Goal: Information Seeking & Learning: Learn about a topic

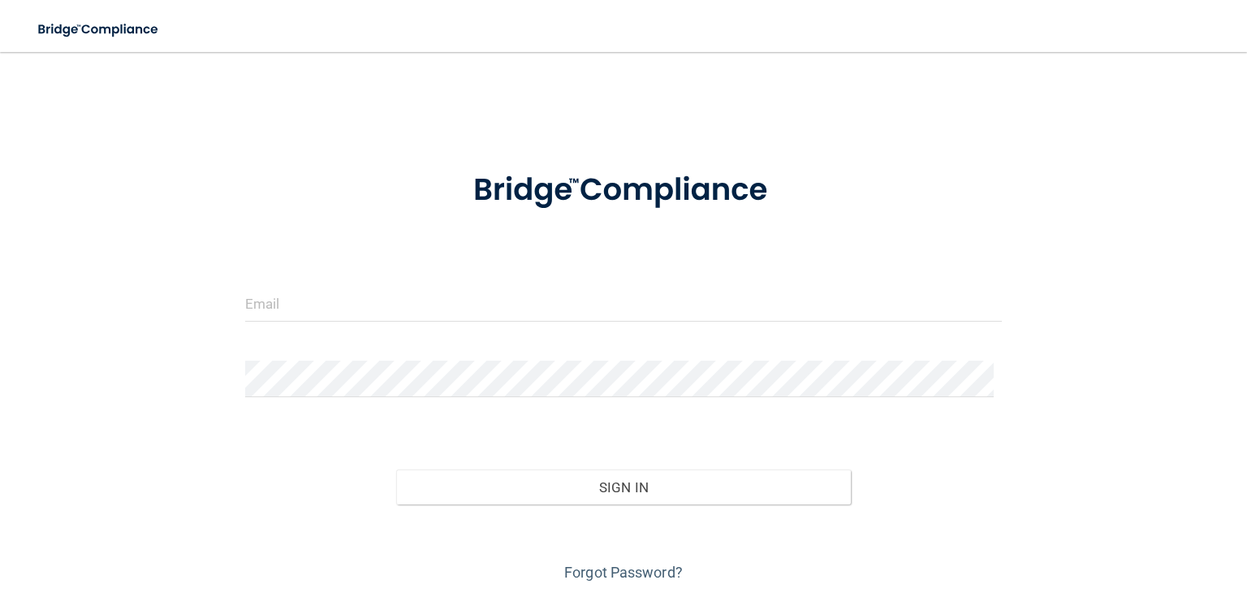
scroll to position [56, 0]
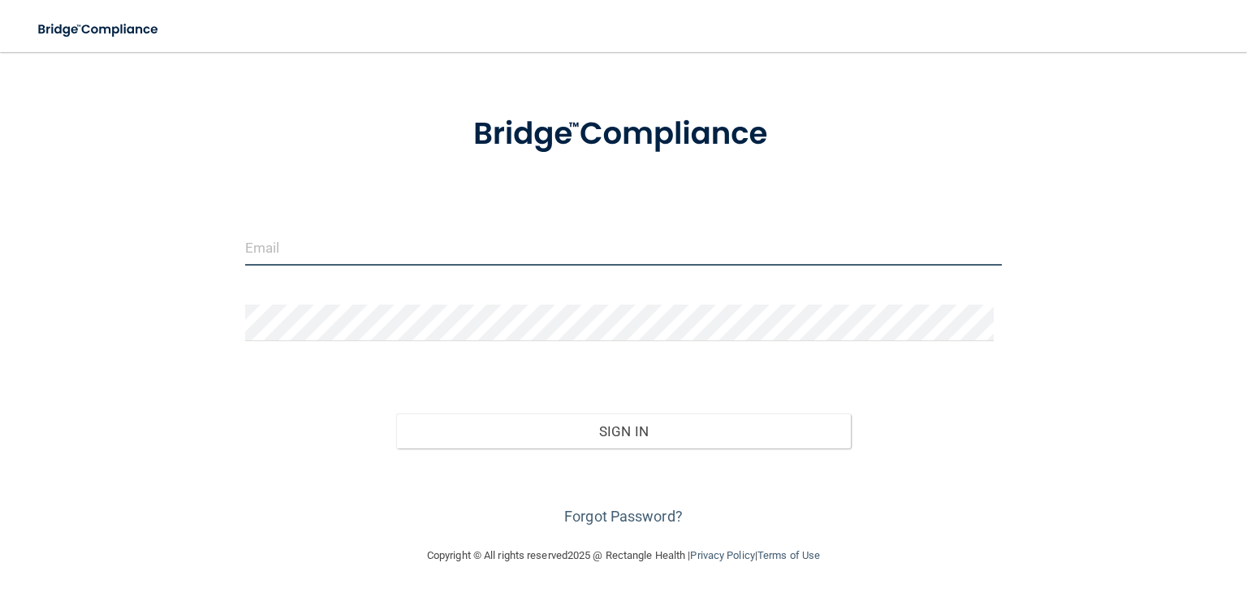
click at [347, 233] on input "email" at bounding box center [623, 247] width 757 height 37
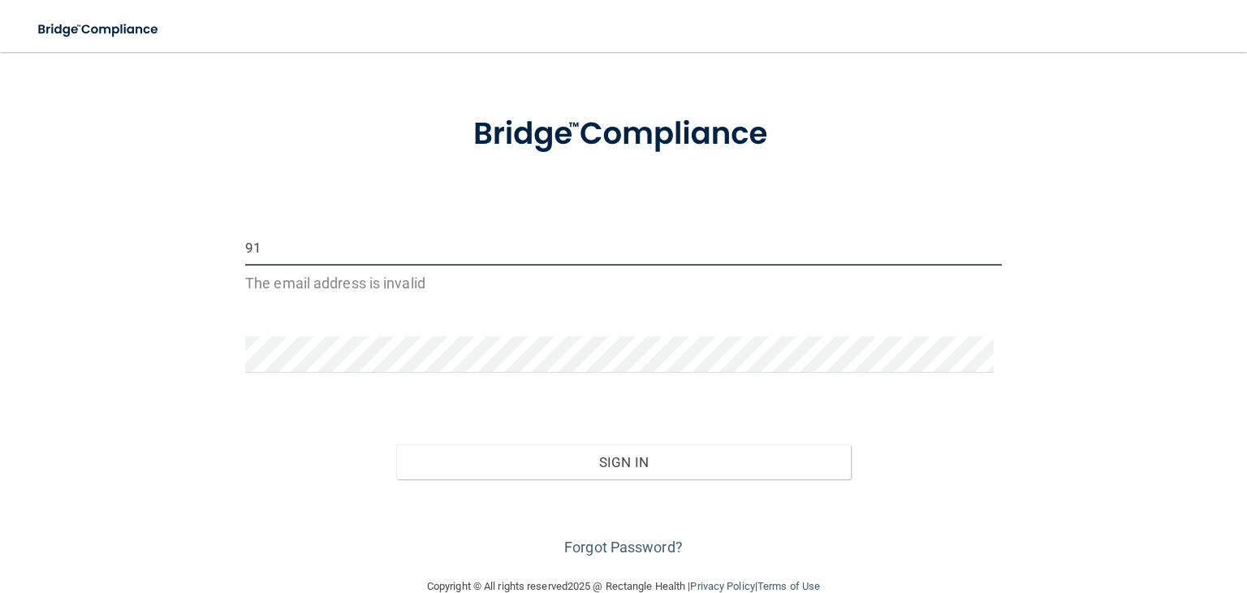
type input "[EMAIL_ADDRESS][DOMAIN_NAME]"
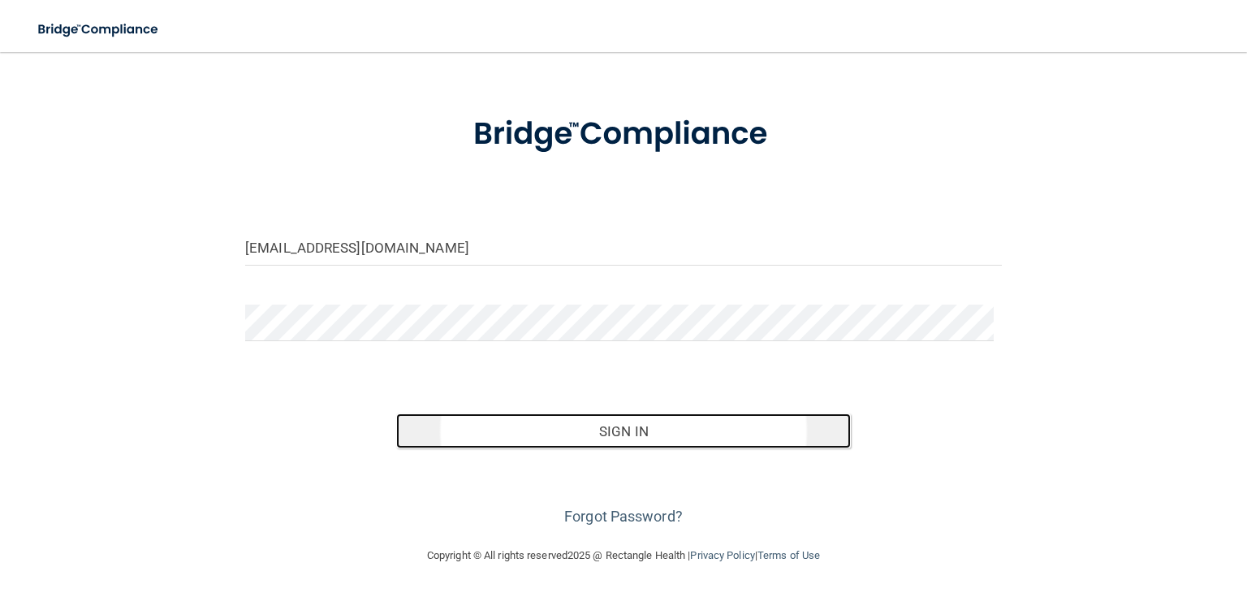
click at [621, 426] on button "Sign In" at bounding box center [623, 431] width 454 height 36
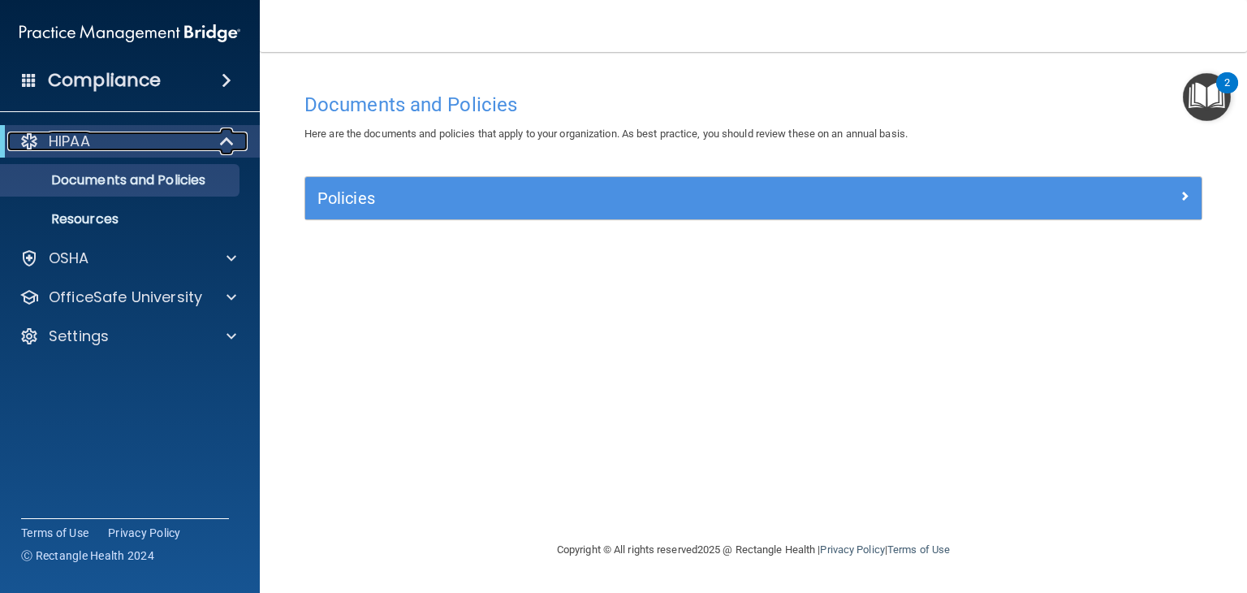
click at [165, 137] on div "HIPAA" at bounding box center [107, 140] width 200 height 19
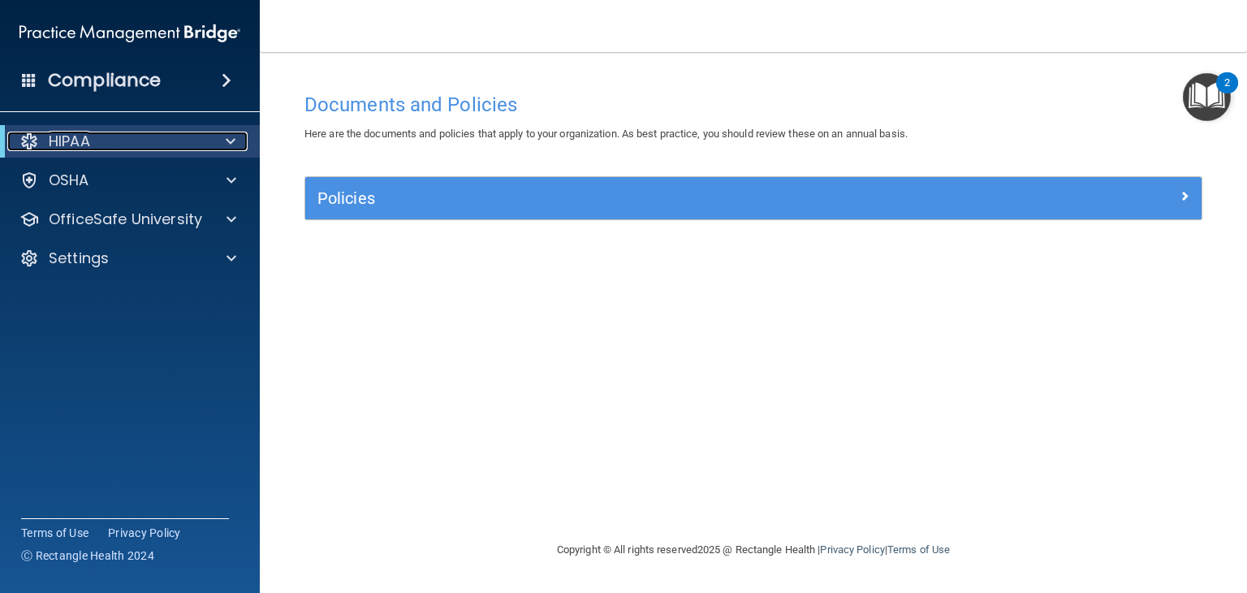
click at [165, 137] on div "HIPAA" at bounding box center [107, 140] width 200 height 19
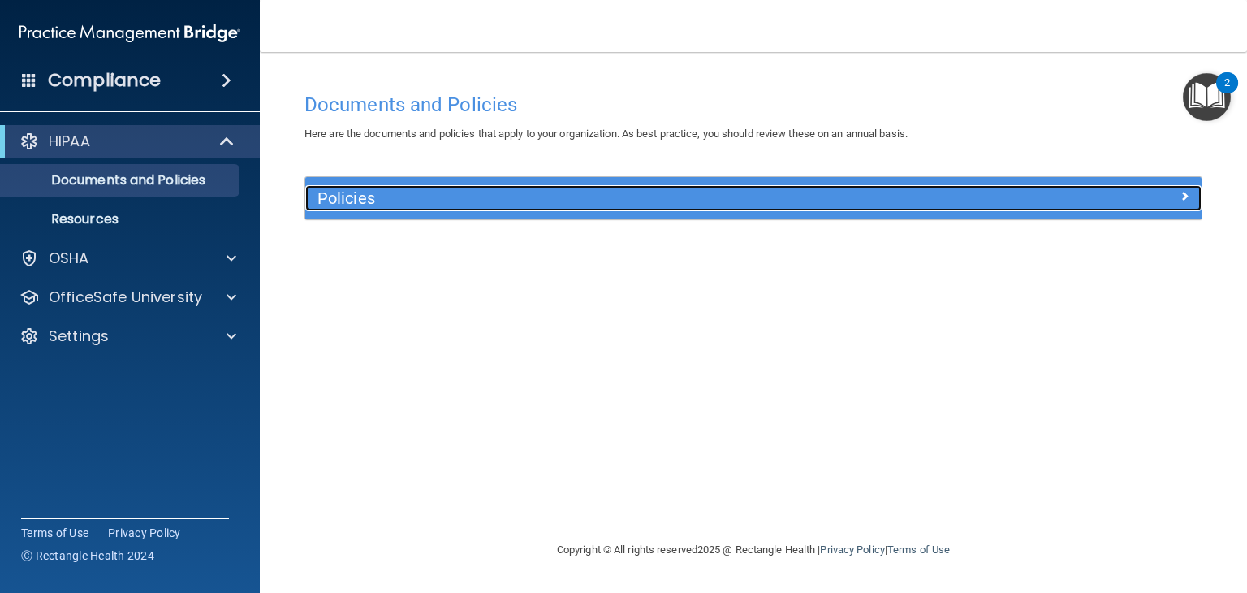
click at [591, 189] on h5 "Policies" at bounding box center [641, 198] width 648 height 18
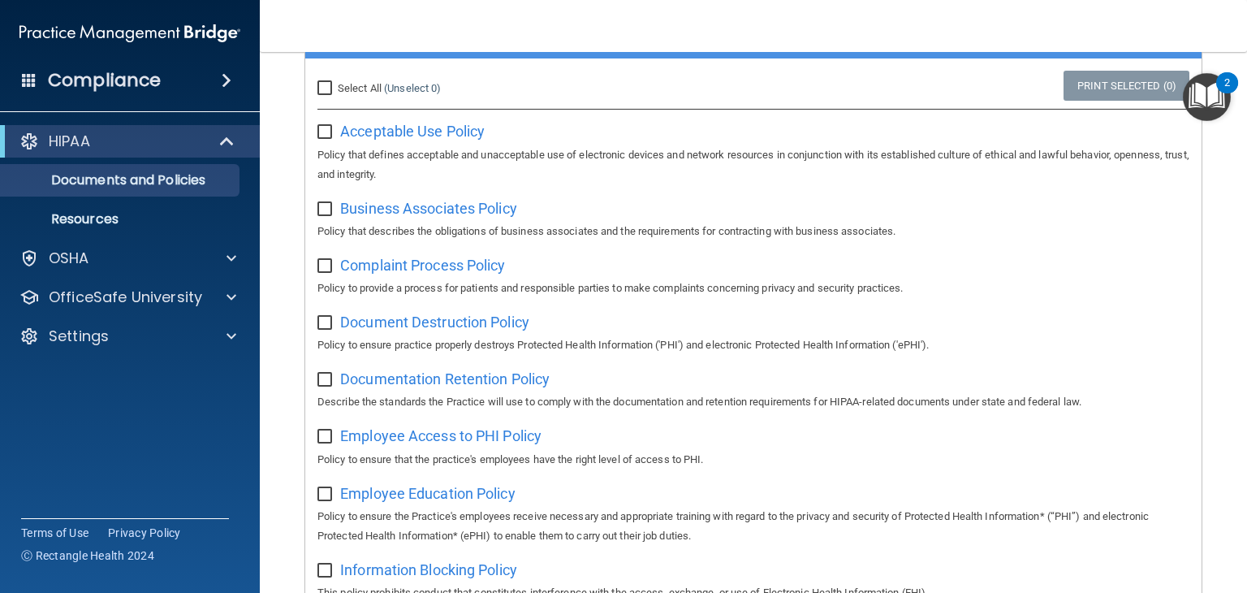
scroll to position [162, 0]
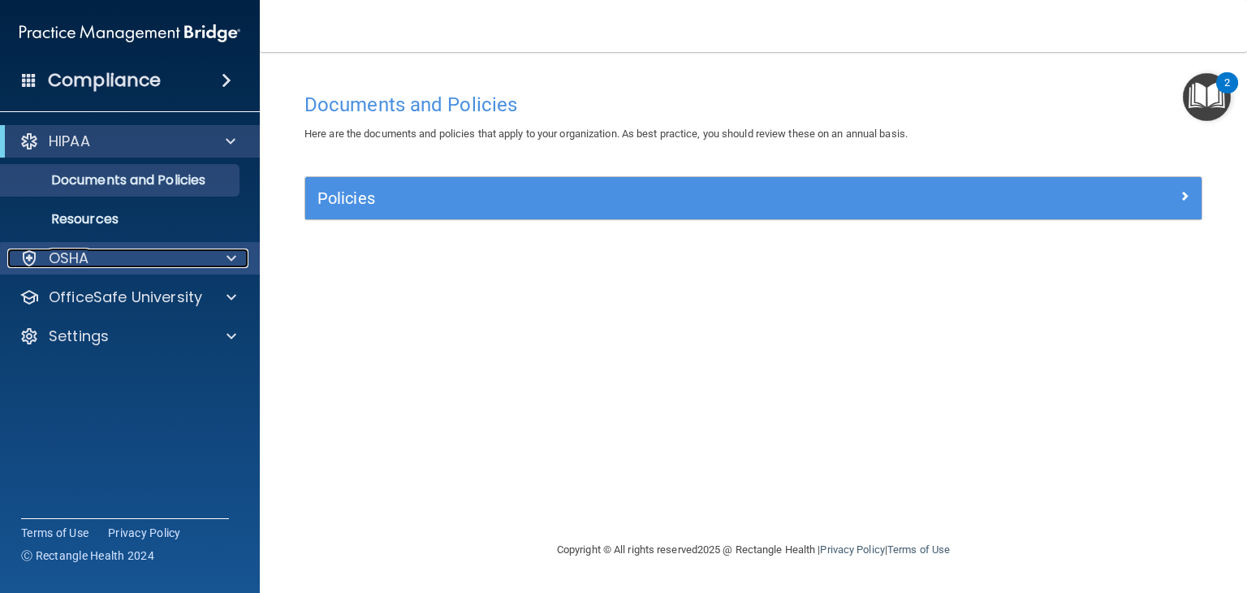
click at [78, 264] on p "OSHA" at bounding box center [69, 257] width 41 height 19
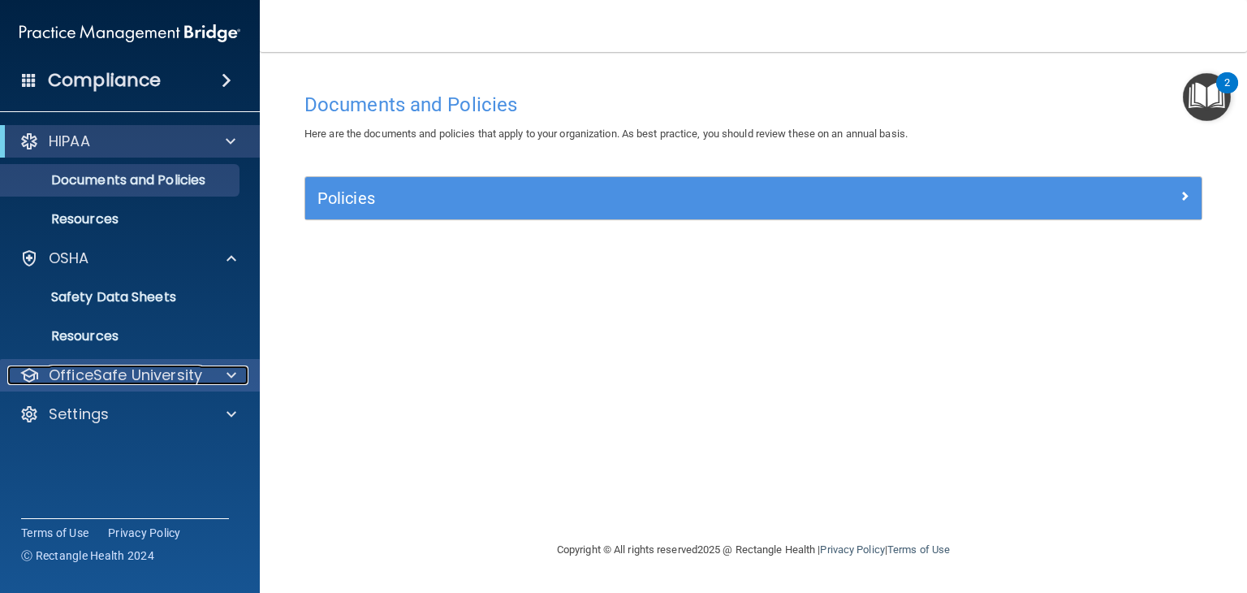
click at [122, 377] on p "OfficeSafe University" at bounding box center [125, 374] width 153 height 19
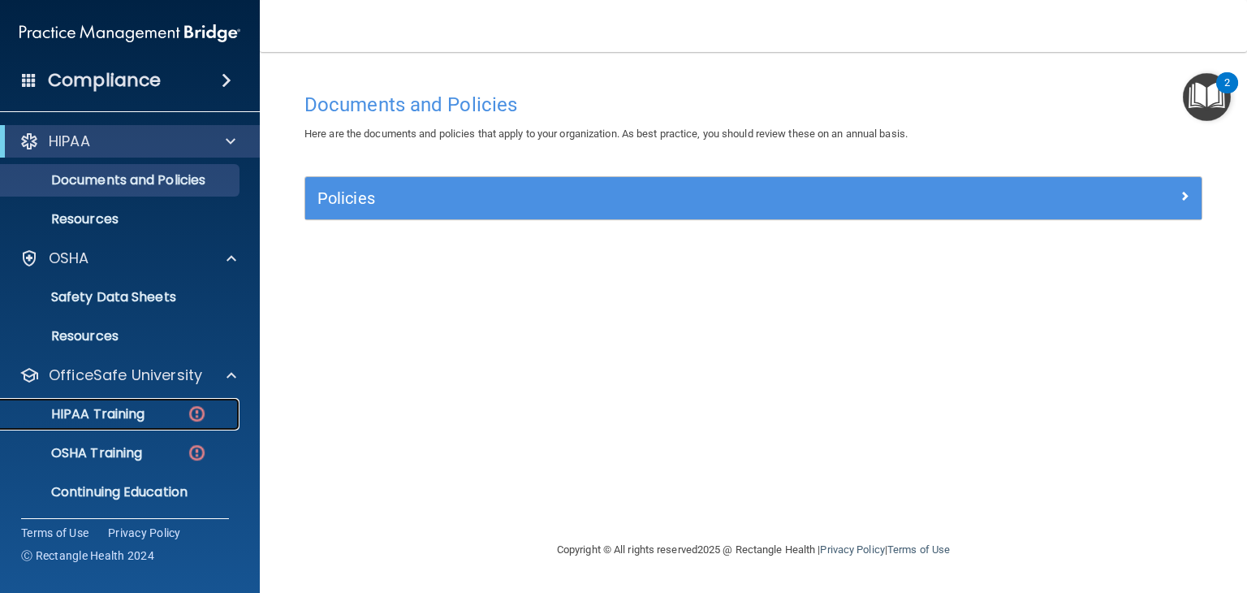
click at [124, 410] on p "HIPAA Training" at bounding box center [78, 414] width 134 height 16
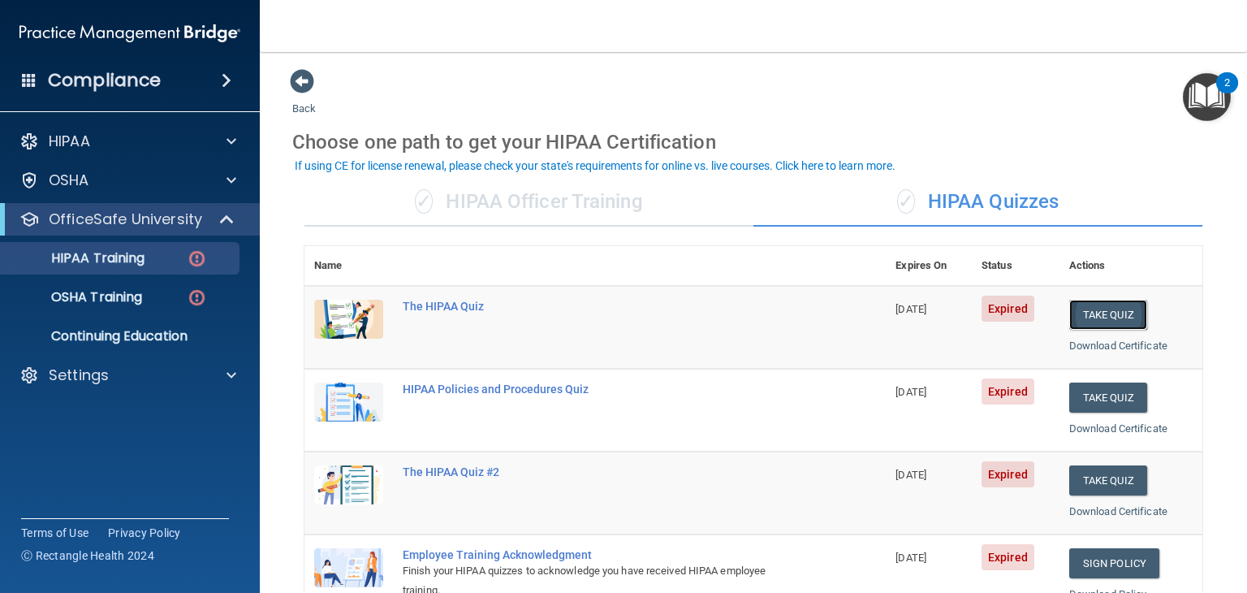
click at [1084, 317] on button "Take Quiz" at bounding box center [1108, 315] width 78 height 30
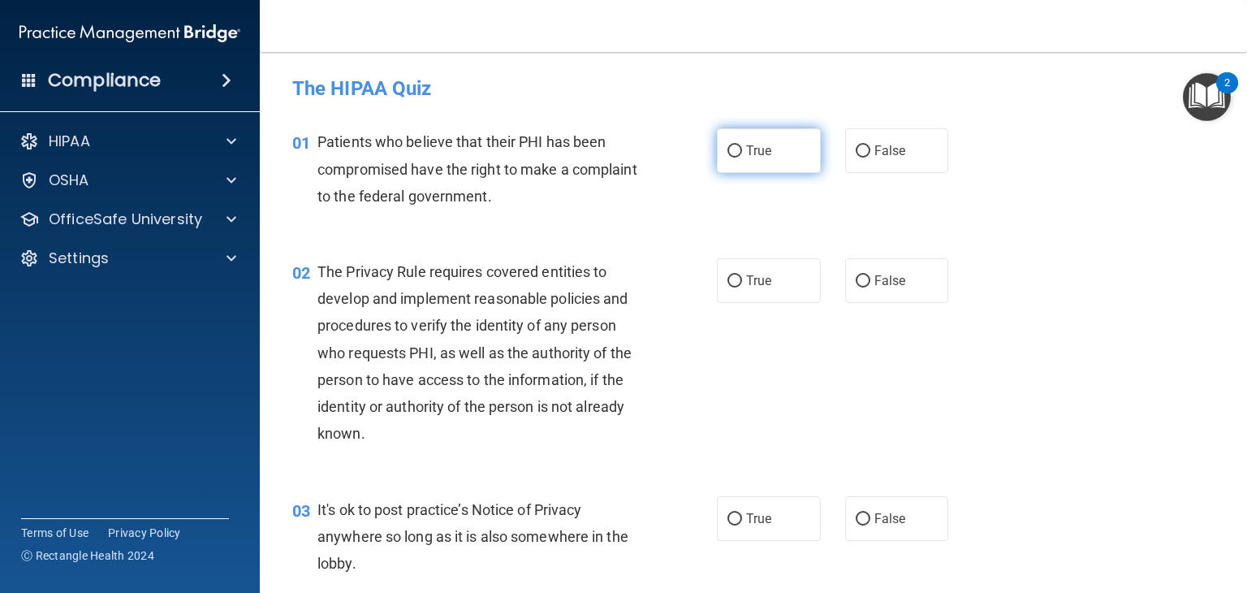
click at [727, 155] on input "True" at bounding box center [734, 151] width 15 height 12
radio input "true"
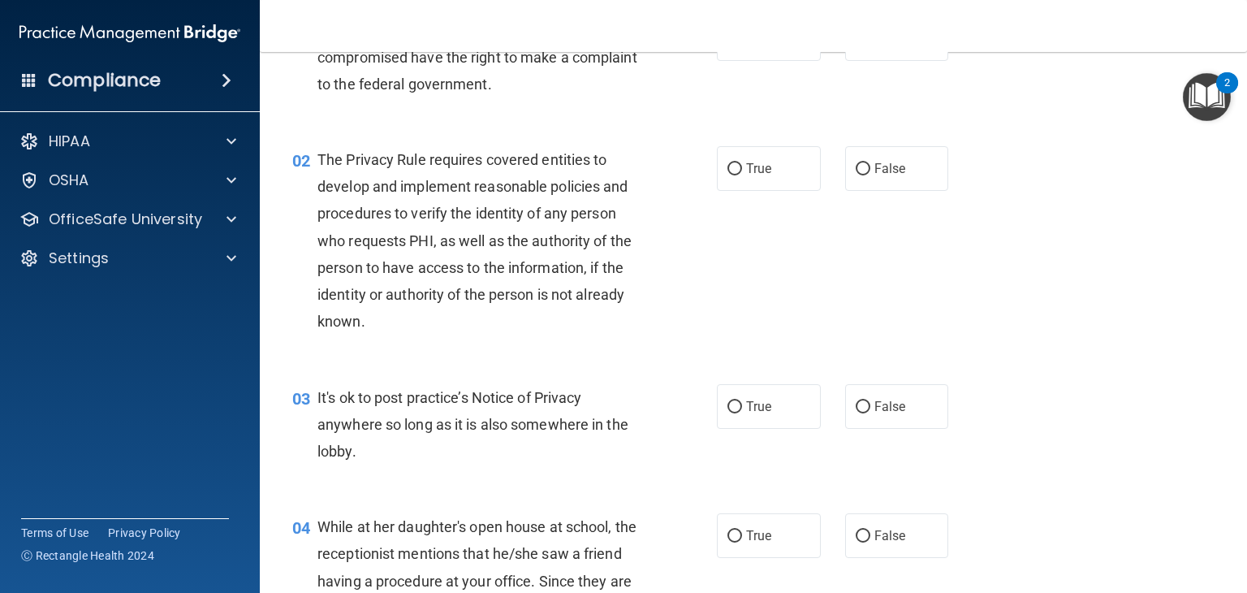
scroll to position [162, 0]
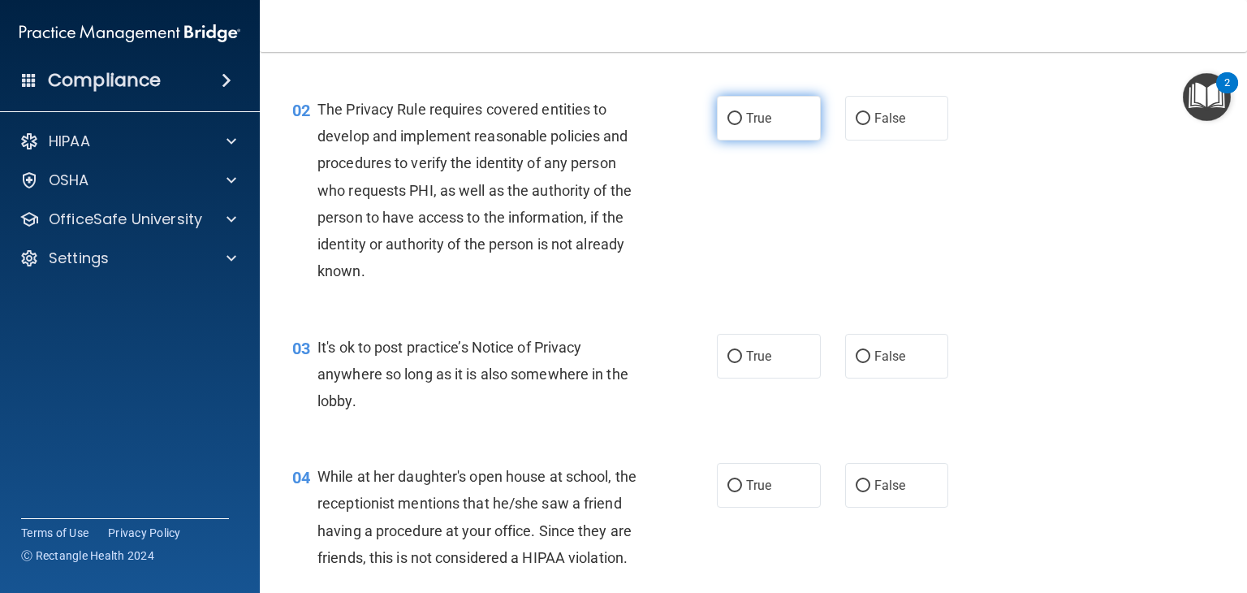
click at [727, 113] on input "True" at bounding box center [734, 119] width 15 height 12
radio input "true"
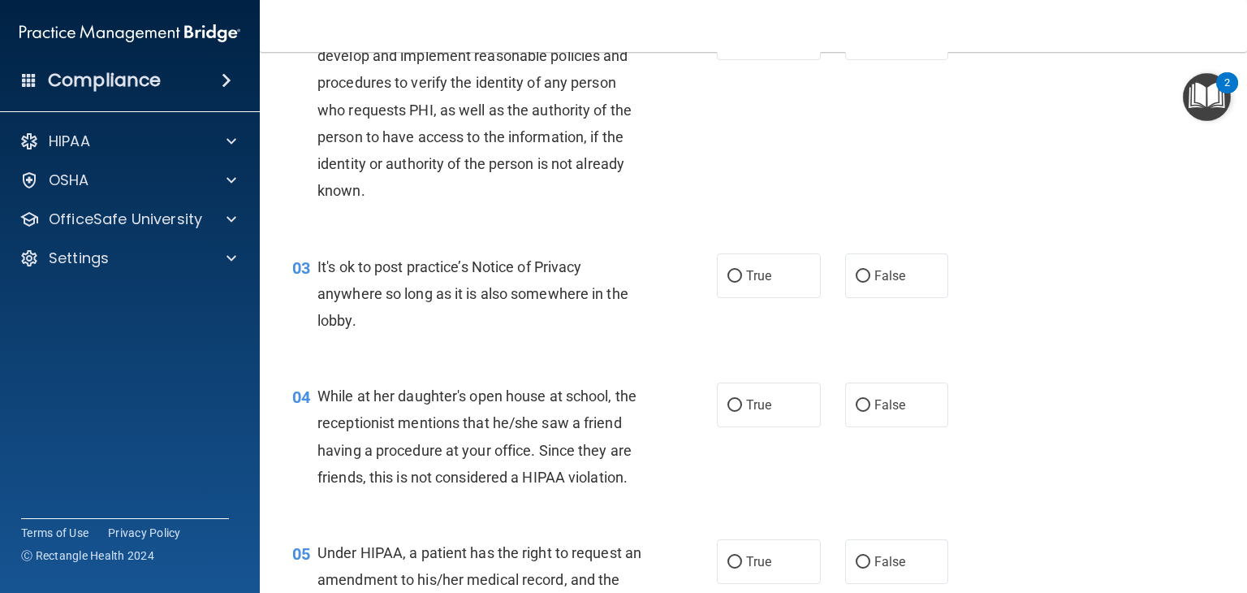
scroll to position [406, 0]
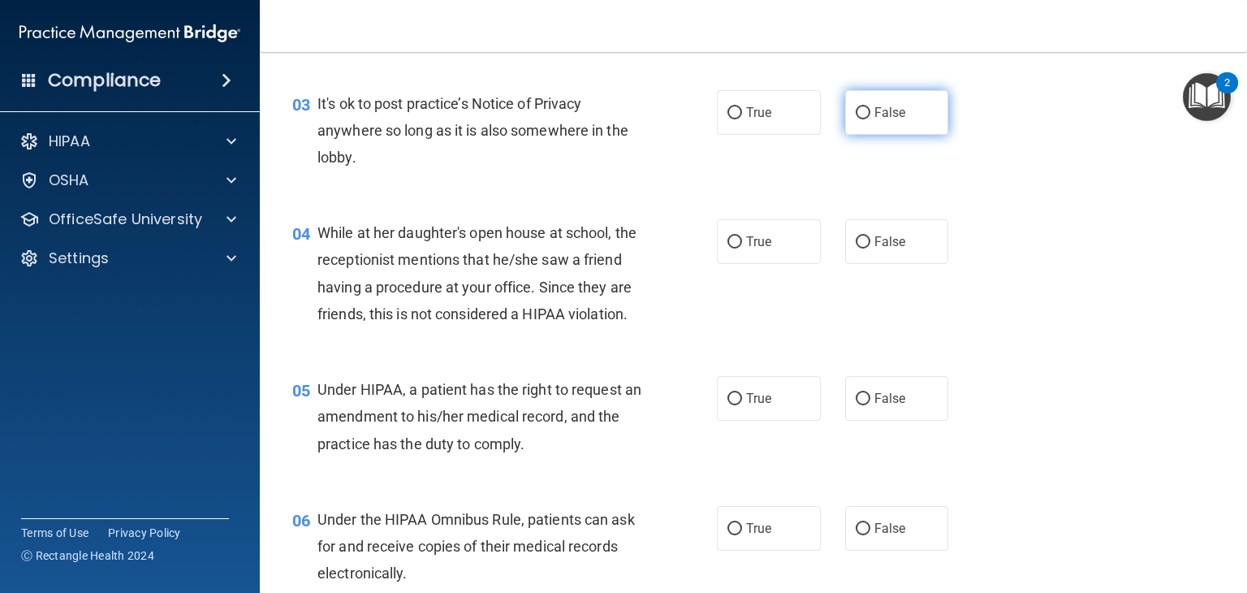
click at [860, 114] on input "False" at bounding box center [863, 113] width 15 height 12
radio input "true"
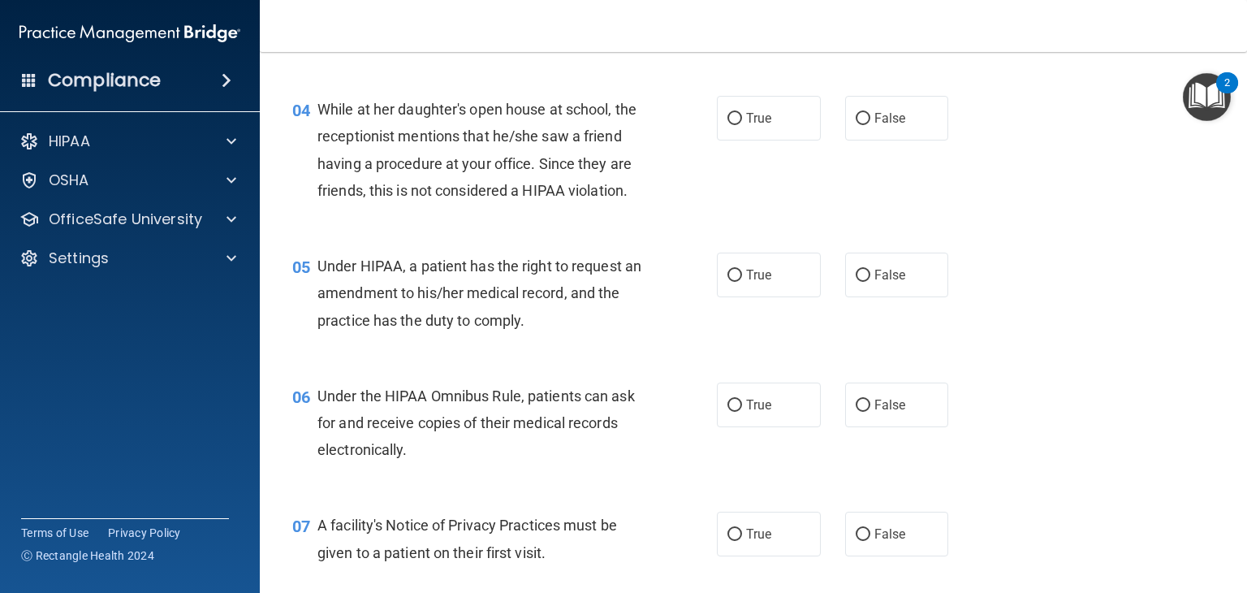
scroll to position [568, 0]
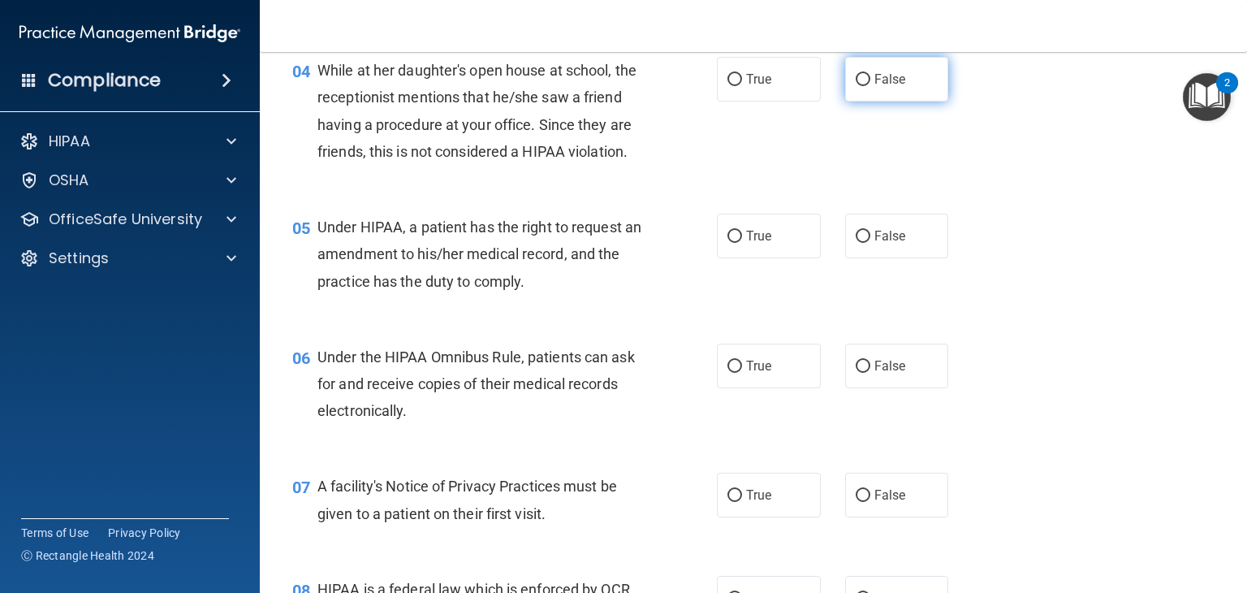
click at [857, 75] on input "False" at bounding box center [863, 80] width 15 height 12
radio input "true"
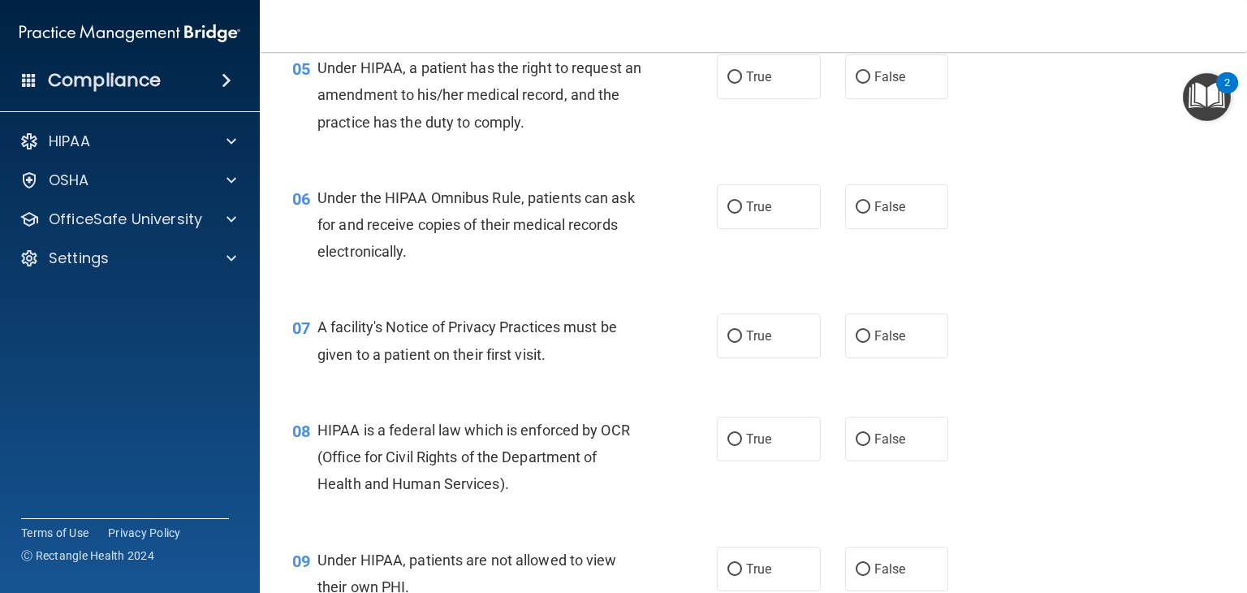
scroll to position [731, 0]
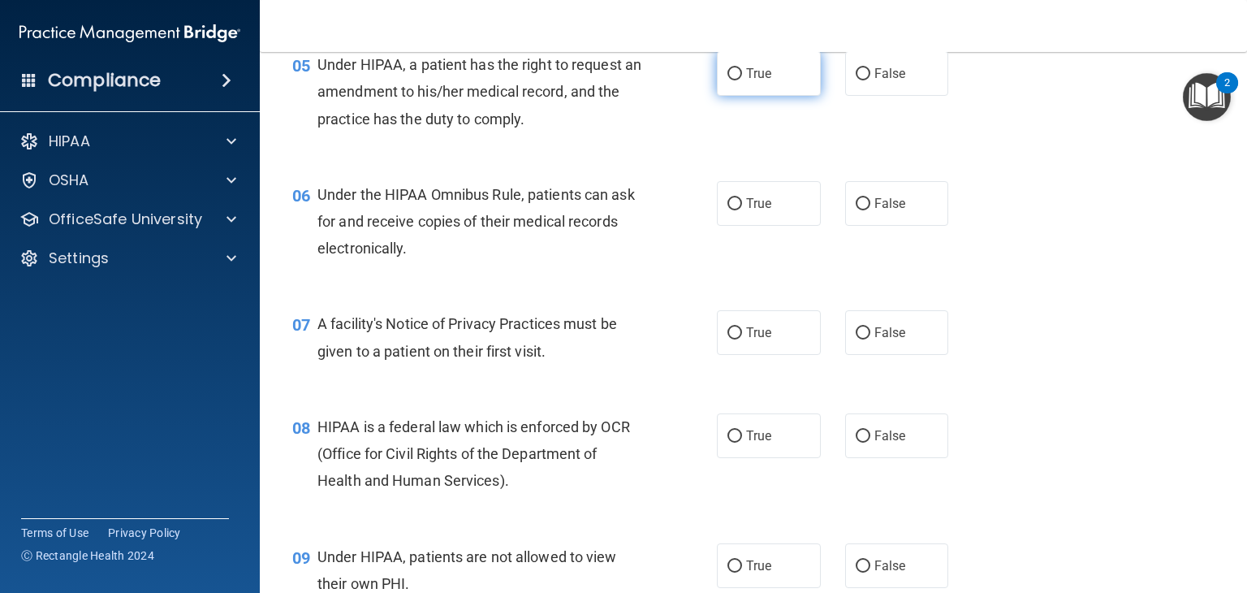
click at [734, 80] on input "True" at bounding box center [734, 74] width 15 height 12
radio input "true"
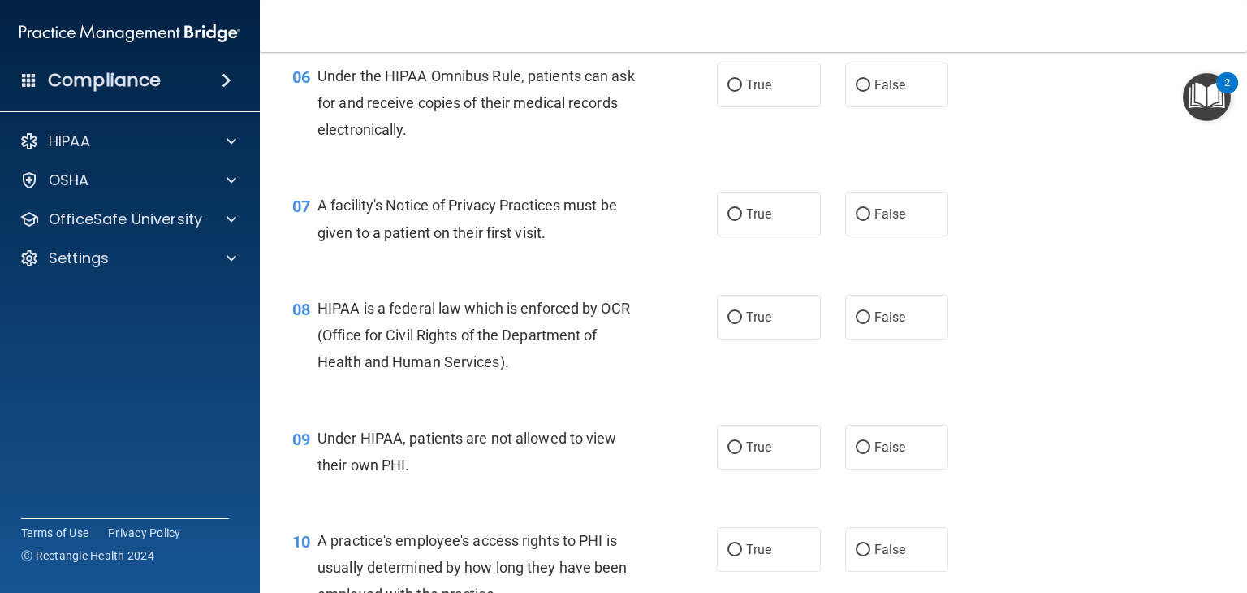
scroll to position [812, 0]
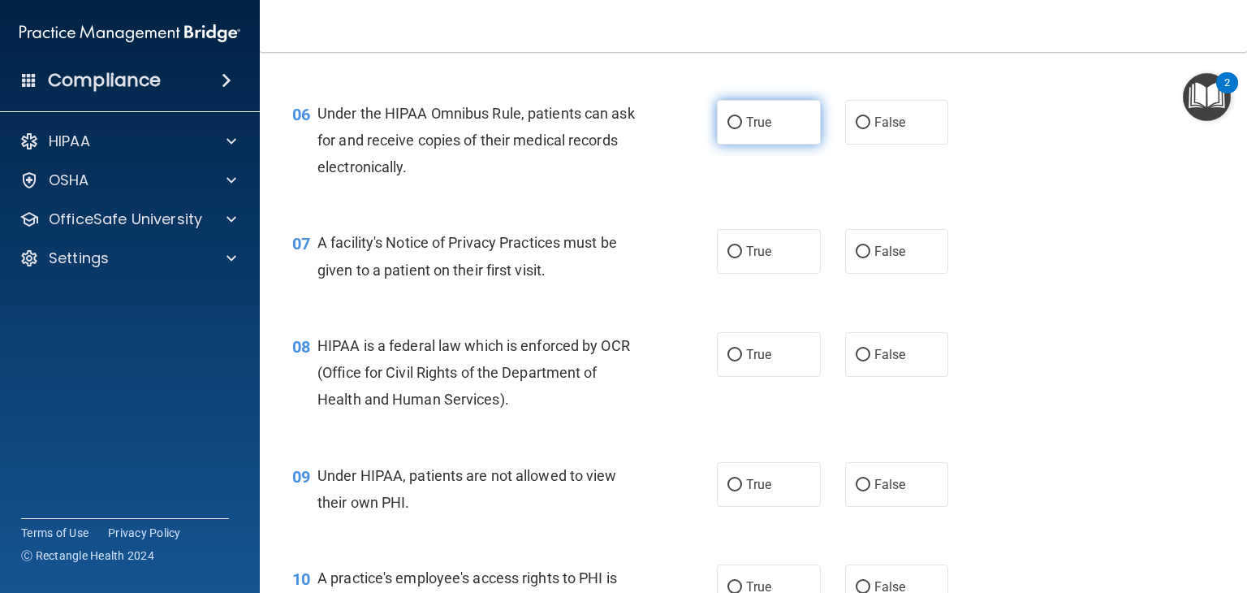
drag, startPoint x: 726, startPoint y: 145, endPoint x: 679, endPoint y: 160, distance: 49.3
click at [727, 129] on input "True" at bounding box center [734, 123] width 15 height 12
radio input "true"
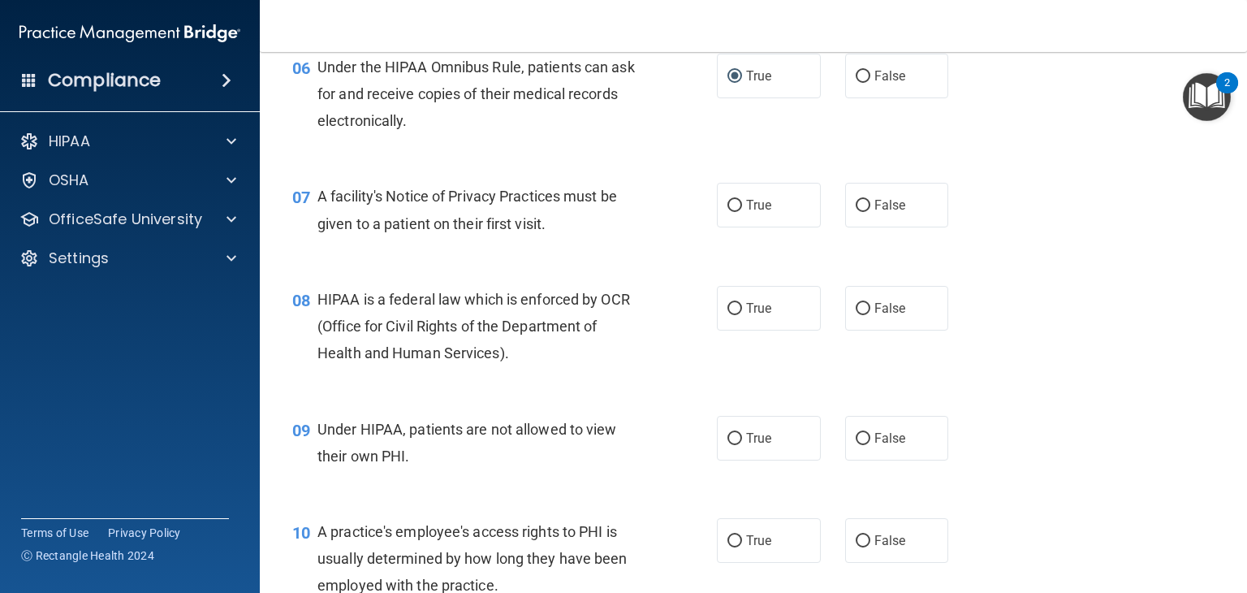
scroll to position [974, 0]
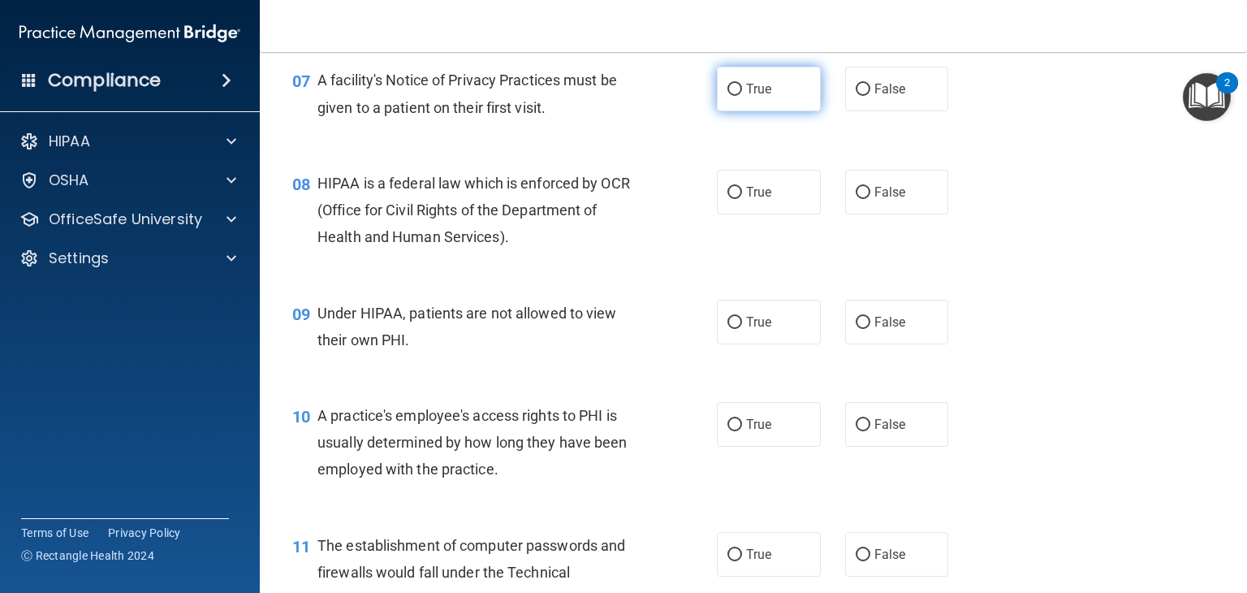
click at [727, 96] on input "True" at bounding box center [734, 90] width 15 height 12
radio input "true"
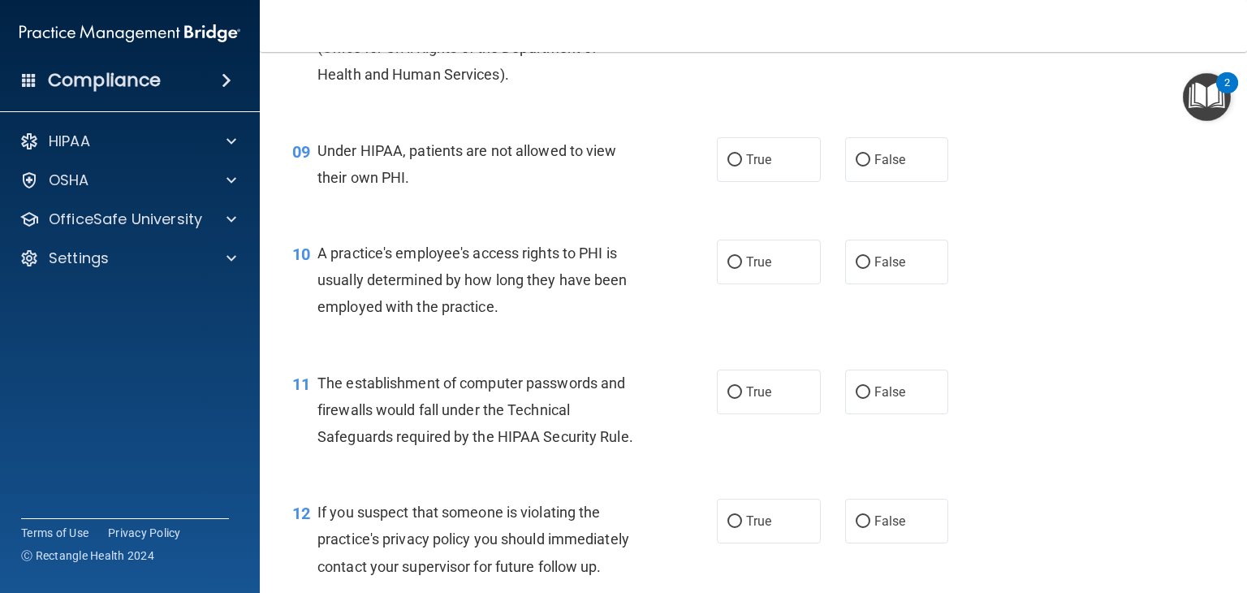
scroll to position [1055, 0]
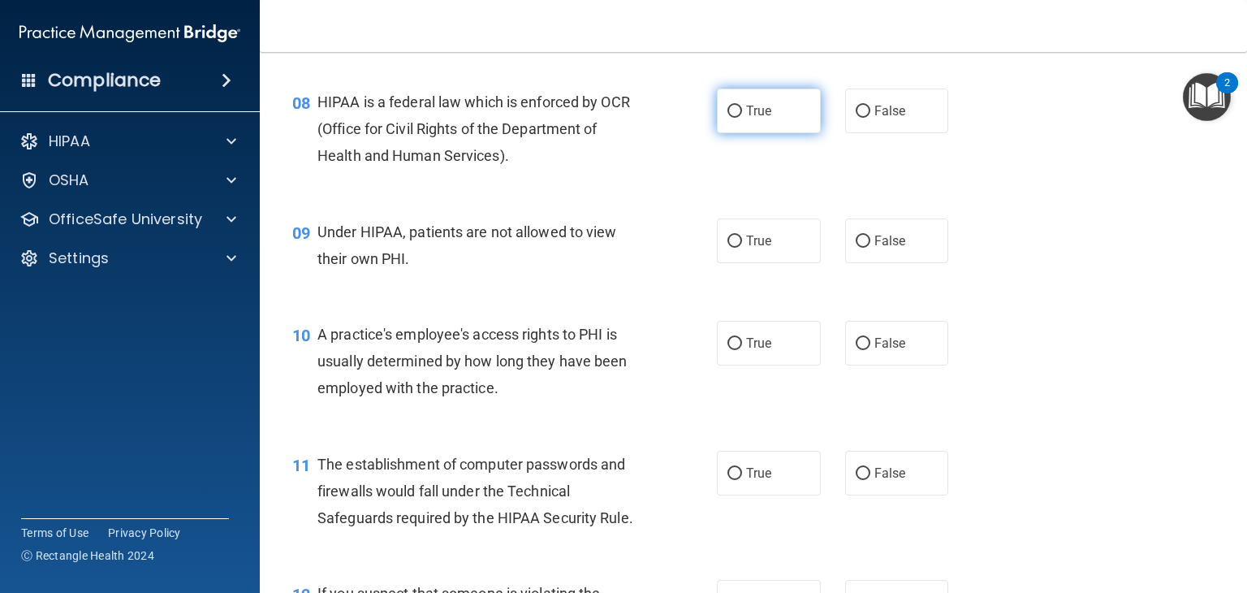
click at [727, 118] on input "True" at bounding box center [734, 112] width 15 height 12
radio input "true"
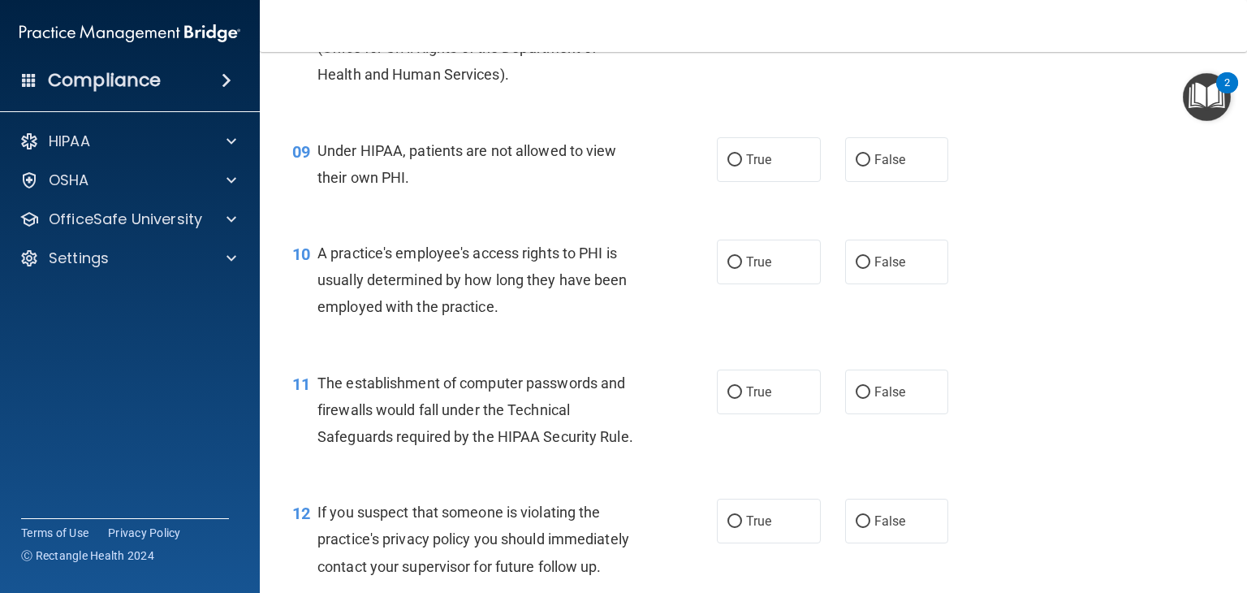
scroll to position [1218, 0]
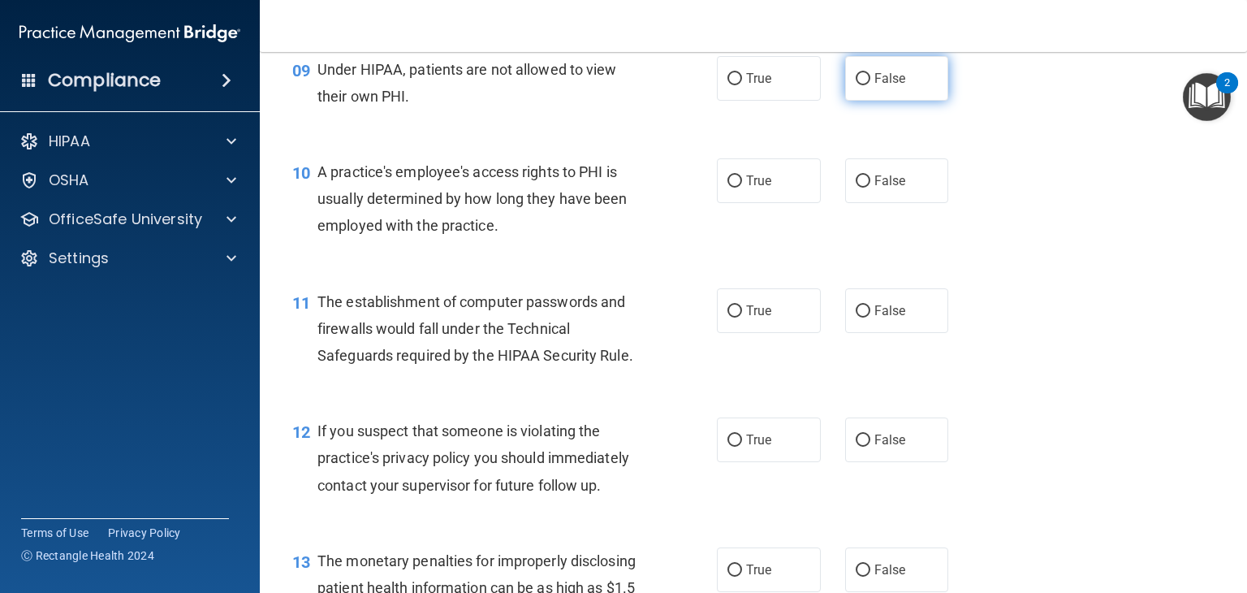
click at [856, 85] on input "False" at bounding box center [863, 79] width 15 height 12
radio input "true"
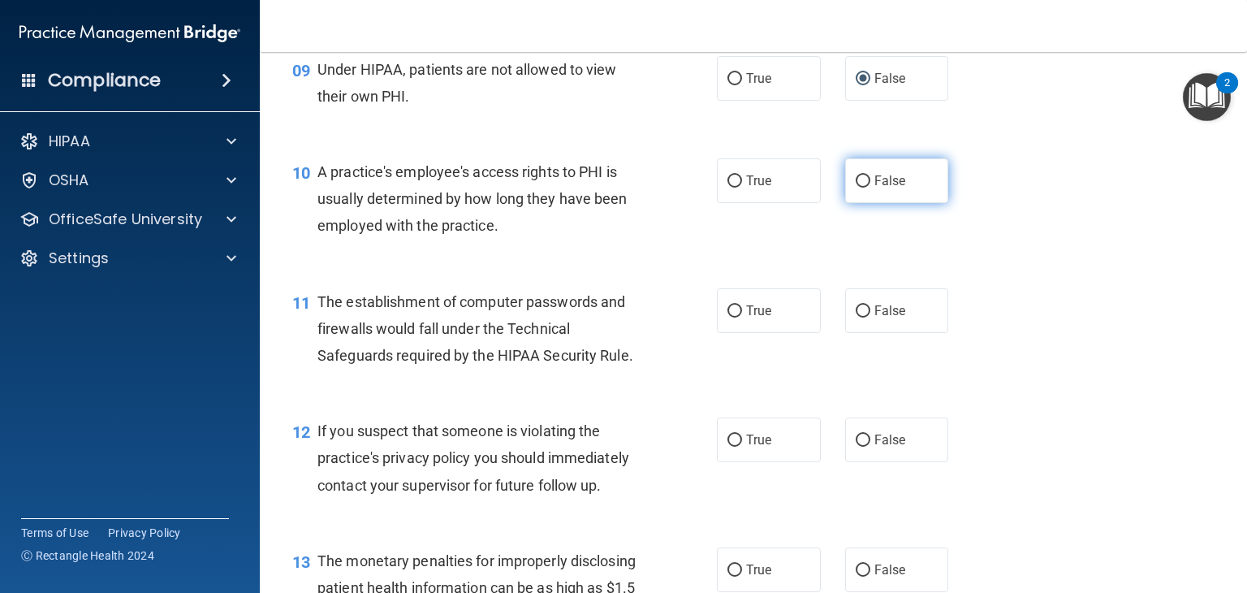
click at [856, 188] on input "False" at bounding box center [863, 181] width 15 height 12
radio input "true"
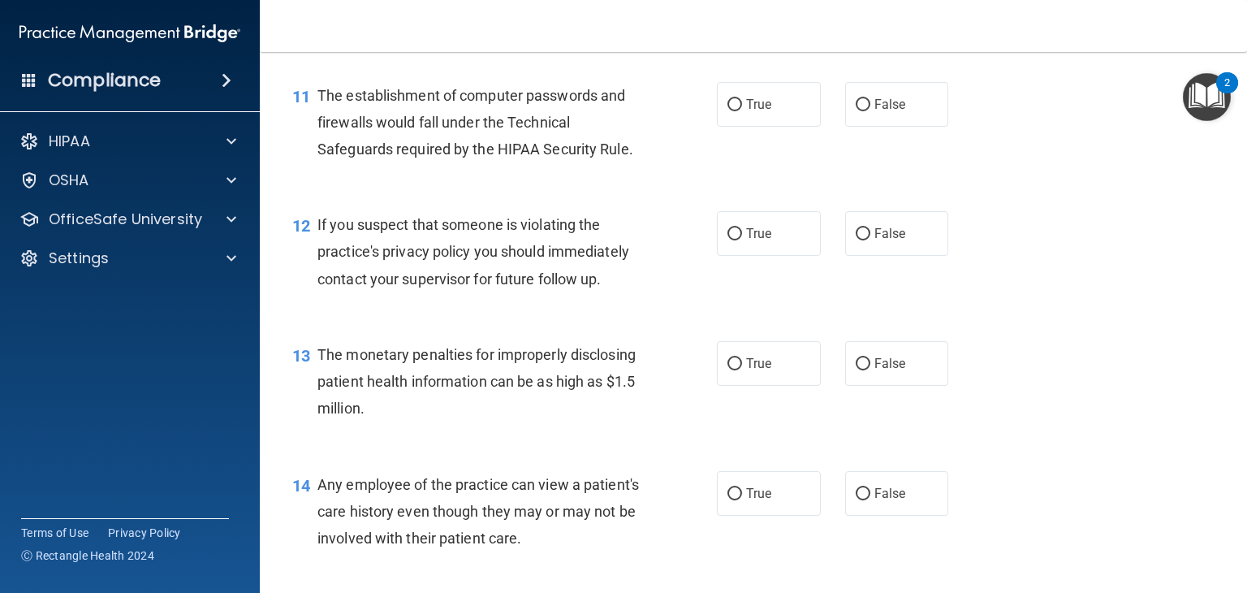
scroll to position [1461, 0]
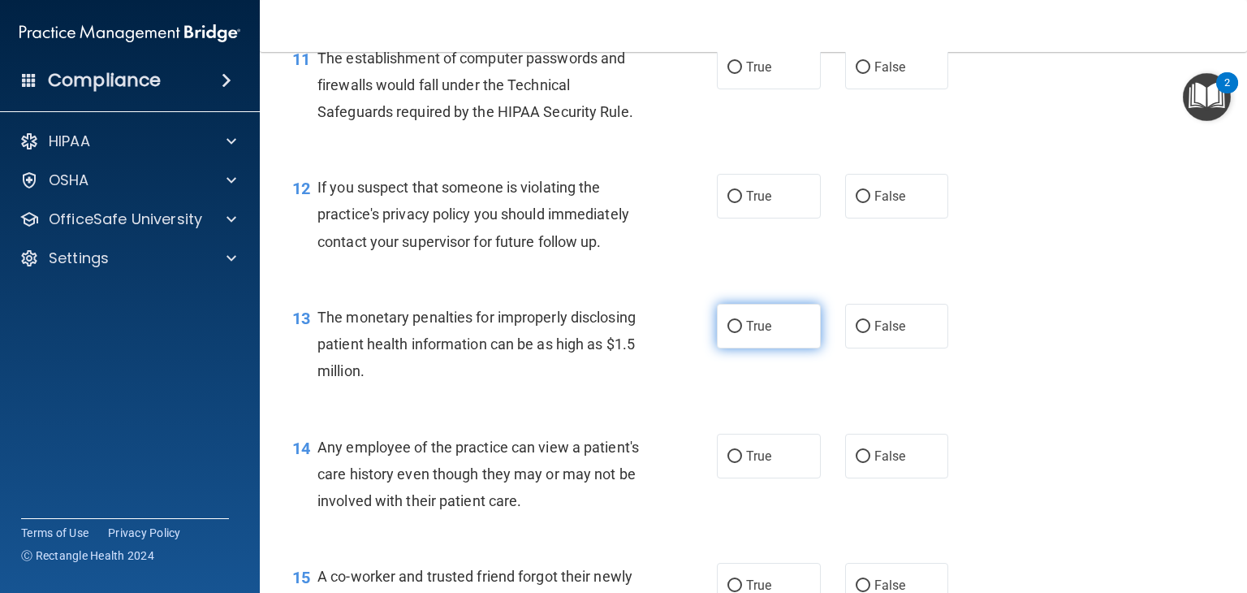
click at [727, 333] on input "True" at bounding box center [734, 327] width 15 height 12
radio input "true"
click at [845, 86] on label "False" at bounding box center [897, 67] width 104 height 45
click at [856, 74] on input "False" at bounding box center [863, 68] width 15 height 12
radio input "true"
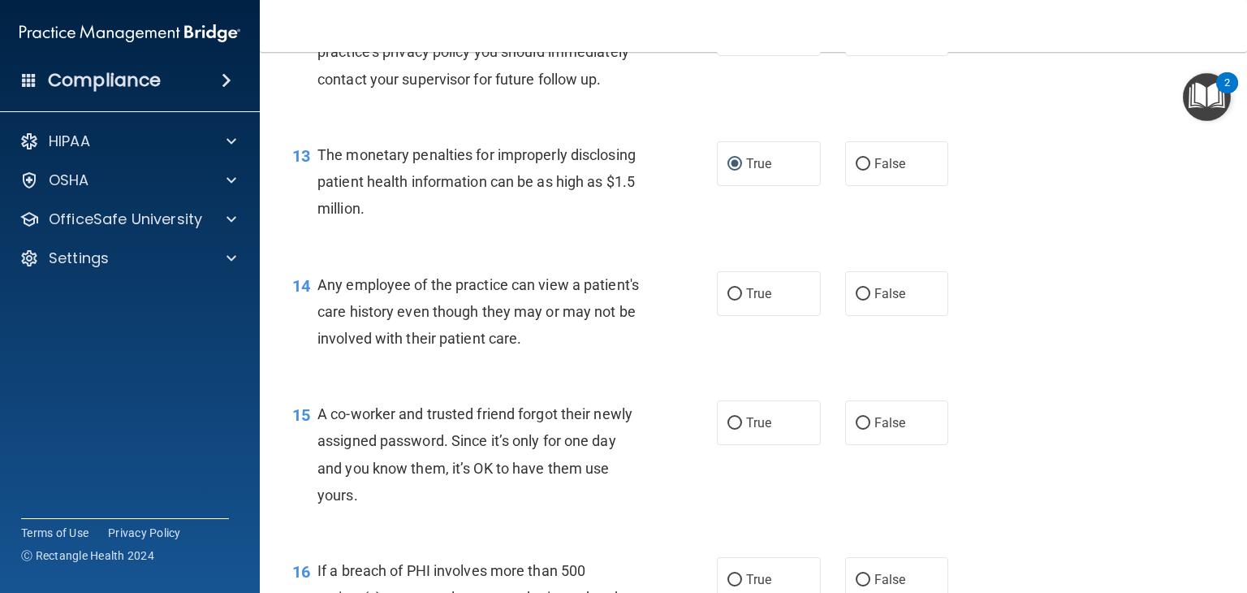
scroll to position [1542, 0]
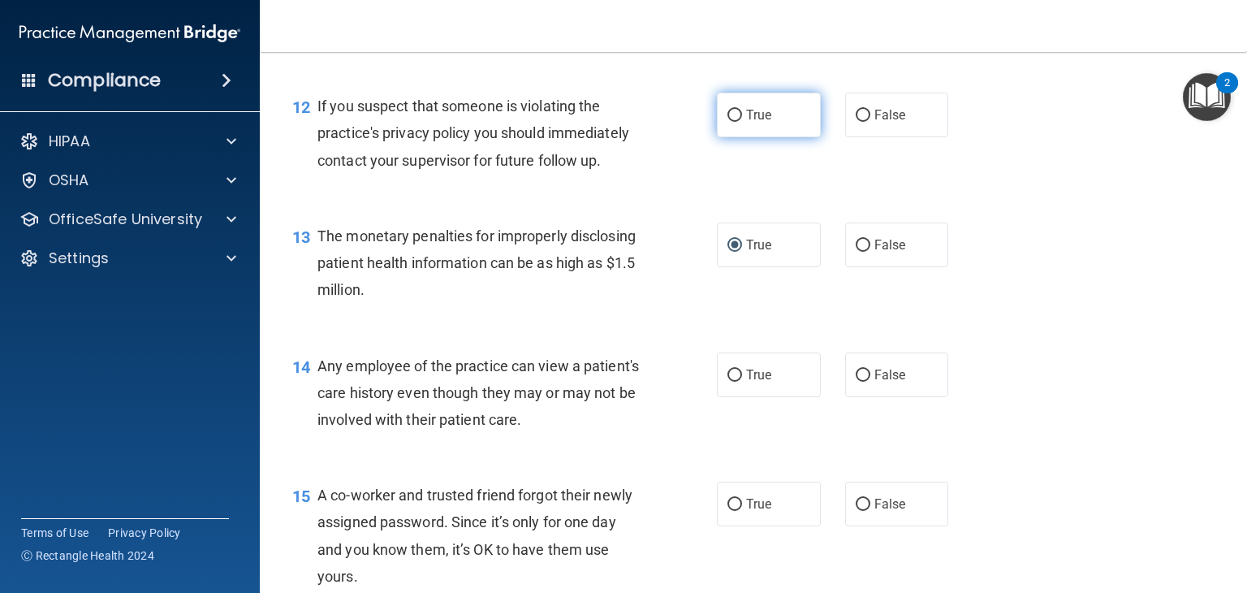
click at [727, 122] on input "True" at bounding box center [734, 116] width 15 height 12
radio input "true"
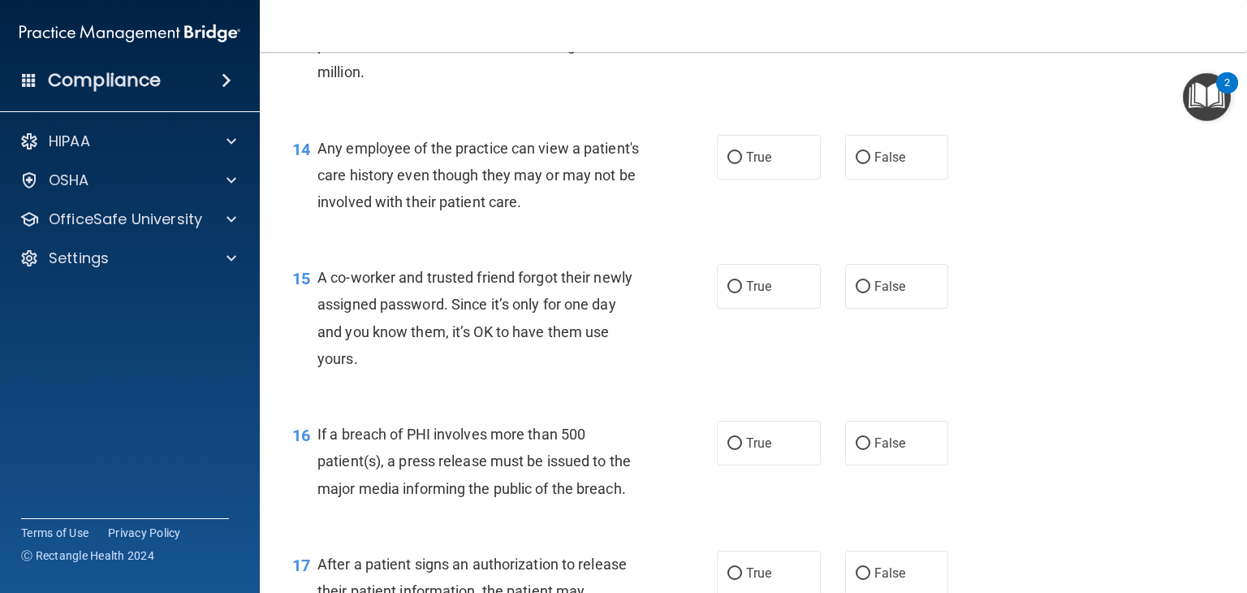
scroll to position [1786, 0]
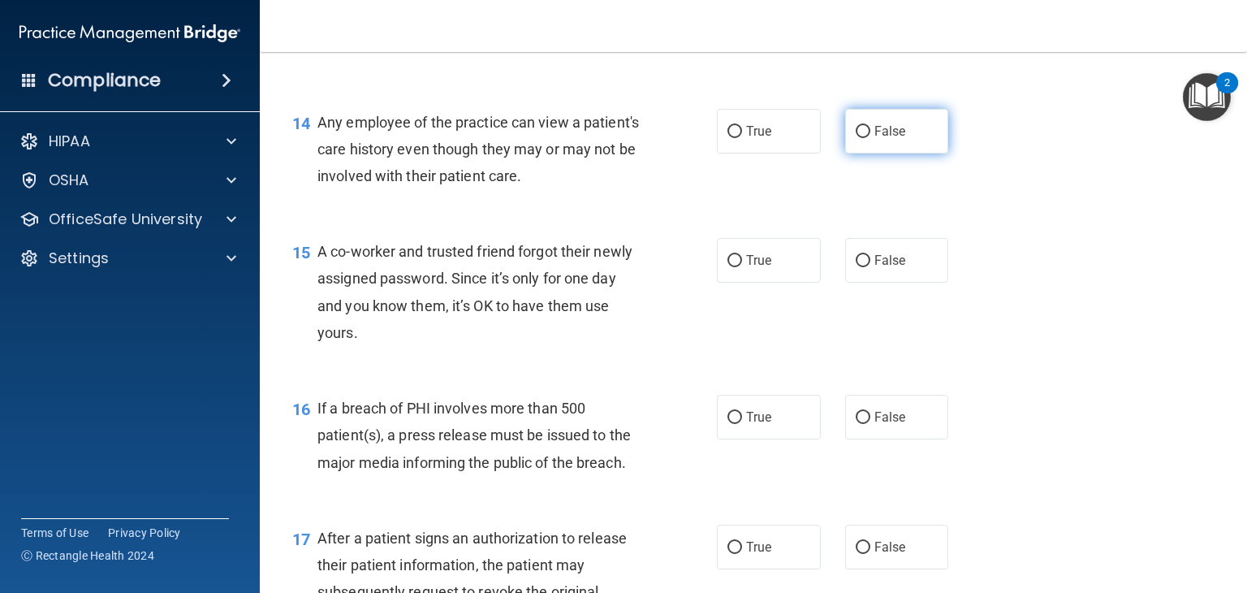
click at [846, 152] on label "False" at bounding box center [897, 131] width 104 height 45
click at [856, 138] on input "False" at bounding box center [863, 132] width 15 height 12
radio input "true"
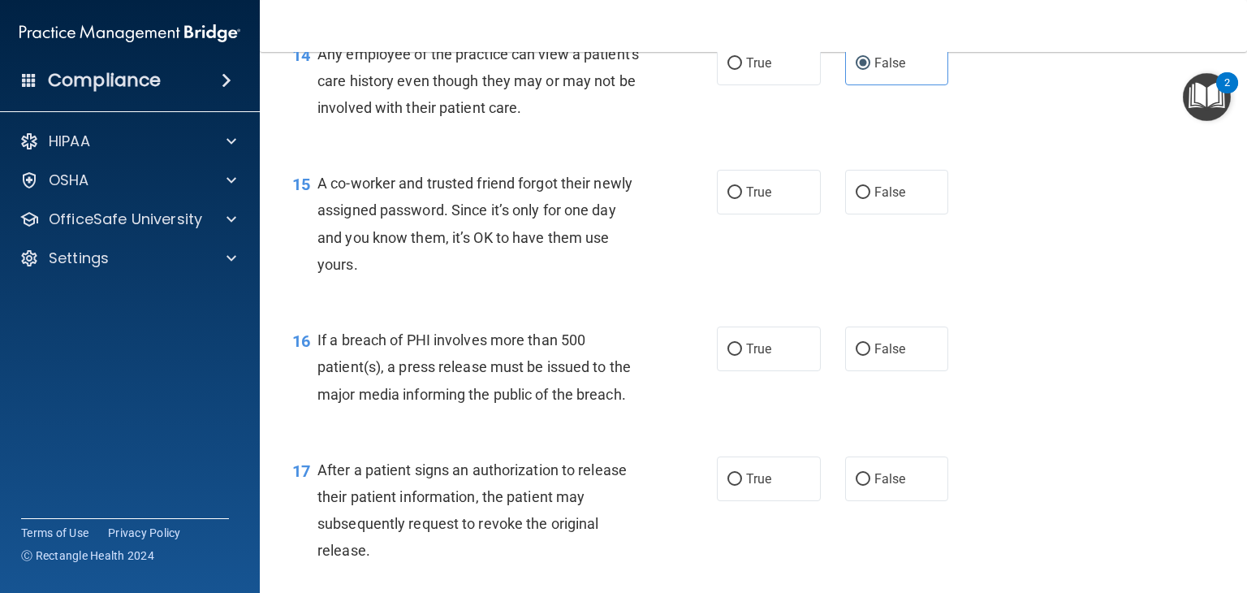
scroll to position [1948, 0]
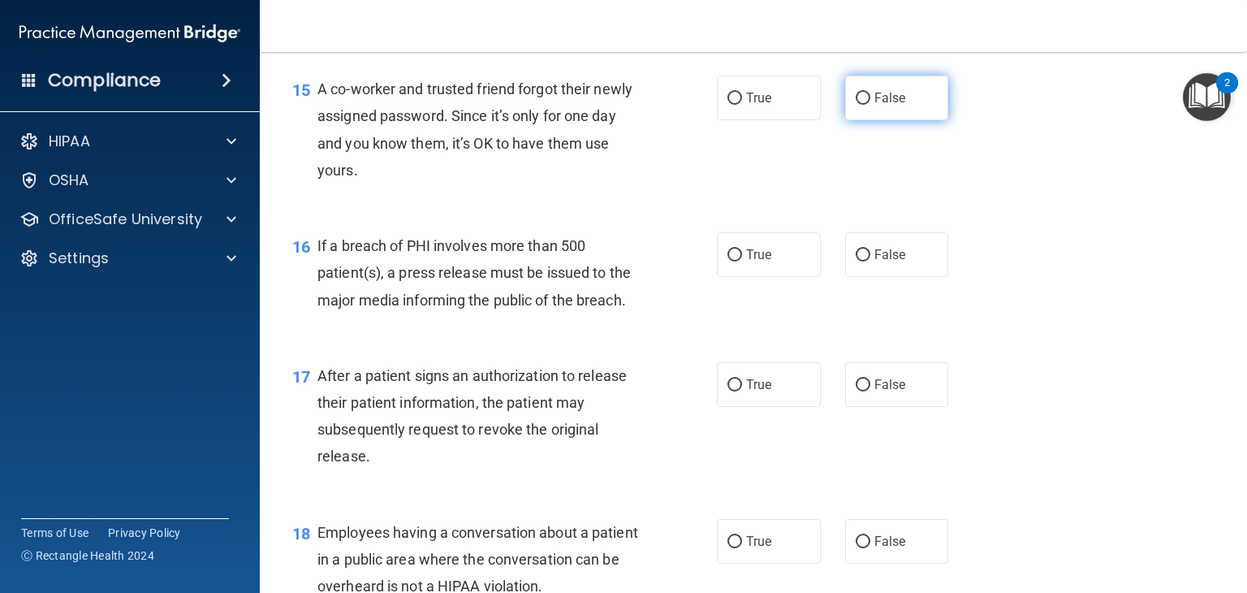
click at [857, 105] on input "False" at bounding box center [863, 99] width 15 height 12
radio input "true"
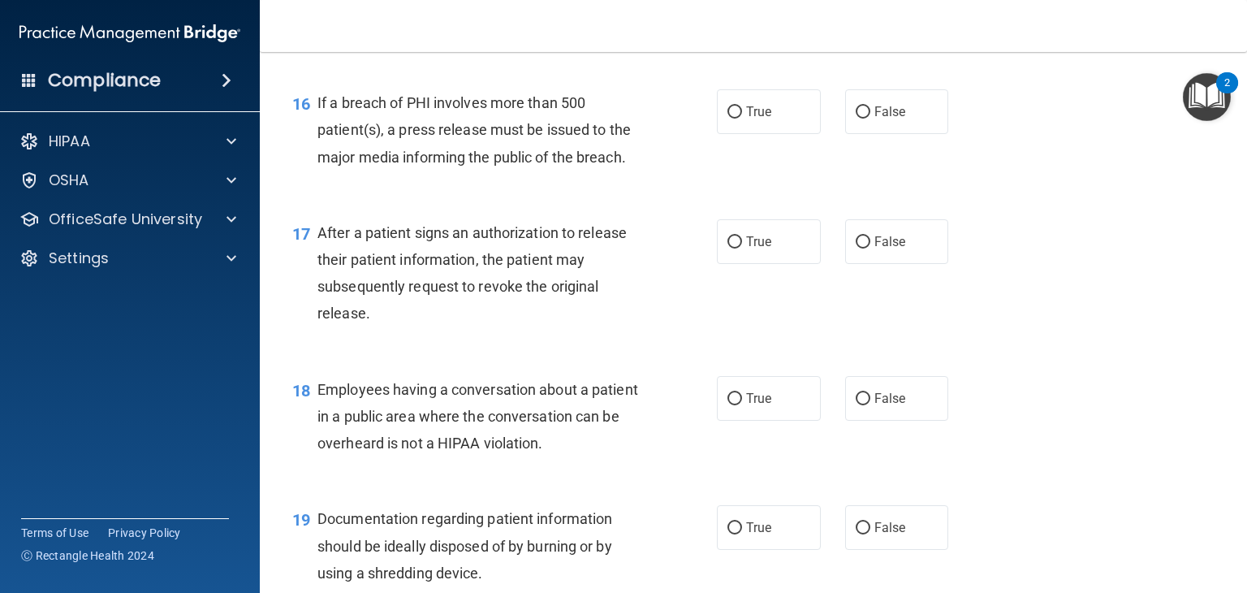
scroll to position [2110, 0]
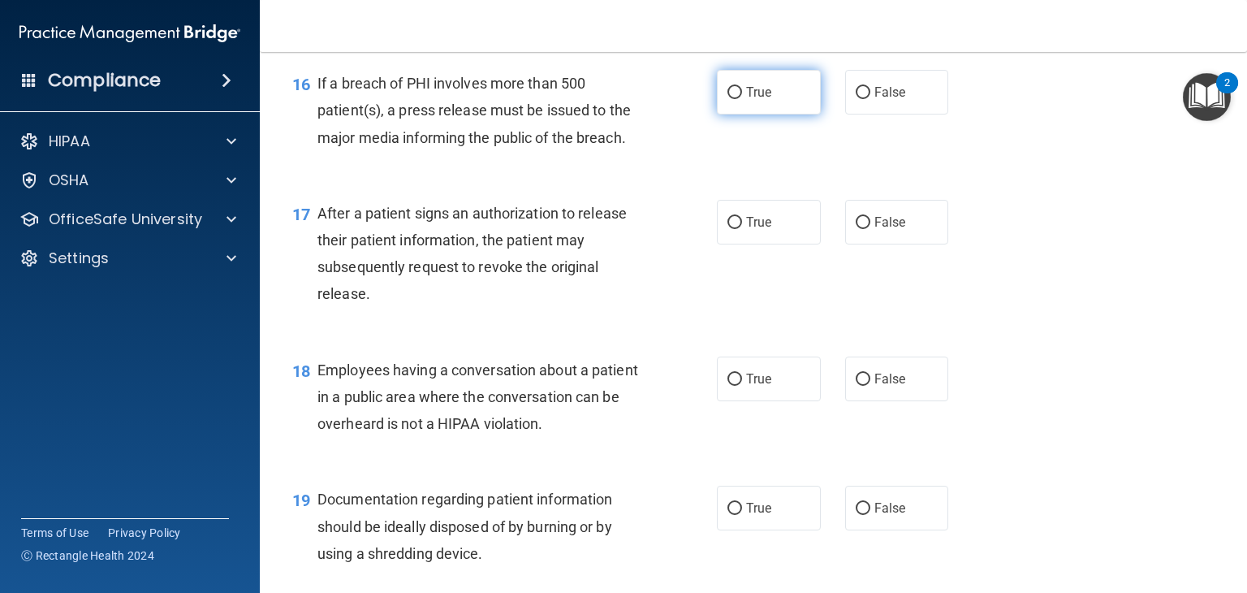
click at [729, 99] on input "True" at bounding box center [734, 93] width 15 height 12
radio input "true"
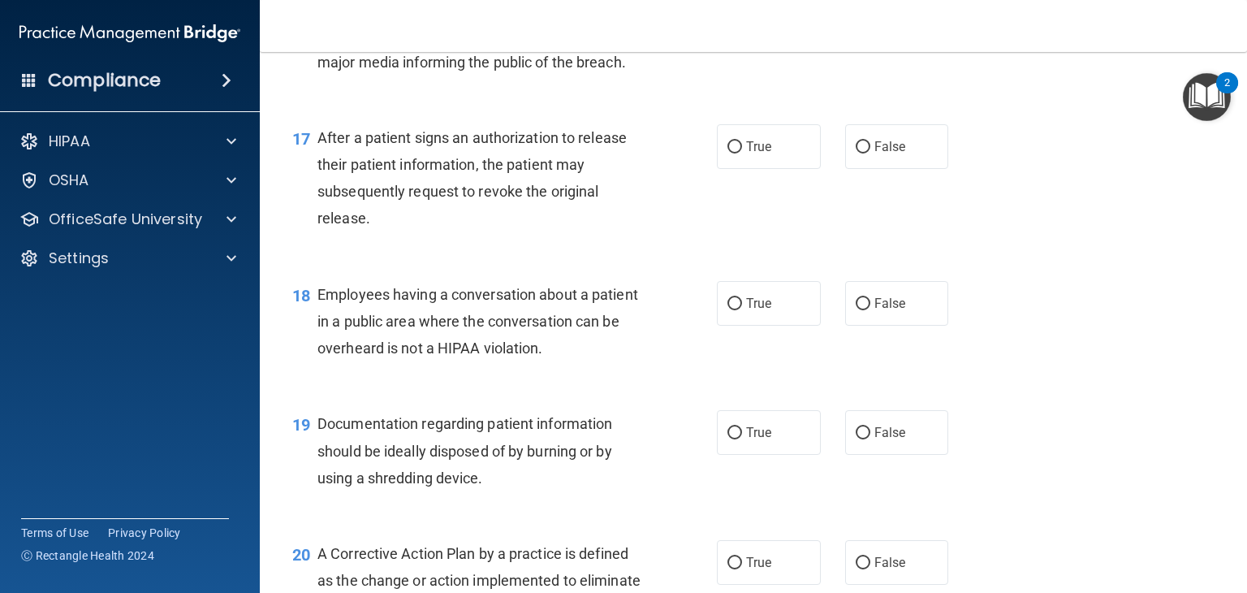
scroll to position [2273, 0]
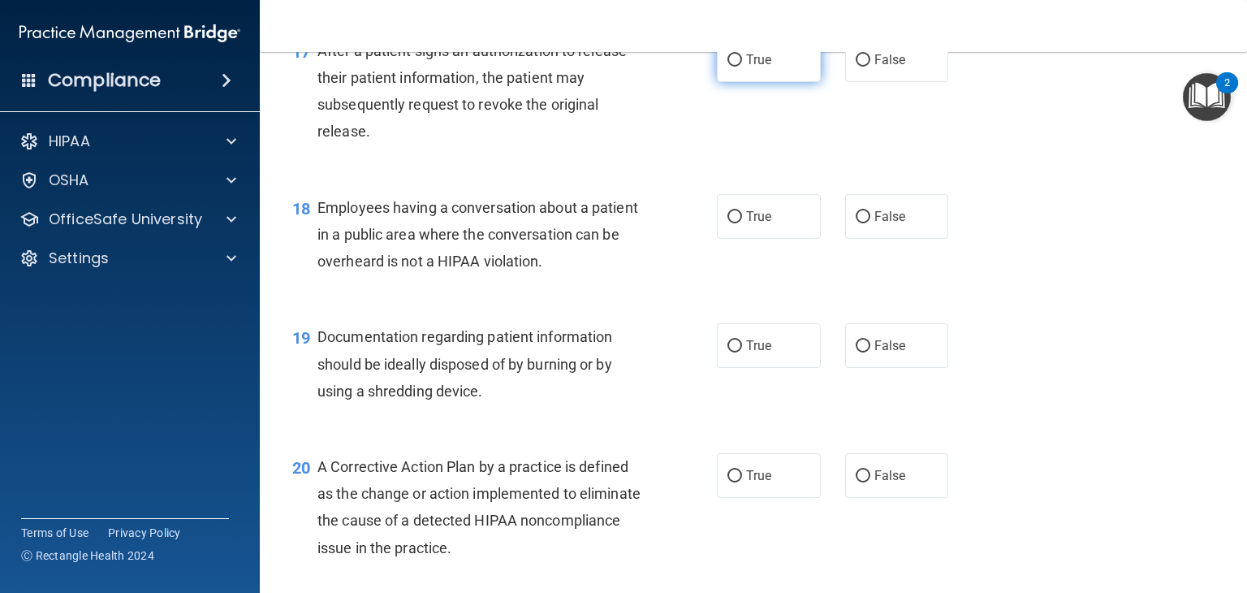
click at [731, 67] on input "True" at bounding box center [734, 60] width 15 height 12
radio input "true"
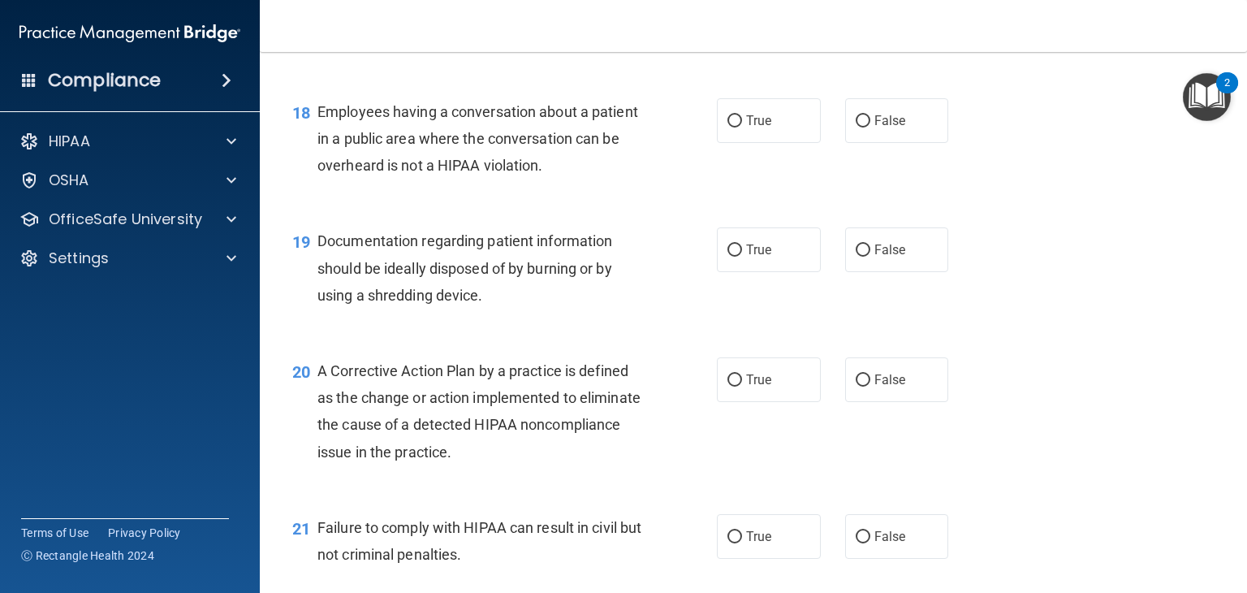
scroll to position [2354, 0]
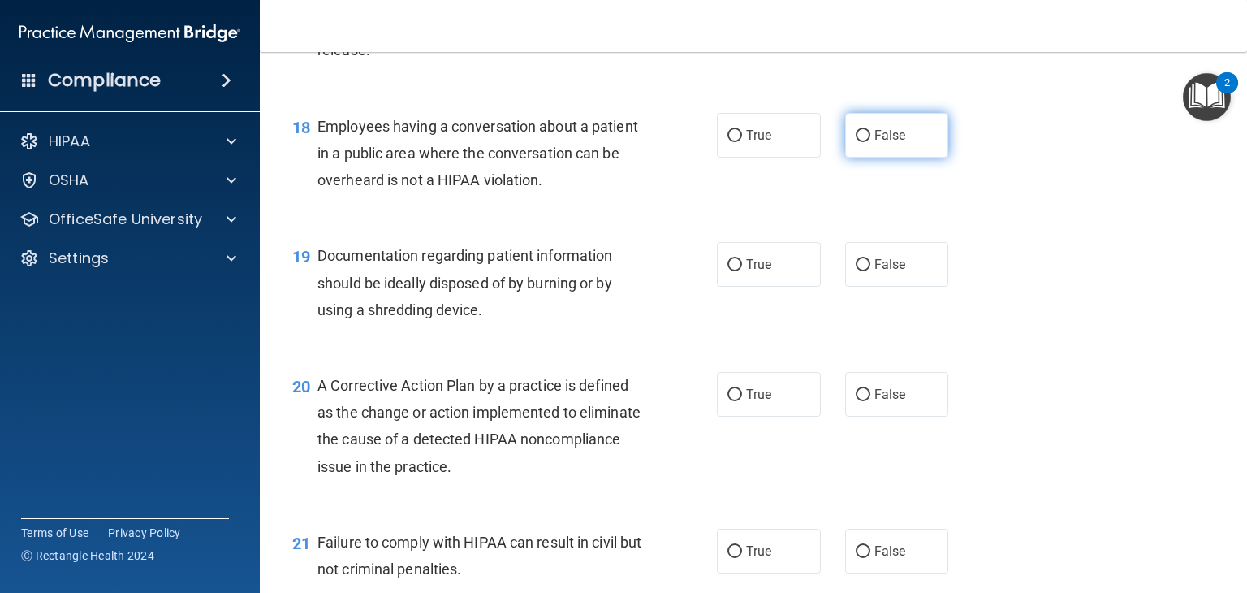
click at [862, 157] on label "False" at bounding box center [897, 135] width 104 height 45
click at [862, 142] on input "False" at bounding box center [863, 136] width 15 height 12
radio input "true"
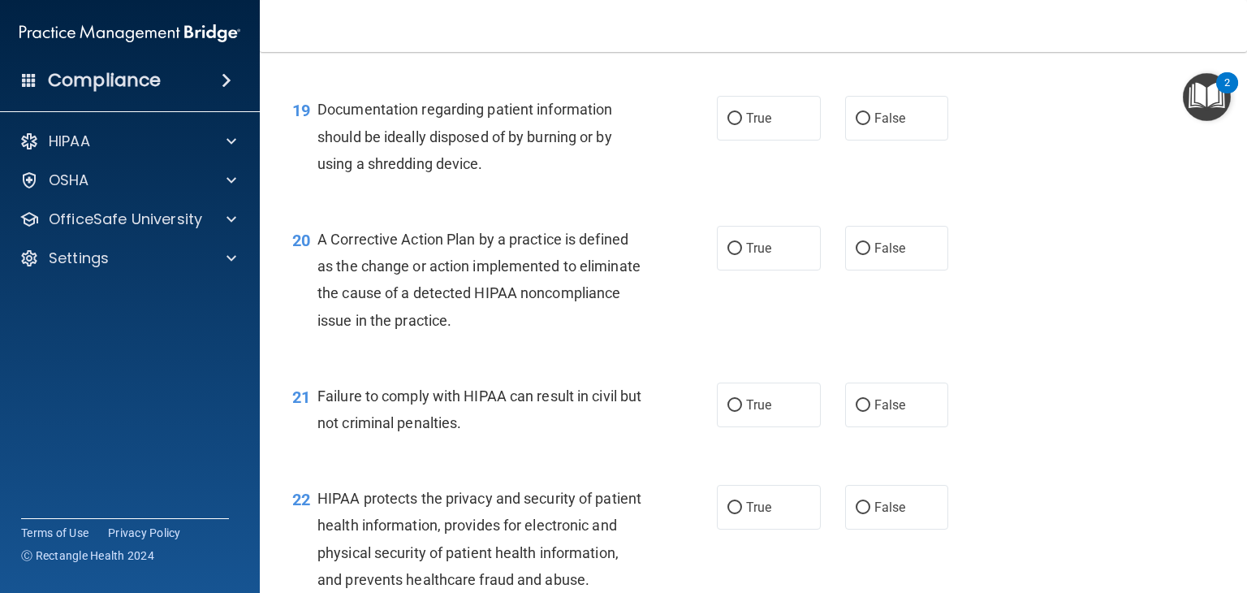
scroll to position [2516, 0]
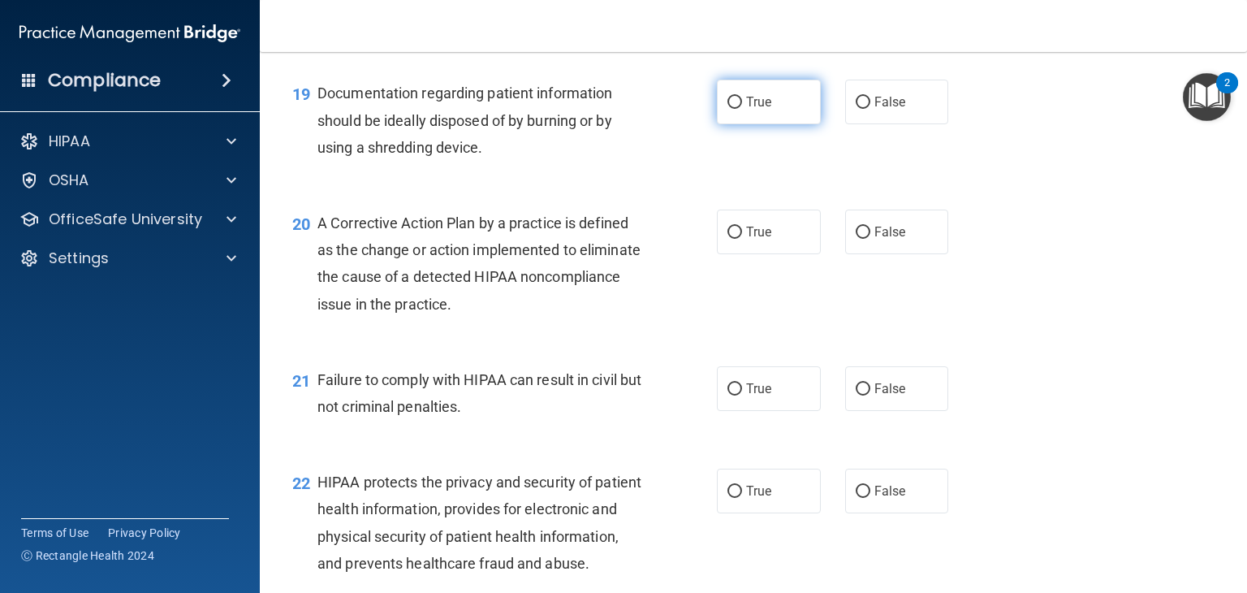
click at [727, 109] on input "True" at bounding box center [734, 103] width 15 height 12
radio input "true"
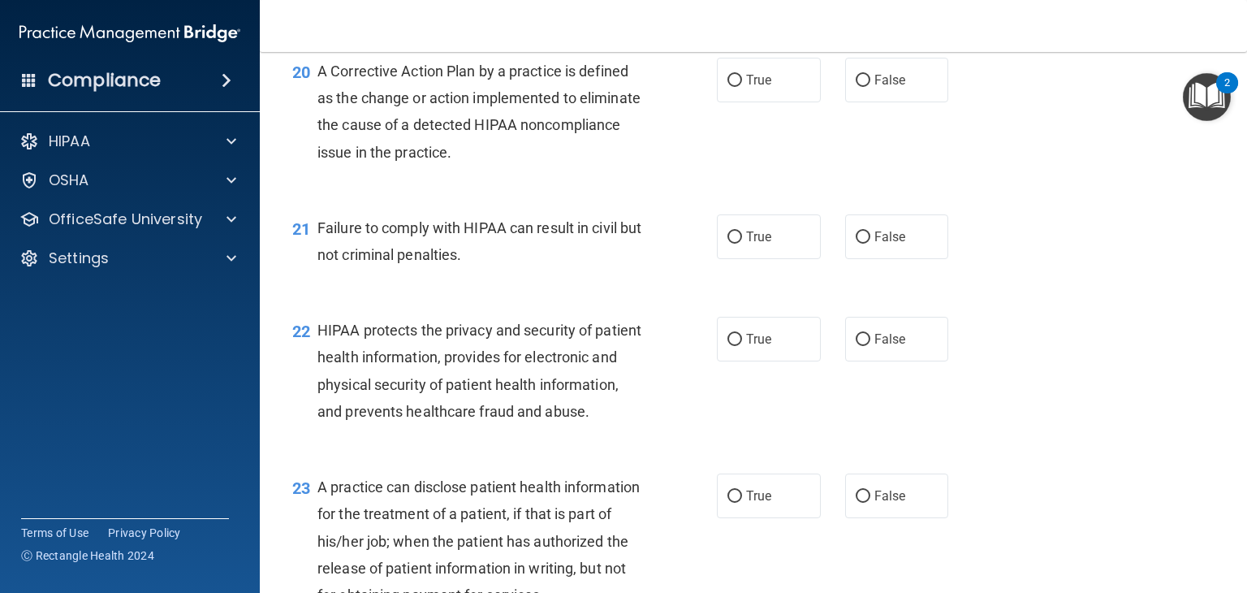
scroll to position [2679, 0]
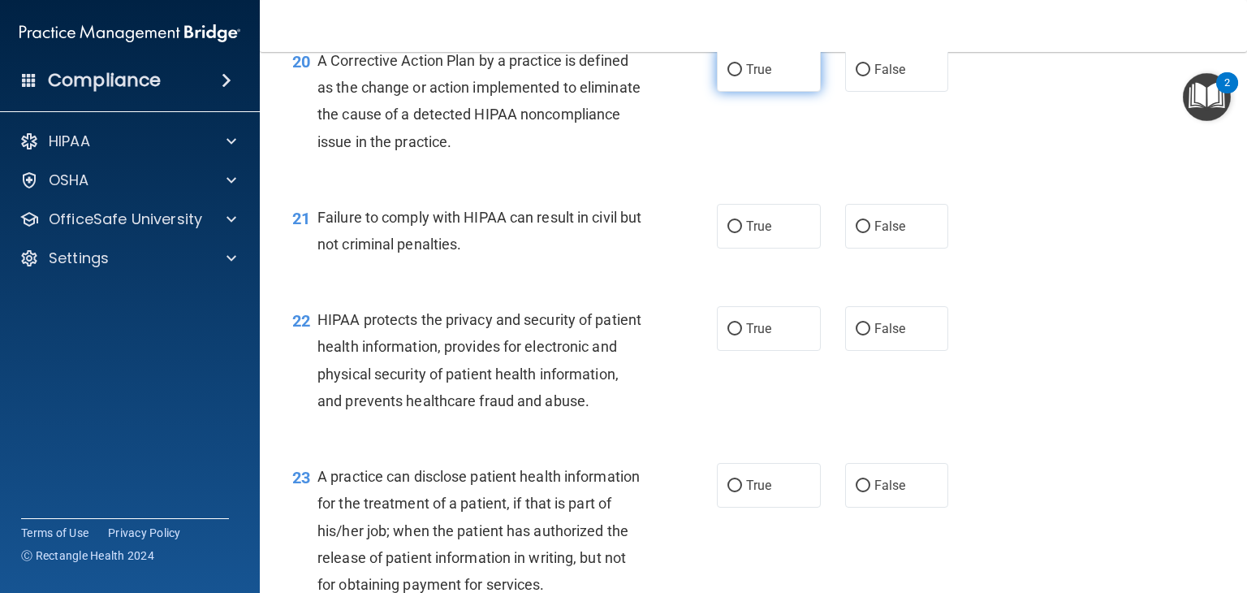
click at [730, 76] on input "True" at bounding box center [734, 70] width 15 height 12
radio input "true"
drag, startPoint x: 731, startPoint y: 249, endPoint x: 629, endPoint y: 288, distance: 109.4
click at [730, 233] on input "True" at bounding box center [734, 227] width 15 height 12
radio input "true"
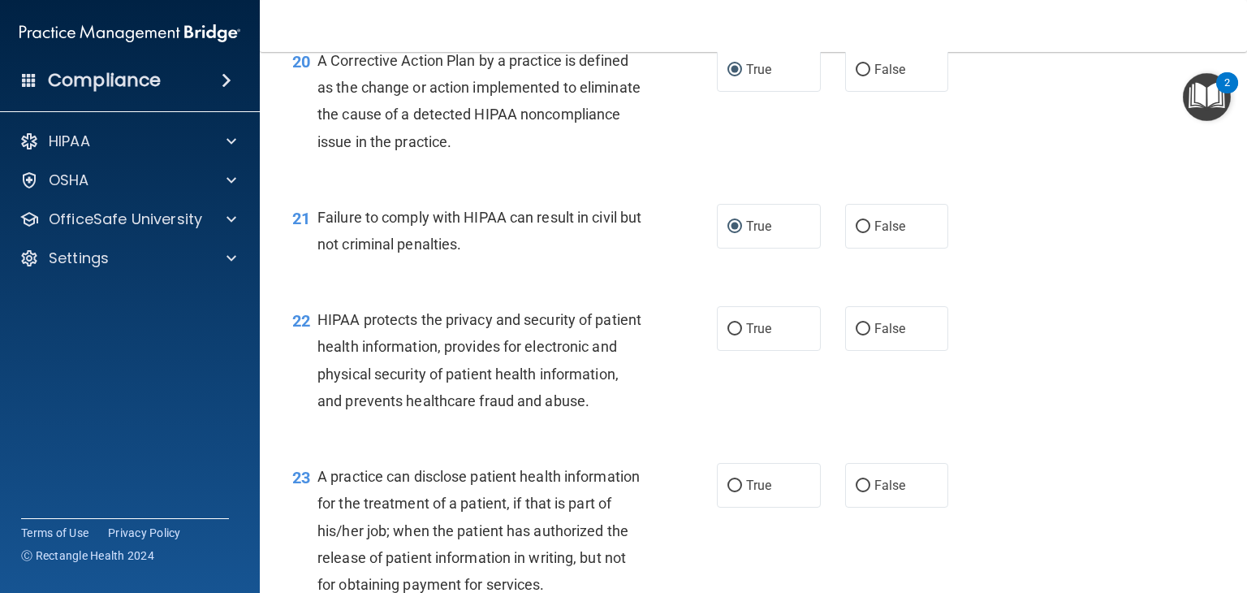
scroll to position [2841, 0]
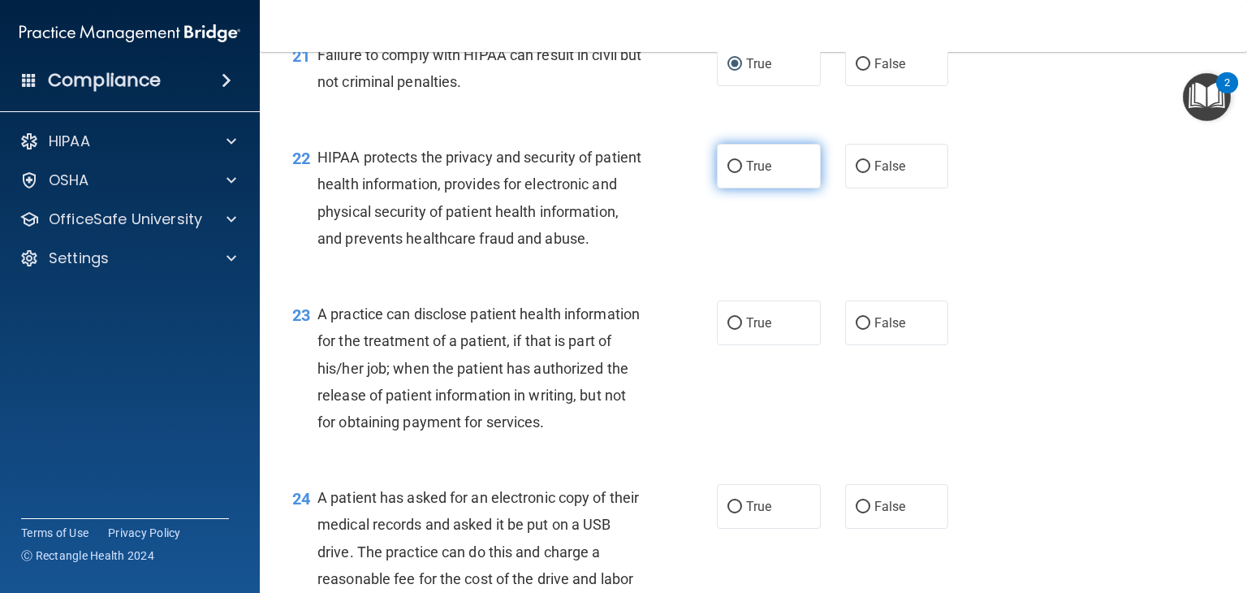
click at [718, 188] on label "True" at bounding box center [769, 166] width 104 height 45
click at [727, 173] on input "True" at bounding box center [734, 167] width 15 height 12
radio input "true"
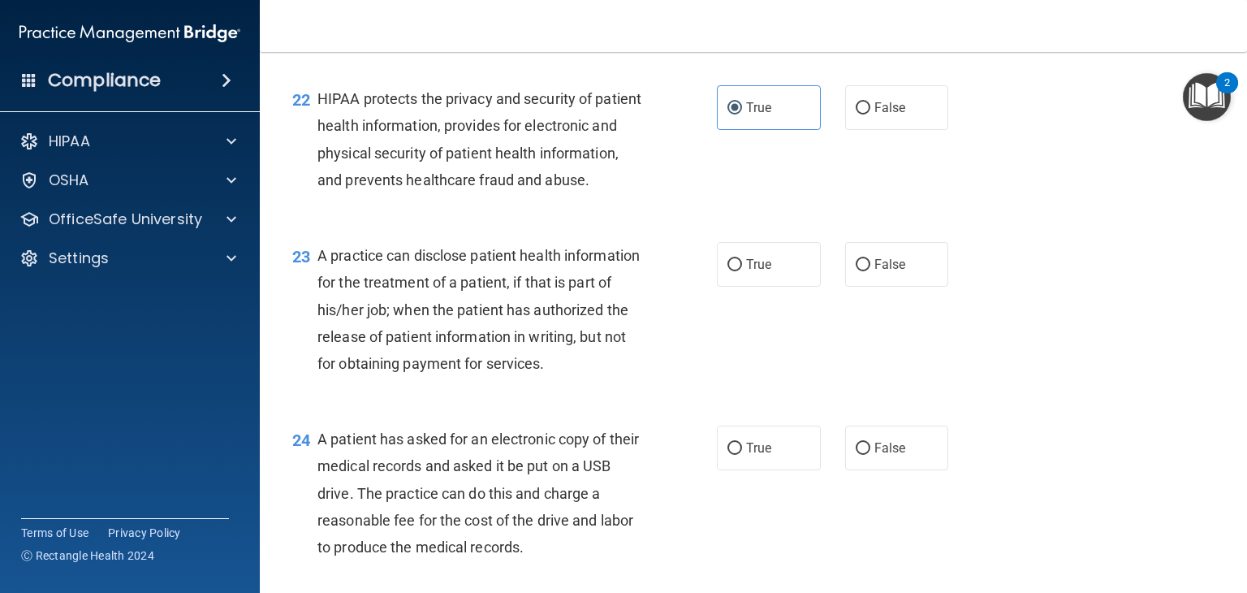
scroll to position [3003, 0]
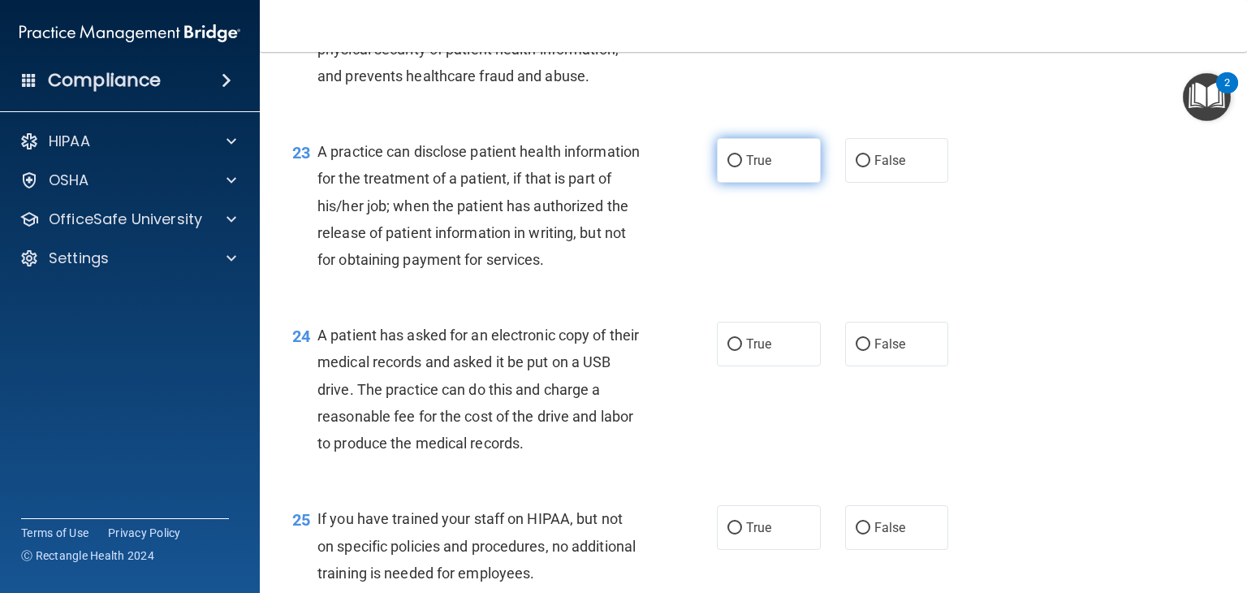
click at [727, 167] on input "True" at bounding box center [734, 161] width 15 height 12
radio input "true"
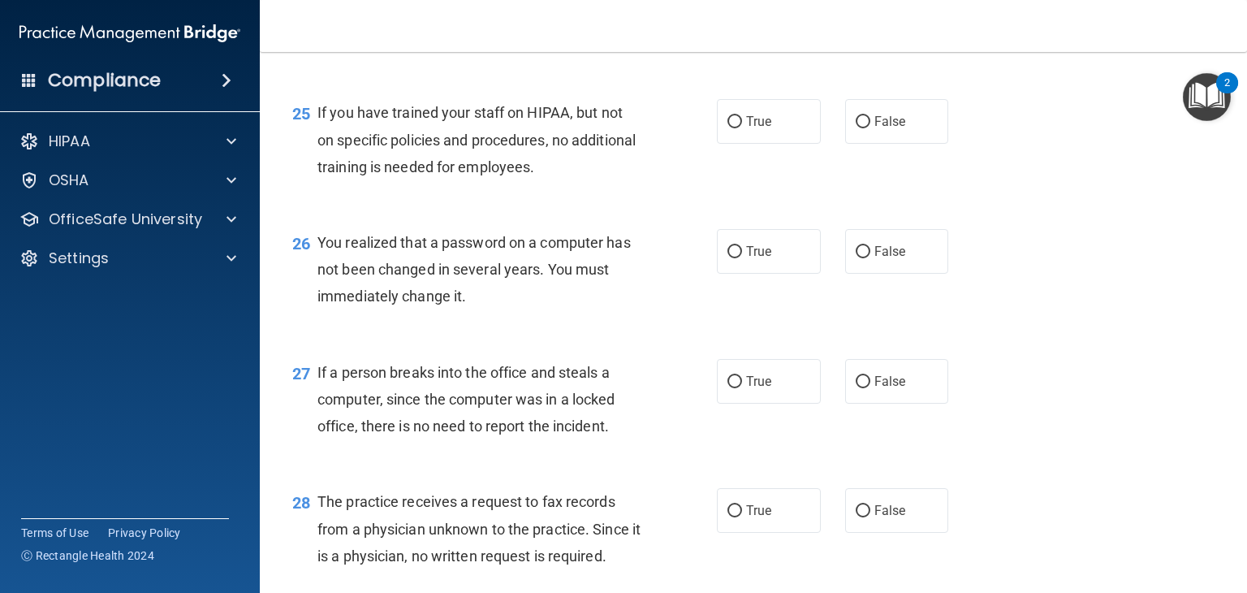
scroll to position [3247, 0]
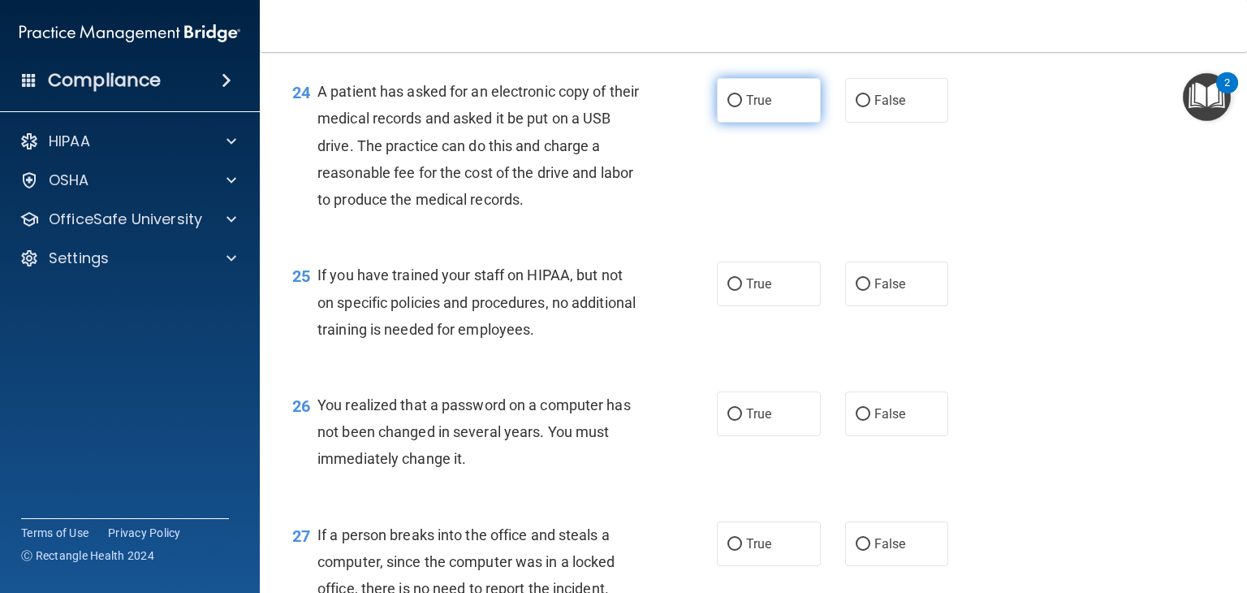
click at [728, 107] on input "True" at bounding box center [734, 101] width 15 height 12
radio input "true"
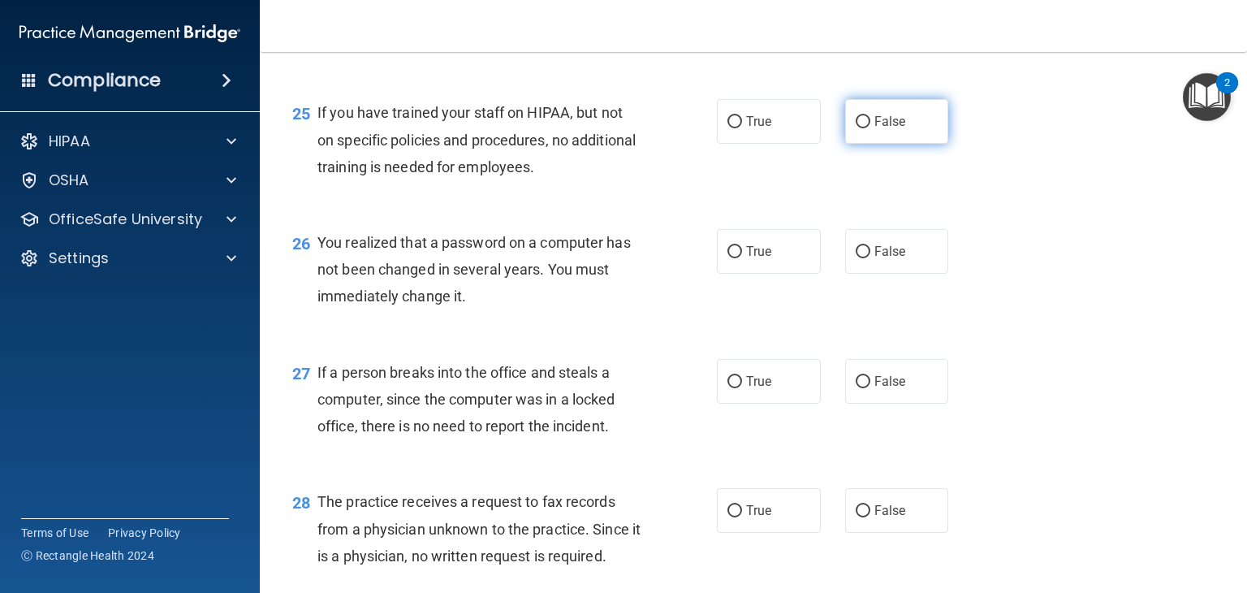
click at [845, 144] on label "False" at bounding box center [897, 121] width 104 height 45
click at [856, 128] on input "False" at bounding box center [863, 122] width 15 height 12
radio input "true"
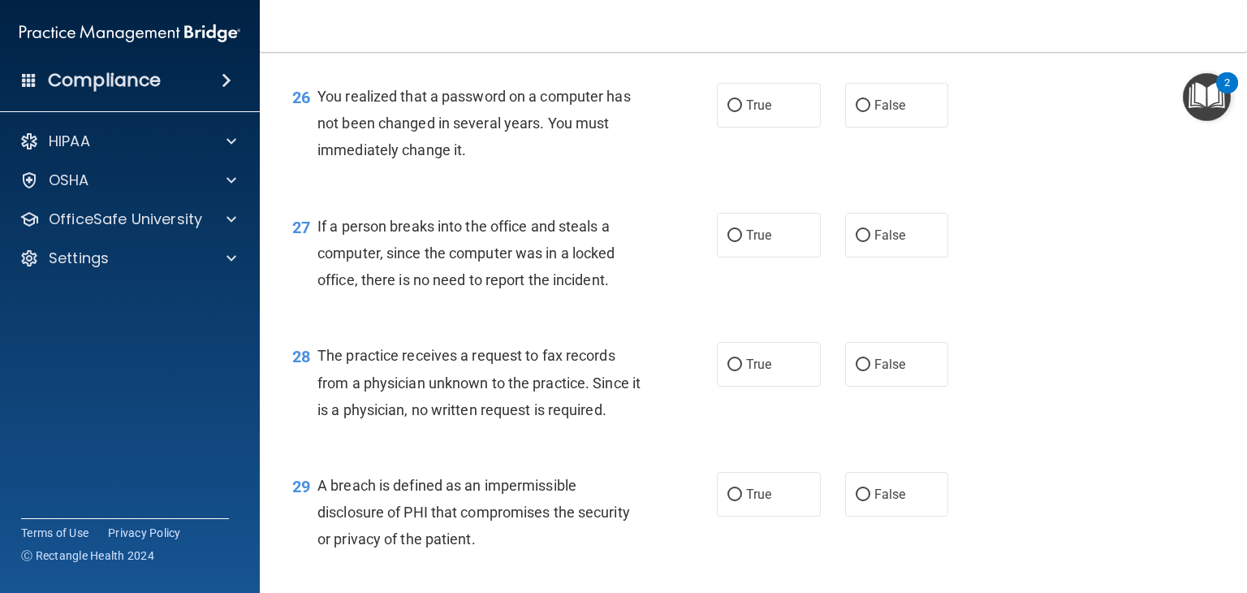
scroll to position [3653, 0]
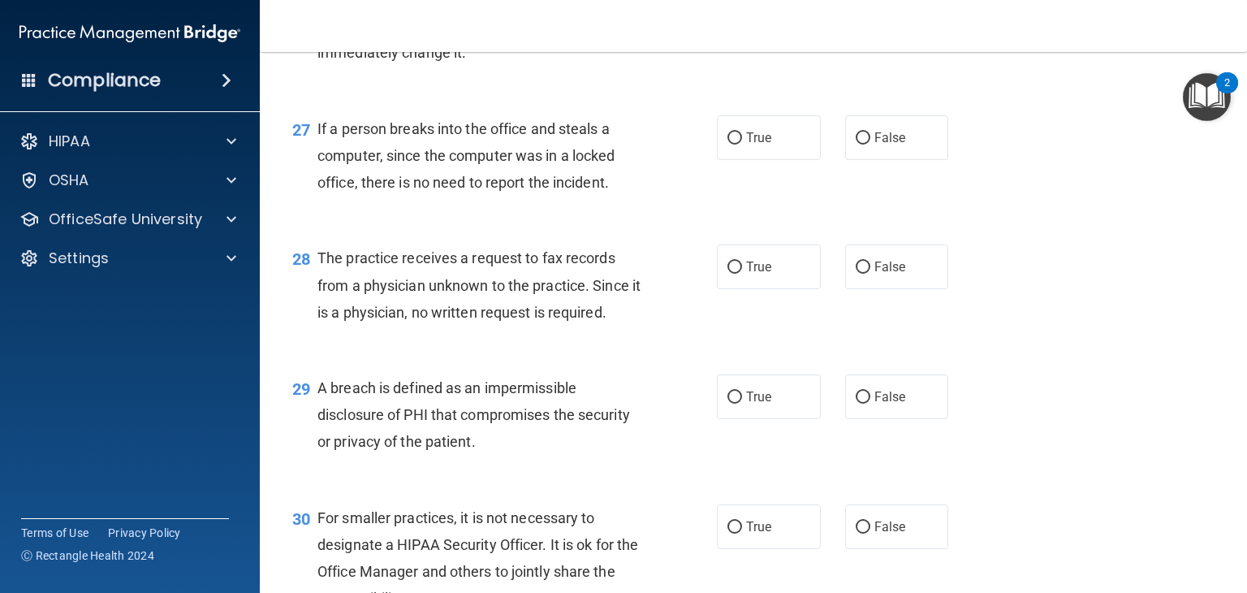
click at [856, 15] on input "False" at bounding box center [863, 8] width 15 height 12
radio input "true"
click at [856, 144] on input "False" at bounding box center [863, 138] width 15 height 12
radio input "true"
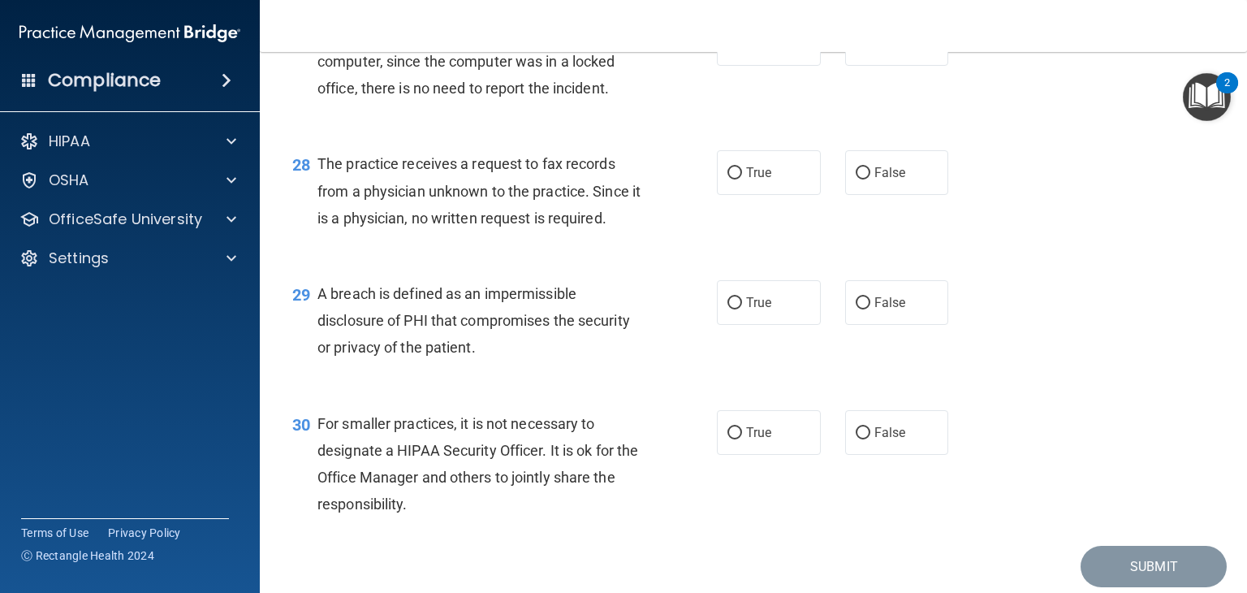
scroll to position [3815, 0]
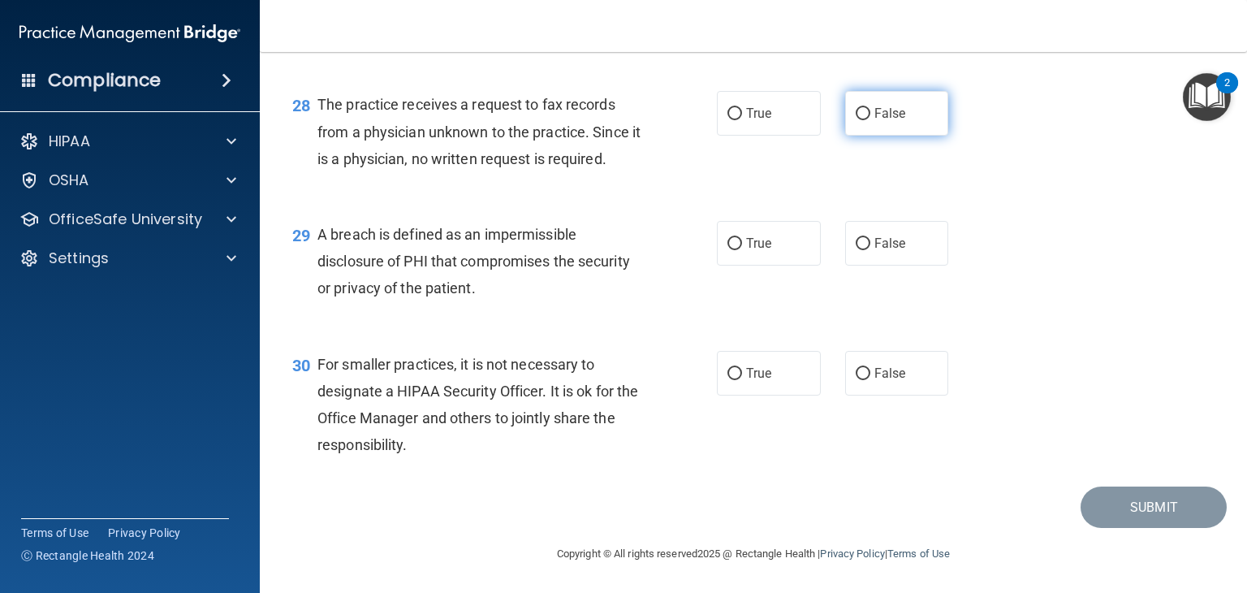
click at [864, 136] on label "False" at bounding box center [897, 113] width 104 height 45
click at [864, 120] on input "False" at bounding box center [863, 114] width 15 height 12
radio input "true"
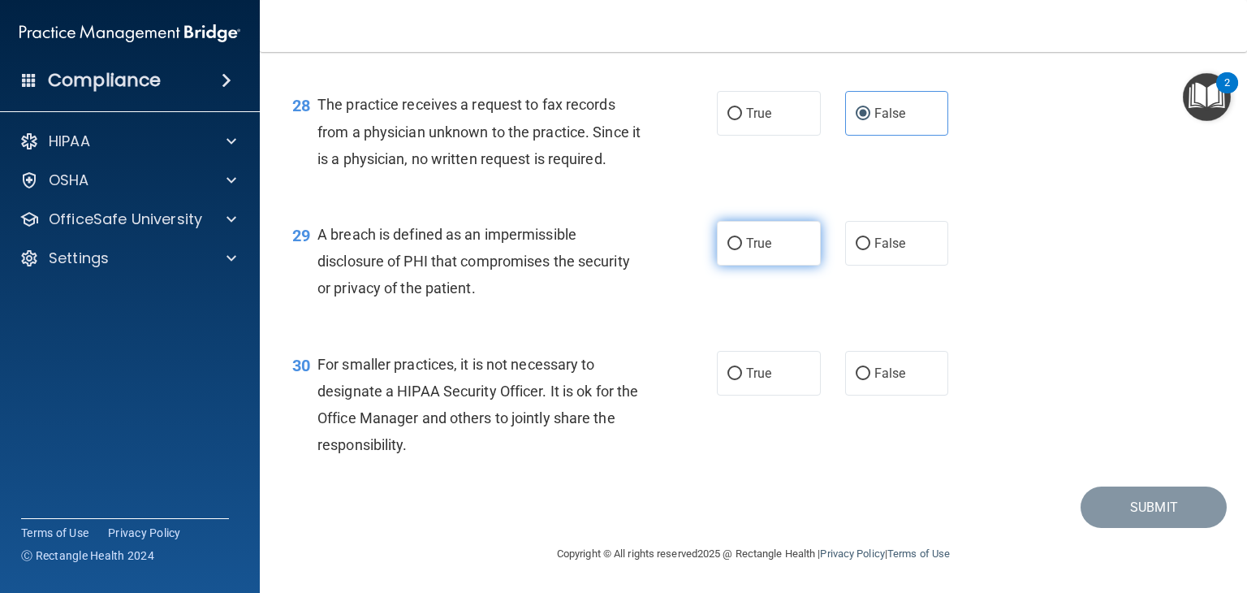
click at [722, 235] on label "True" at bounding box center [769, 243] width 104 height 45
click at [727, 238] on input "True" at bounding box center [734, 244] width 15 height 12
radio input "true"
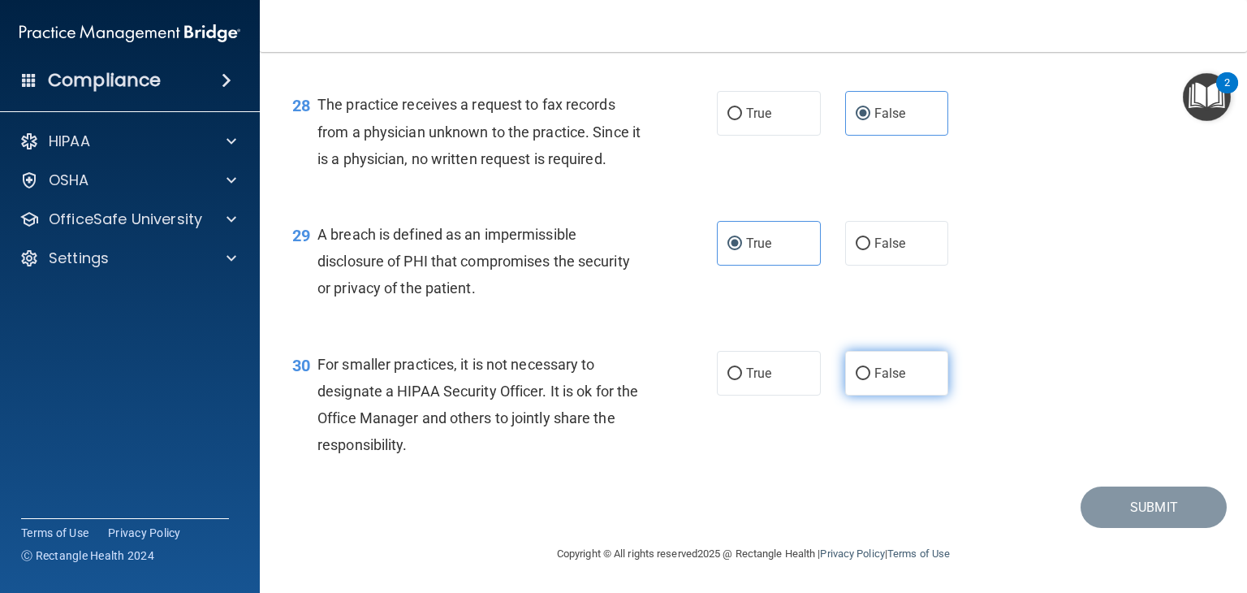
click at [845, 369] on label "False" at bounding box center [897, 373] width 104 height 45
click at [856, 369] on input "False" at bounding box center [863, 374] width 15 height 12
radio input "true"
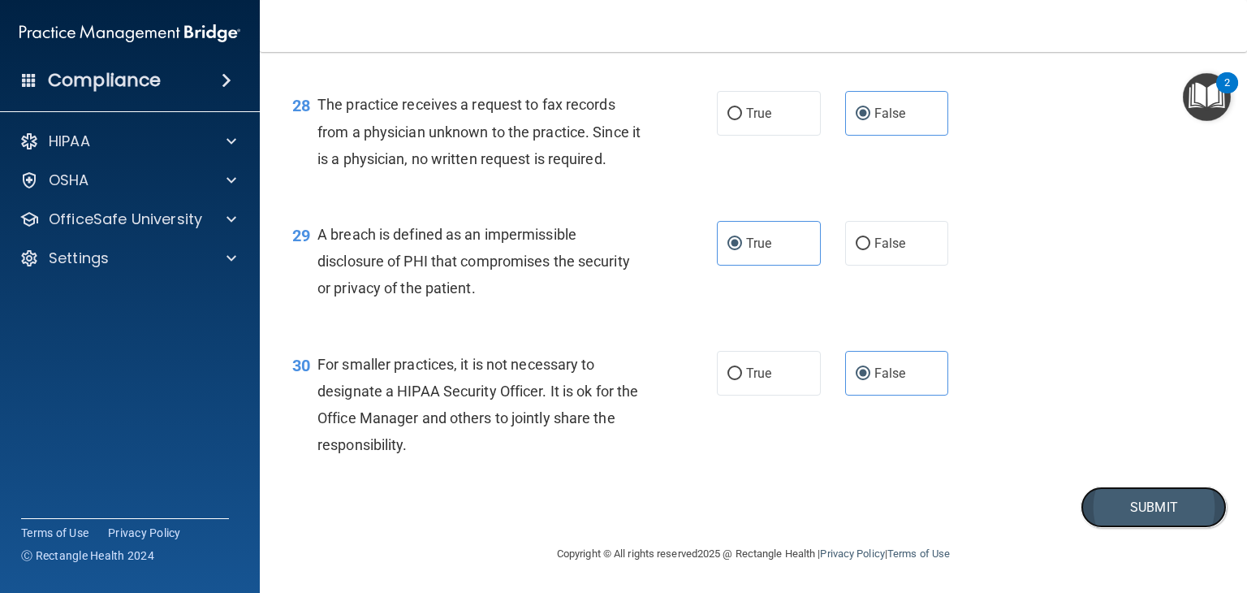
click at [1093, 508] on button "Submit" at bounding box center [1153, 506] width 146 height 41
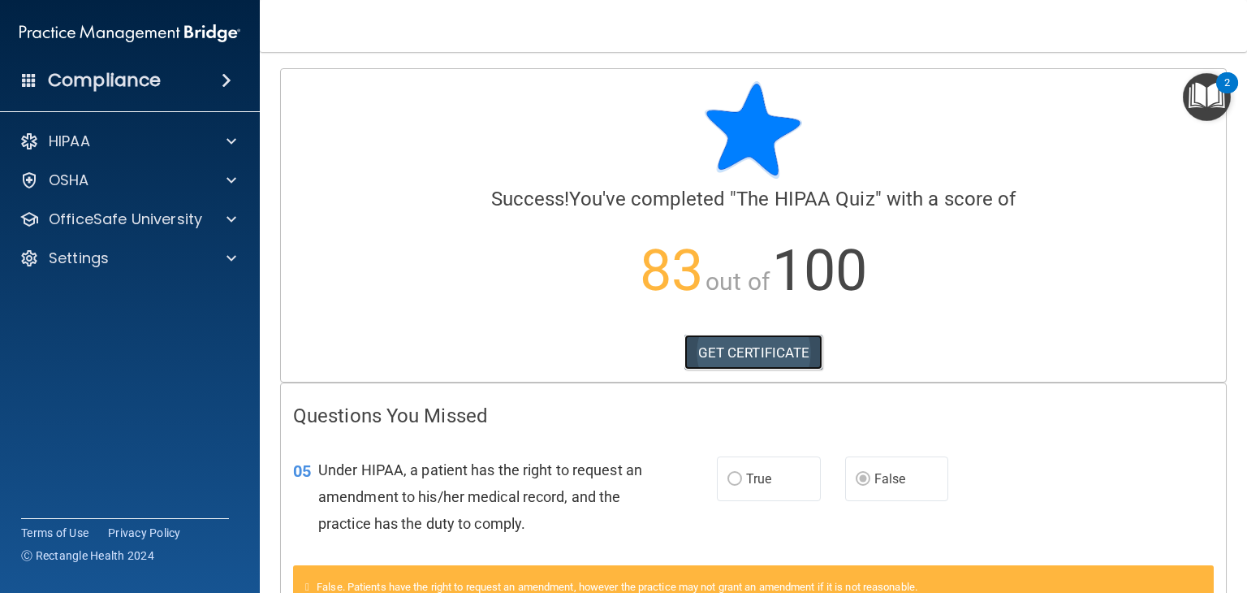
click at [778, 350] on link "GET CERTIFICATE" at bounding box center [753, 352] width 139 height 36
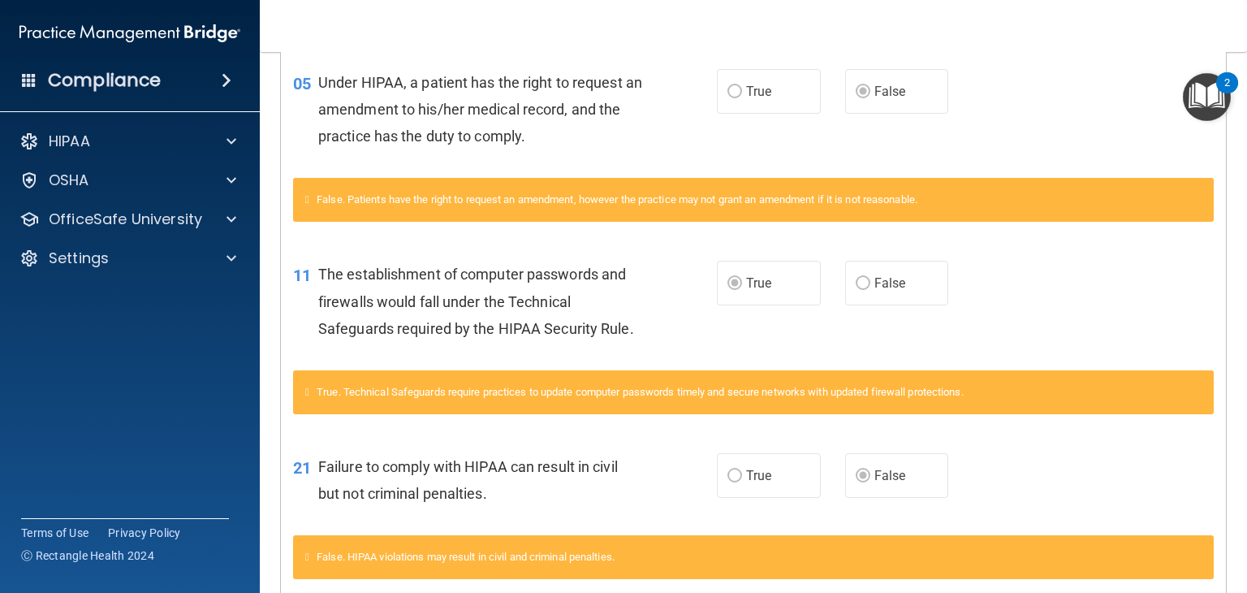
scroll to position [386, 0]
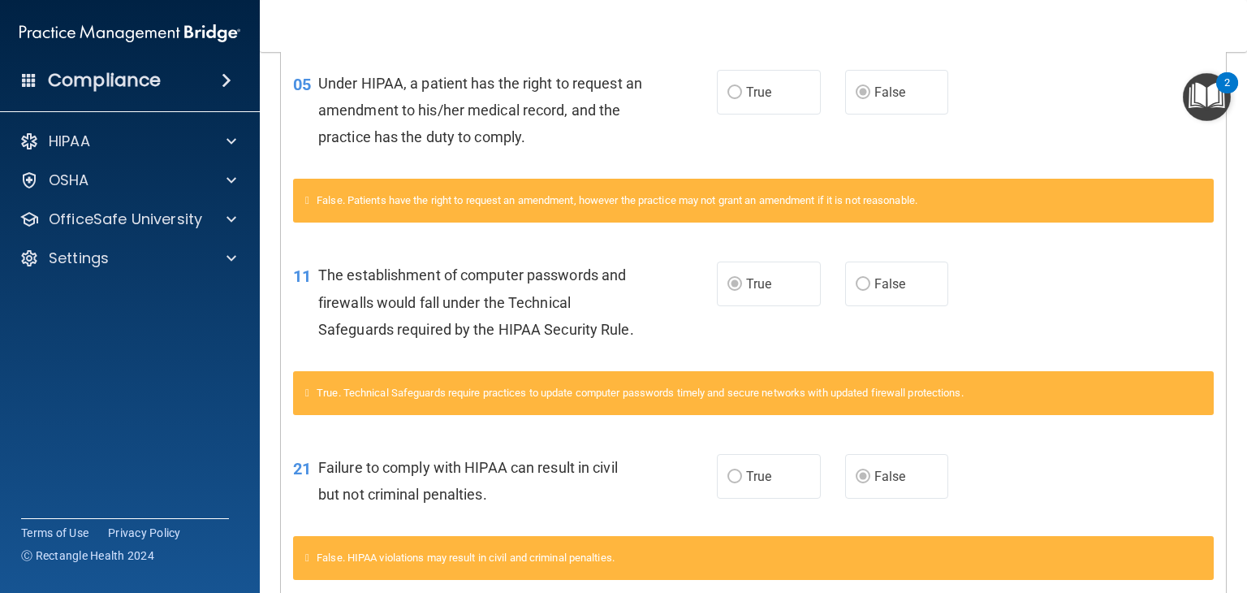
click at [1197, 99] on img "Open Resource Center, 2 new notifications" at bounding box center [1207, 97] width 48 height 48
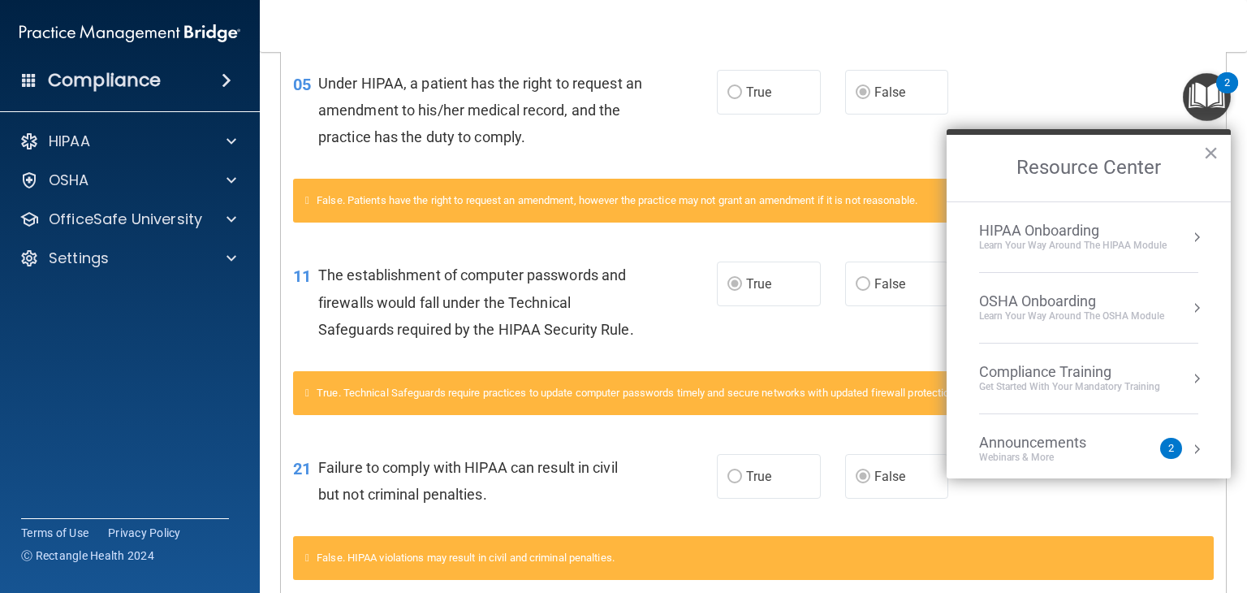
click at [1049, 54] on div "05 Under HIPAA, a patient has the right to request an amendment to his/her medi…" at bounding box center [753, 115] width 945 height 130
click at [1209, 148] on button "×" at bounding box center [1210, 153] width 15 height 26
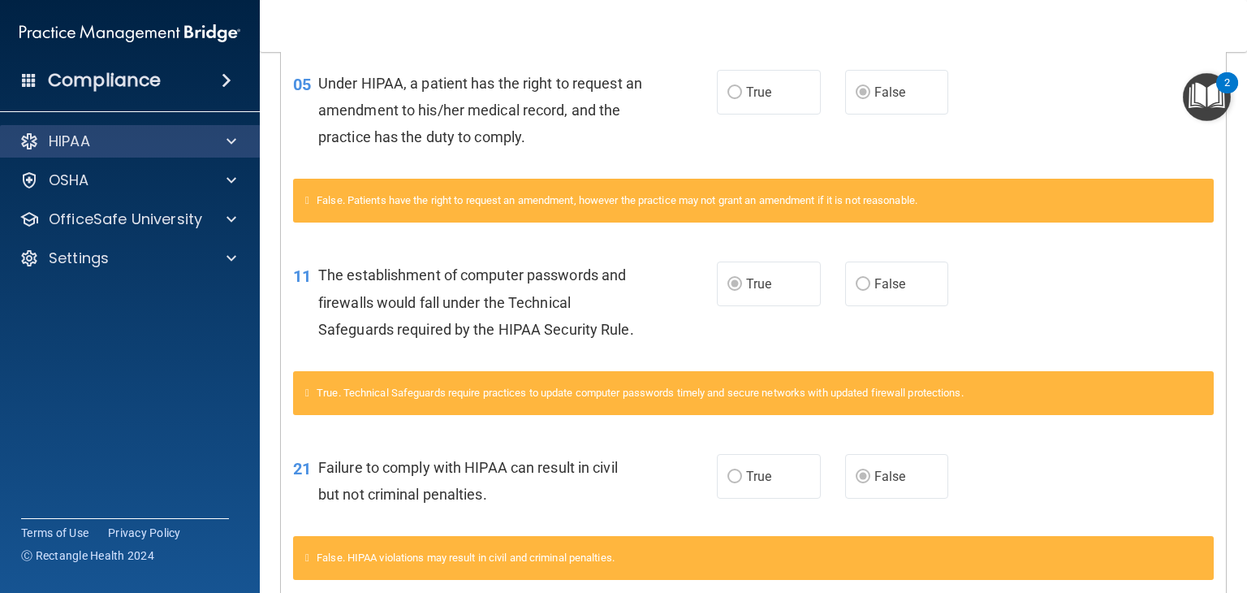
click at [109, 153] on div "HIPAA" at bounding box center [130, 141] width 261 height 32
click at [107, 139] on div "HIPAA" at bounding box center [107, 140] width 201 height 19
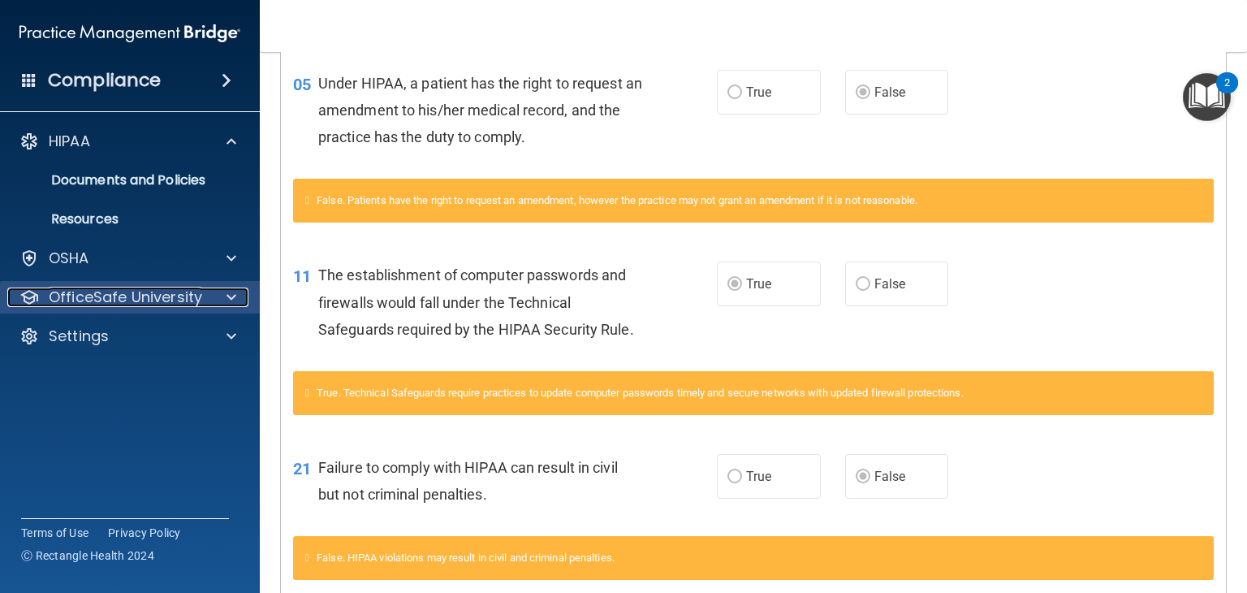
click at [120, 297] on p "OfficeSafe University" at bounding box center [125, 296] width 153 height 19
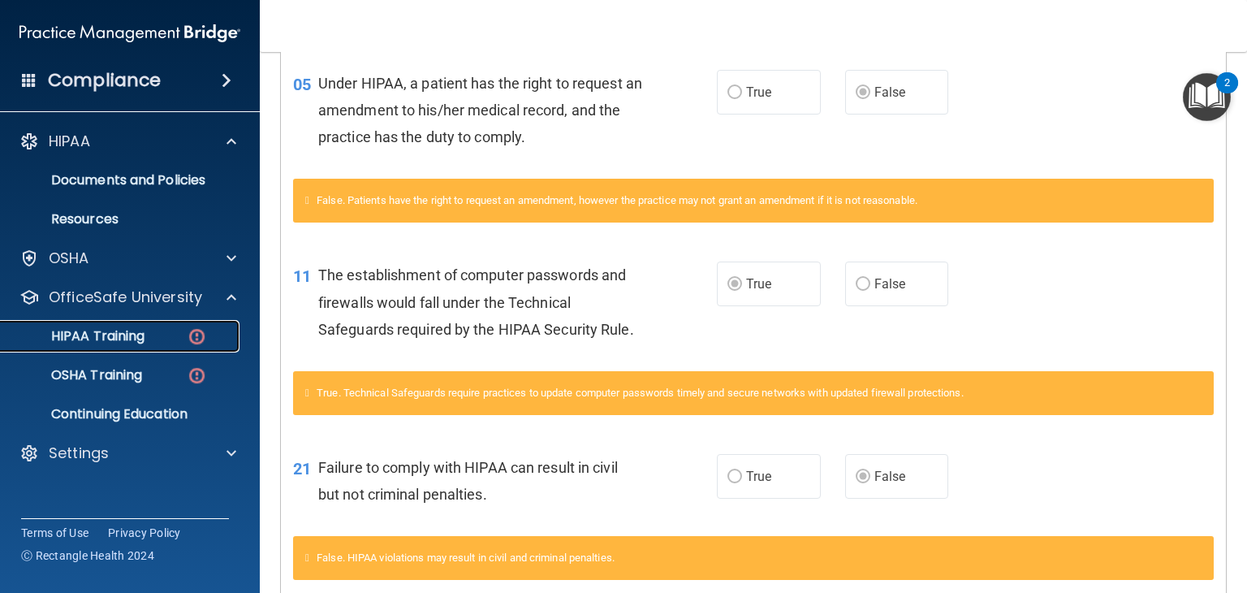
click at [123, 328] on p "HIPAA Training" at bounding box center [78, 336] width 134 height 16
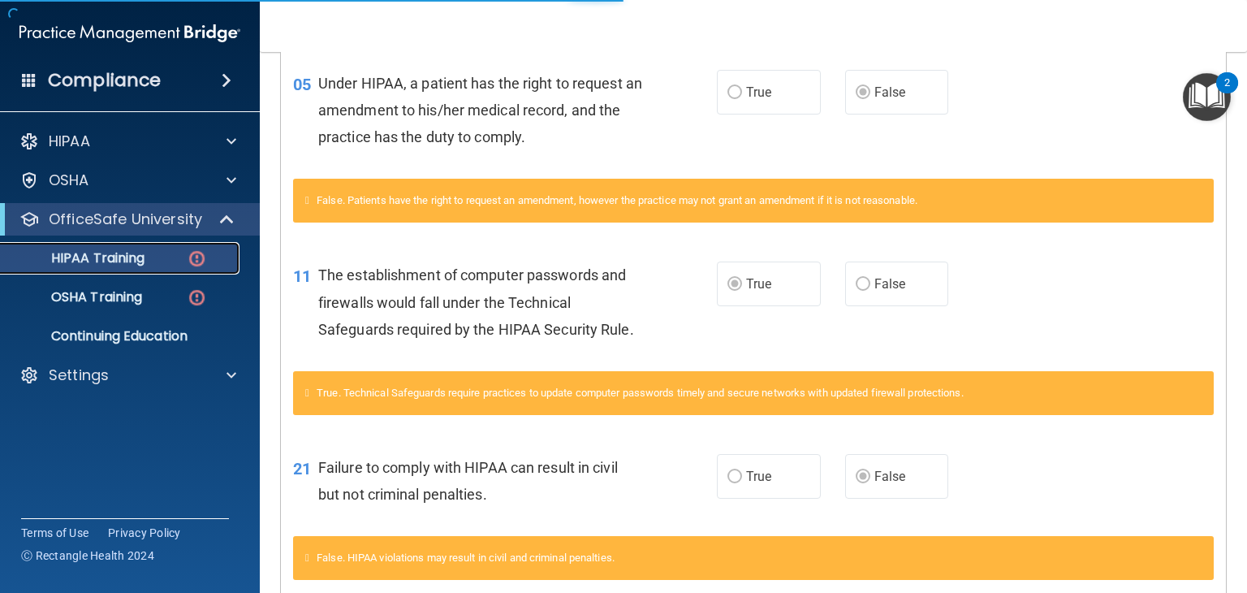
click at [140, 257] on p "HIPAA Training" at bounding box center [78, 258] width 134 height 16
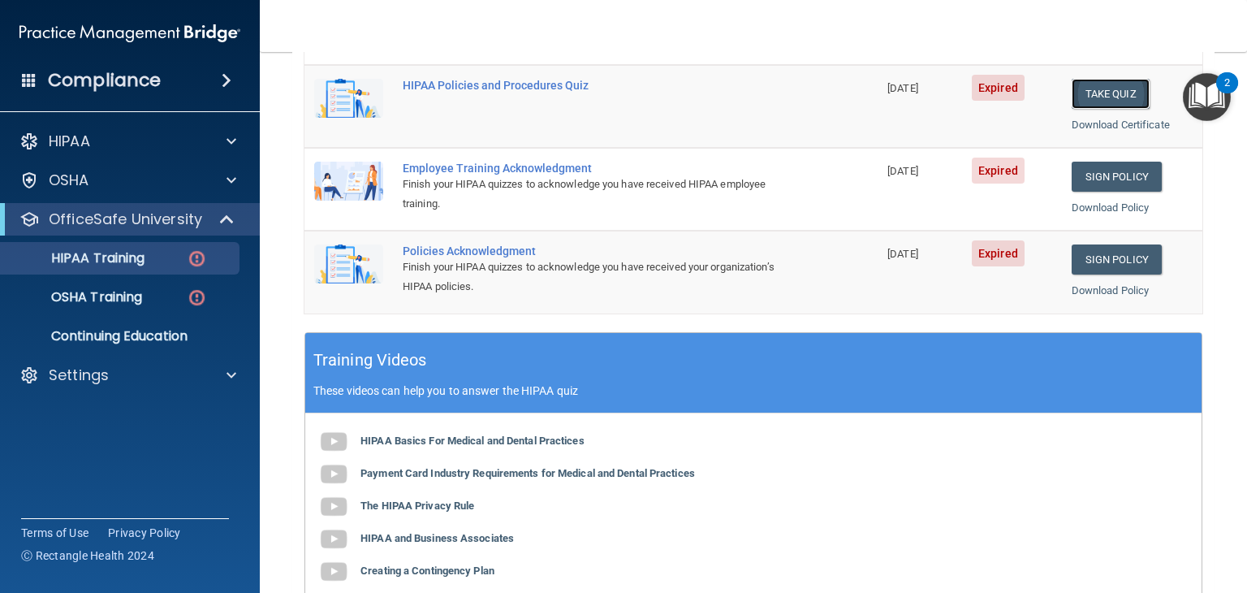
click at [1081, 81] on button "Take Quiz" at bounding box center [1110, 94] width 78 height 30
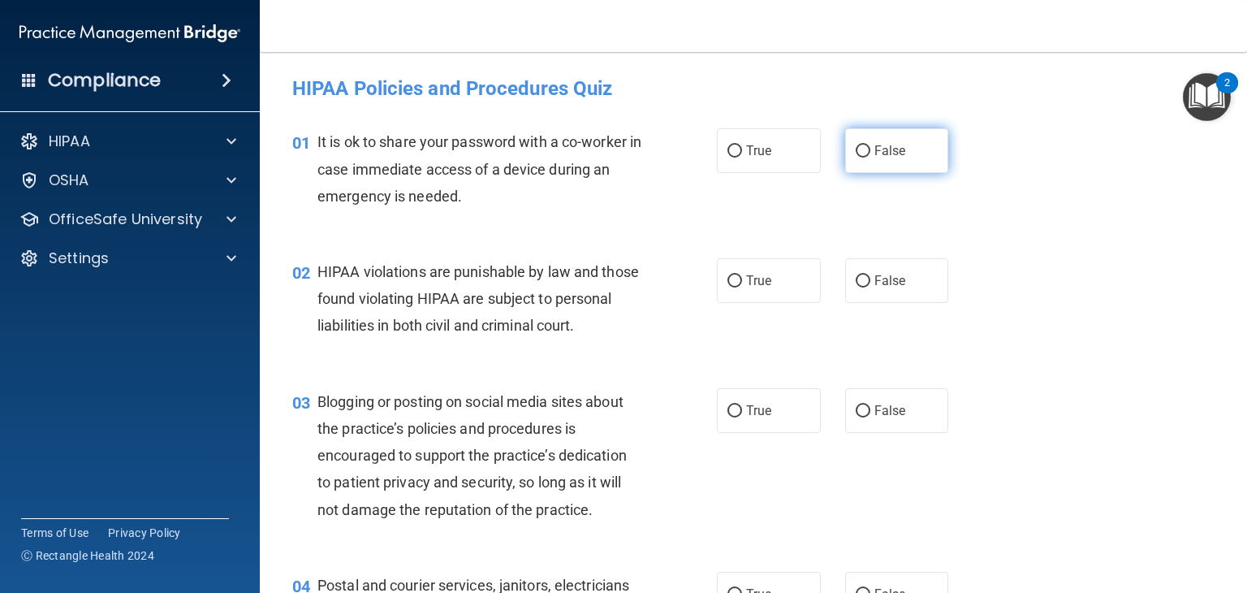
click at [845, 145] on label "False" at bounding box center [897, 150] width 104 height 45
click at [856, 145] on input "False" at bounding box center [863, 151] width 15 height 12
radio input "true"
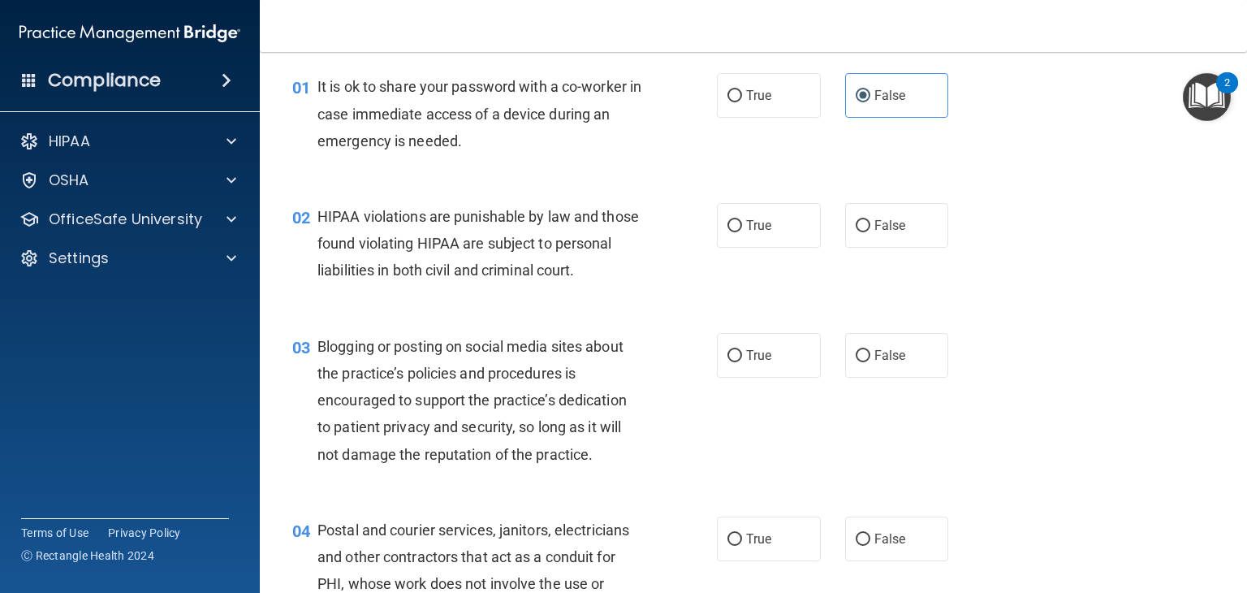
scroll to position [162, 0]
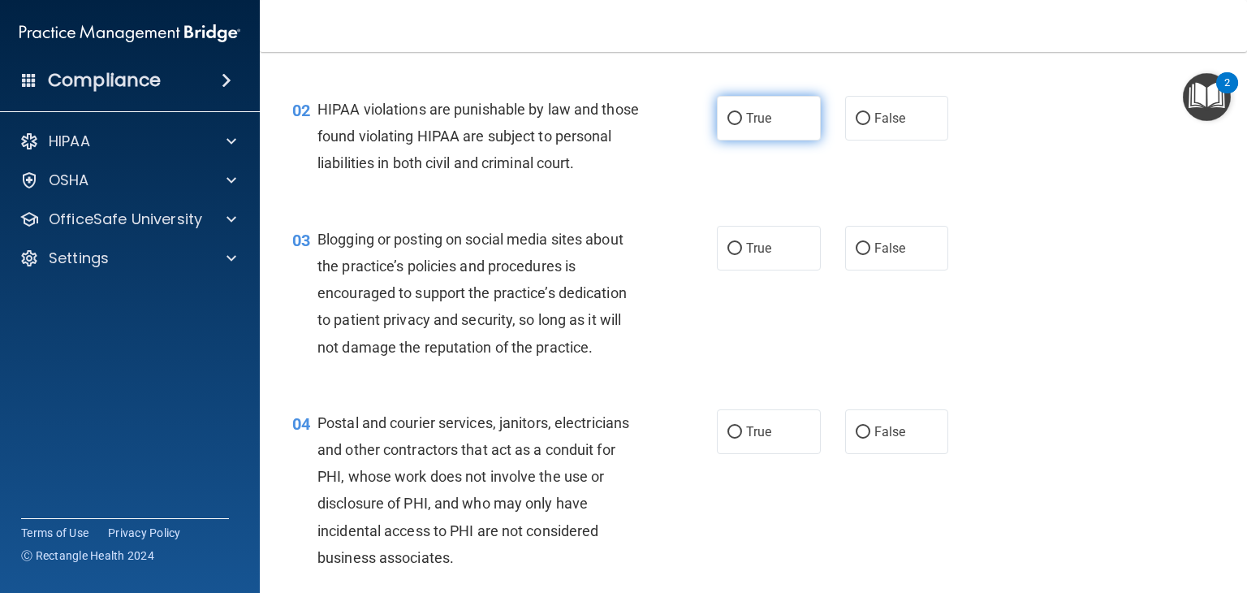
click at [717, 118] on label "True" at bounding box center [769, 118] width 104 height 45
click at [727, 118] on input "True" at bounding box center [734, 119] width 15 height 12
radio input "true"
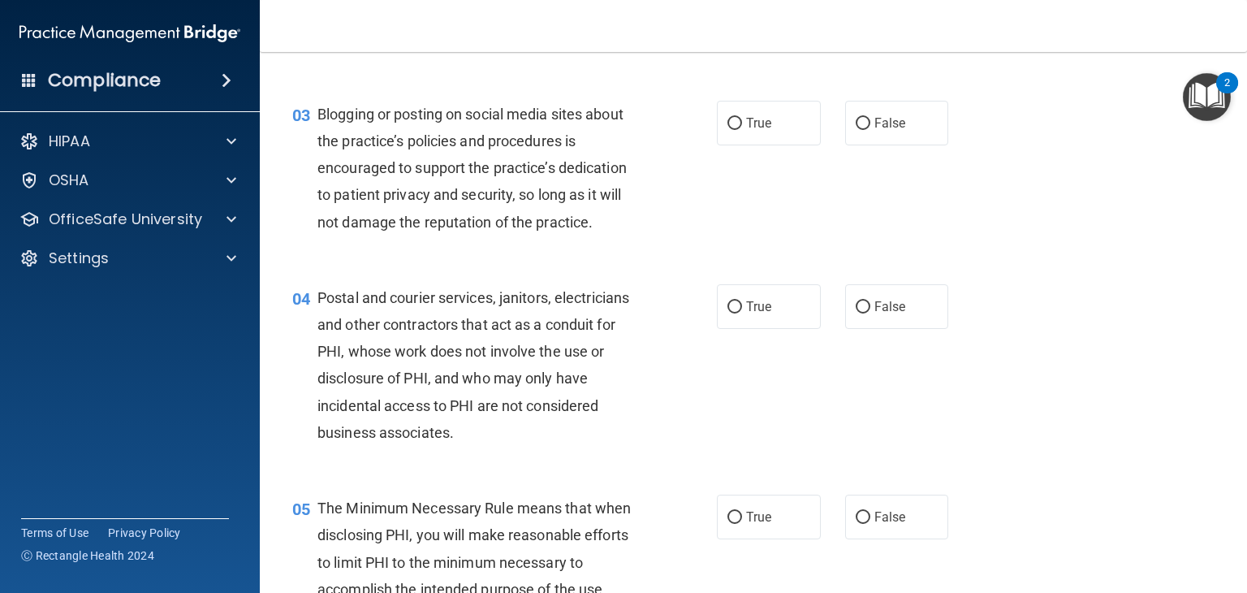
scroll to position [325, 0]
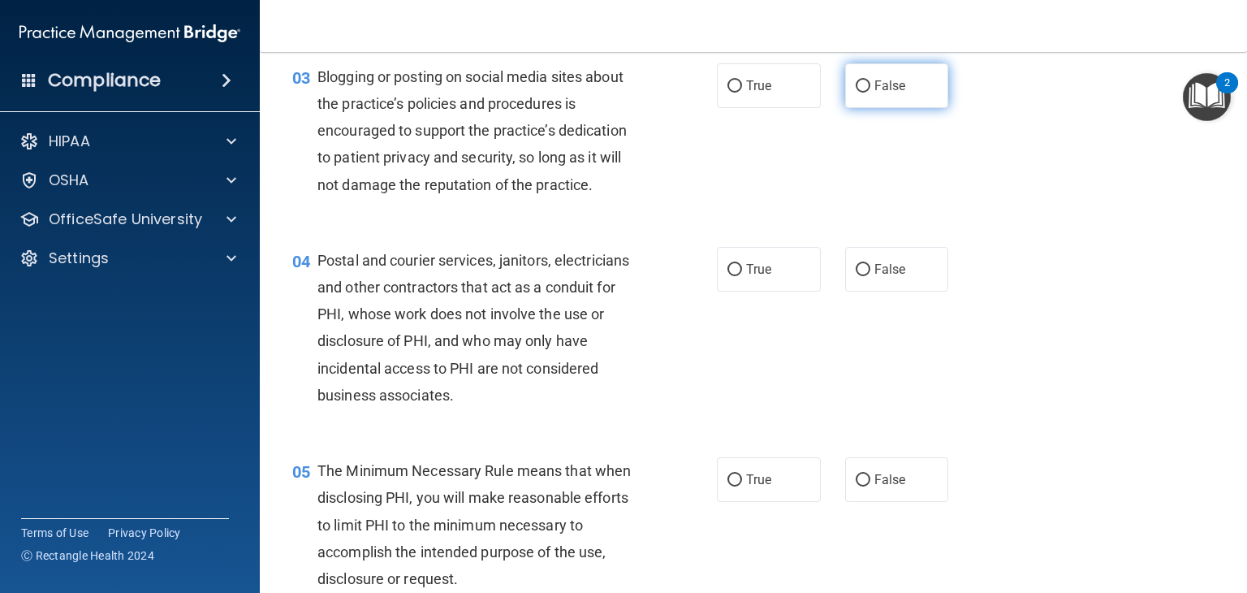
click at [860, 105] on label "False" at bounding box center [897, 85] width 104 height 45
click at [860, 93] on input "False" at bounding box center [863, 86] width 15 height 12
radio input "true"
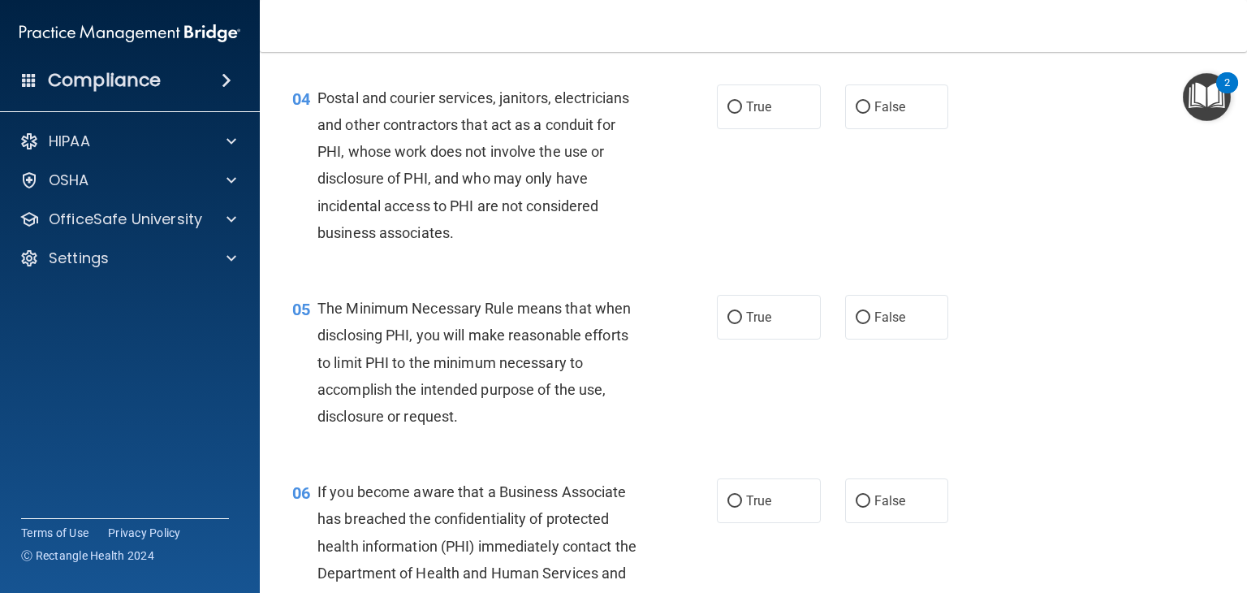
scroll to position [406, 0]
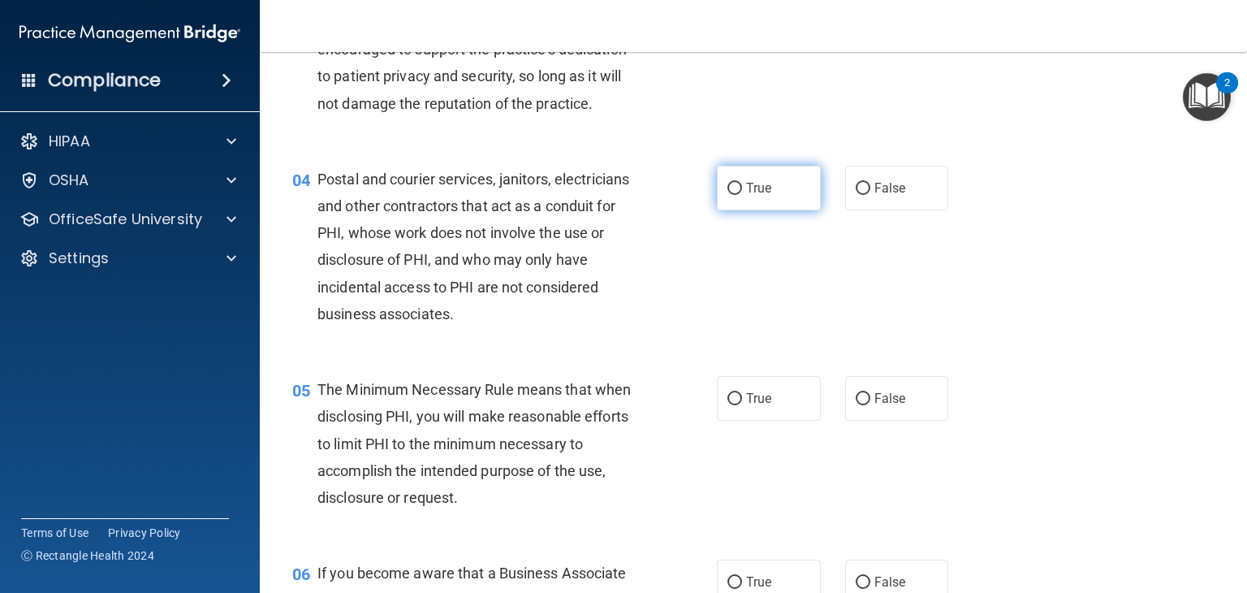
click at [727, 195] on input "True" at bounding box center [734, 189] width 15 height 12
radio input "true"
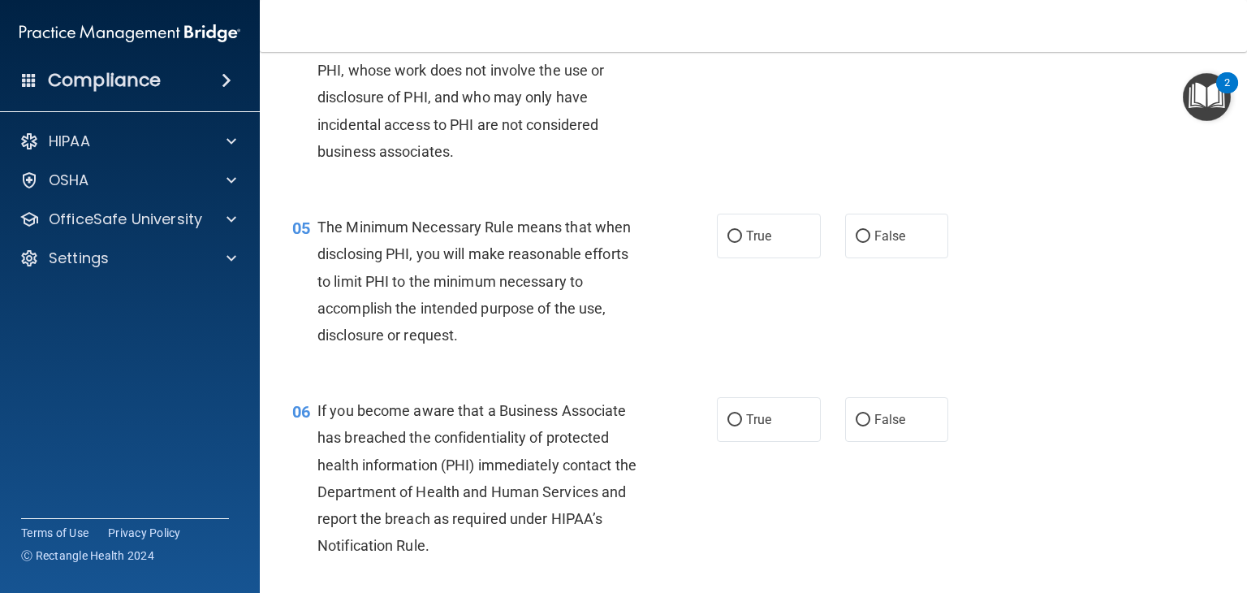
scroll to position [649, 0]
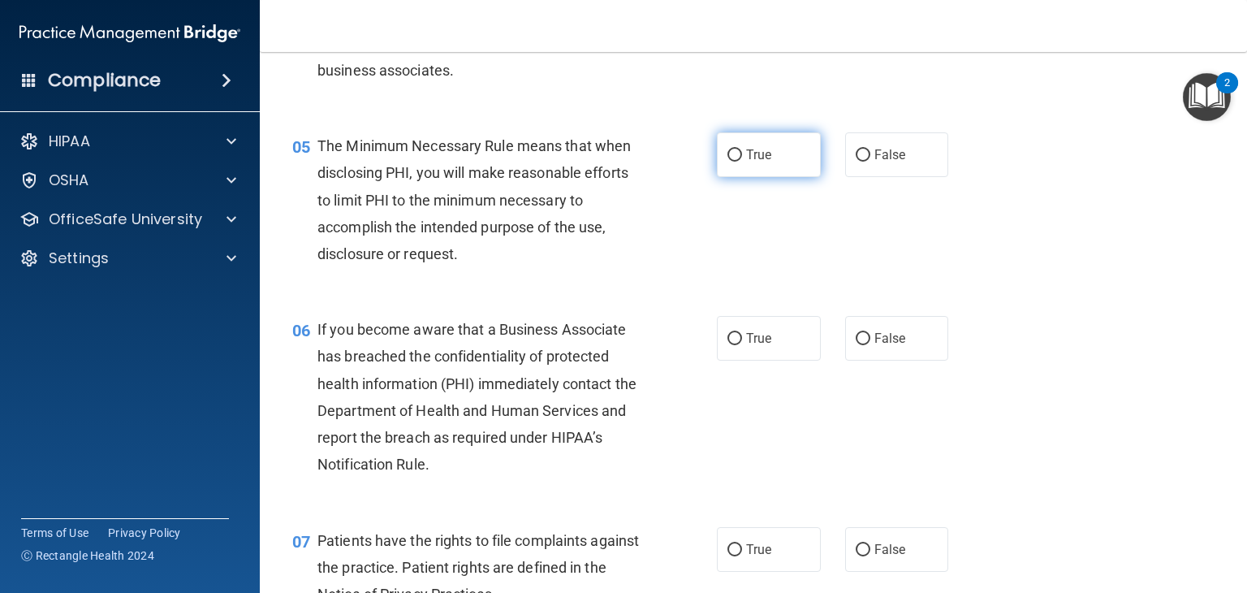
click at [717, 173] on label "True" at bounding box center [769, 154] width 104 height 45
click at [727, 162] on input "True" at bounding box center [734, 155] width 15 height 12
radio input "true"
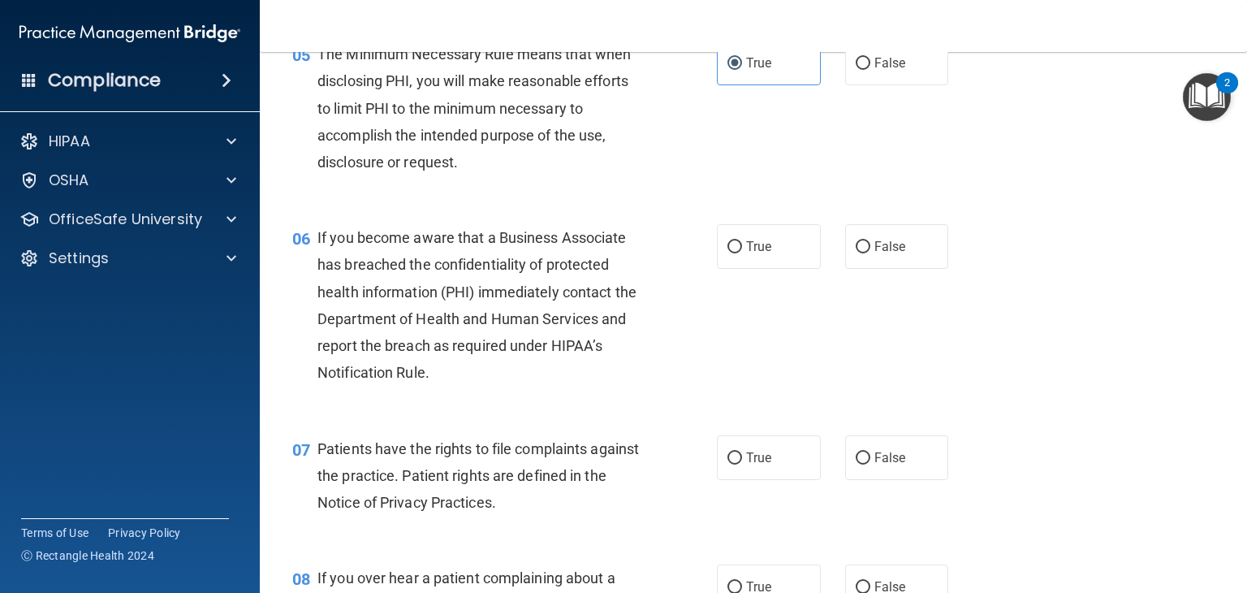
scroll to position [812, 0]
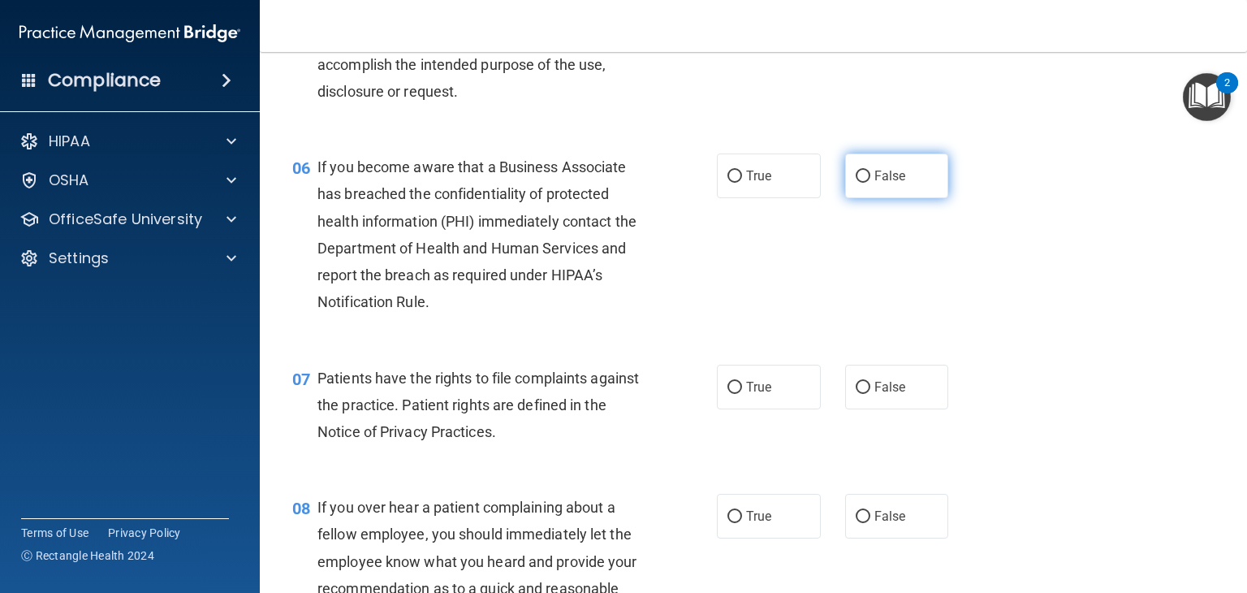
click at [856, 183] on input "False" at bounding box center [863, 176] width 15 height 12
radio input "true"
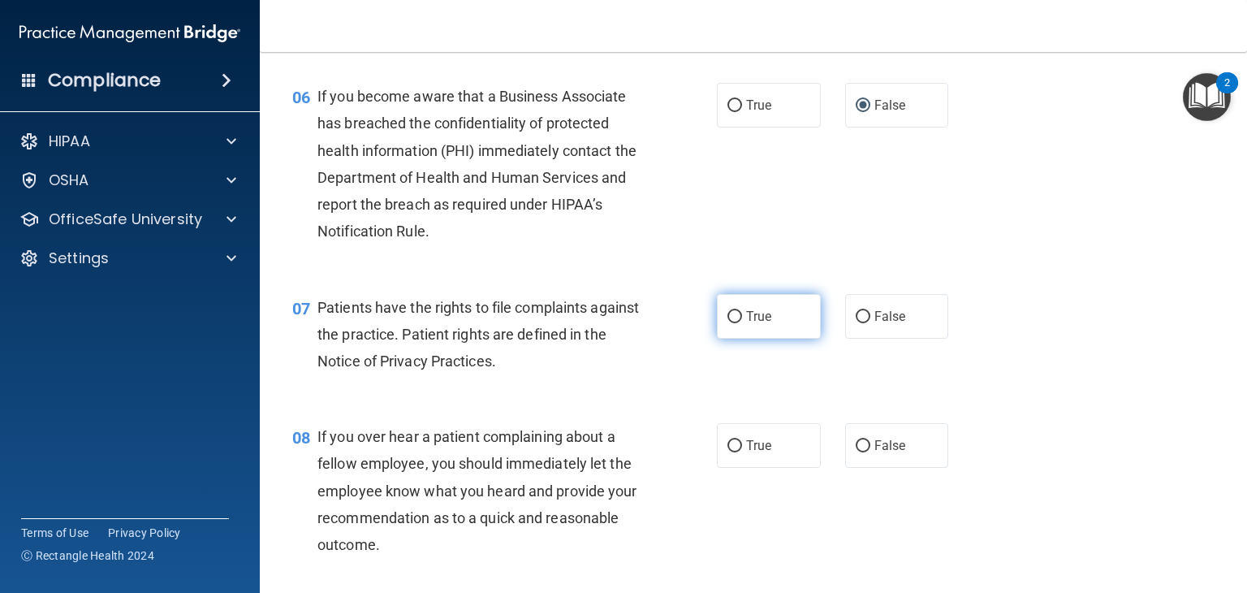
scroll to position [1055, 0]
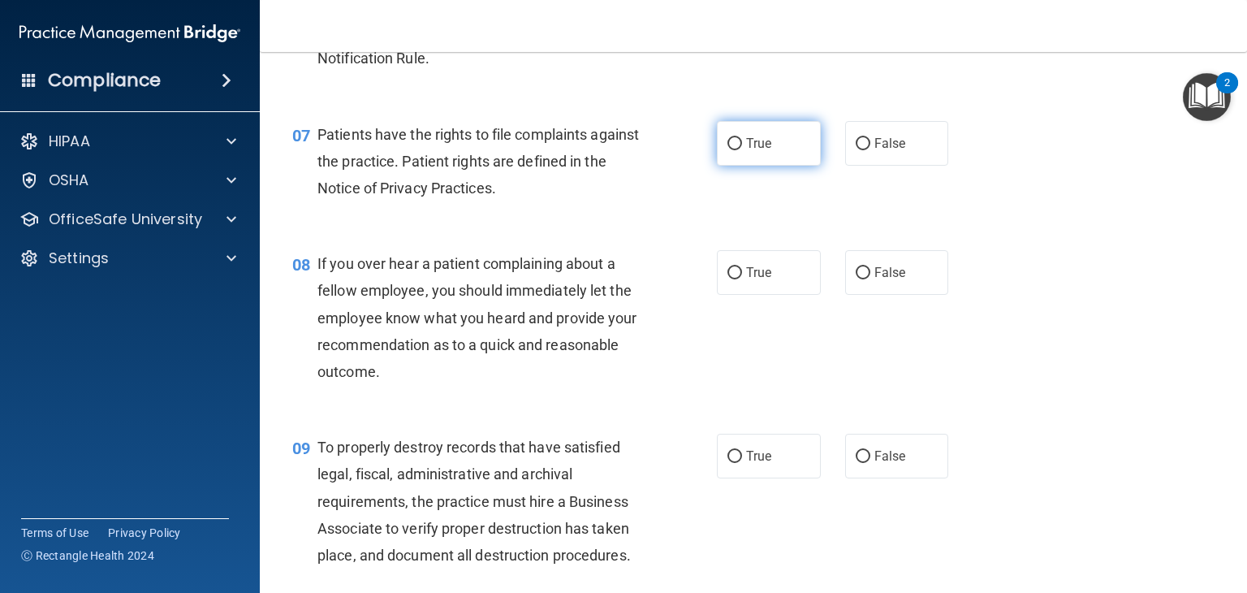
click at [717, 162] on label "True" at bounding box center [769, 143] width 104 height 45
click at [727, 150] on input "True" at bounding box center [734, 144] width 15 height 12
radio input "true"
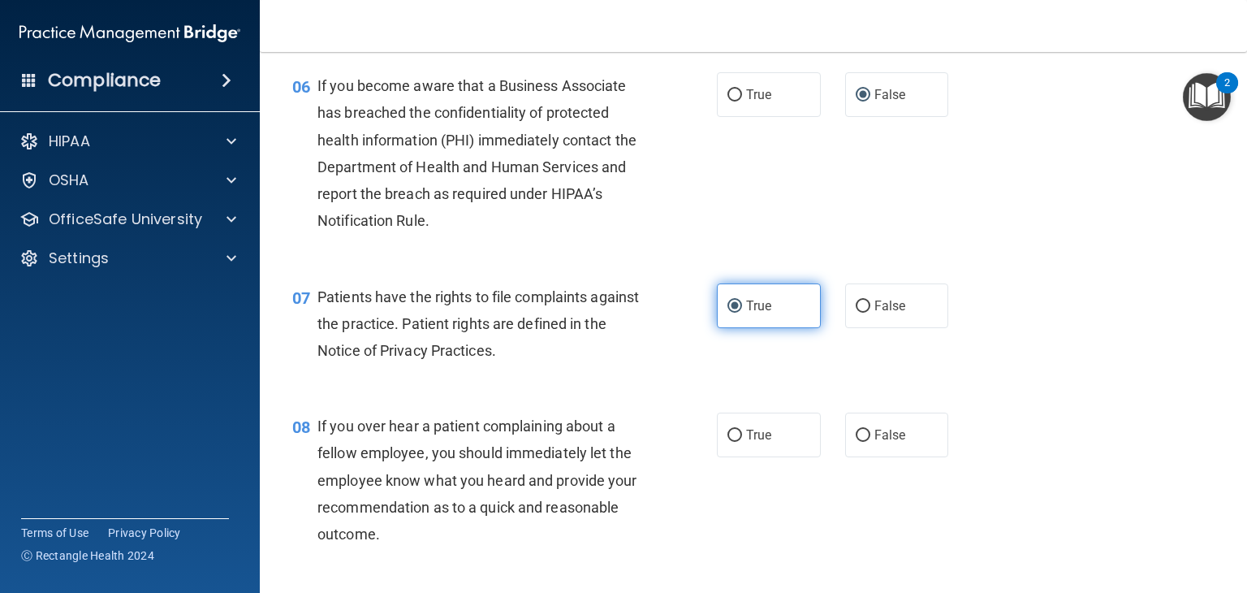
scroll to position [974, 0]
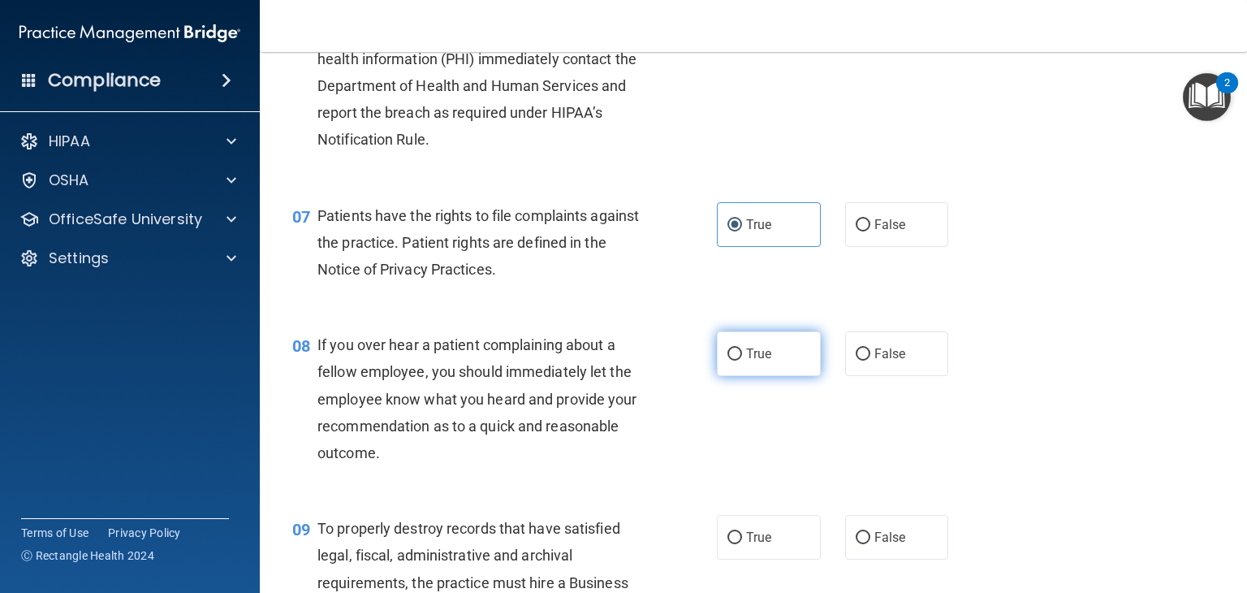
click at [738, 376] on label "True" at bounding box center [769, 353] width 104 height 45
click at [738, 360] on input "True" at bounding box center [734, 354] width 15 height 12
radio input "true"
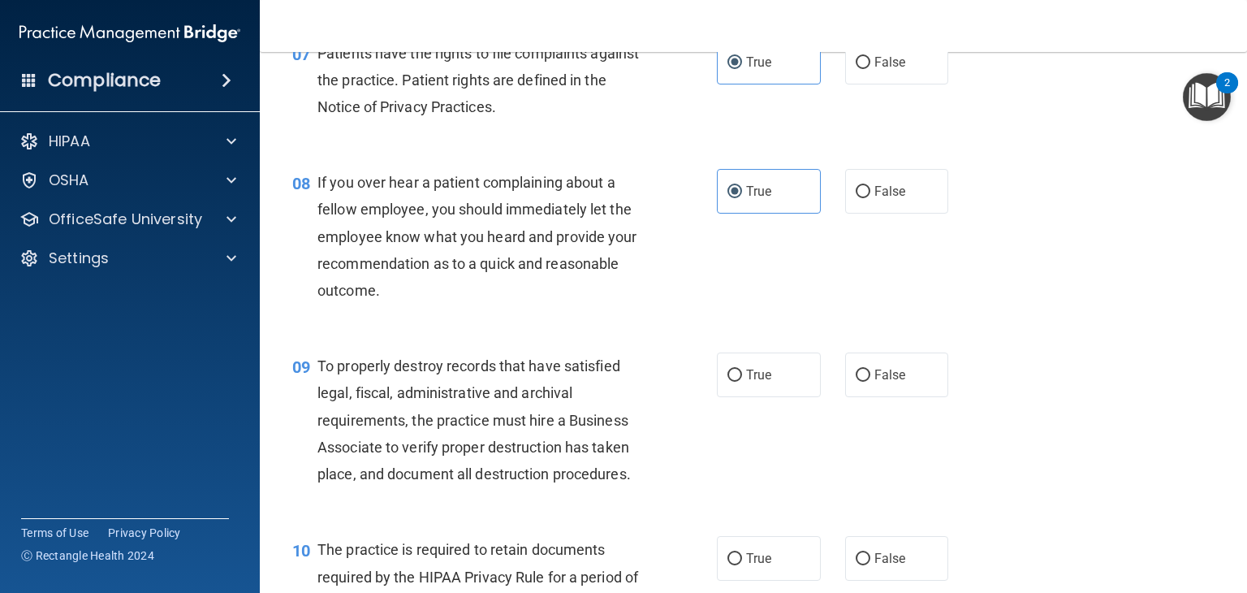
scroll to position [1218, 0]
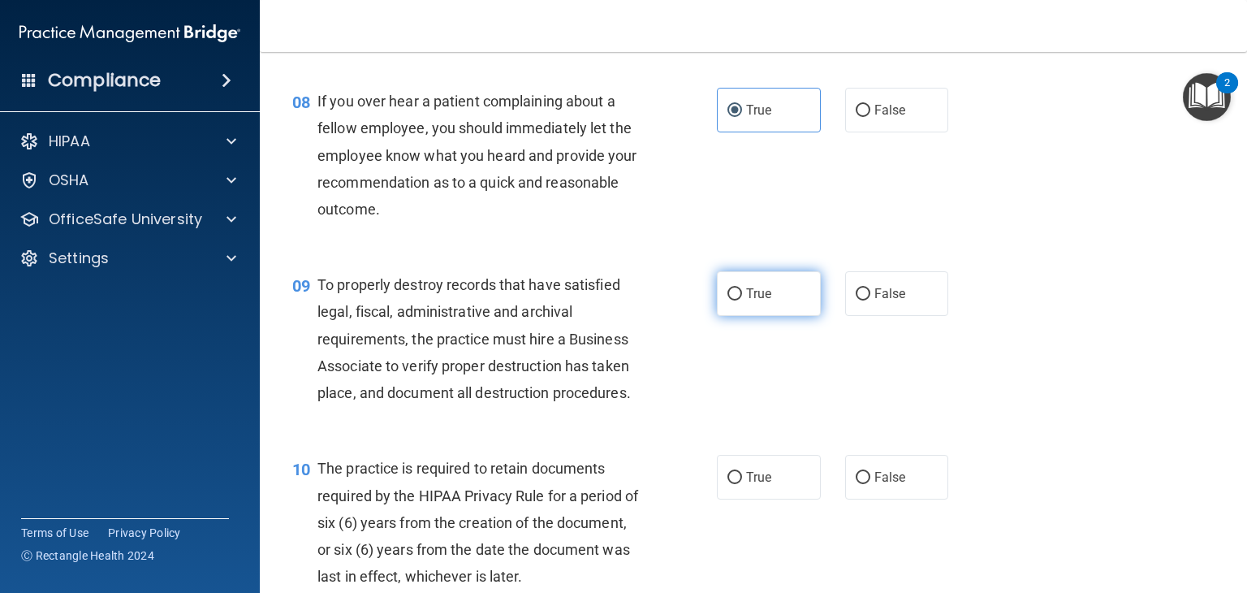
click at [720, 316] on label "True" at bounding box center [769, 293] width 104 height 45
click at [727, 300] on input "True" at bounding box center [734, 294] width 15 height 12
radio input "true"
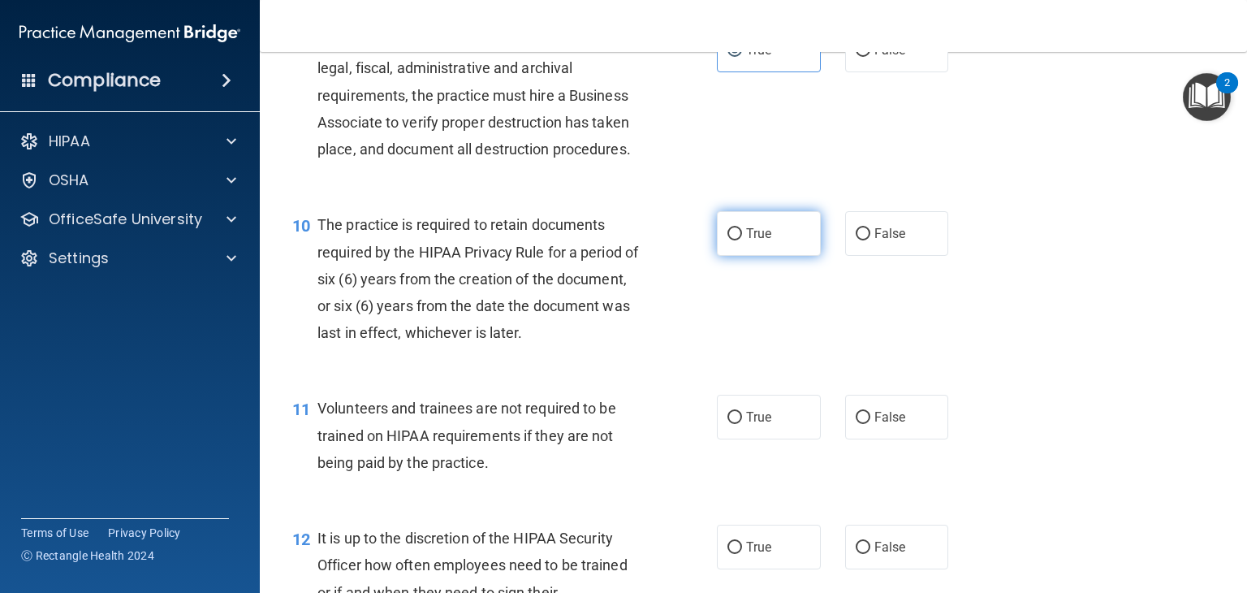
click at [717, 256] on label "True" at bounding box center [769, 233] width 104 height 45
click at [727, 240] on input "True" at bounding box center [734, 234] width 15 height 12
radio input "true"
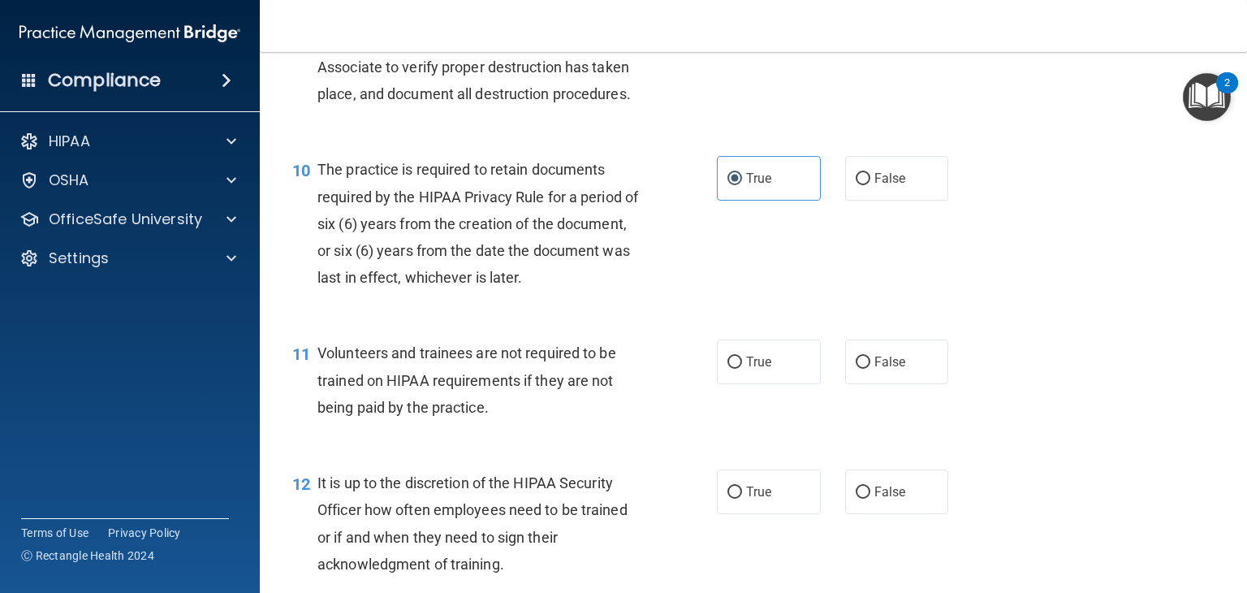
scroll to position [1623, 0]
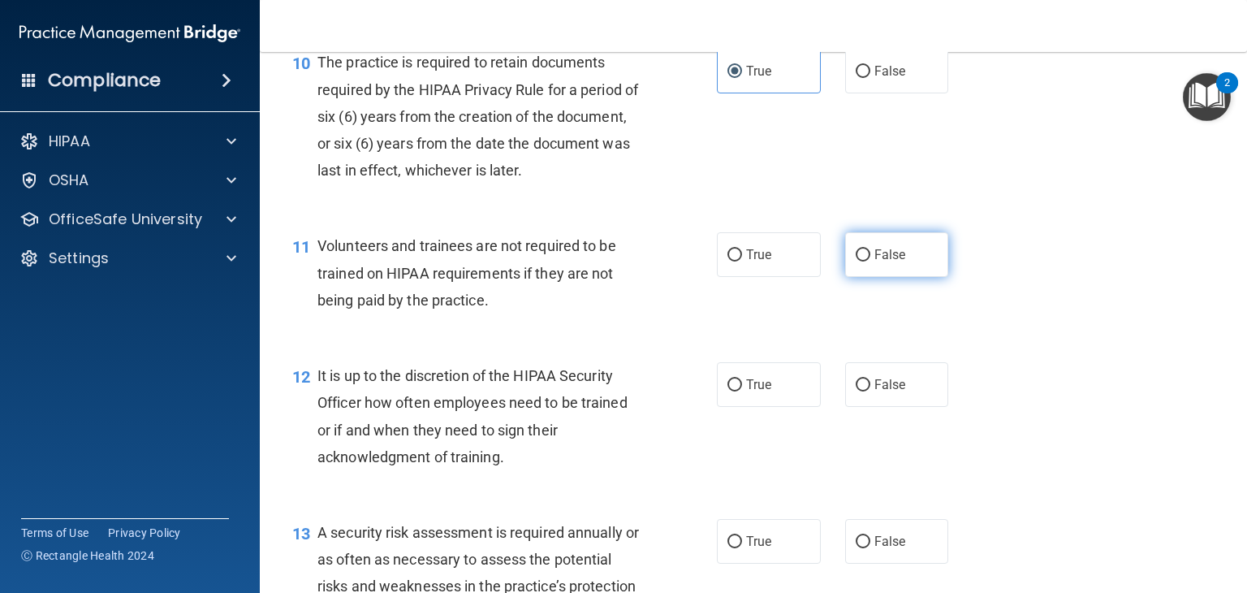
click at [847, 277] on label "False" at bounding box center [897, 254] width 104 height 45
click at [856, 261] on input "False" at bounding box center [863, 255] width 15 height 12
radio input "true"
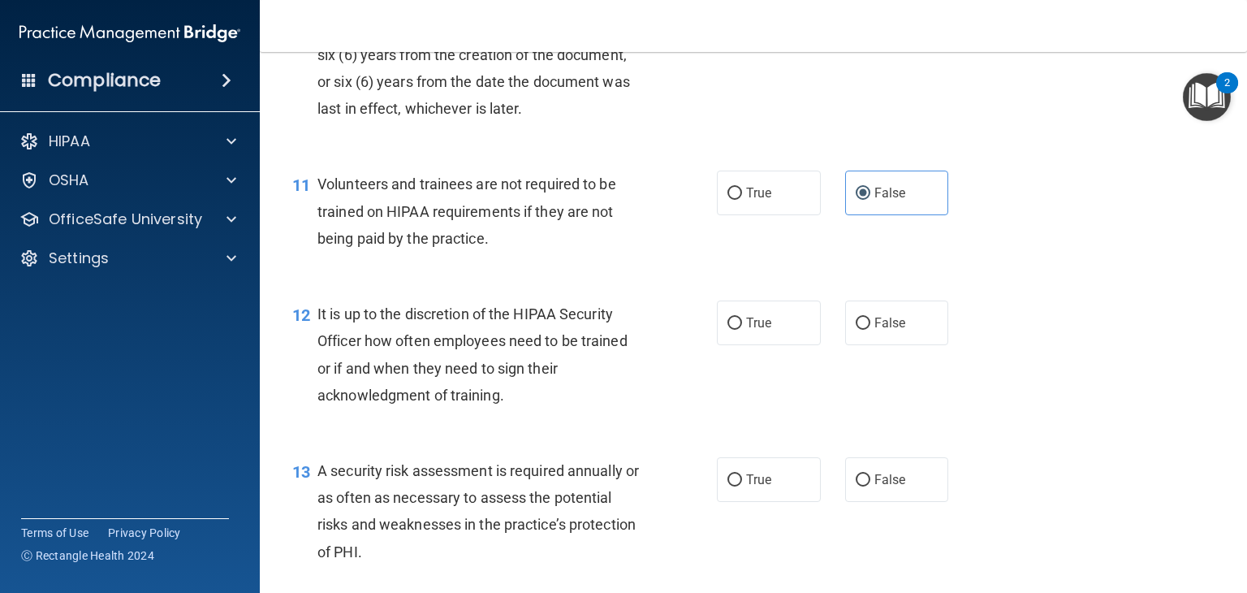
scroll to position [1786, 0]
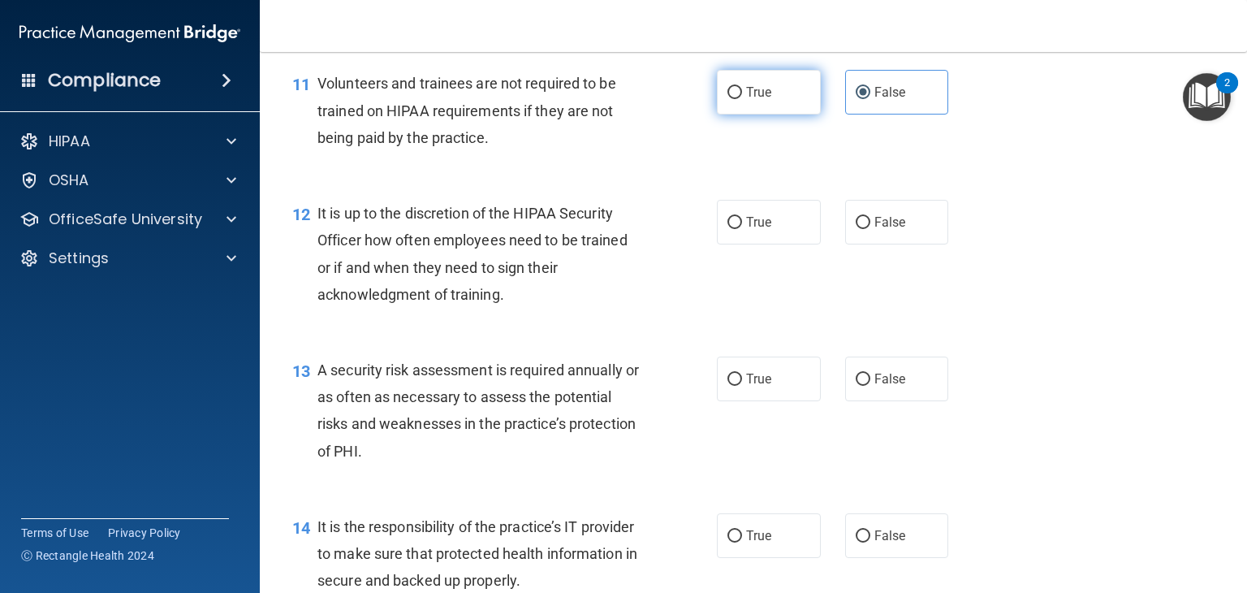
click at [727, 99] on input "True" at bounding box center [734, 93] width 15 height 12
radio input "true"
radio input "false"
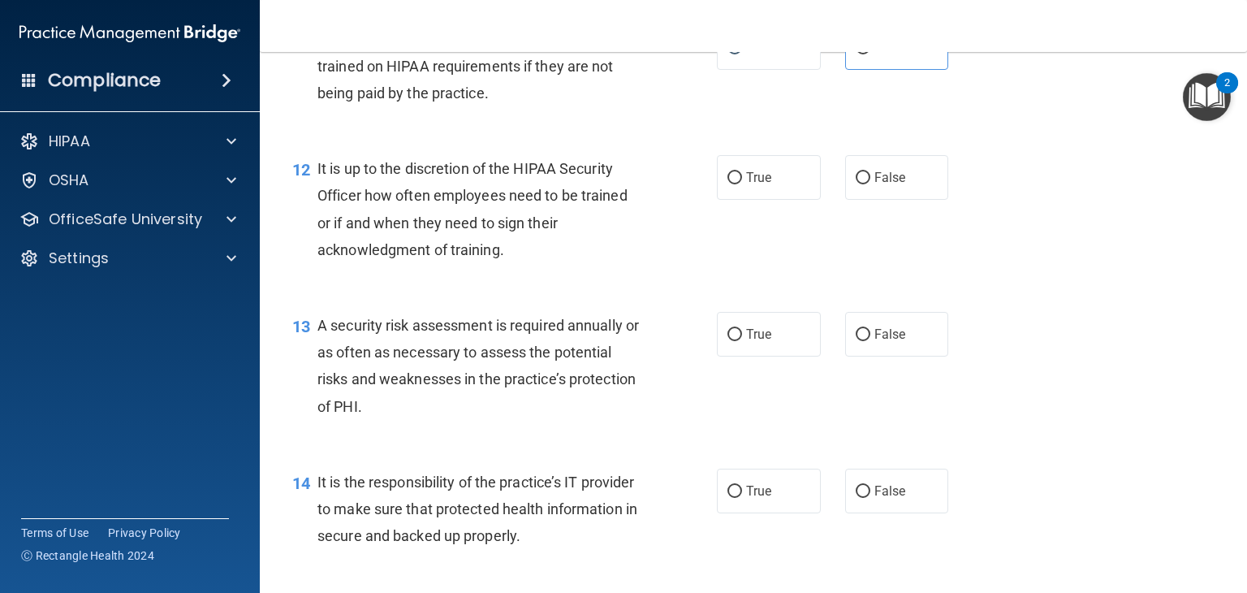
scroll to position [1867, 0]
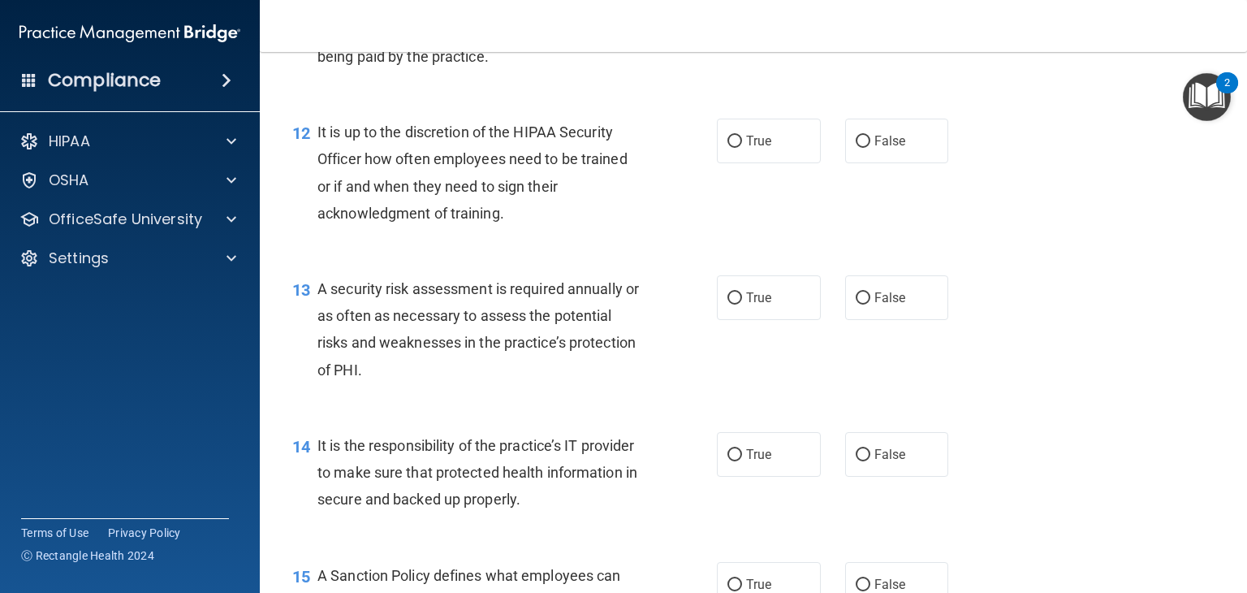
drag, startPoint x: 842, startPoint y: 167, endPoint x: 835, endPoint y: 174, distance: 9.2
click at [845, 163] on label "False" at bounding box center [897, 141] width 104 height 45
click at [856, 148] on input "False" at bounding box center [863, 142] width 15 height 12
radio input "true"
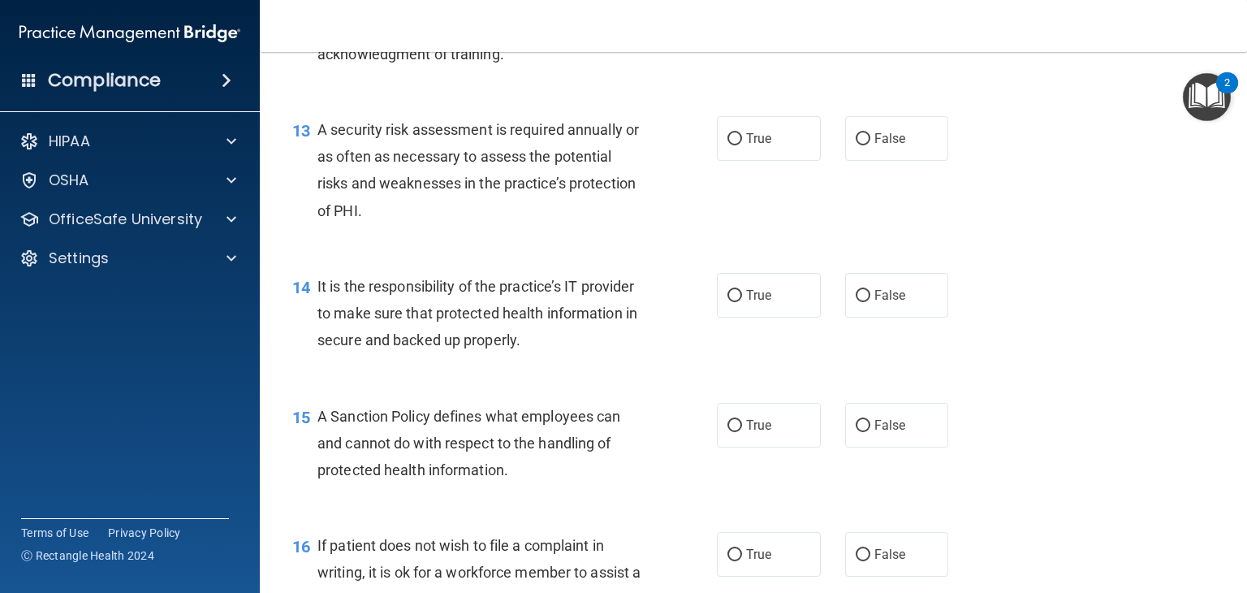
scroll to position [2029, 0]
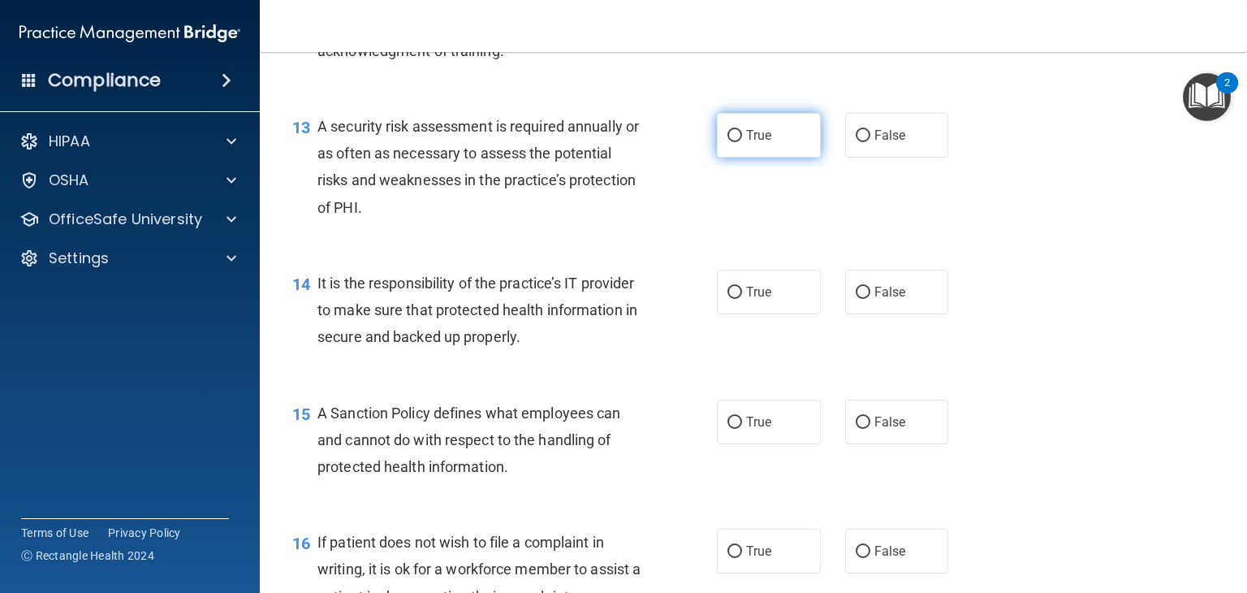
click at [727, 142] on input "True" at bounding box center [734, 136] width 15 height 12
radio input "true"
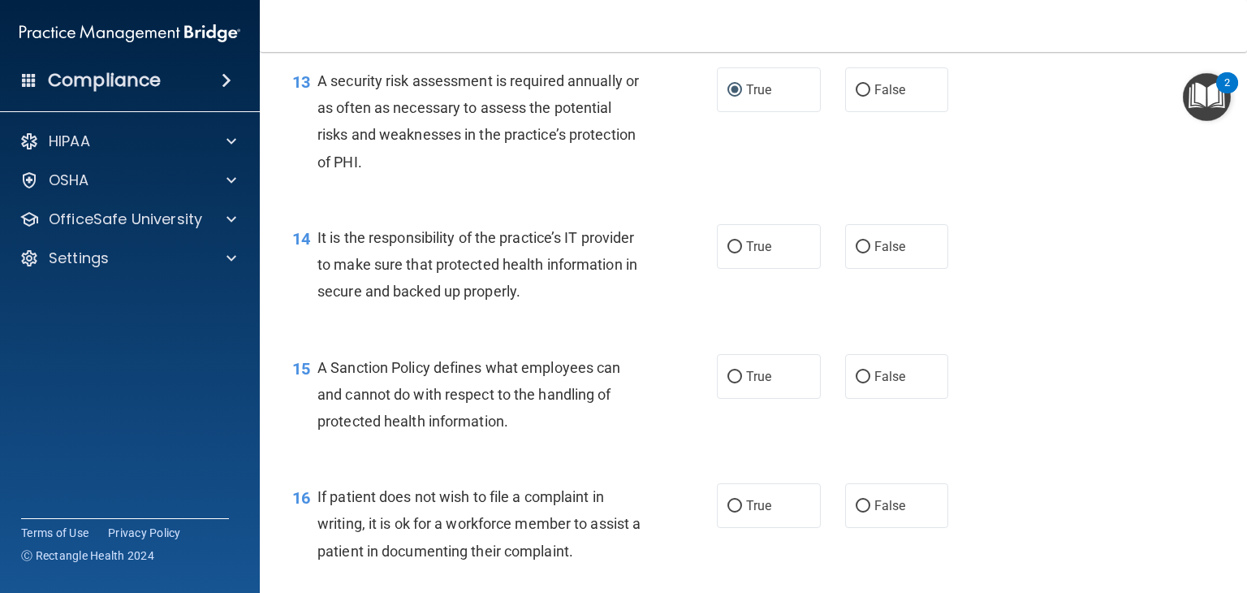
scroll to position [2110, 0]
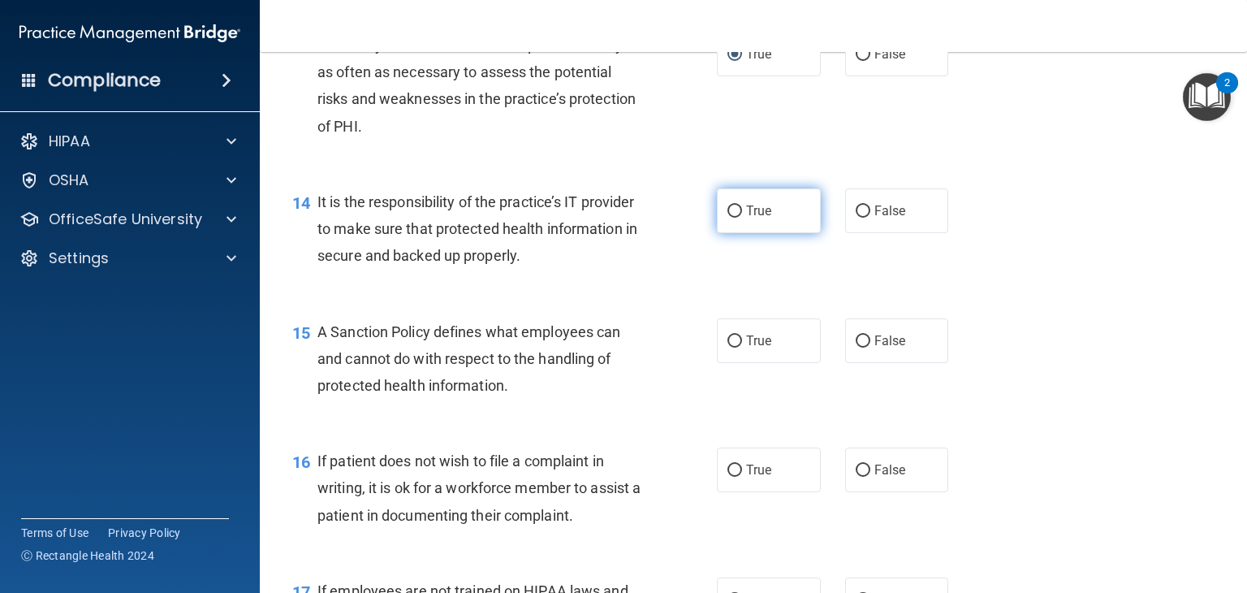
click at [731, 218] on input "True" at bounding box center [734, 211] width 15 height 12
radio input "true"
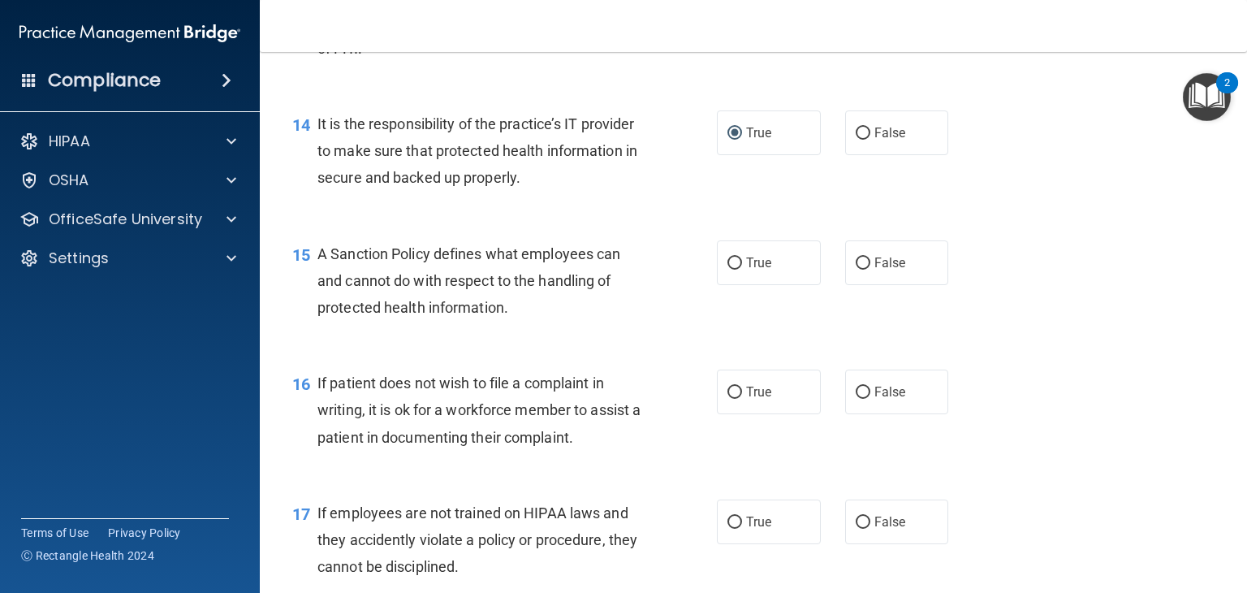
scroll to position [2273, 0]
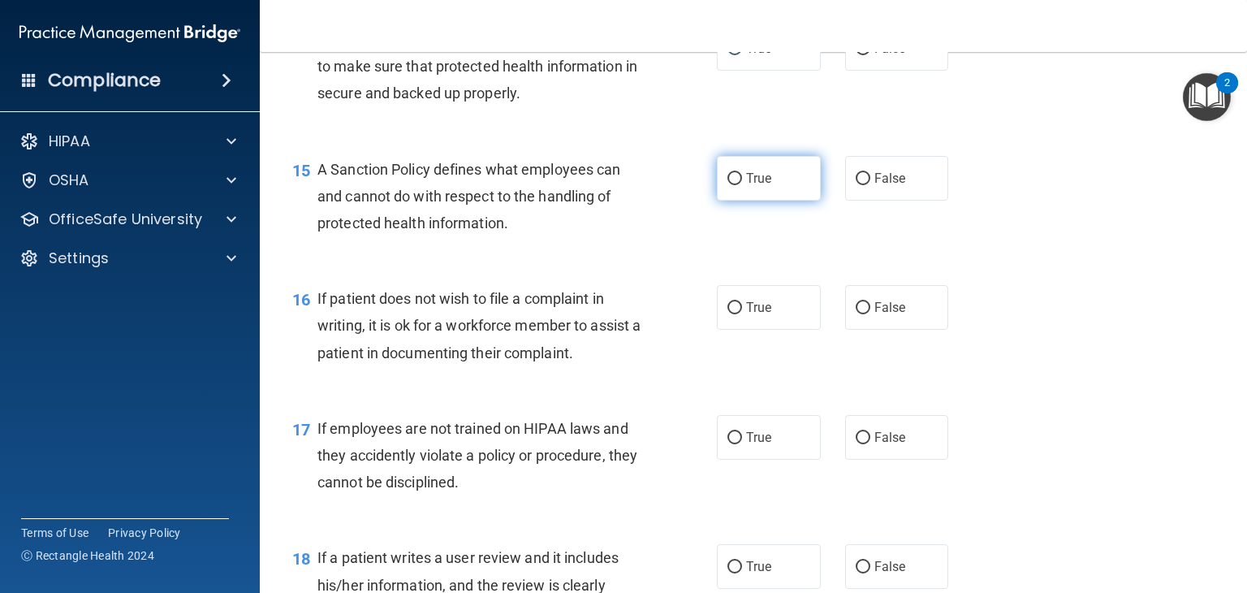
click at [727, 185] on input "True" at bounding box center [734, 179] width 15 height 12
radio input "true"
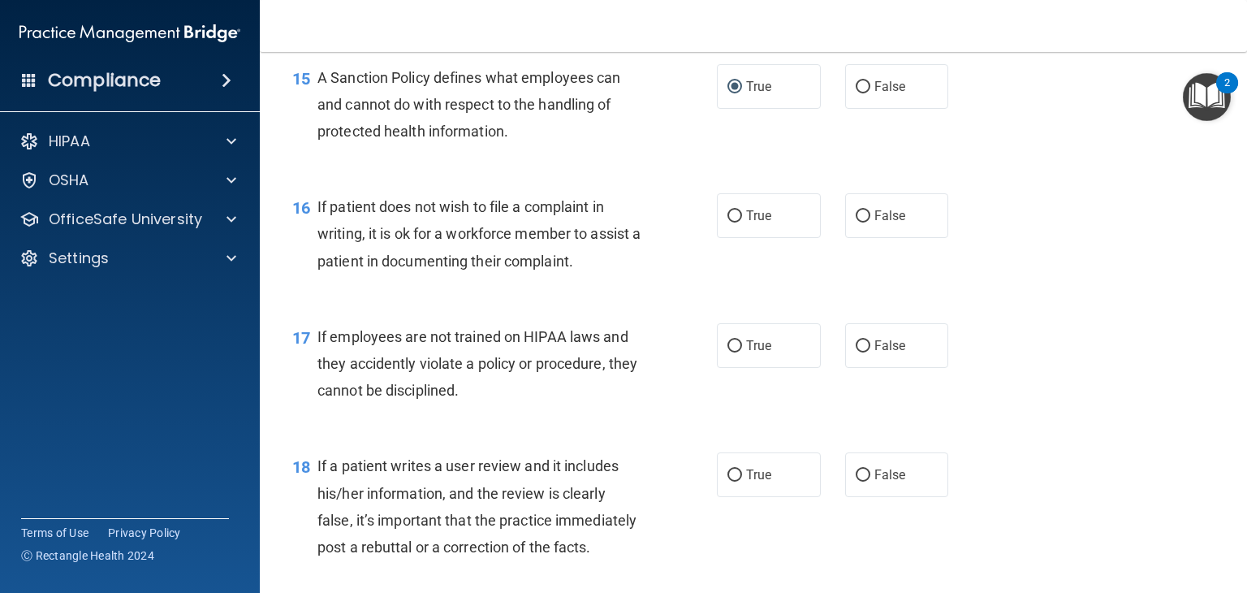
scroll to position [2435, 0]
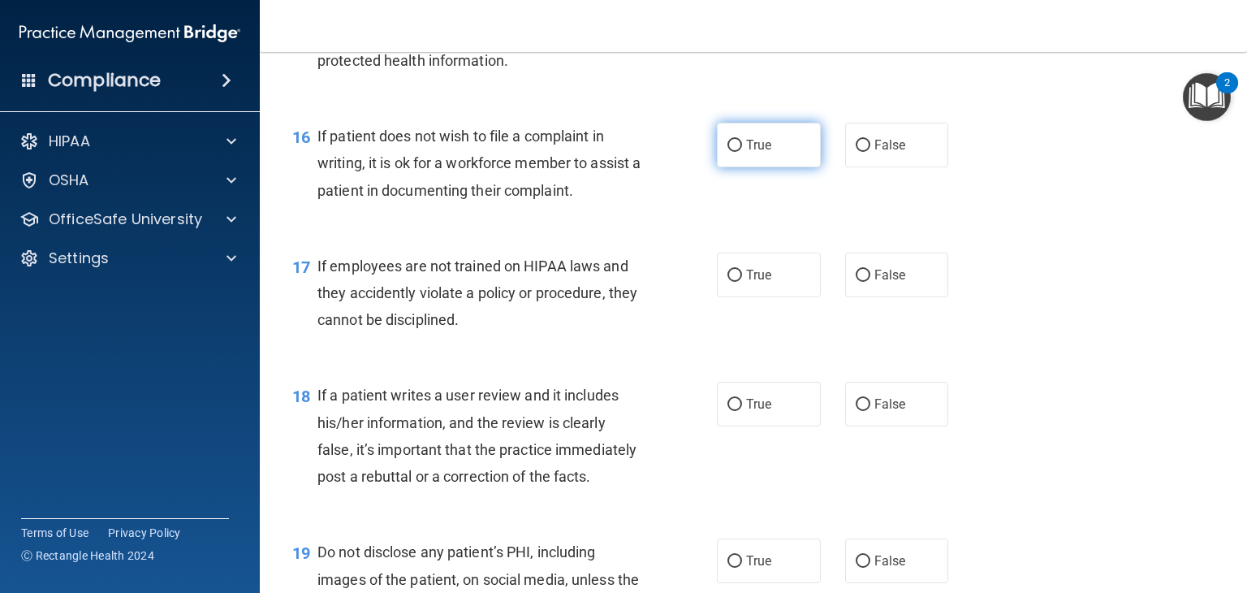
click at [717, 166] on label "True" at bounding box center [769, 145] width 104 height 45
click at [727, 152] on input "True" at bounding box center [734, 146] width 15 height 12
radio input "true"
click at [856, 282] on input "False" at bounding box center [863, 275] width 15 height 12
radio input "true"
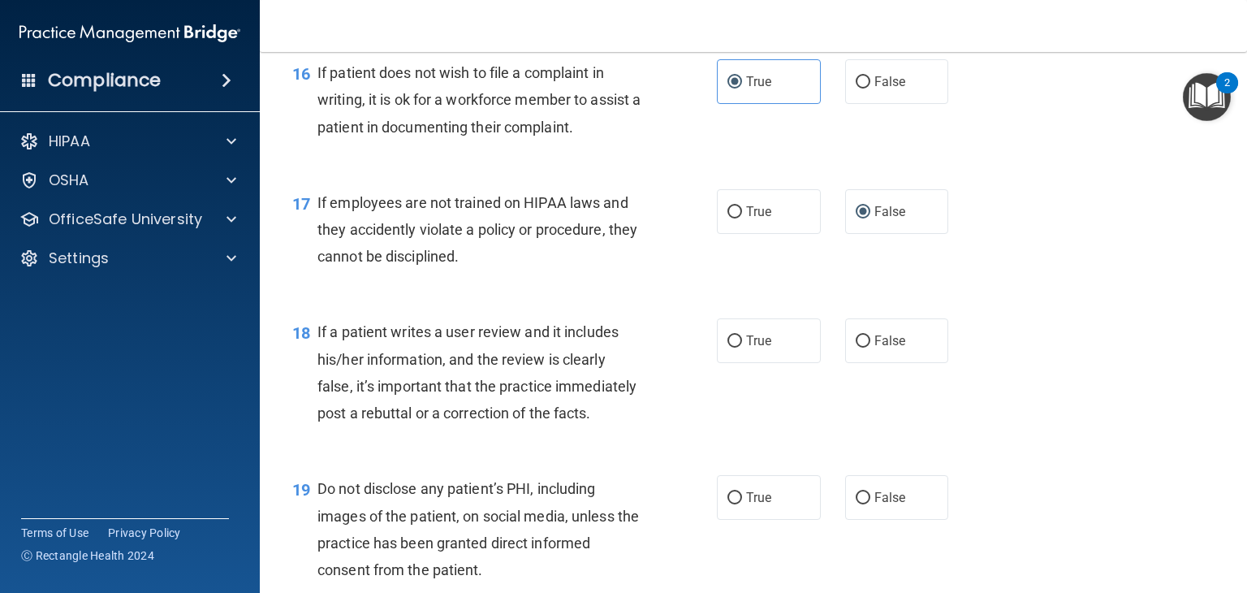
scroll to position [2598, 0]
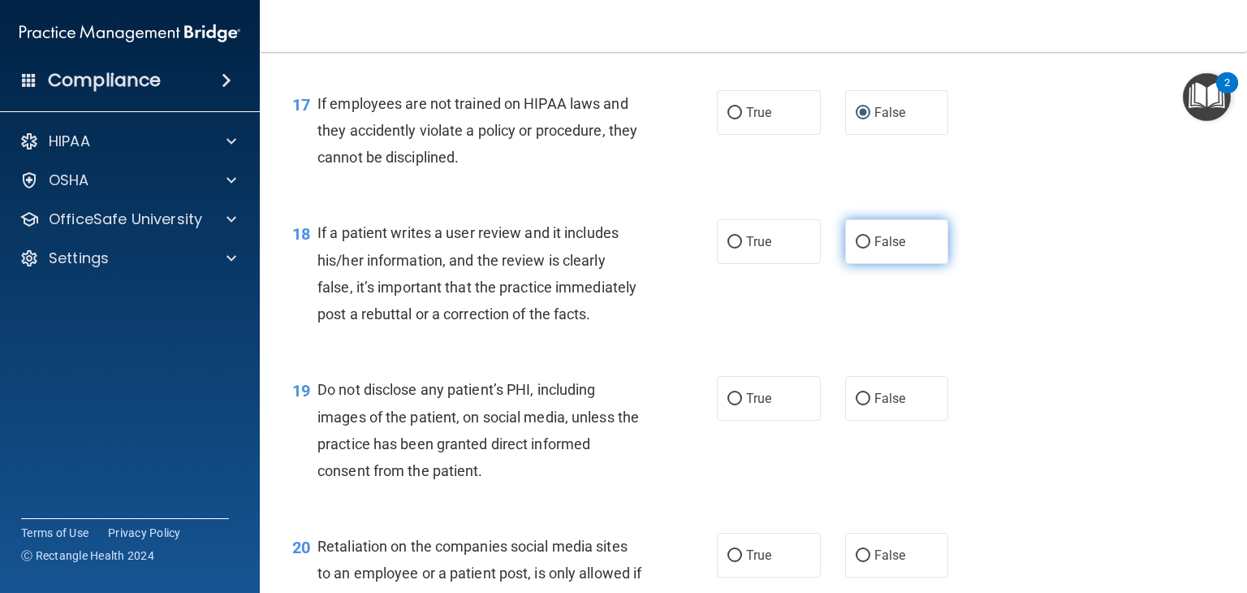
click at [856, 248] on input "False" at bounding box center [863, 242] width 15 height 12
radio input "true"
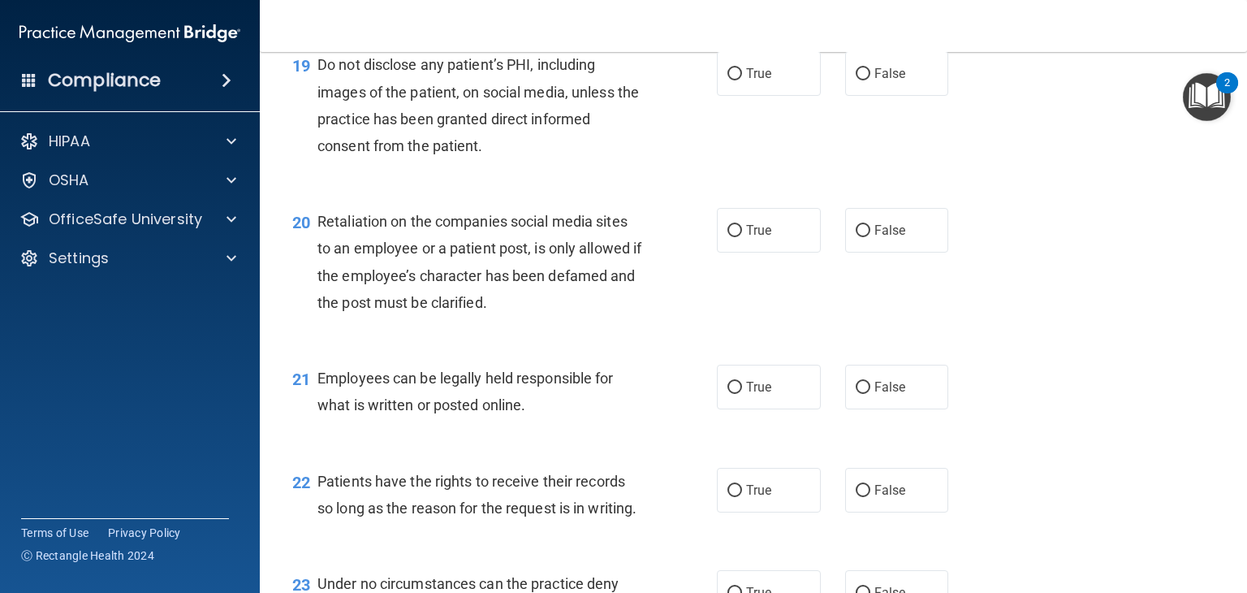
scroll to position [2841, 0]
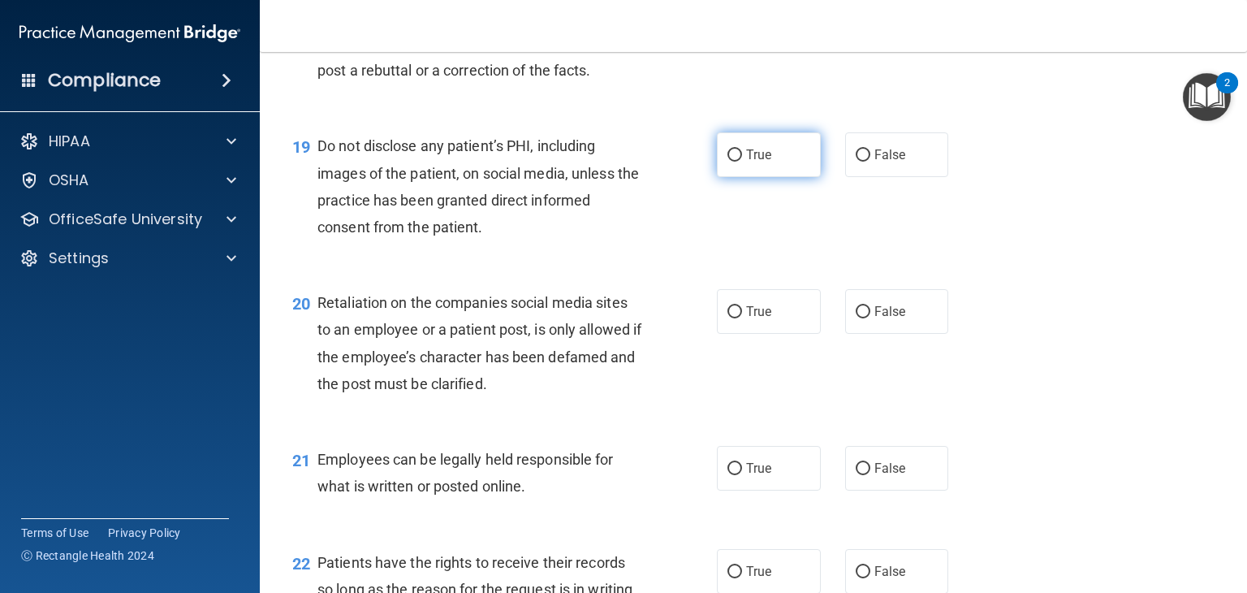
click at [727, 162] on input "True" at bounding box center [734, 155] width 15 height 12
radio input "true"
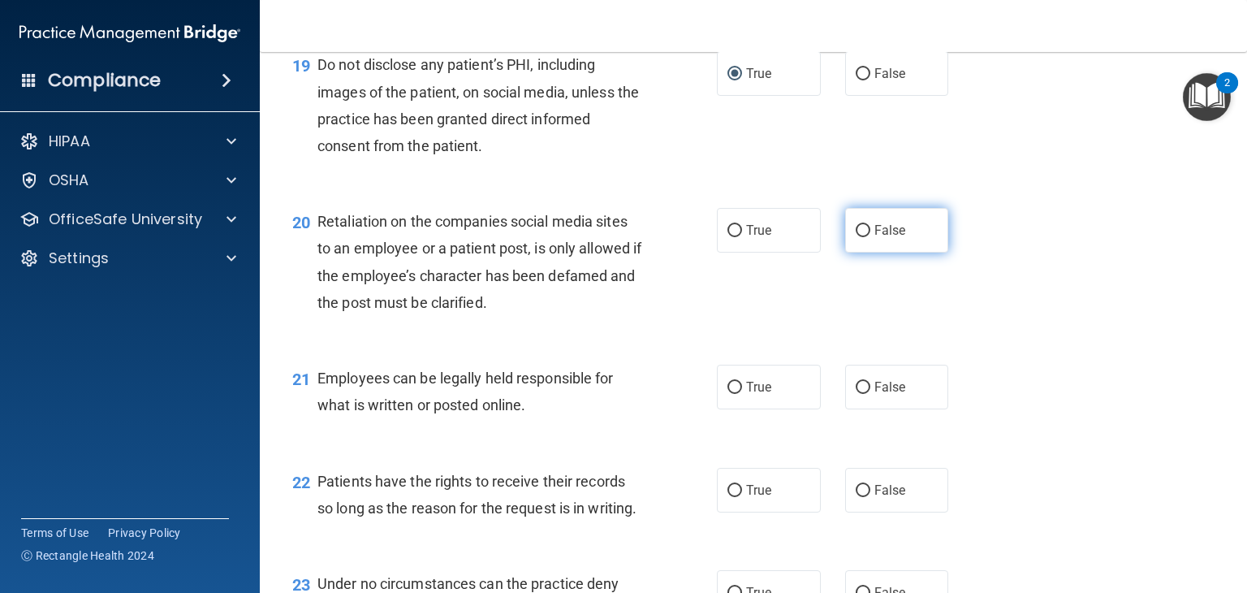
click at [856, 237] on input "False" at bounding box center [863, 231] width 15 height 12
radio input "true"
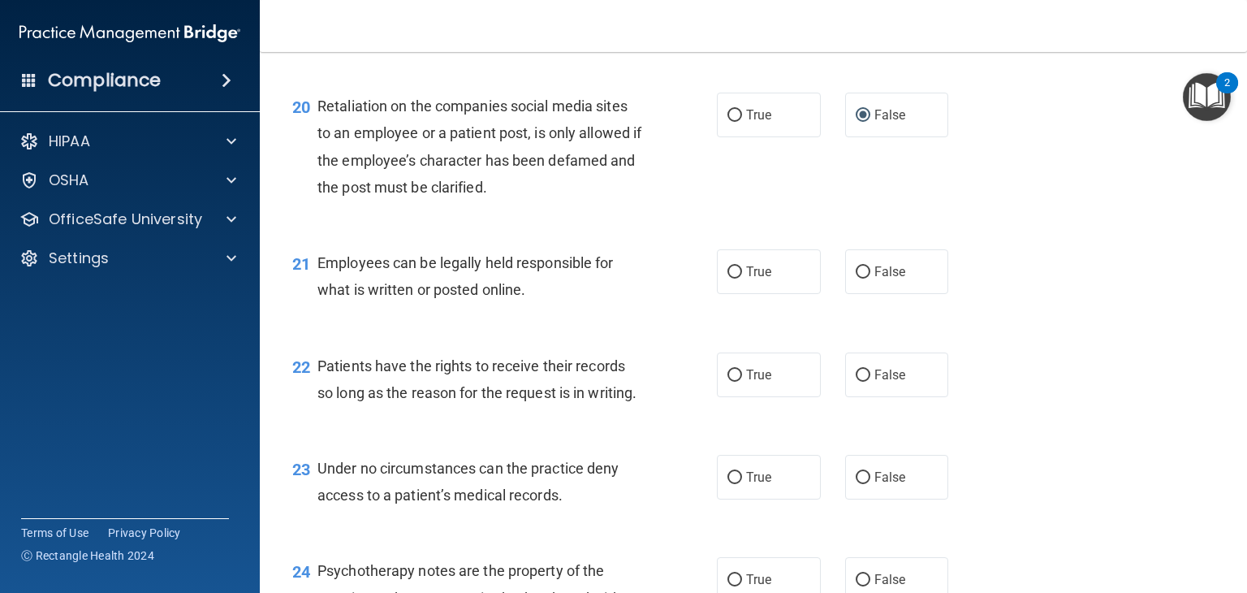
scroll to position [3085, 0]
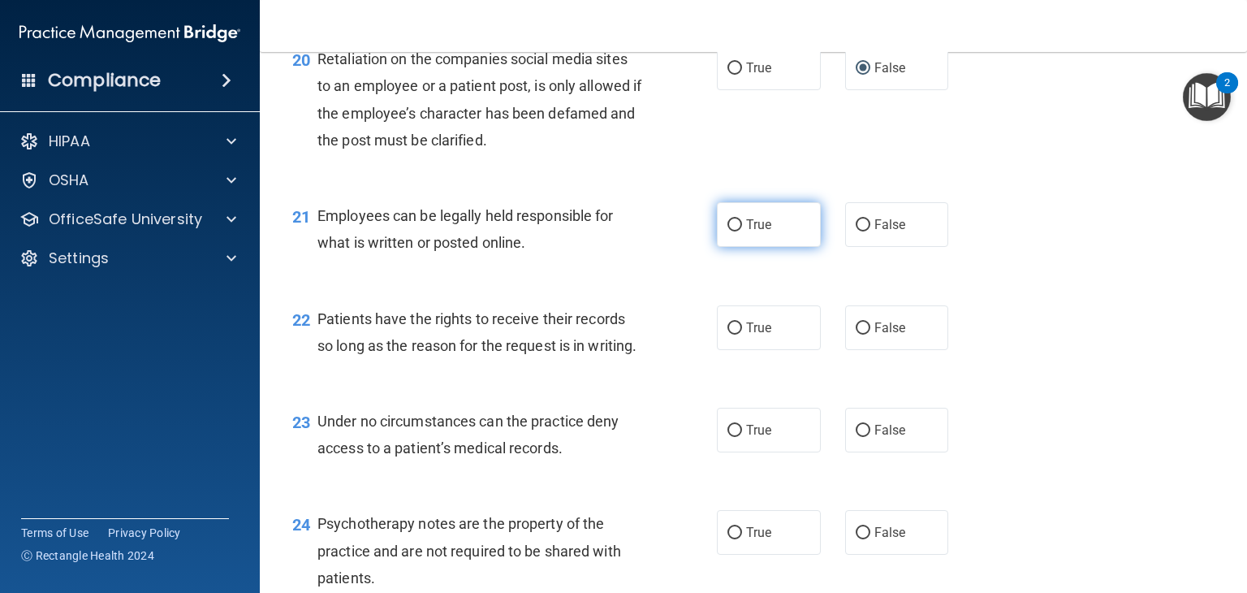
click at [719, 247] on label "True" at bounding box center [769, 224] width 104 height 45
click at [727, 231] on input "True" at bounding box center [734, 225] width 15 height 12
radio input "true"
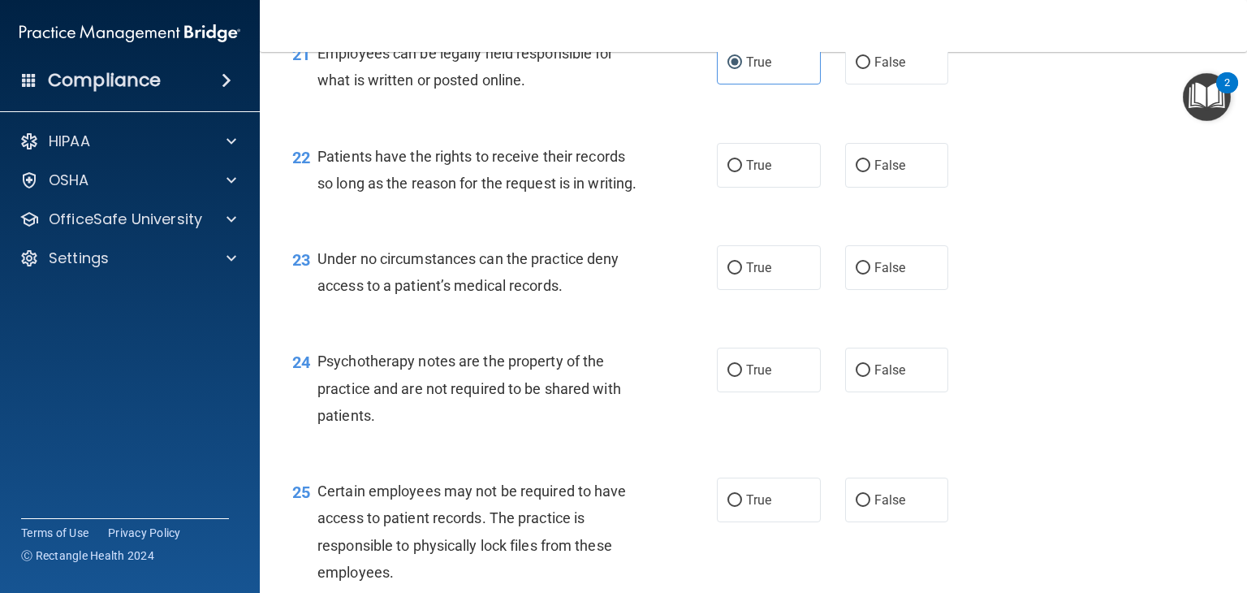
drag, startPoint x: 720, startPoint y: 214, endPoint x: 666, endPoint y: 265, distance: 74.7
click at [719, 188] on label "True" at bounding box center [769, 165] width 104 height 45
click at [727, 172] on input "True" at bounding box center [734, 166] width 15 height 12
radio input "true"
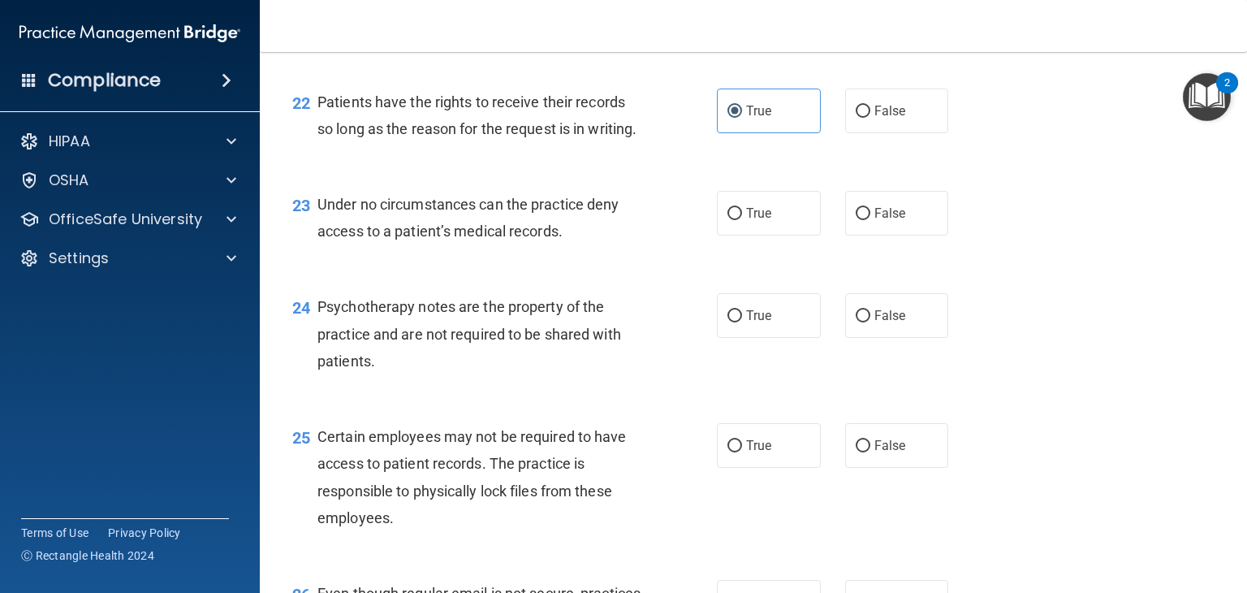
scroll to position [3409, 0]
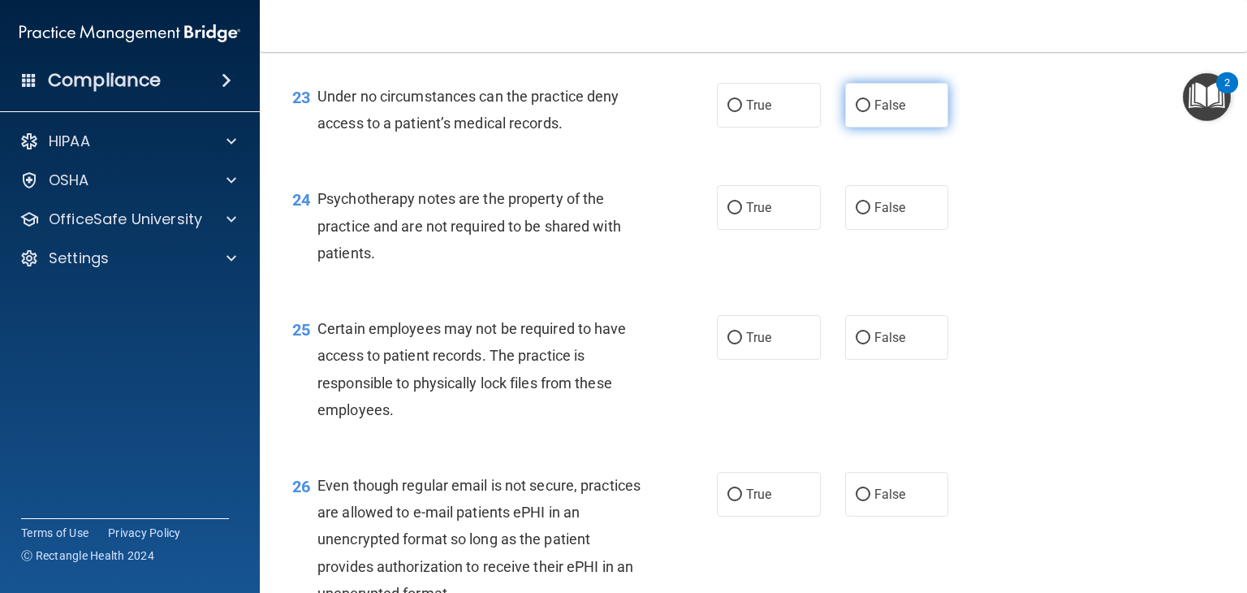
click at [861, 112] on input "False" at bounding box center [863, 106] width 15 height 12
radio input "true"
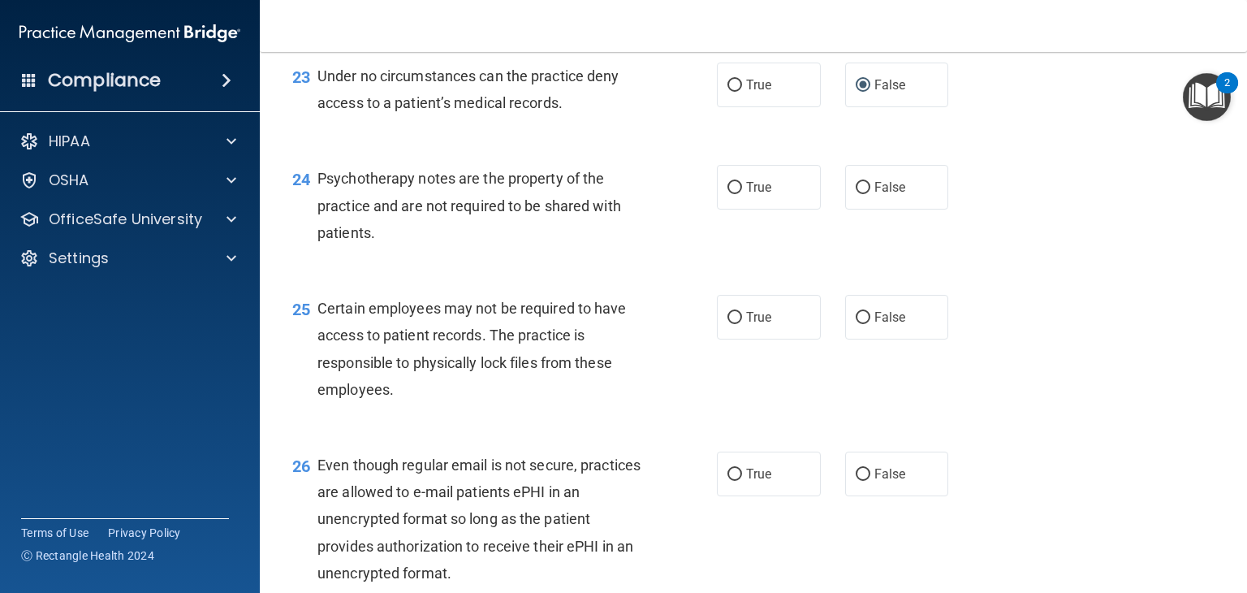
scroll to position [3490, 0]
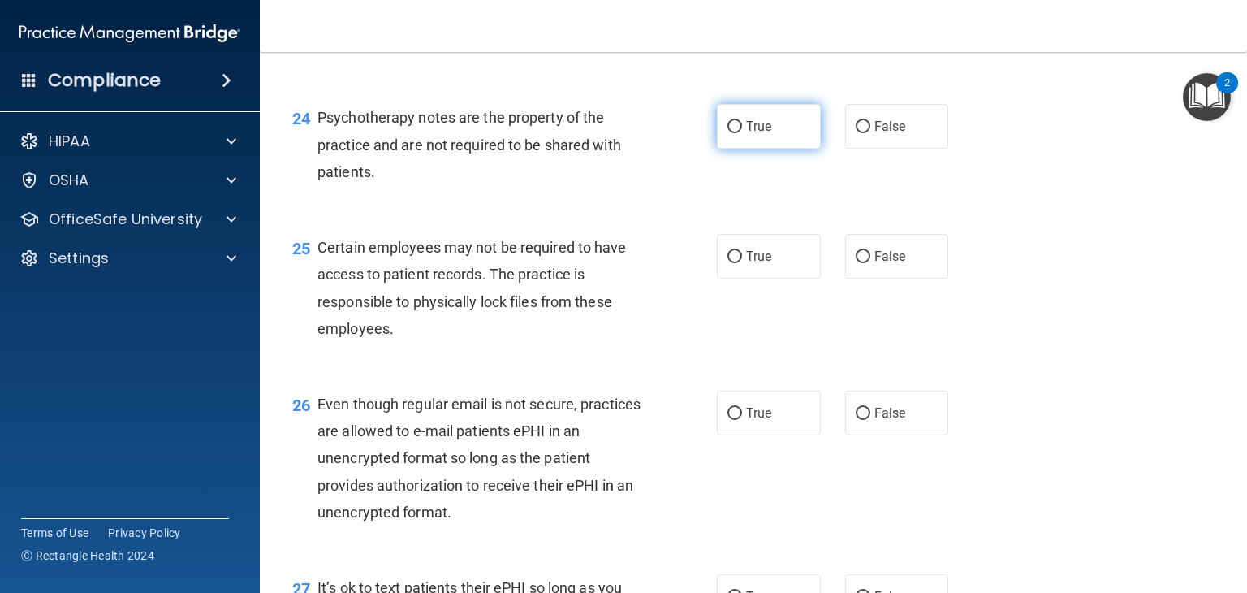
click at [727, 133] on input "True" at bounding box center [734, 127] width 15 height 12
radio input "true"
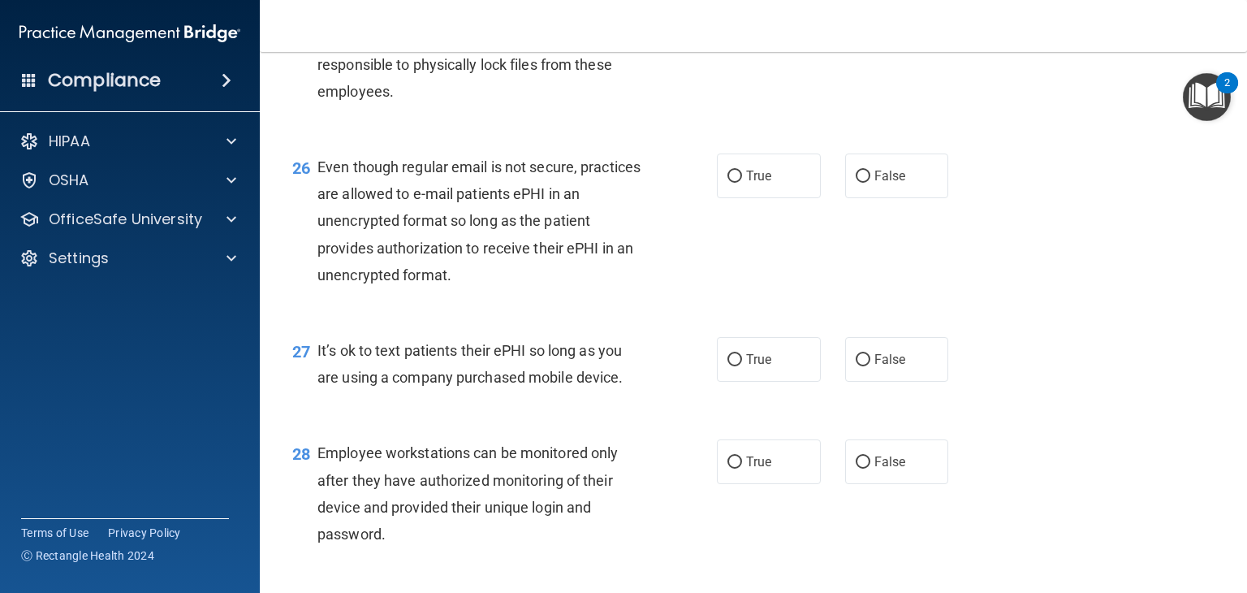
scroll to position [3734, 0]
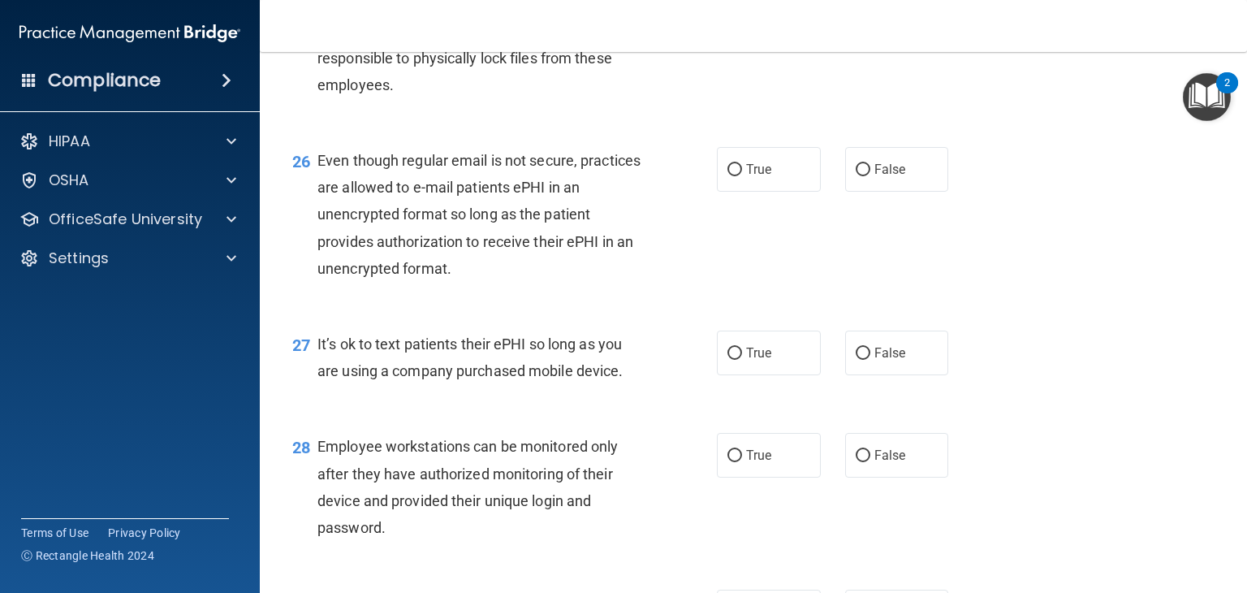
click at [721, 35] on label "True" at bounding box center [769, 12] width 104 height 45
click at [727, 19] on input "True" at bounding box center [734, 13] width 15 height 12
radio input "true"
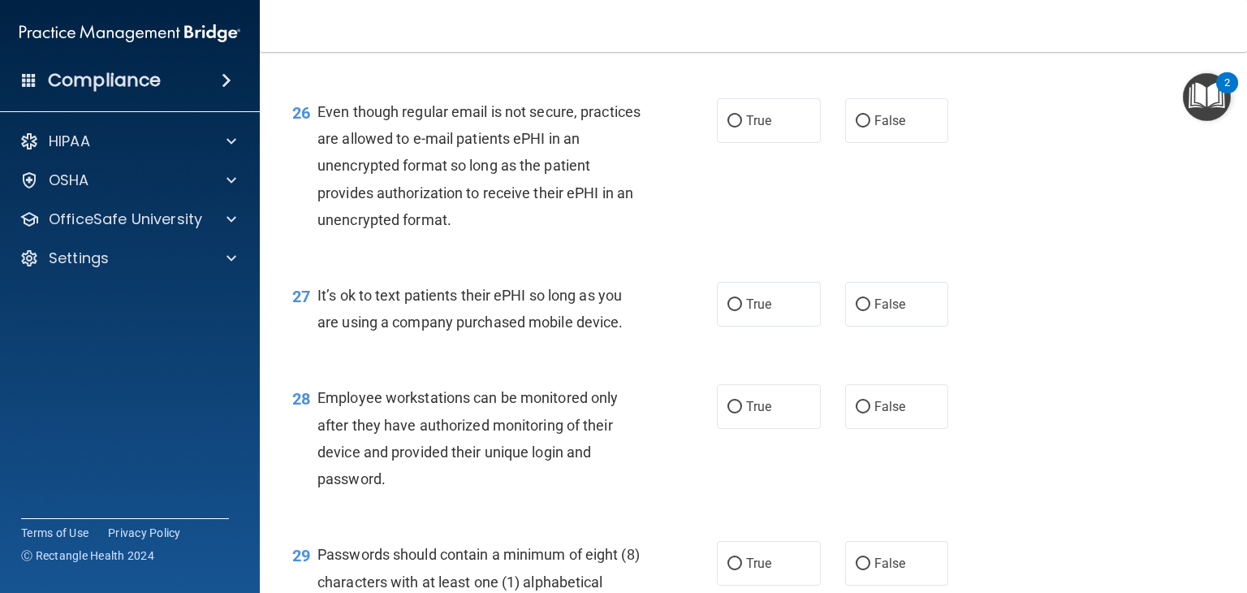
scroll to position [3896, 0]
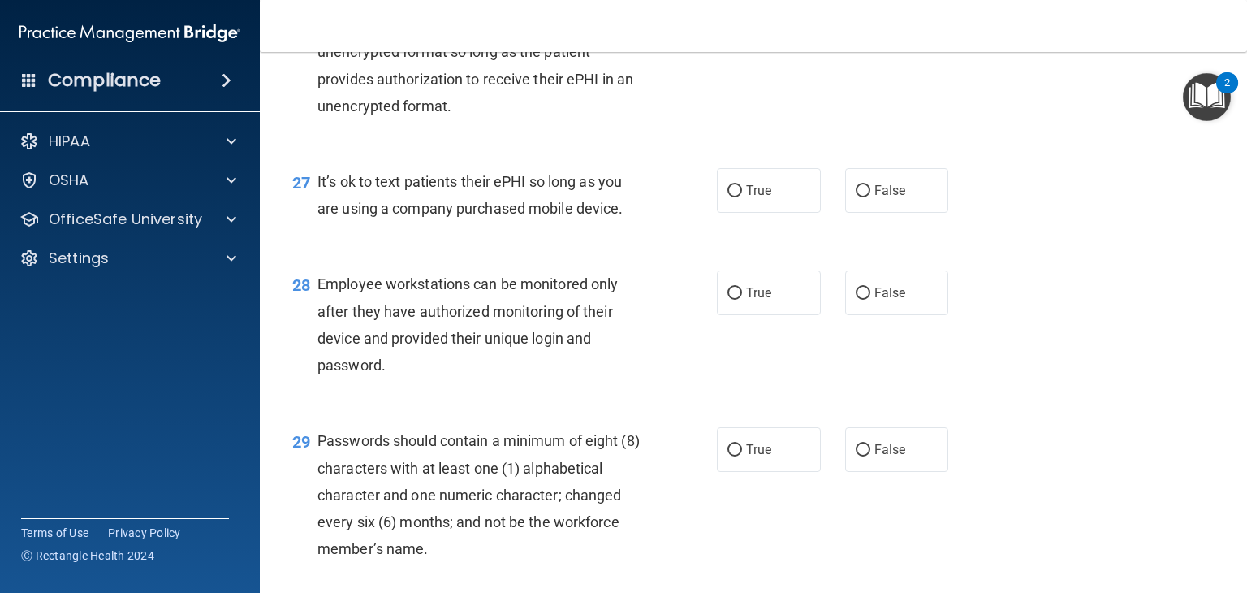
click at [731, 14] on input "True" at bounding box center [734, 8] width 15 height 12
radio input "true"
click at [731, 197] on input "True" at bounding box center [734, 191] width 15 height 12
radio input "true"
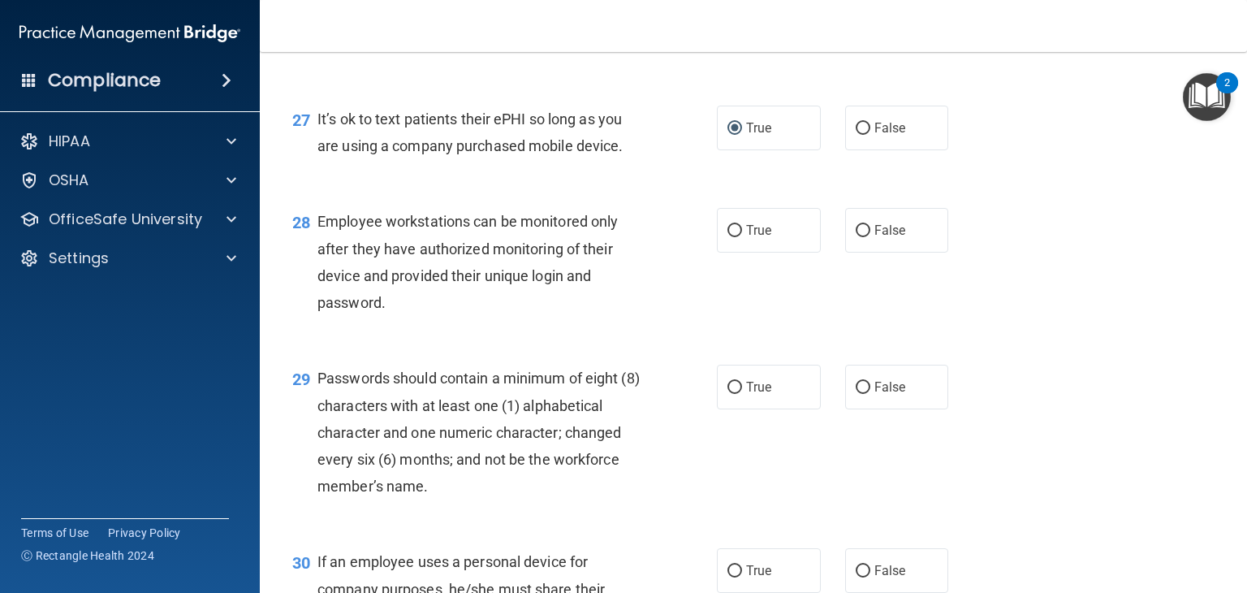
scroll to position [4059, 0]
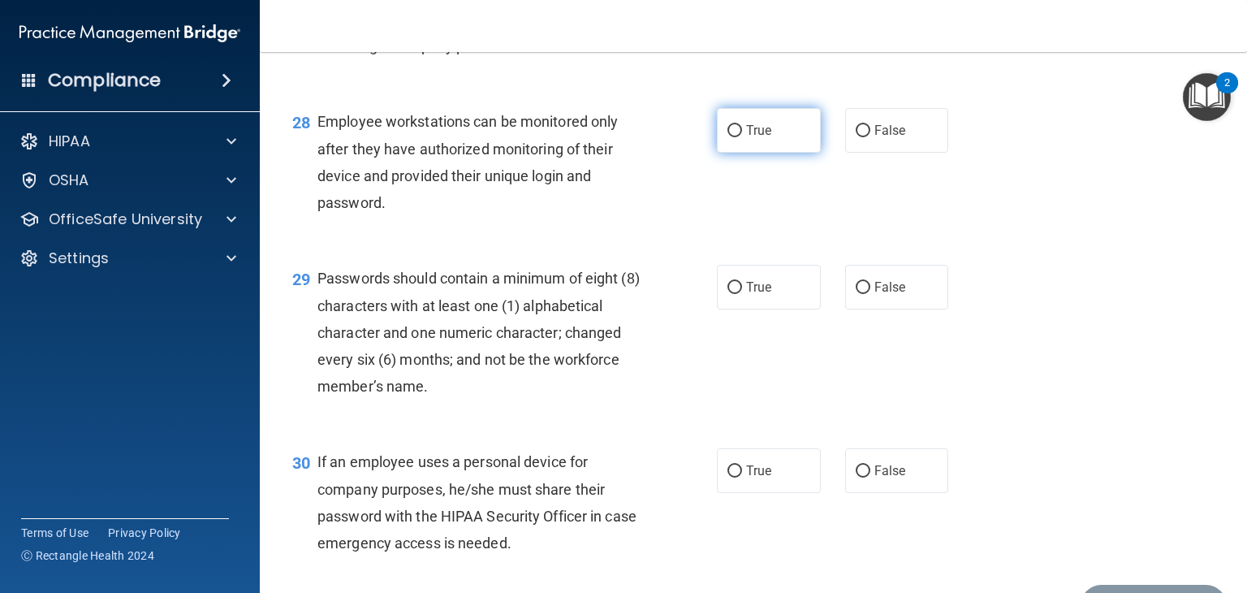
click at [727, 137] on input "True" at bounding box center [734, 131] width 15 height 12
radio input "true"
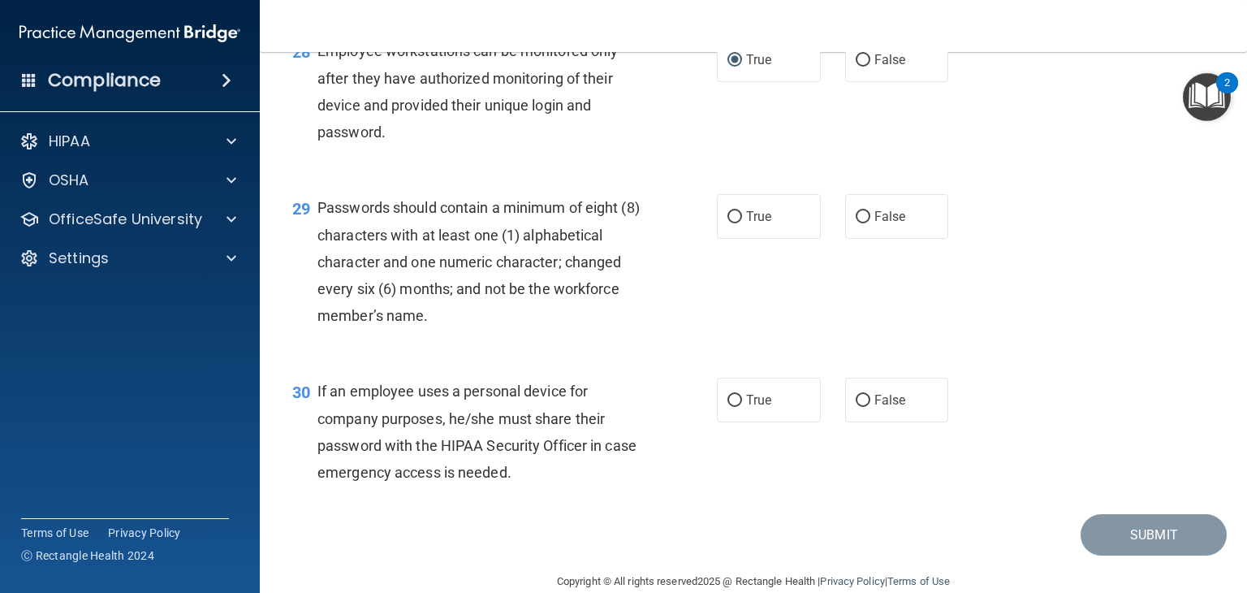
scroll to position [4238, 0]
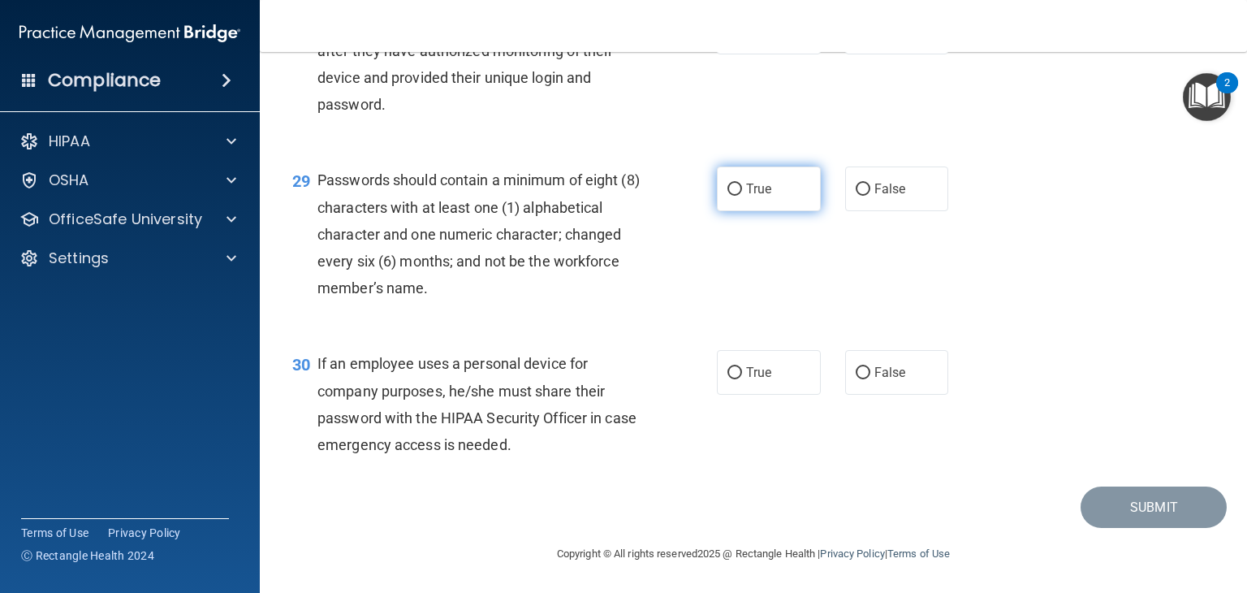
click at [727, 191] on input "True" at bounding box center [734, 189] width 15 height 12
radio input "true"
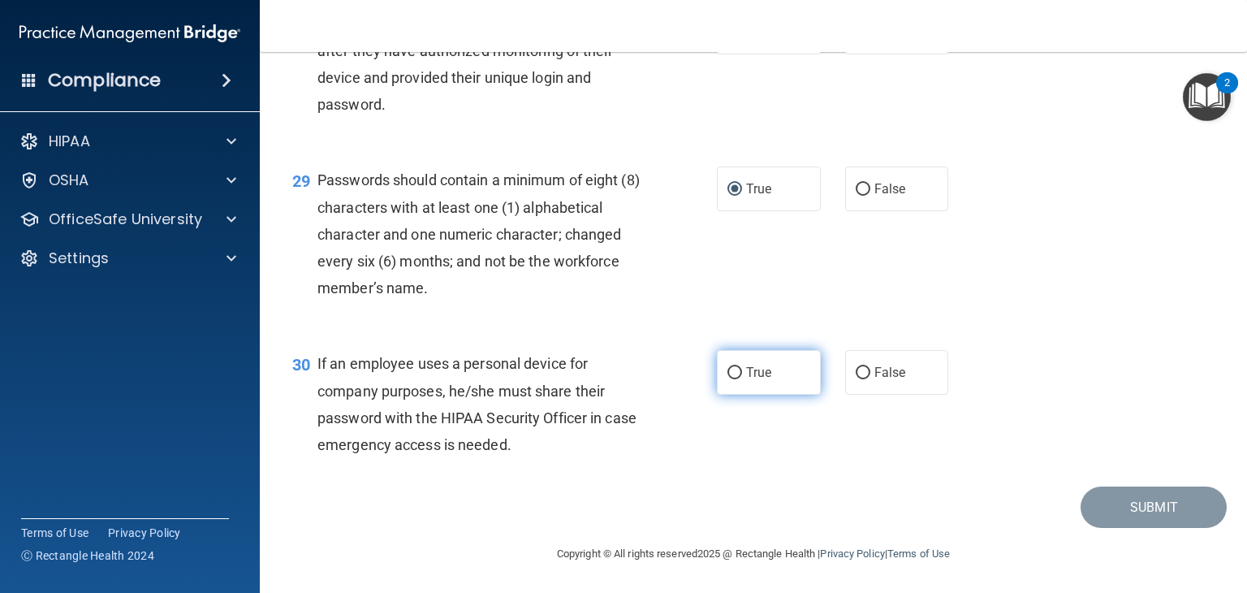
drag, startPoint x: 721, startPoint y: 368, endPoint x: 712, endPoint y: 386, distance: 20.7
click at [717, 379] on label "True" at bounding box center [769, 372] width 104 height 45
click at [727, 379] on input "True" at bounding box center [734, 373] width 15 height 12
radio input "true"
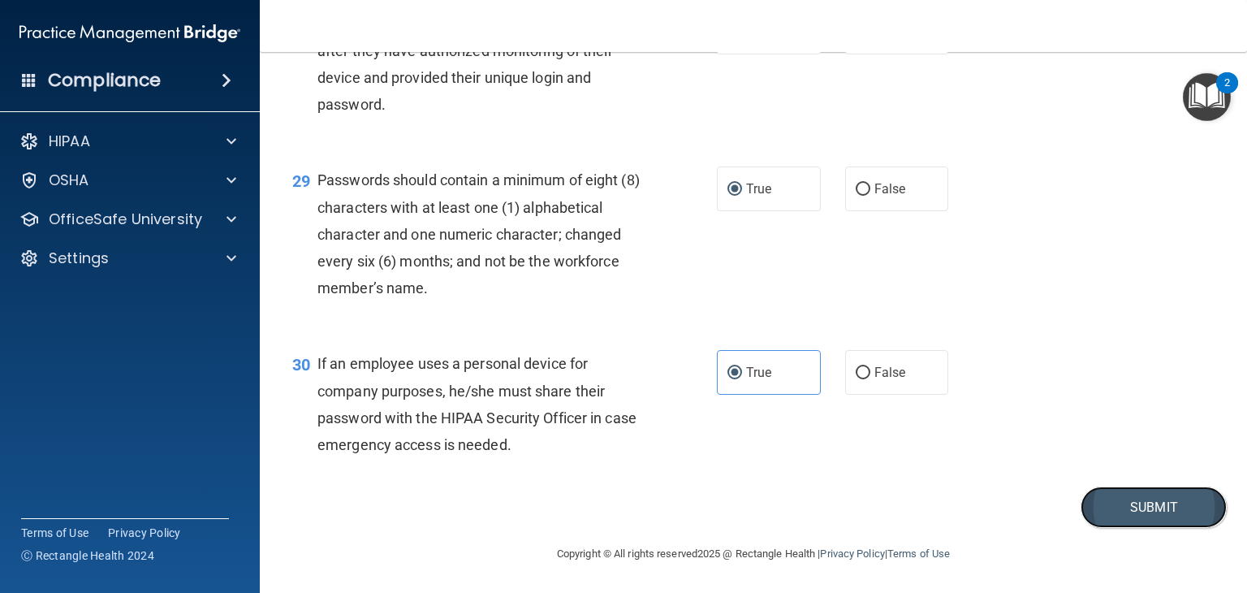
click at [1132, 502] on button "Submit" at bounding box center [1153, 506] width 146 height 41
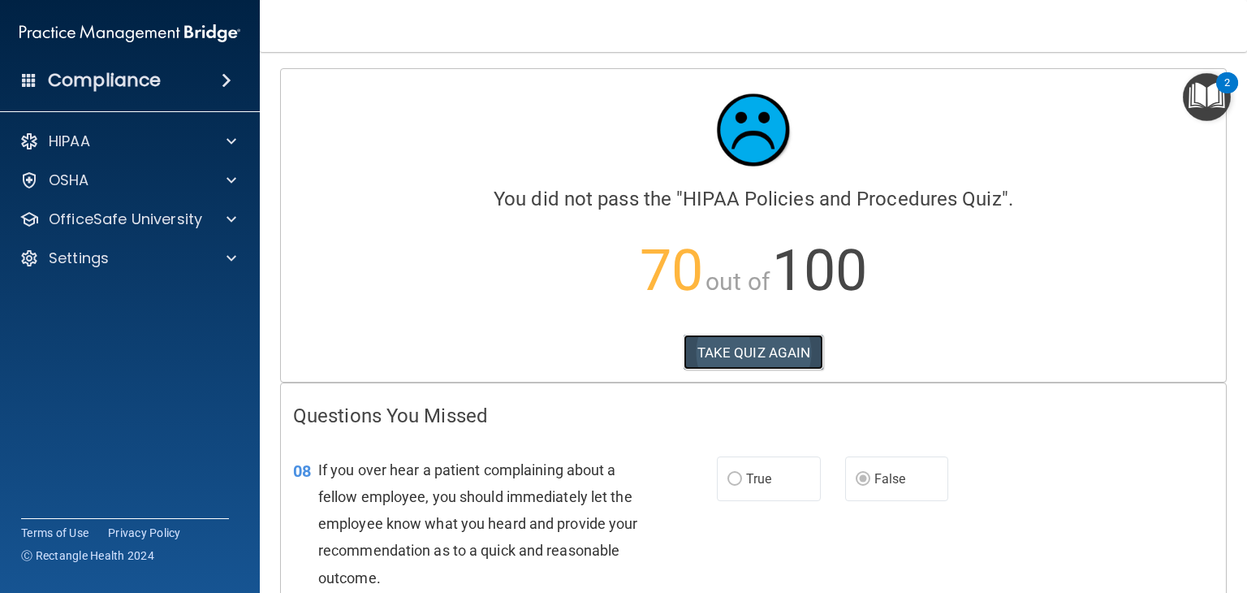
click at [781, 338] on button "TAKE QUIZ AGAIN" at bounding box center [753, 352] width 140 height 36
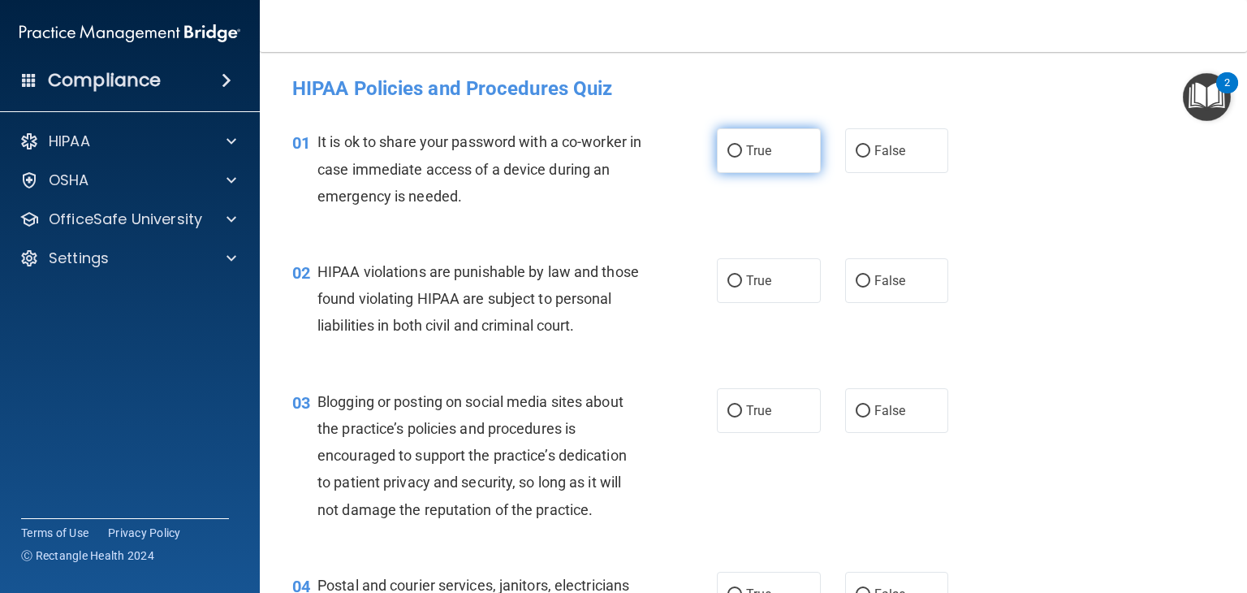
click at [727, 148] on input "True" at bounding box center [734, 151] width 15 height 12
radio input "true"
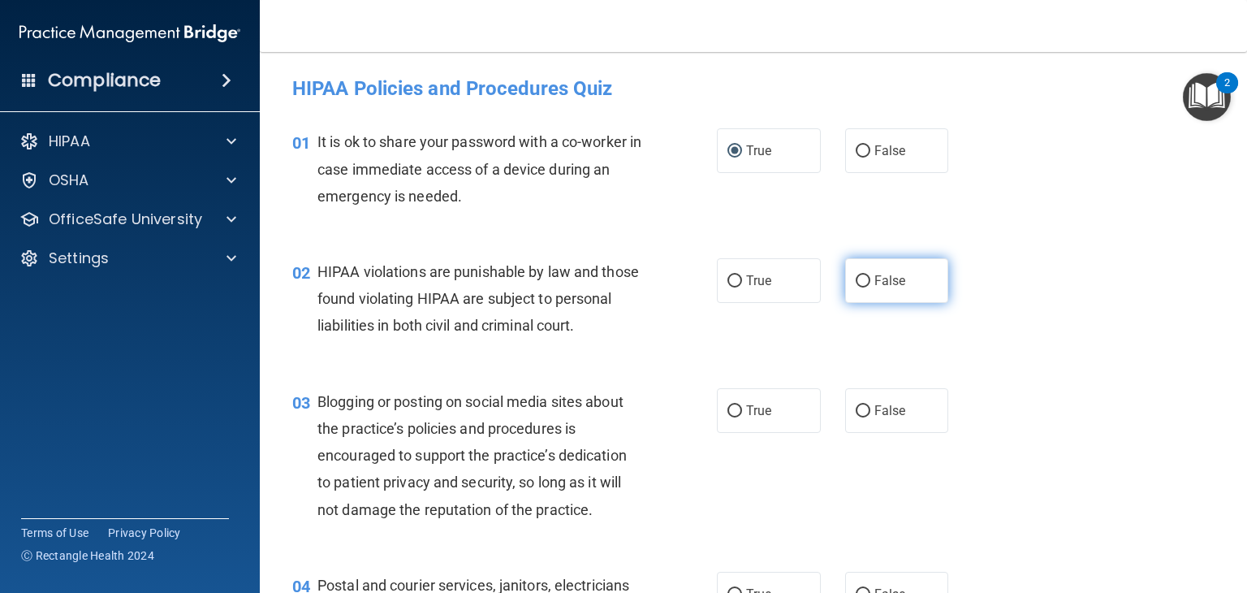
click at [846, 278] on label "False" at bounding box center [897, 280] width 104 height 45
click at [856, 278] on input "False" at bounding box center [863, 281] width 15 height 12
radio input "true"
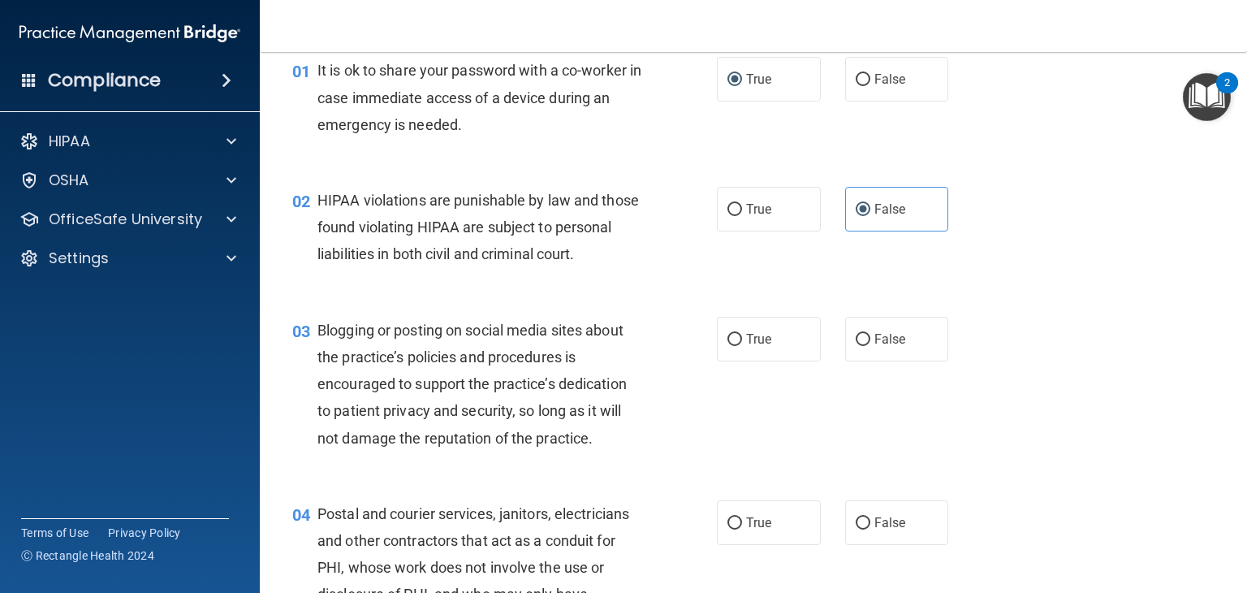
scroll to position [162, 0]
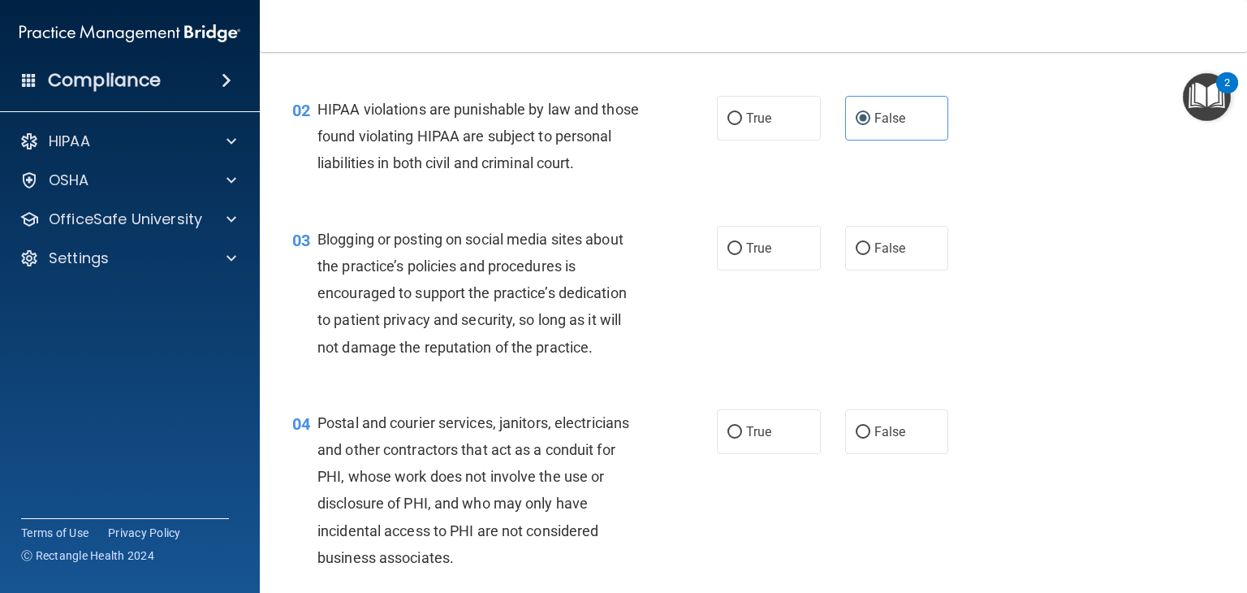
drag, startPoint x: 727, startPoint y: 274, endPoint x: 736, endPoint y: 309, distance: 36.8
click at [727, 255] on input "True" at bounding box center [734, 249] width 15 height 12
radio input "true"
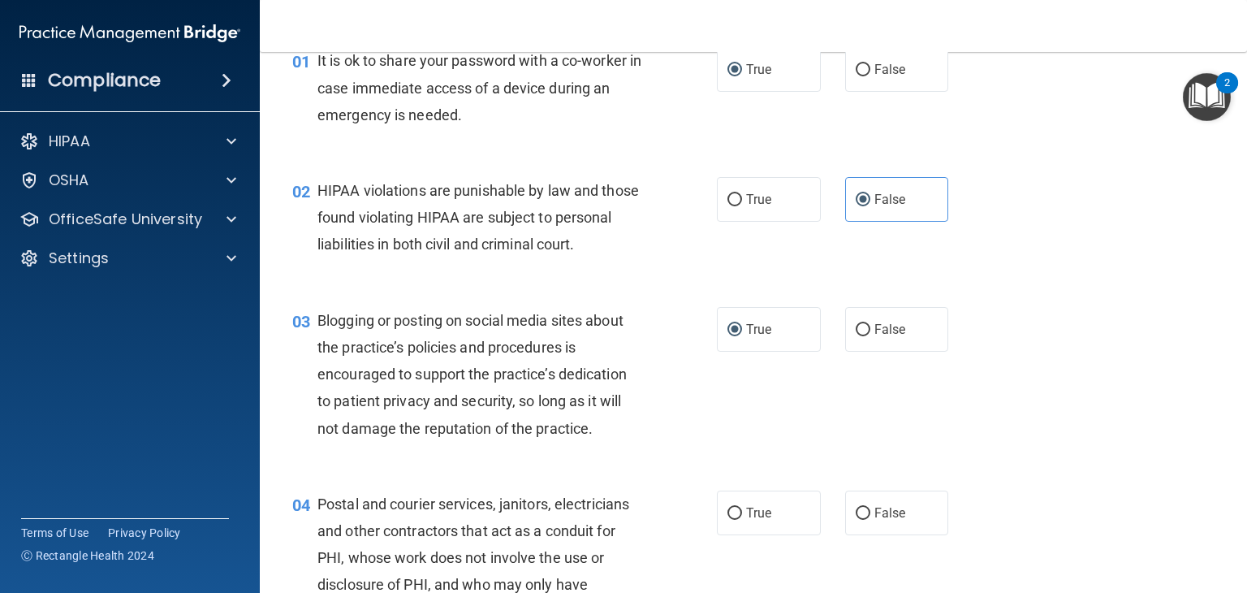
scroll to position [0, 0]
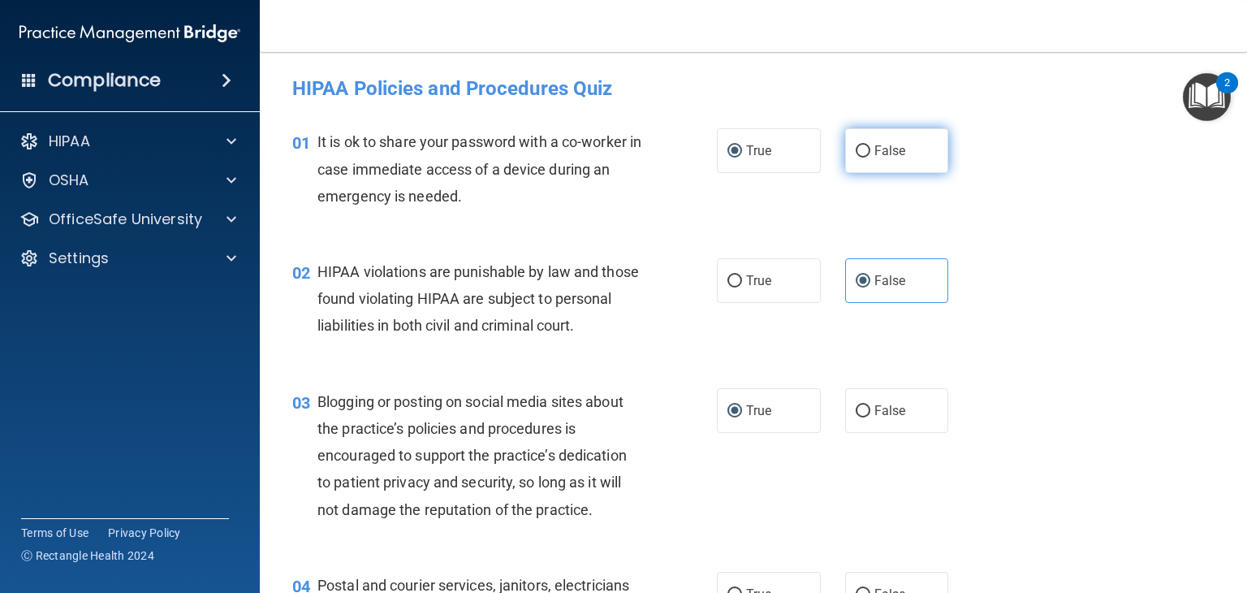
click at [856, 149] on input "False" at bounding box center [863, 151] width 15 height 12
radio input "true"
click at [727, 149] on input "True" at bounding box center [734, 151] width 15 height 12
radio input "true"
radio input "false"
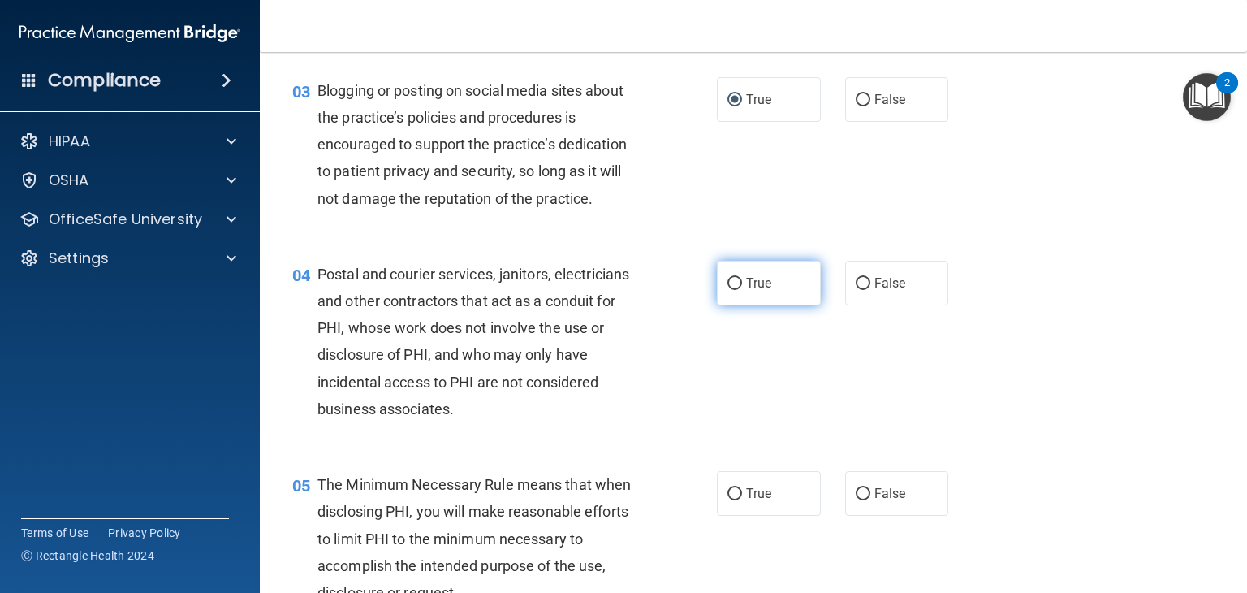
scroll to position [325, 0]
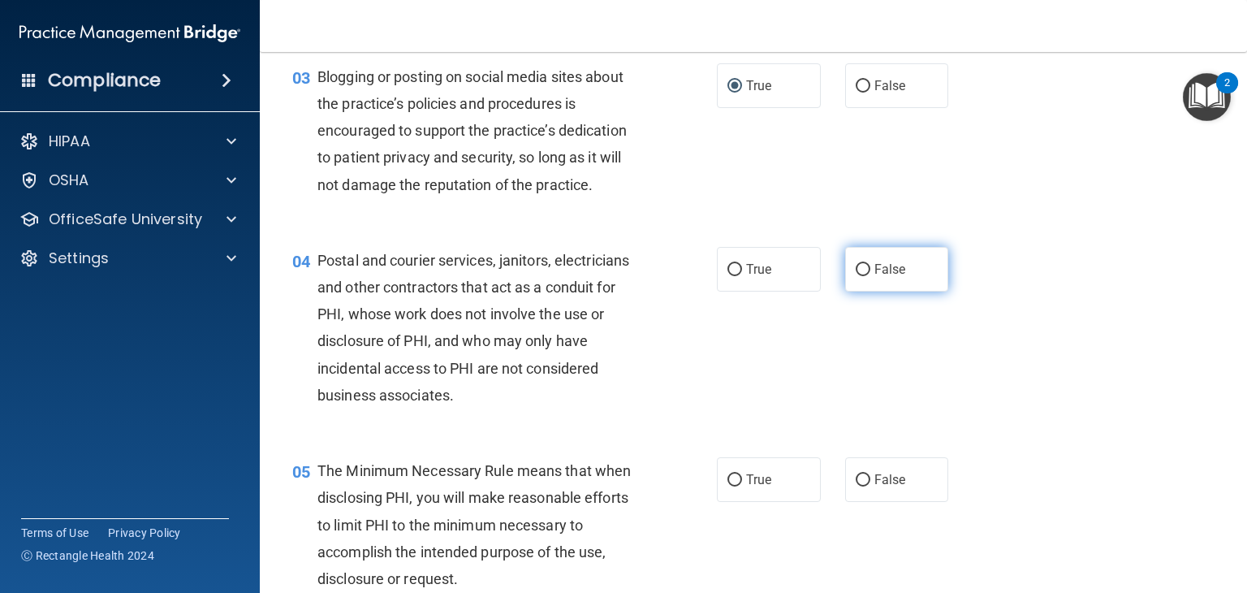
click at [859, 276] on input "False" at bounding box center [863, 270] width 15 height 12
radio input "true"
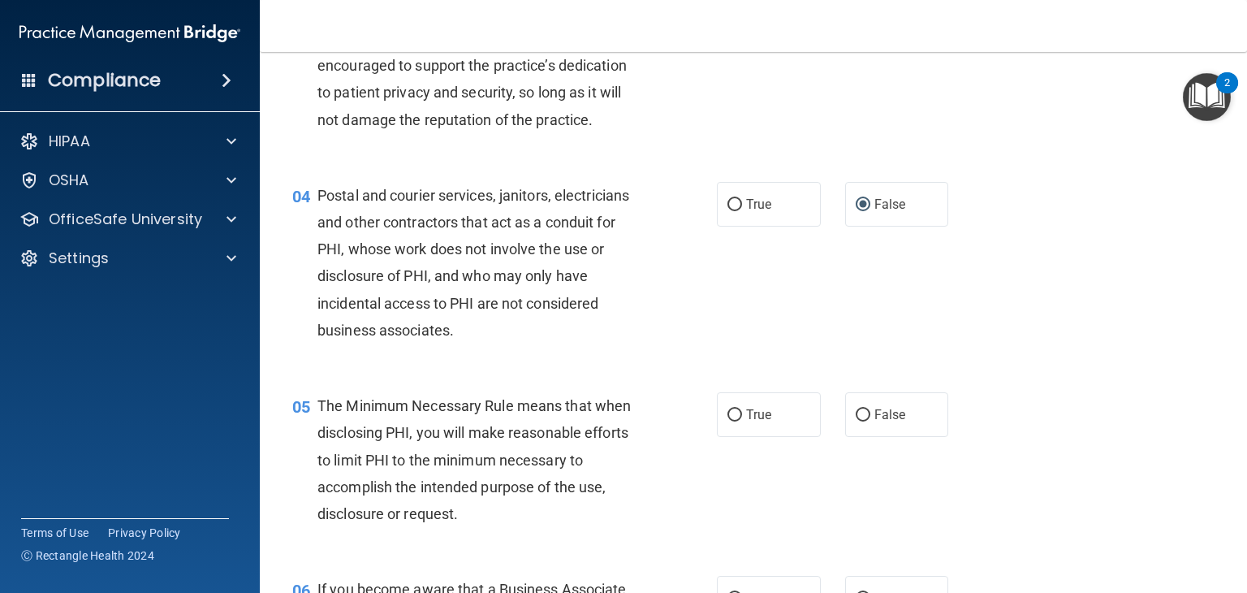
scroll to position [568, 0]
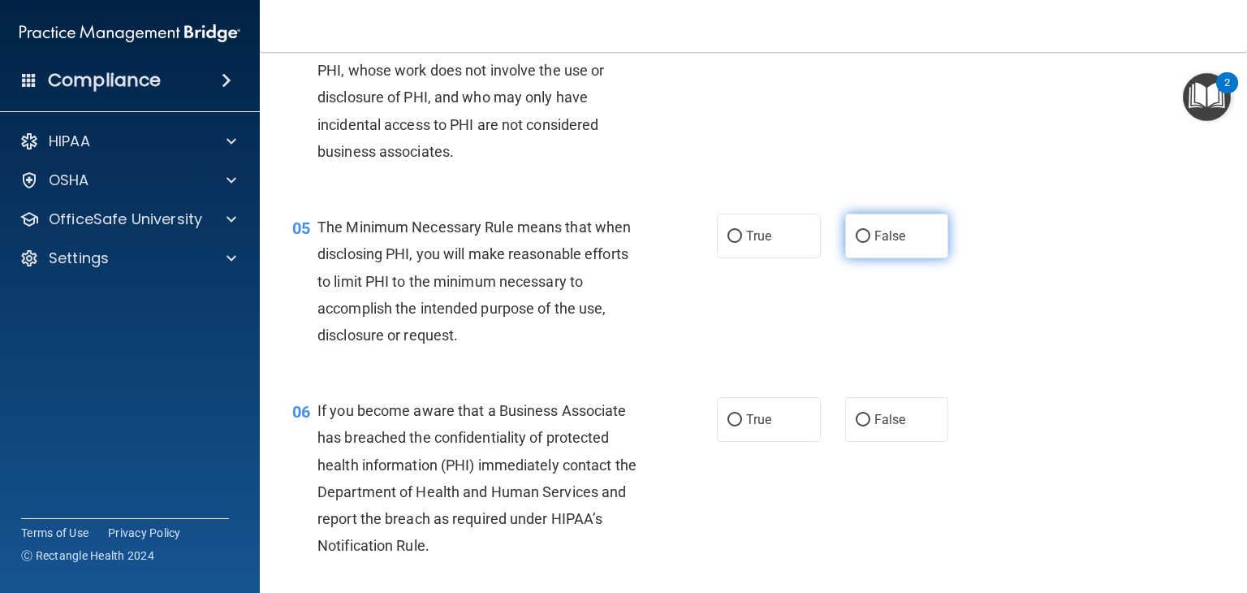
click at [847, 254] on label "False" at bounding box center [897, 235] width 104 height 45
click at [856, 243] on input "False" at bounding box center [863, 237] width 15 height 12
radio input "true"
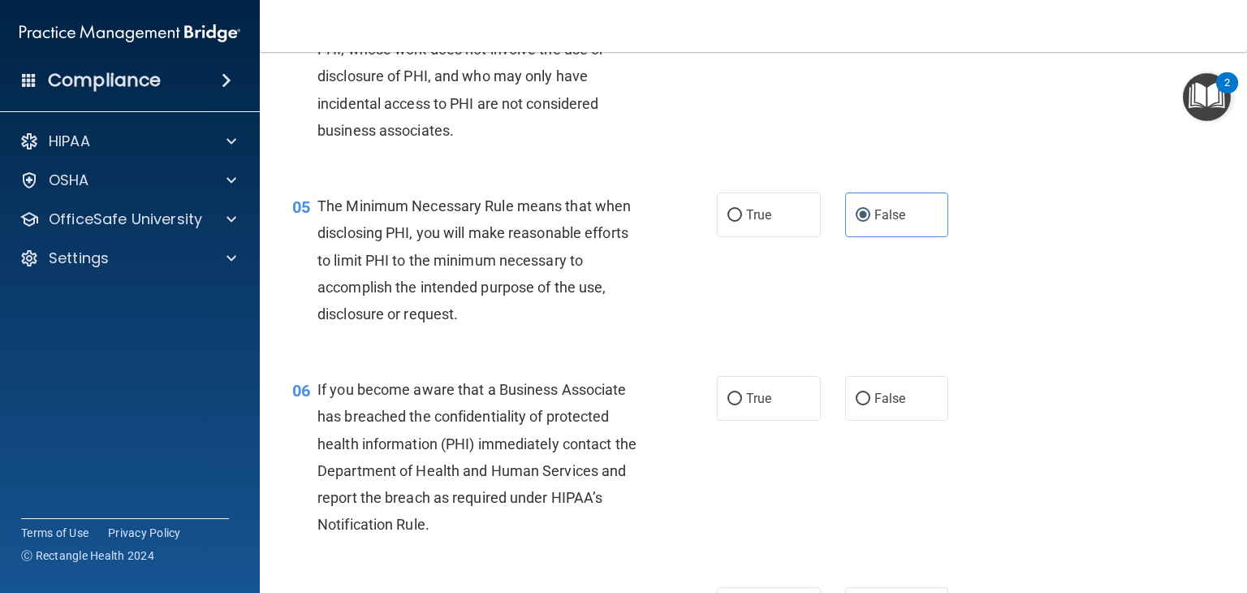
scroll to position [731, 0]
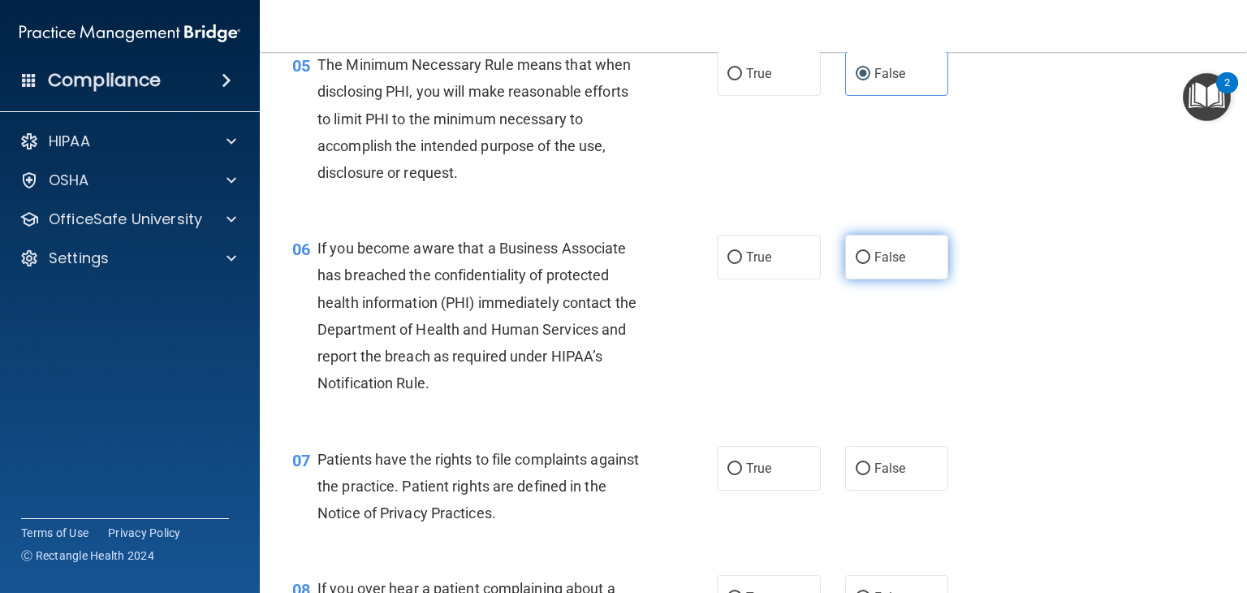
click at [856, 264] on input "False" at bounding box center [863, 258] width 15 height 12
radio input "true"
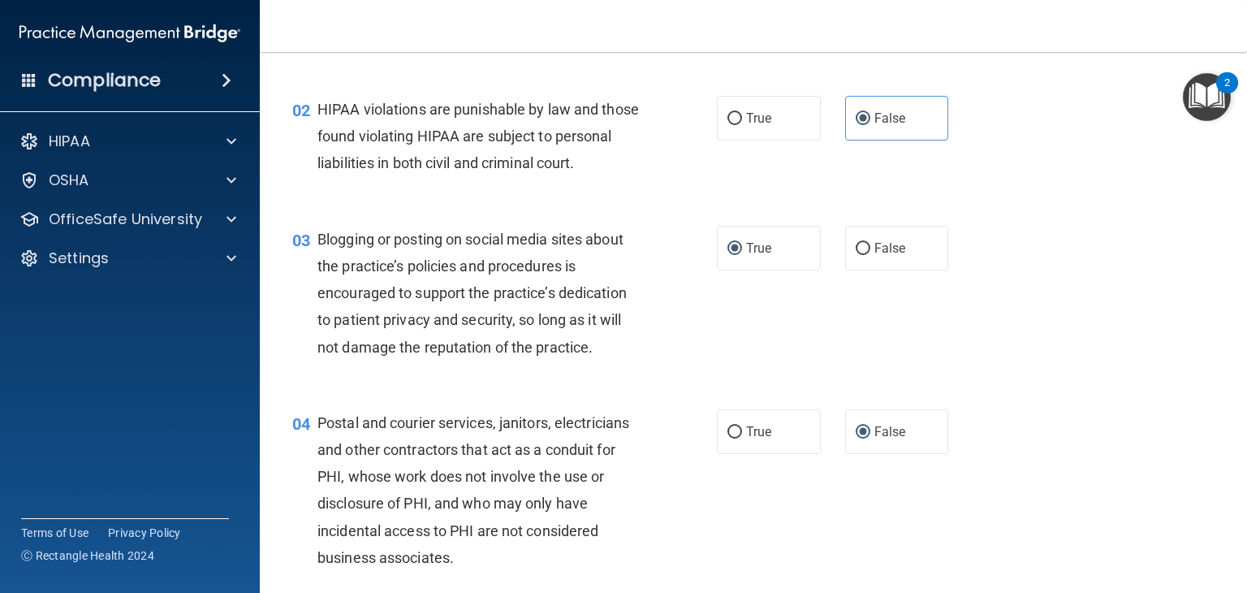
scroll to position [0, 0]
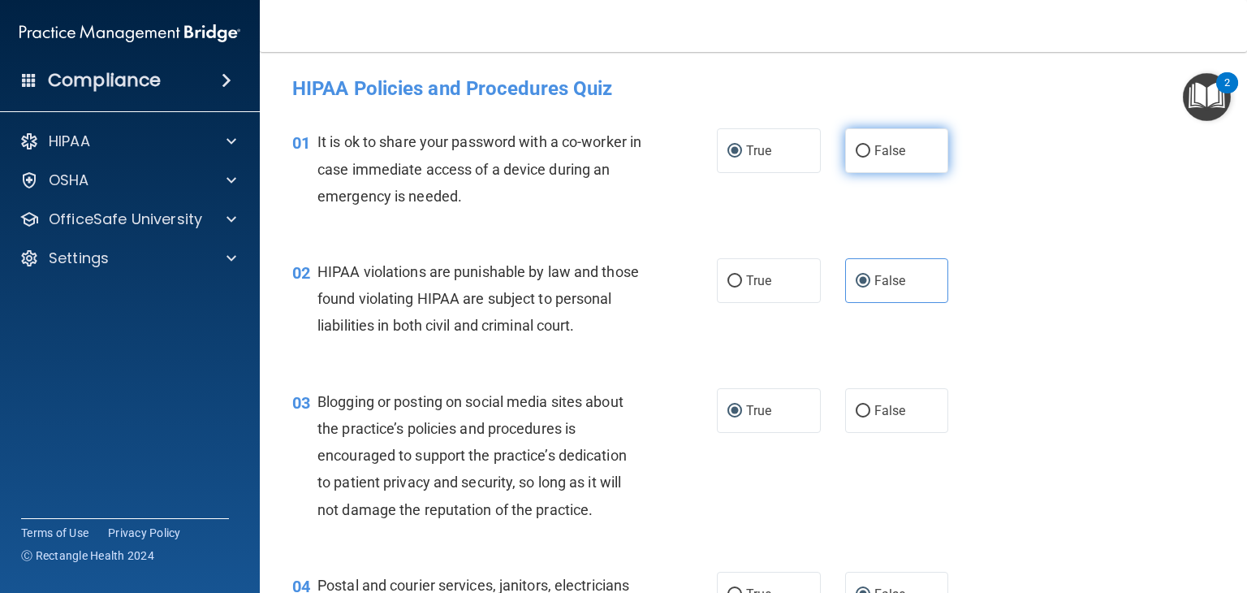
click at [856, 146] on input "False" at bounding box center [863, 151] width 15 height 12
radio input "true"
radio input "false"
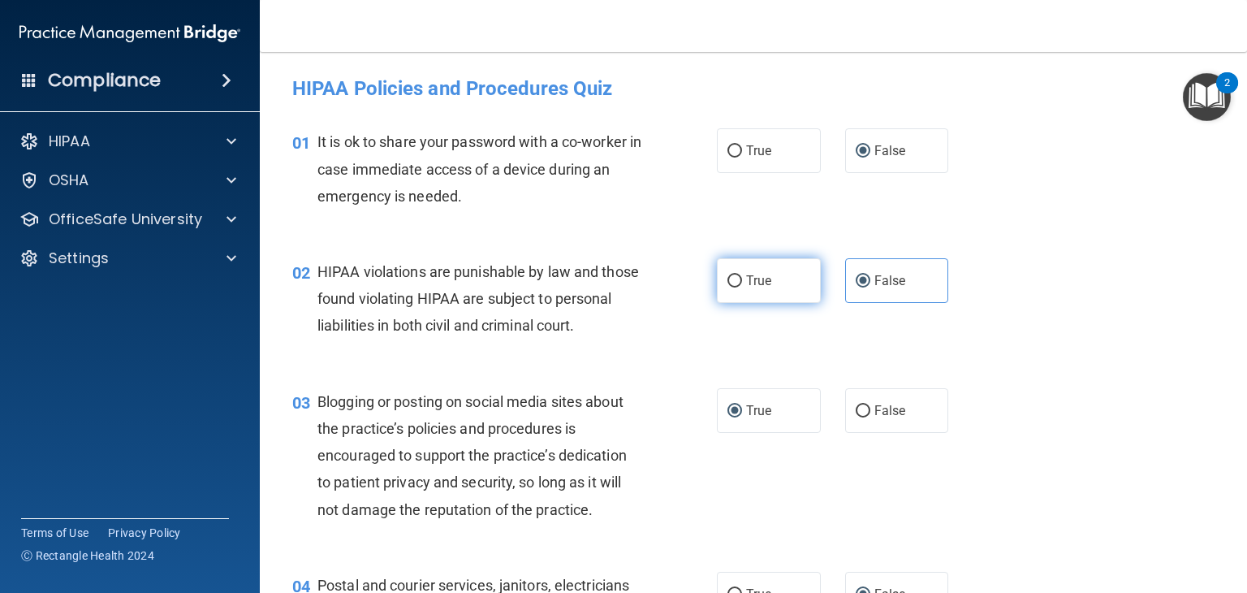
drag, startPoint x: 731, startPoint y: 273, endPoint x: 718, endPoint y: 287, distance: 18.9
click at [726, 277] on label "True" at bounding box center [769, 280] width 104 height 45
click at [731, 277] on input "True" at bounding box center [734, 281] width 15 height 12
radio input "true"
radio input "false"
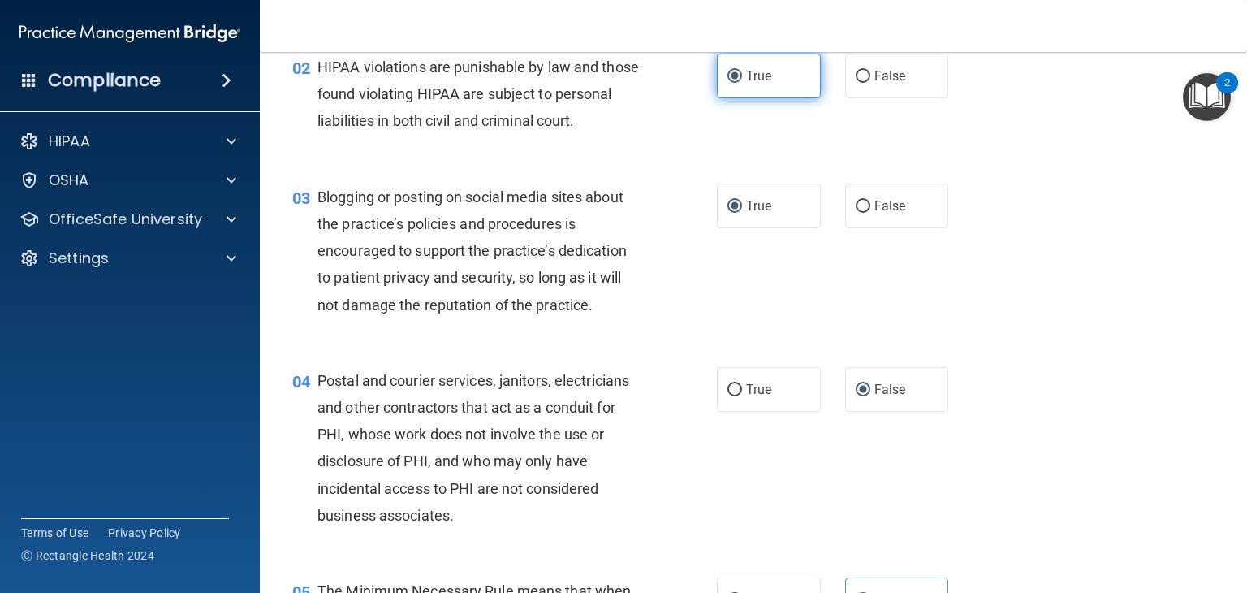
scroll to position [244, 0]
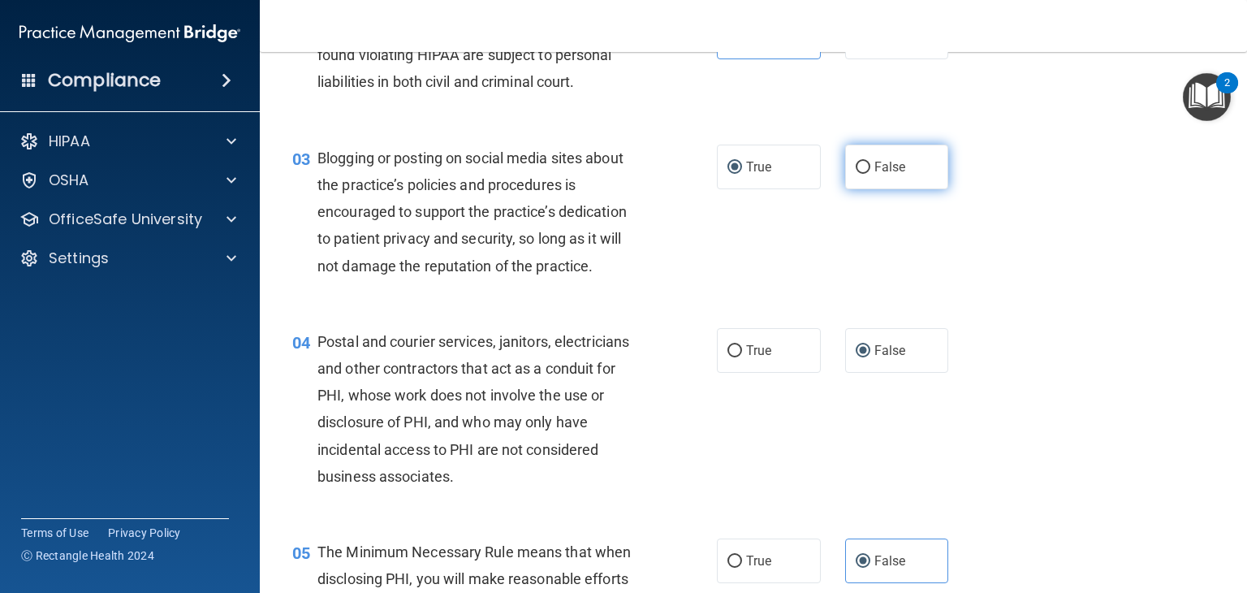
drag, startPoint x: 855, startPoint y: 192, endPoint x: 843, endPoint y: 210, distance: 22.3
click at [848, 189] on label "False" at bounding box center [897, 166] width 104 height 45
click at [856, 174] on input "False" at bounding box center [863, 168] width 15 height 12
radio input "true"
radio input "false"
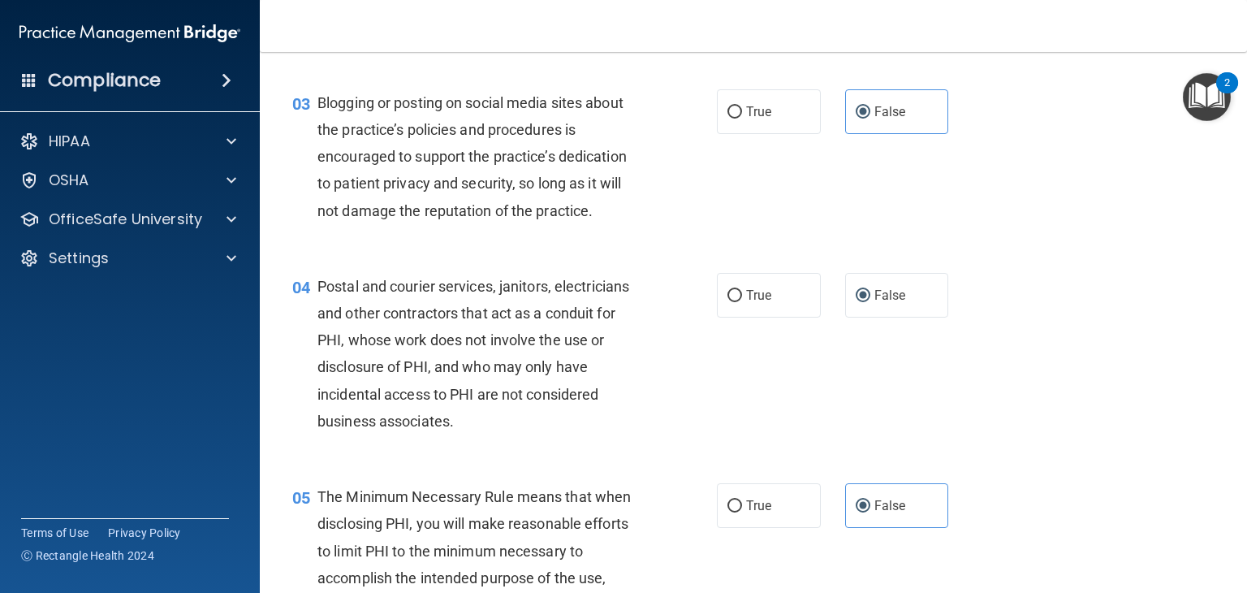
scroll to position [406, 0]
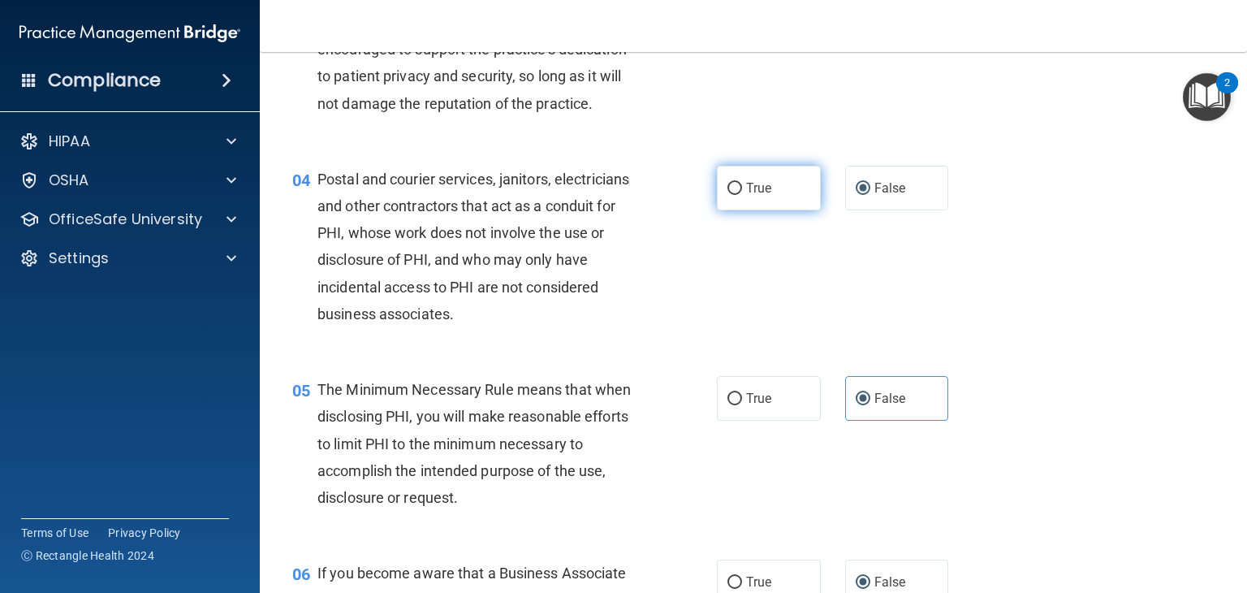
click at [728, 195] on input "True" at bounding box center [734, 189] width 15 height 12
radio input "true"
radio input "false"
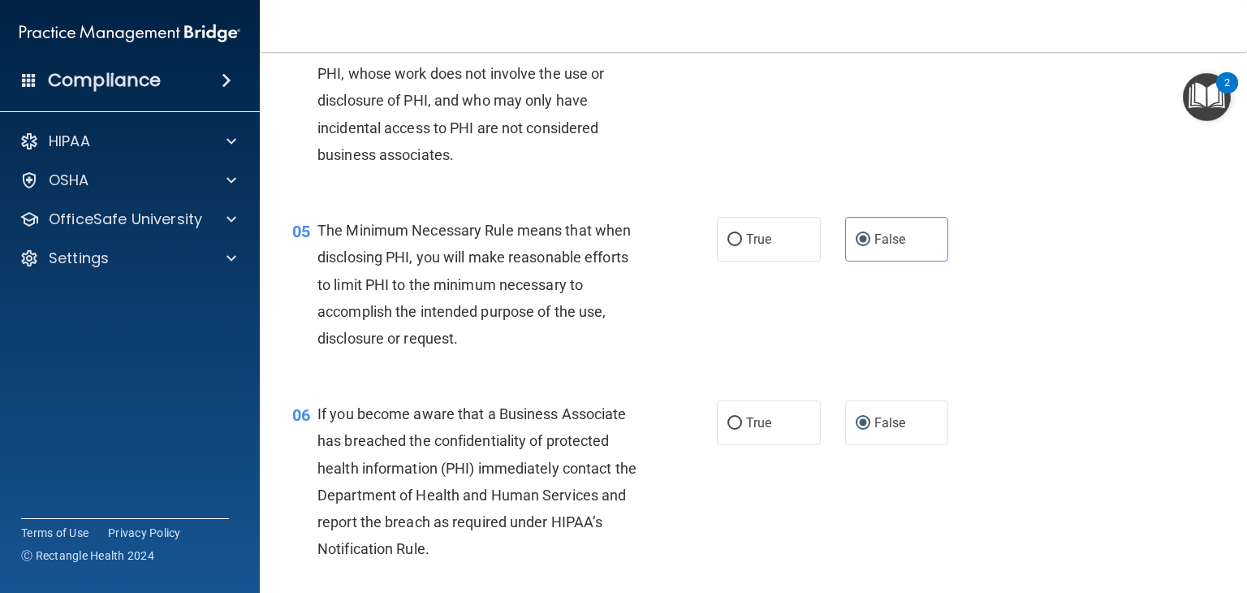
scroll to position [568, 0]
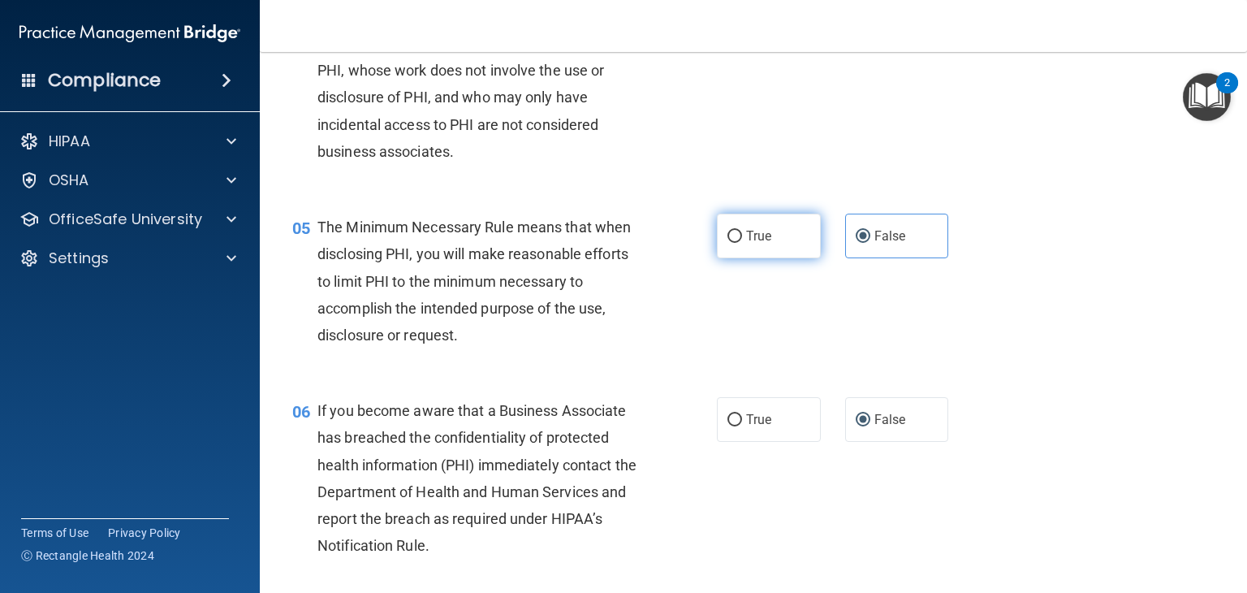
click at [727, 243] on input "True" at bounding box center [734, 237] width 15 height 12
radio input "true"
radio input "false"
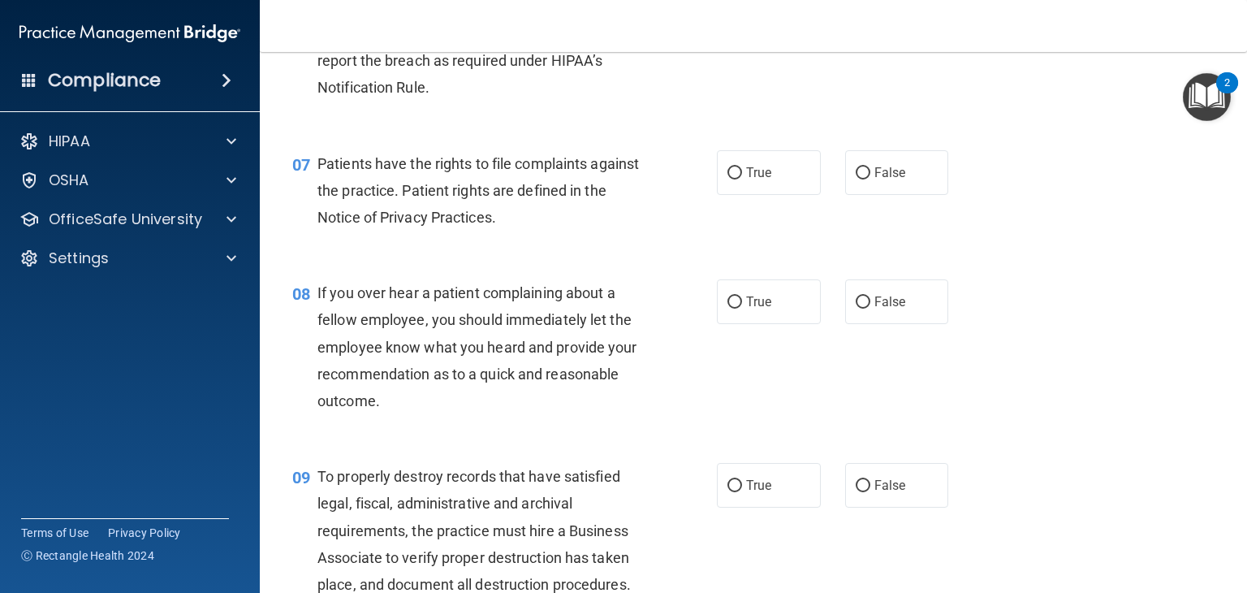
scroll to position [1055, 0]
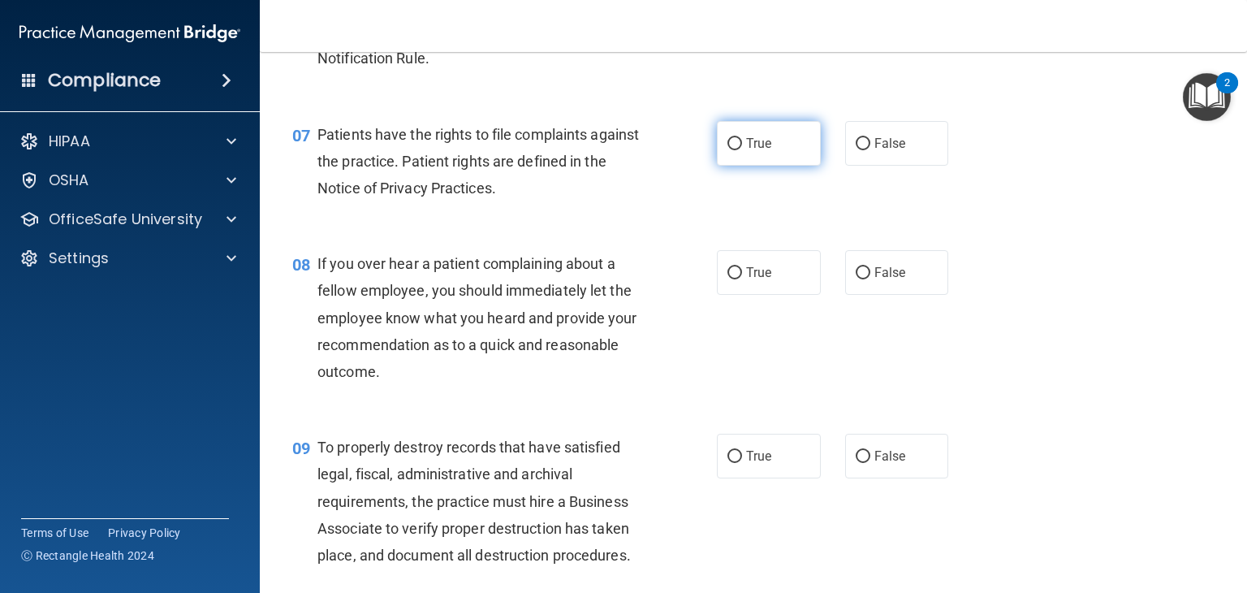
click at [722, 166] on label "True" at bounding box center [769, 143] width 104 height 45
click at [727, 150] on input "True" at bounding box center [734, 144] width 15 height 12
radio input "true"
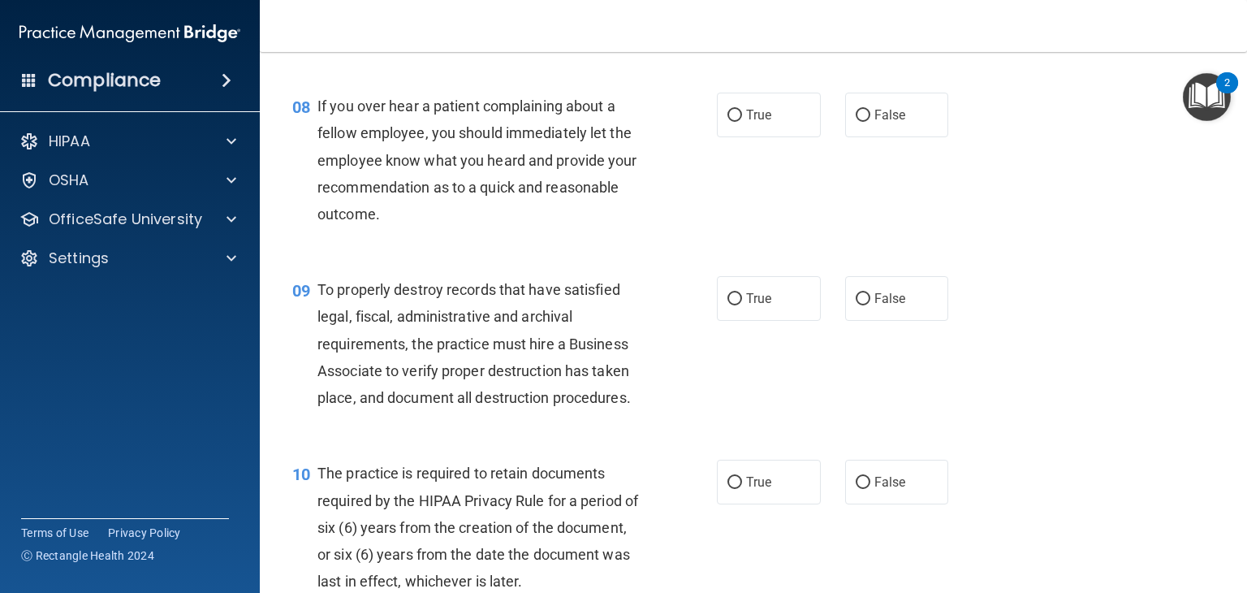
scroll to position [1218, 0]
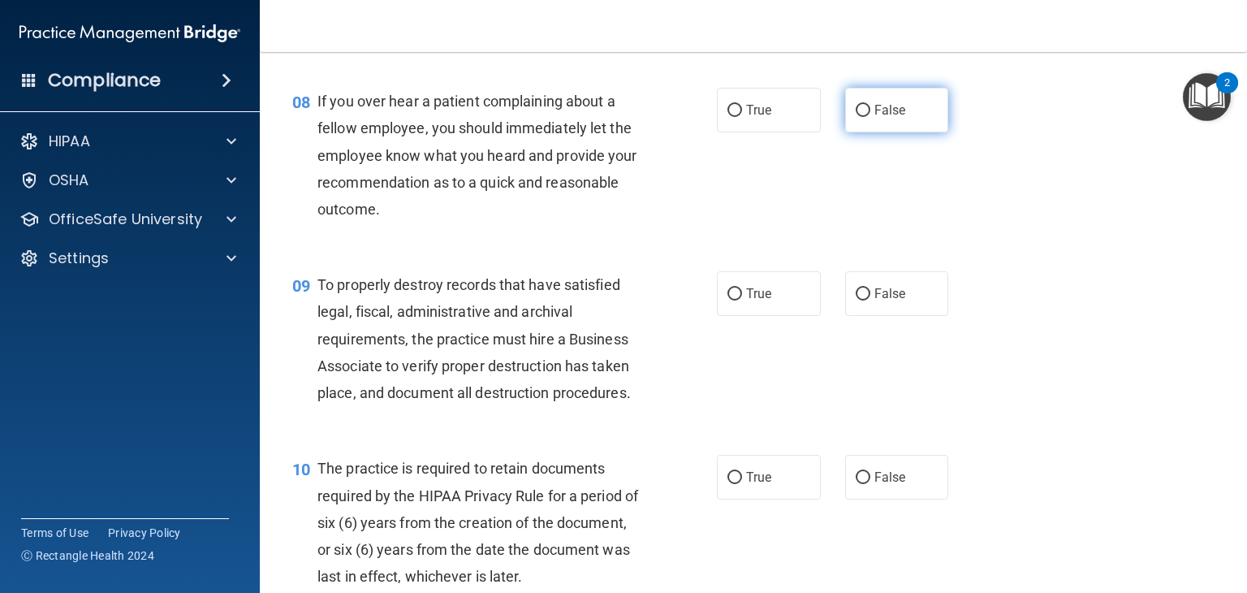
click at [860, 128] on label "False" at bounding box center [897, 110] width 104 height 45
click at [860, 117] on input "False" at bounding box center [863, 111] width 15 height 12
radio input "true"
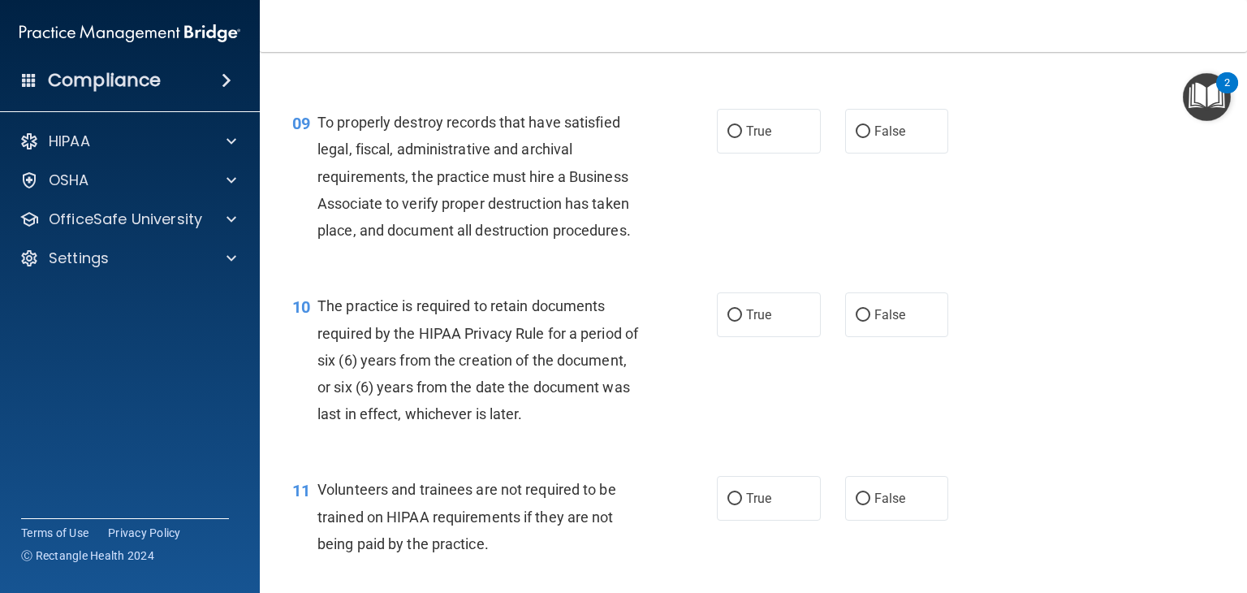
scroll to position [1461, 0]
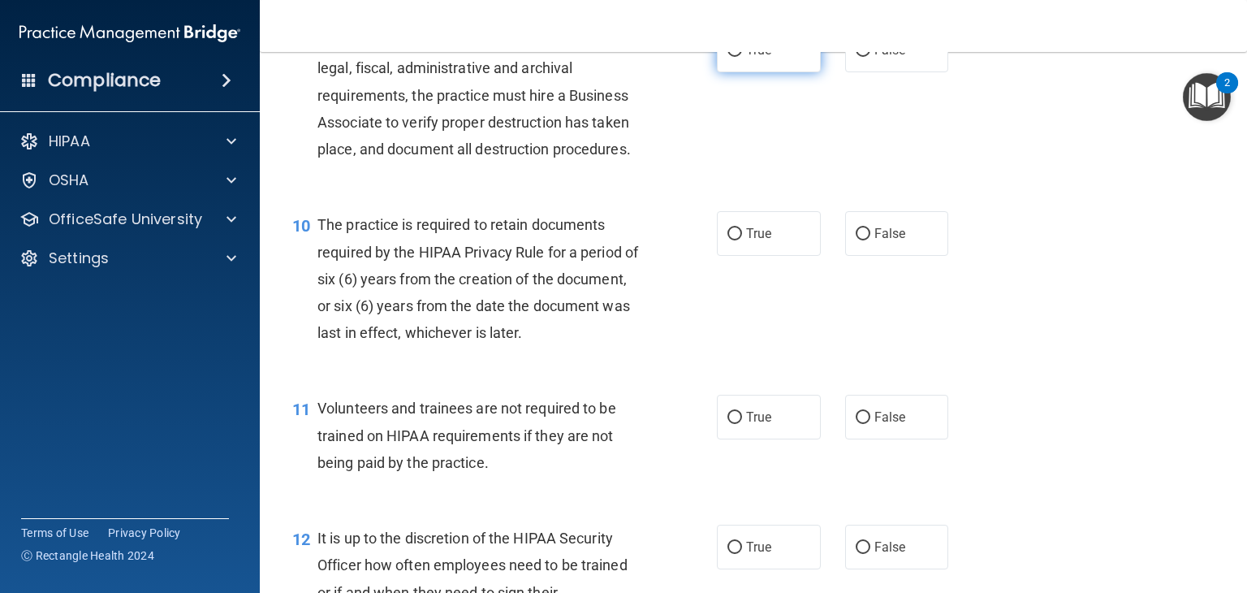
click at [735, 57] on input "True" at bounding box center [734, 51] width 15 height 12
radio input "true"
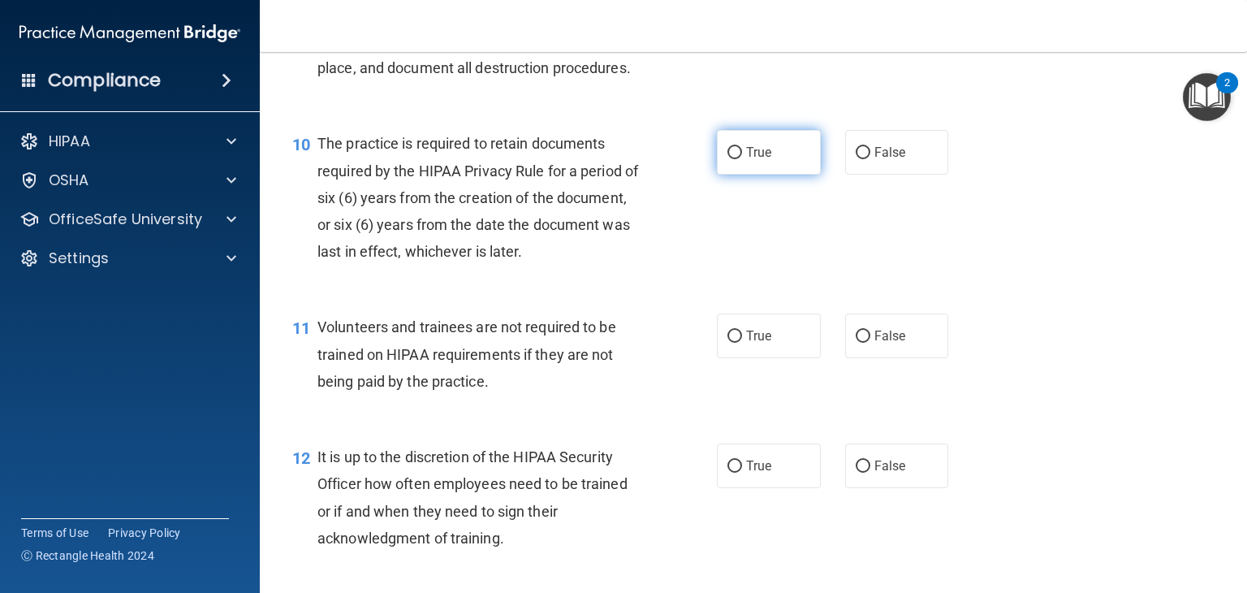
click at [726, 175] on label "True" at bounding box center [769, 152] width 104 height 45
click at [727, 159] on input "True" at bounding box center [734, 153] width 15 height 12
radio input "true"
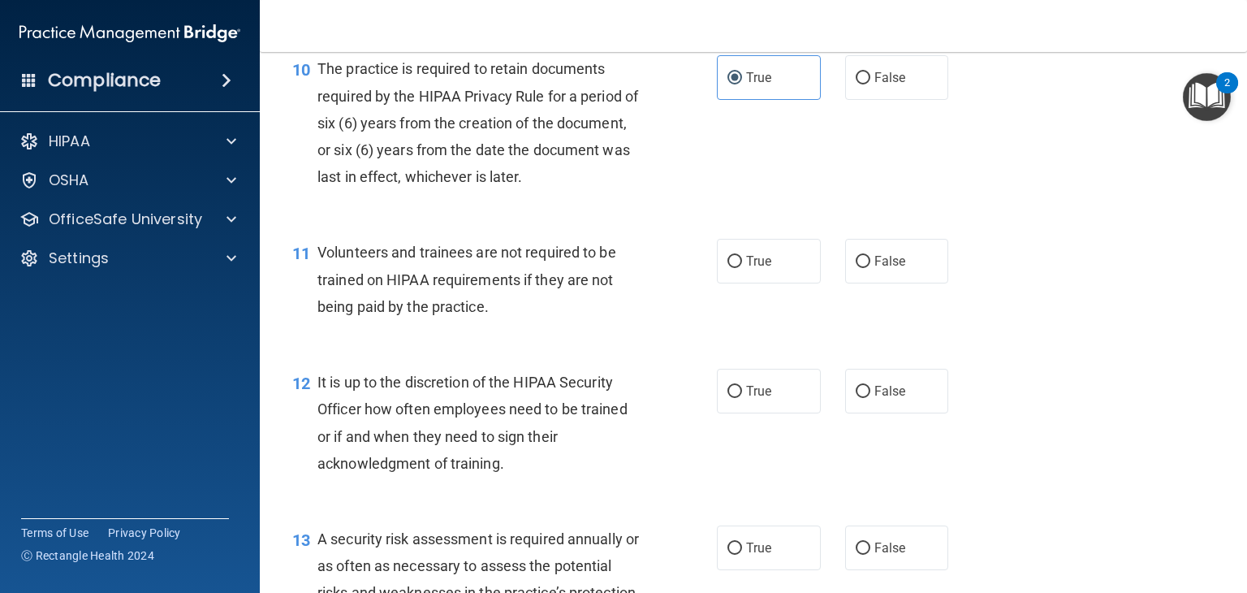
scroll to position [1705, 0]
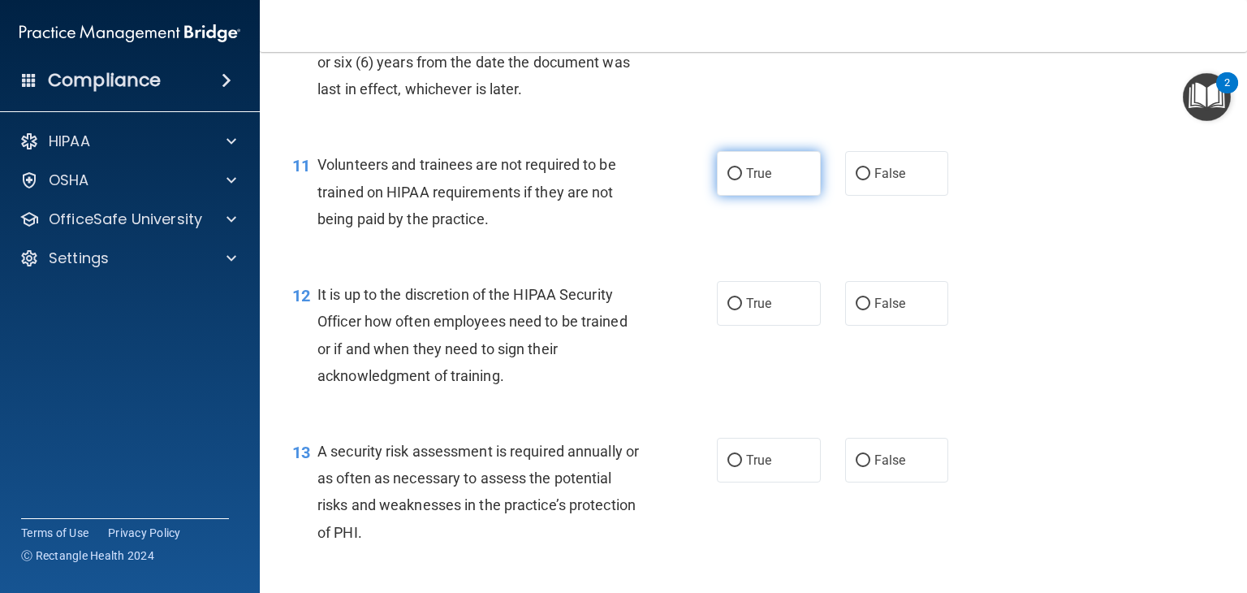
click at [746, 181] on span "True" at bounding box center [758, 173] width 25 height 15
click at [740, 180] on input "True" at bounding box center [734, 174] width 15 height 12
radio input "true"
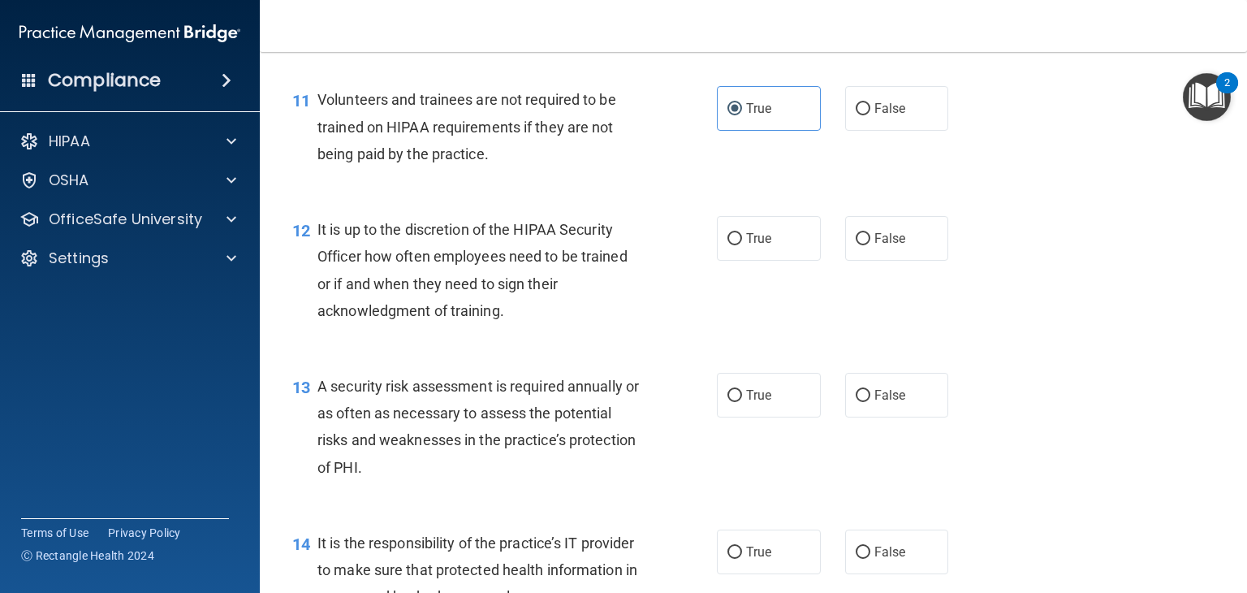
scroll to position [1867, 0]
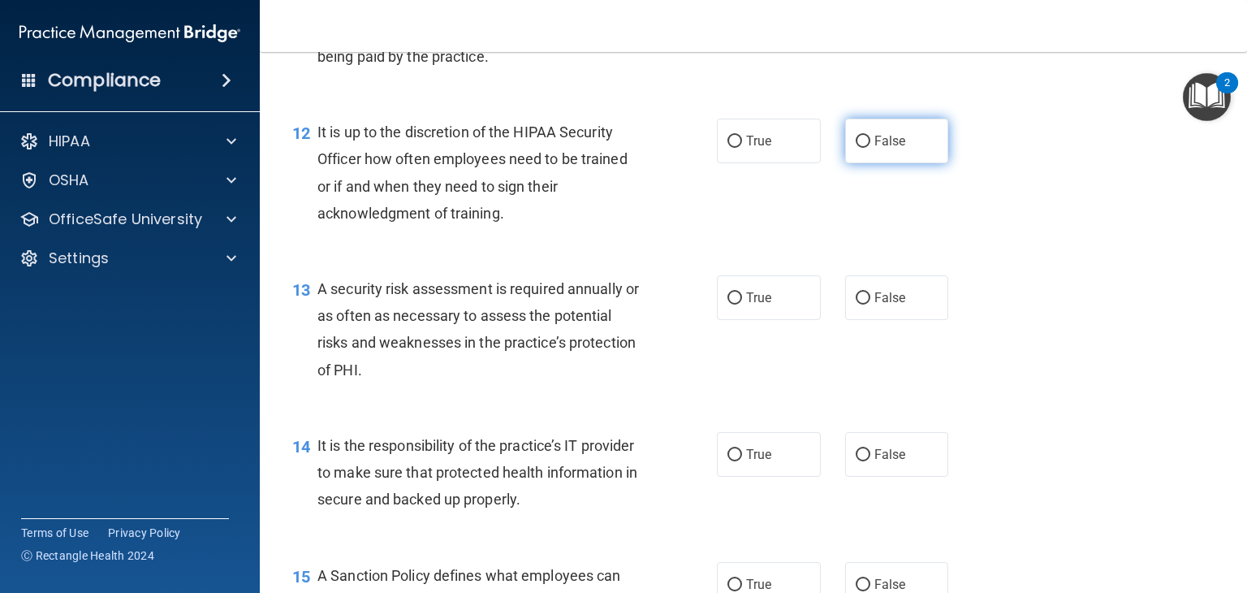
click at [856, 148] on input "False" at bounding box center [863, 142] width 15 height 12
radio input "true"
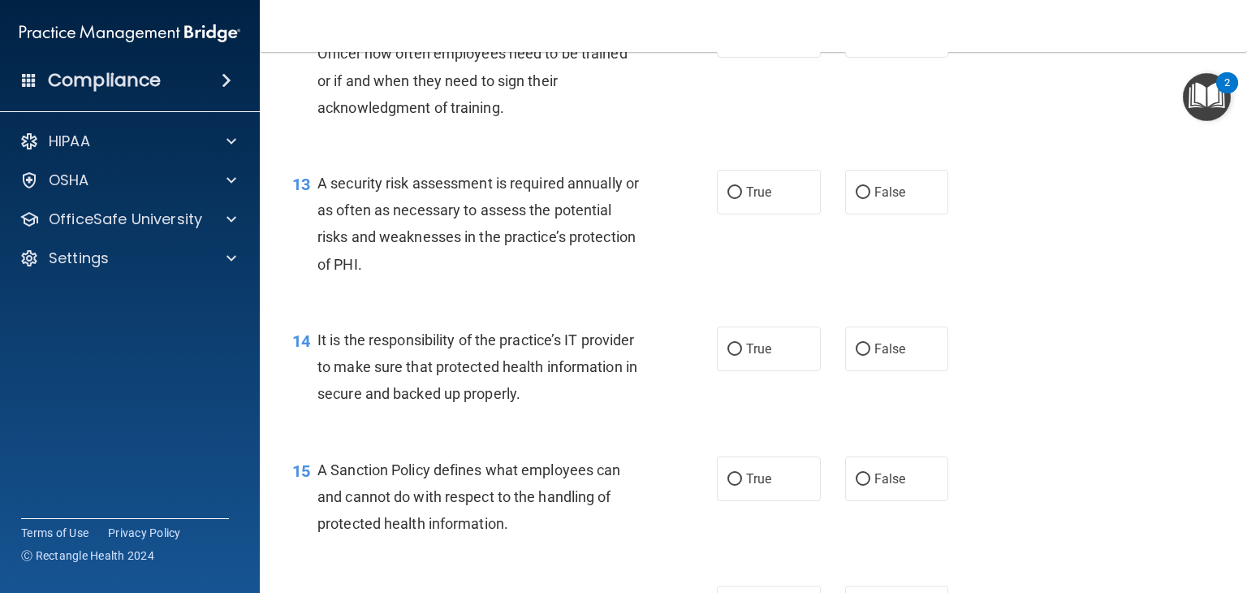
scroll to position [2029, 0]
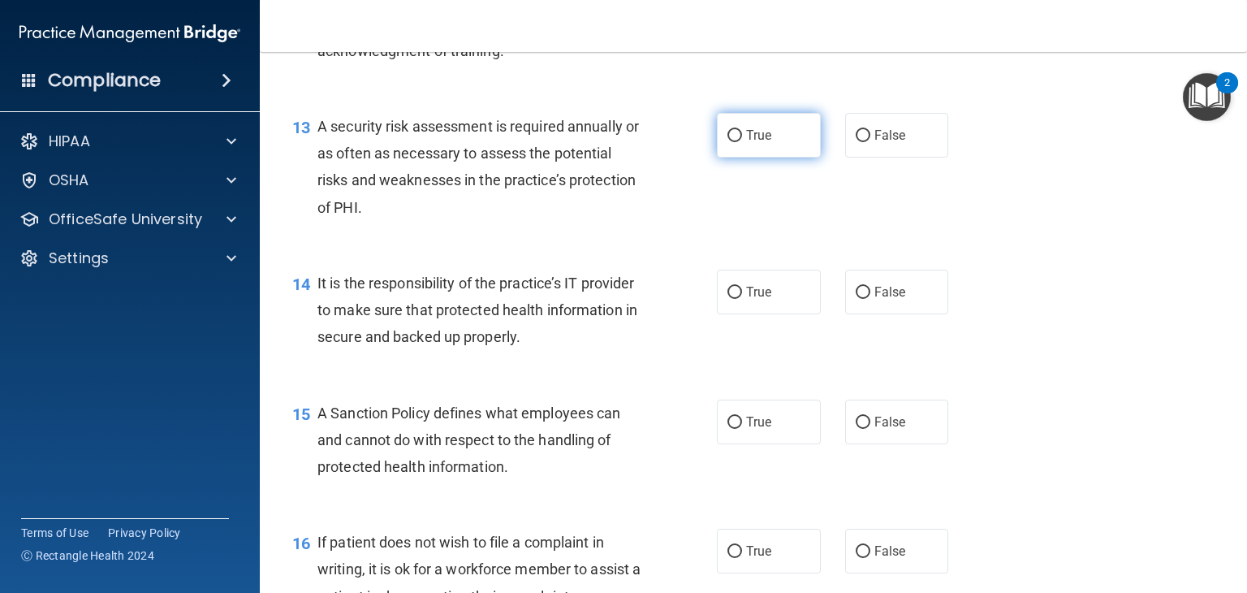
click at [720, 157] on label "True" at bounding box center [769, 135] width 104 height 45
click at [727, 142] on input "True" at bounding box center [734, 136] width 15 height 12
radio input "true"
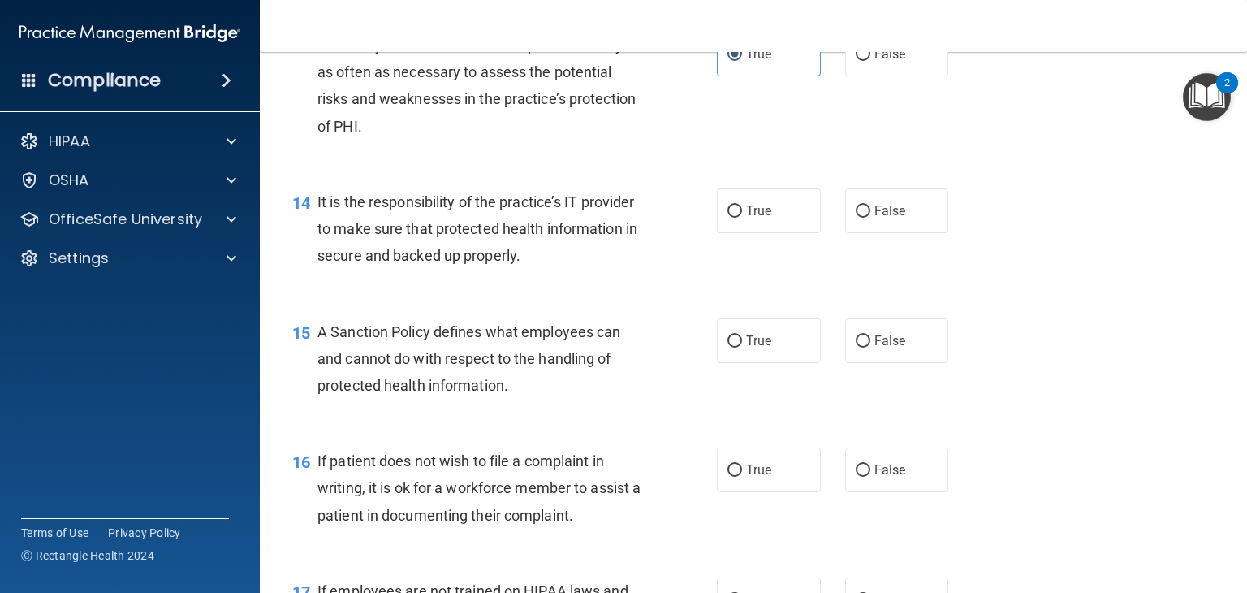
scroll to position [2192, 0]
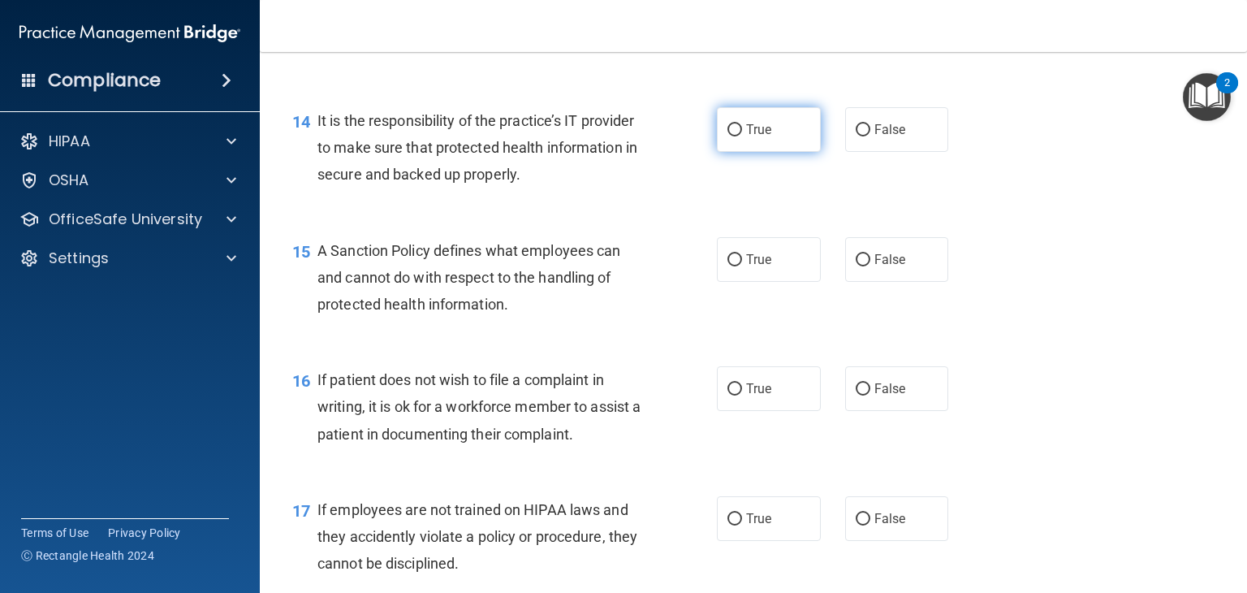
click at [727, 136] on input "True" at bounding box center [734, 130] width 15 height 12
radio input "true"
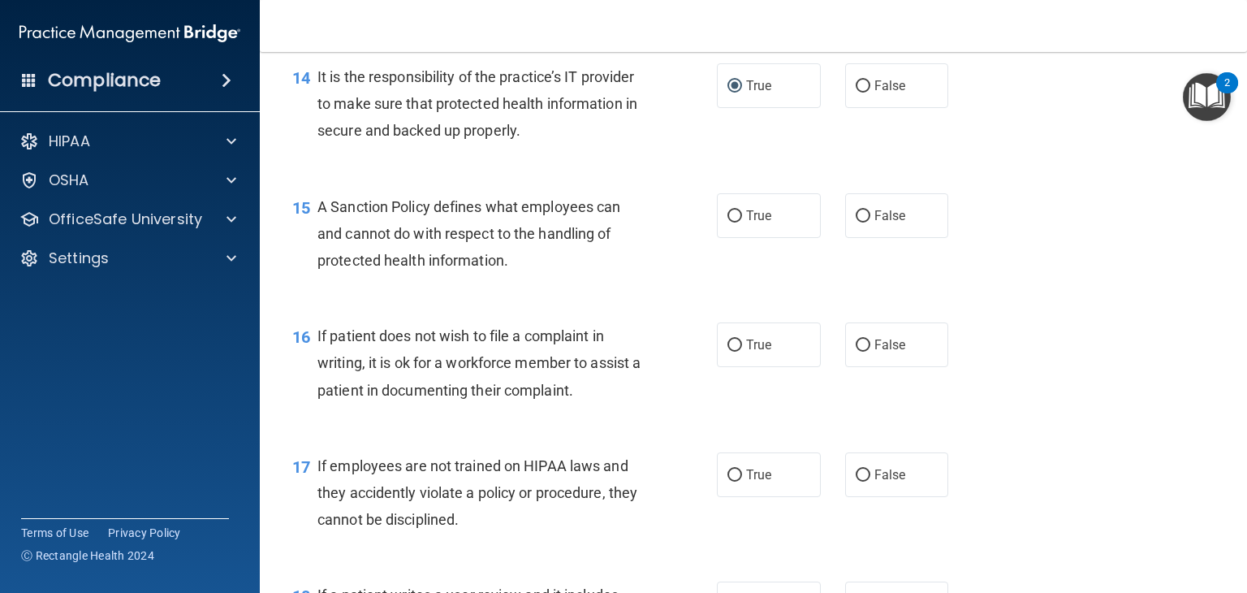
scroll to position [2273, 0]
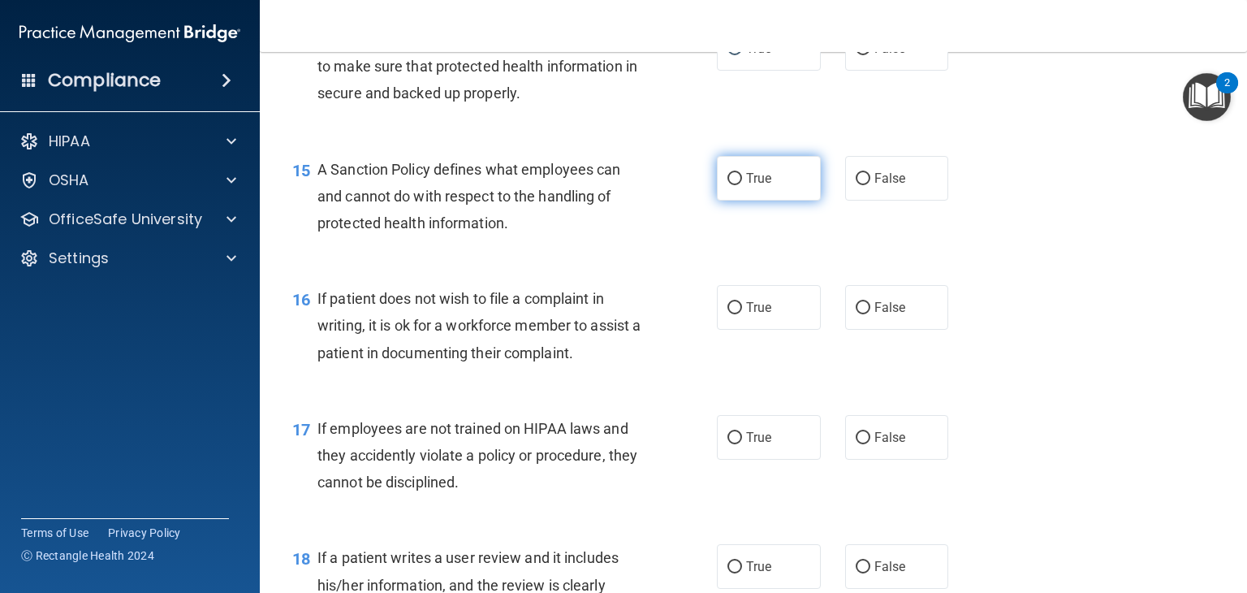
drag, startPoint x: 722, startPoint y: 196, endPoint x: 710, endPoint y: 201, distance: 12.4
click at [722, 198] on label "True" at bounding box center [769, 178] width 104 height 45
click at [727, 185] on input "True" at bounding box center [734, 179] width 15 height 12
radio input "true"
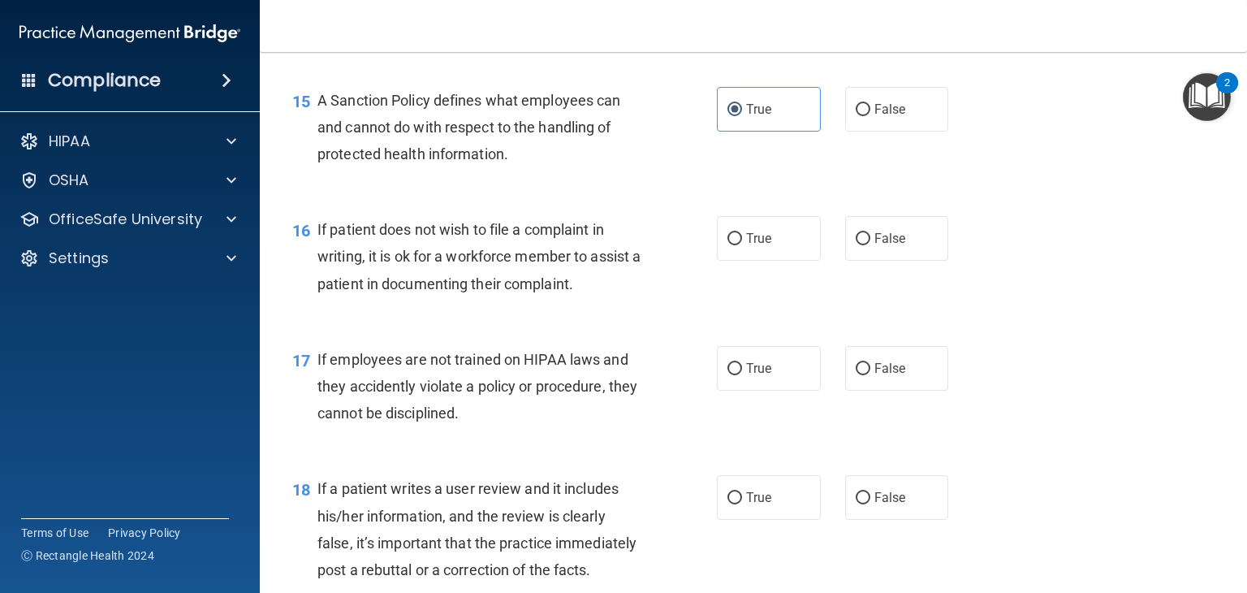
scroll to position [2435, 0]
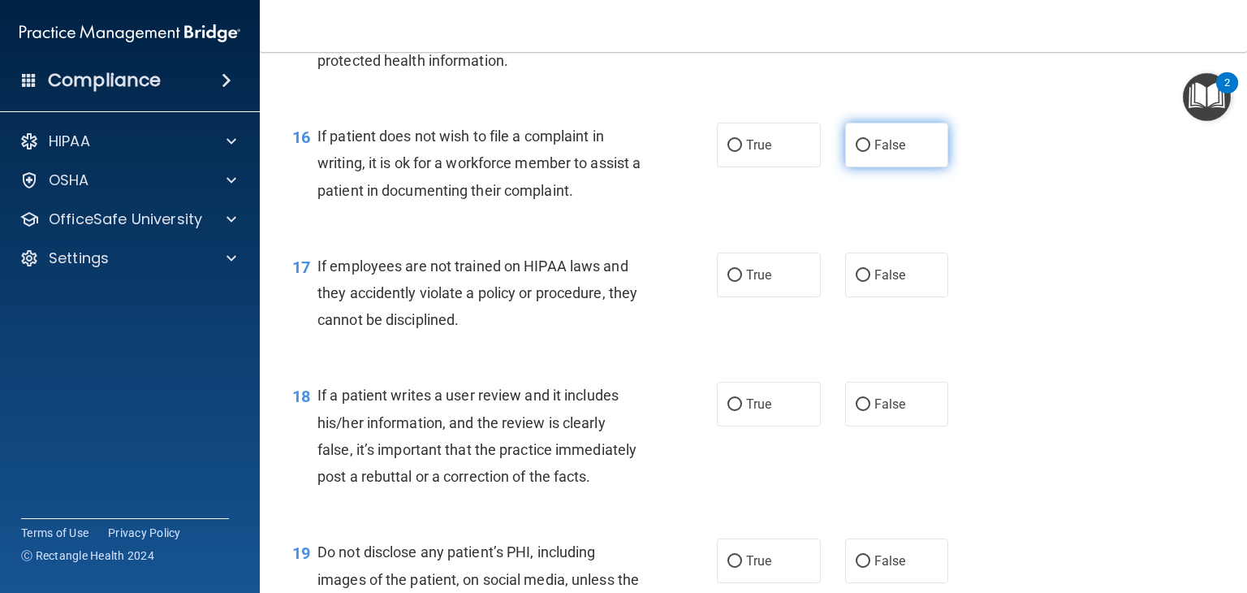
click at [856, 152] on input "False" at bounding box center [863, 146] width 15 height 12
radio input "true"
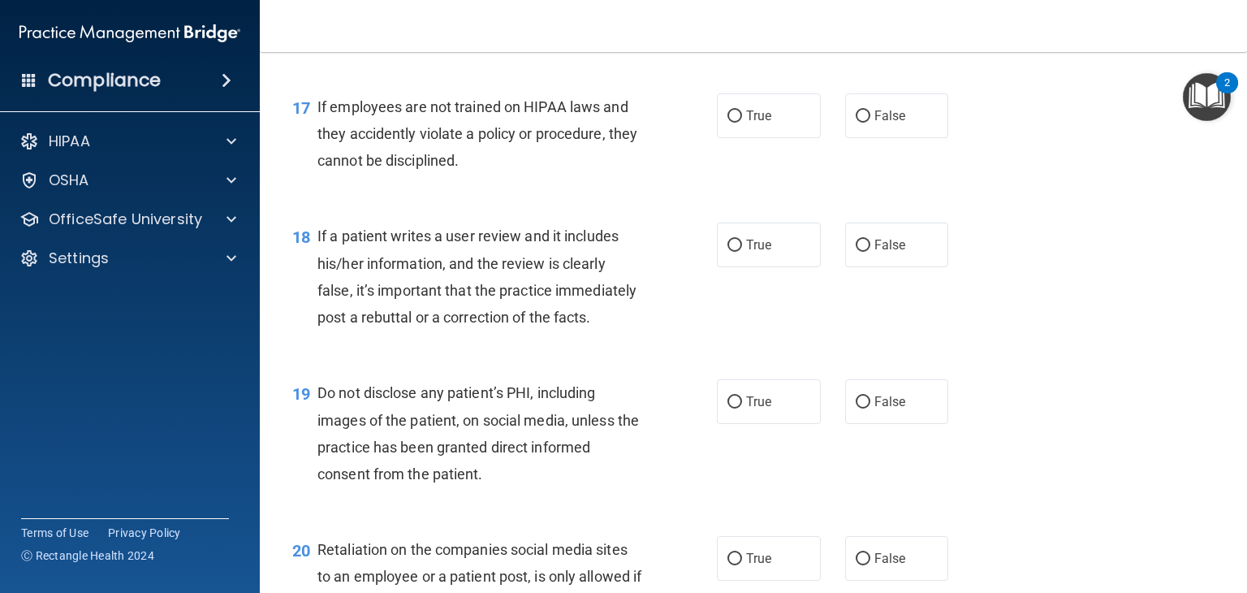
scroll to position [2598, 0]
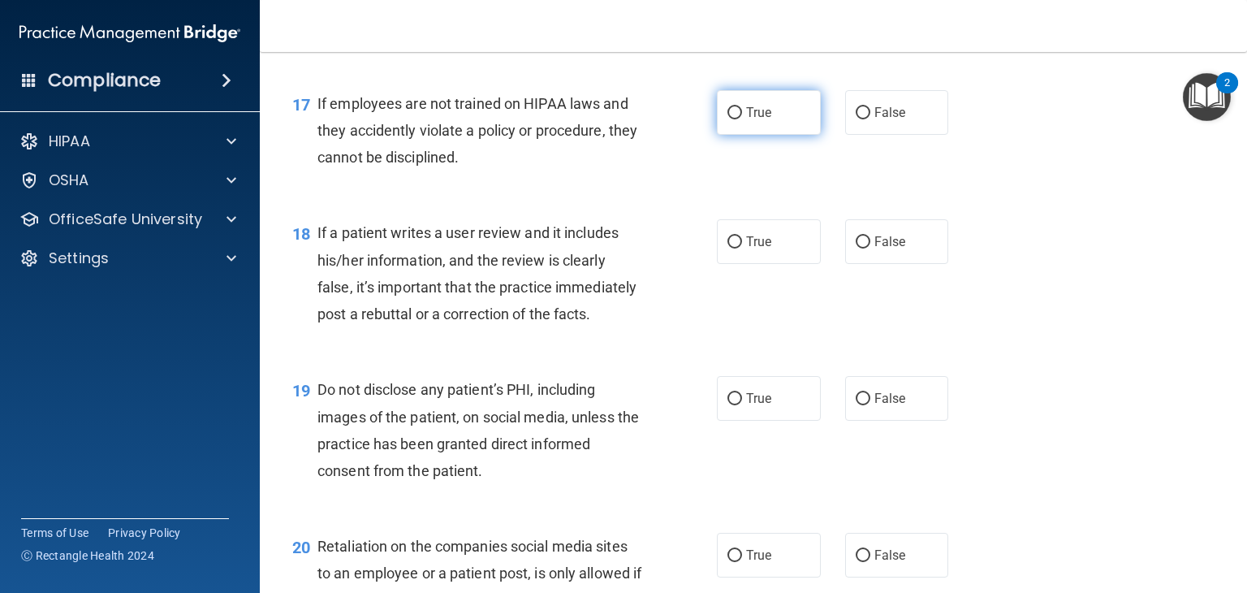
drag, startPoint x: 724, startPoint y: 137, endPoint x: 726, endPoint y: 148, distance: 10.7
click at [727, 119] on input "True" at bounding box center [734, 113] width 15 height 12
radio input "true"
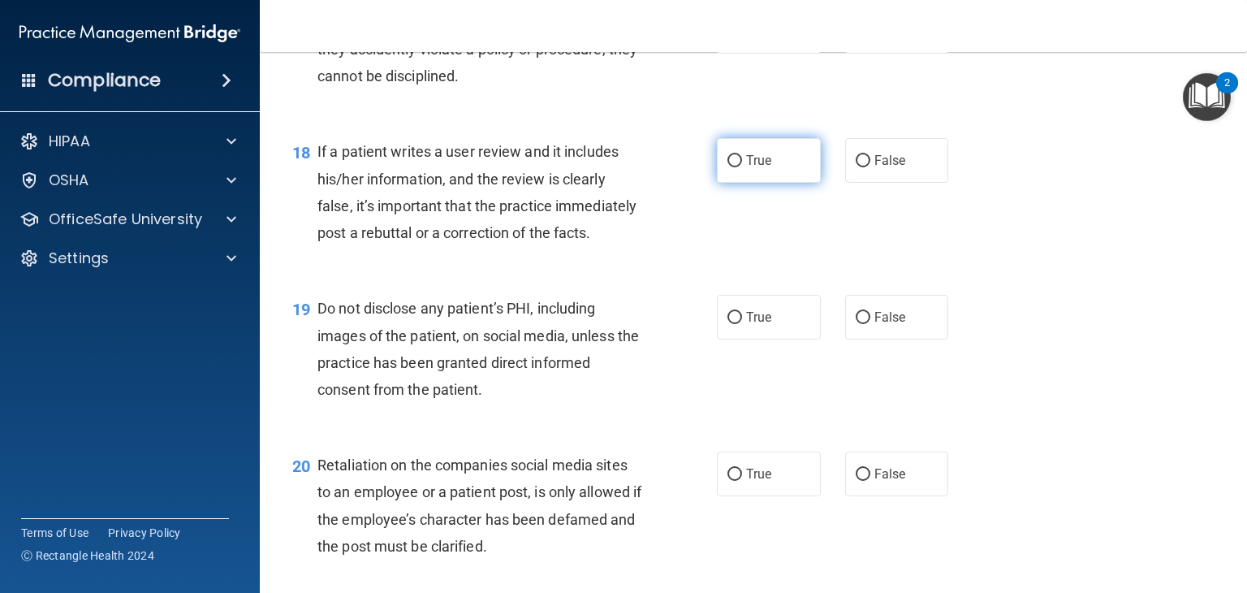
click at [727, 167] on input "True" at bounding box center [734, 161] width 15 height 12
radio input "true"
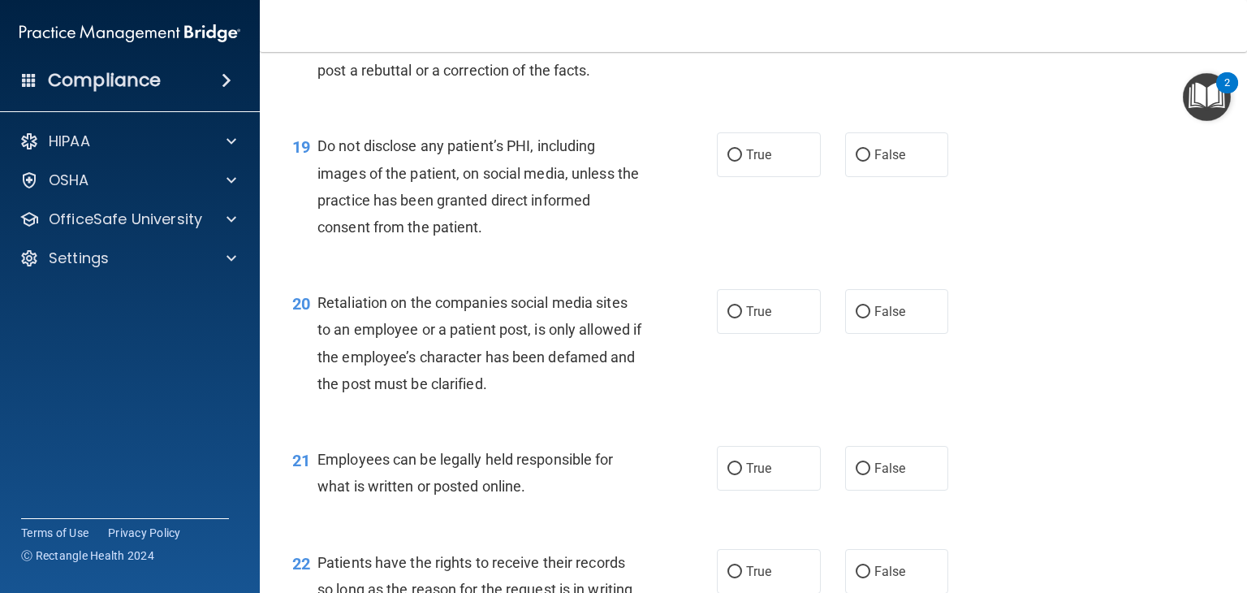
scroll to position [2922, 0]
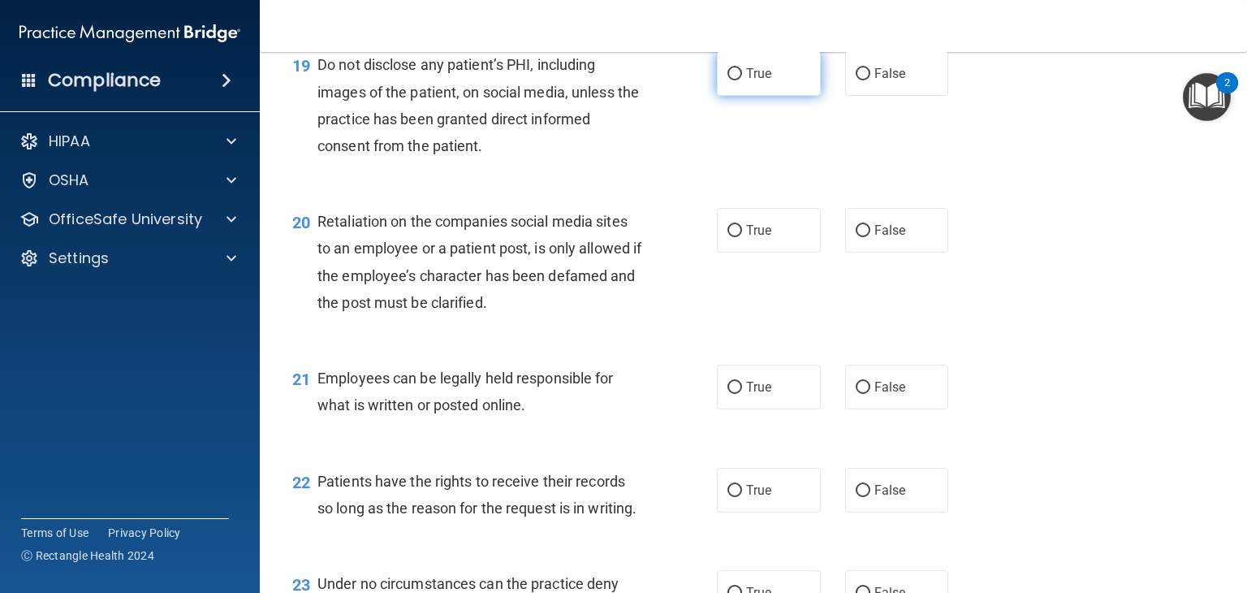
click at [734, 80] on input "True" at bounding box center [734, 74] width 15 height 12
radio input "true"
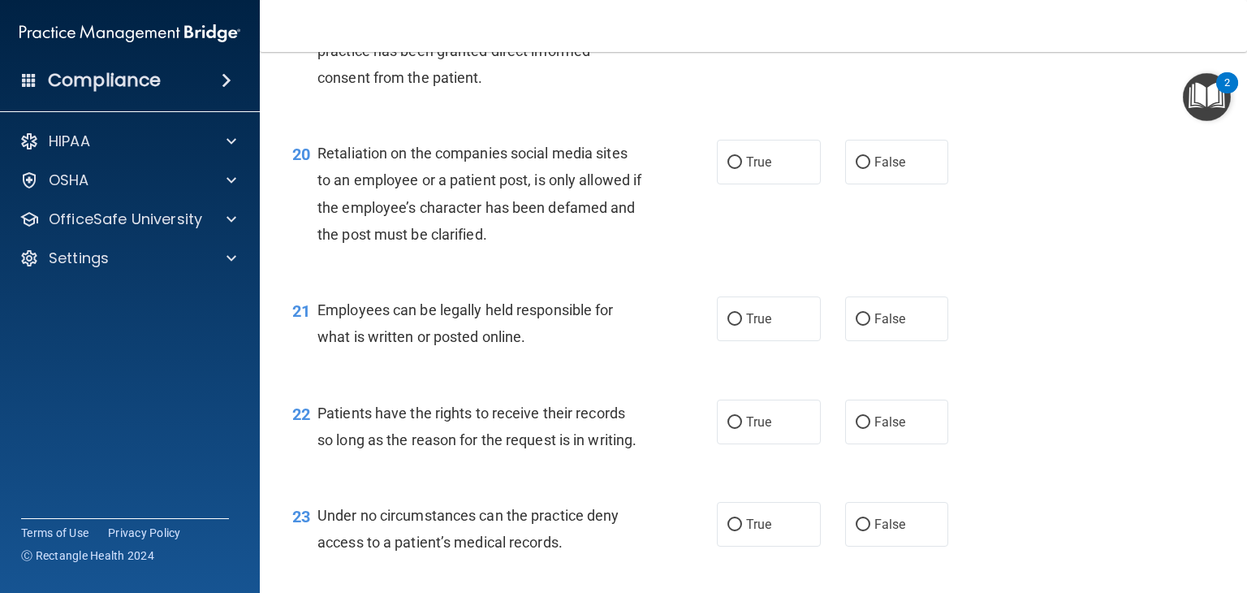
scroll to position [3085, 0]
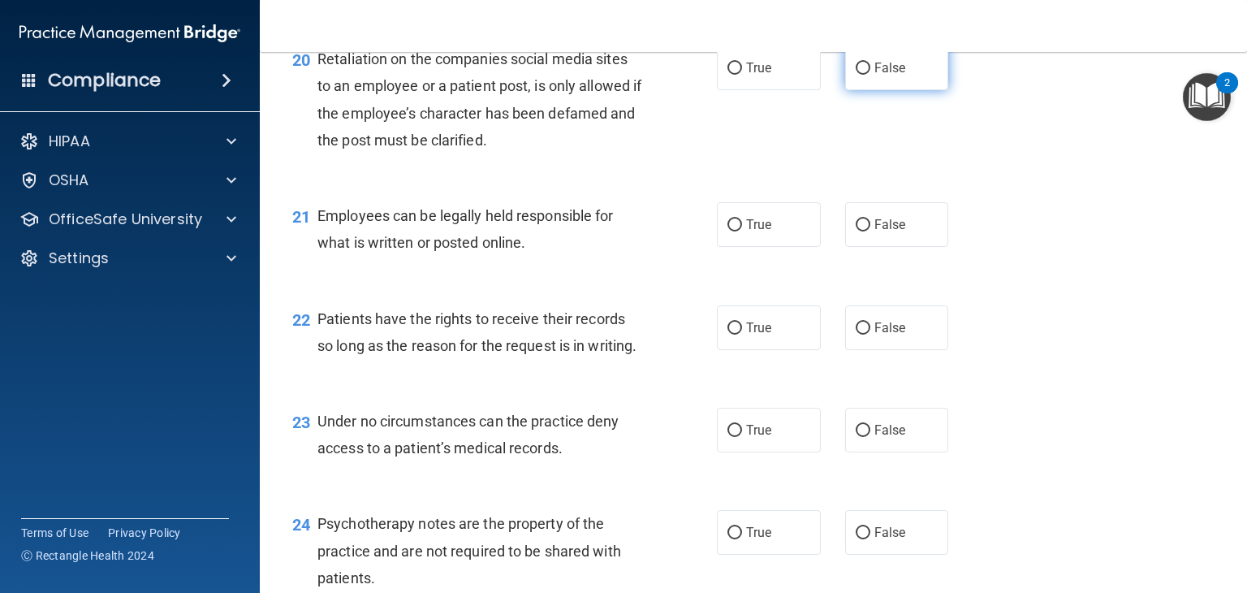
click at [845, 90] on label "False" at bounding box center [897, 67] width 104 height 45
click at [856, 75] on input "False" at bounding box center [863, 69] width 15 height 12
radio input "true"
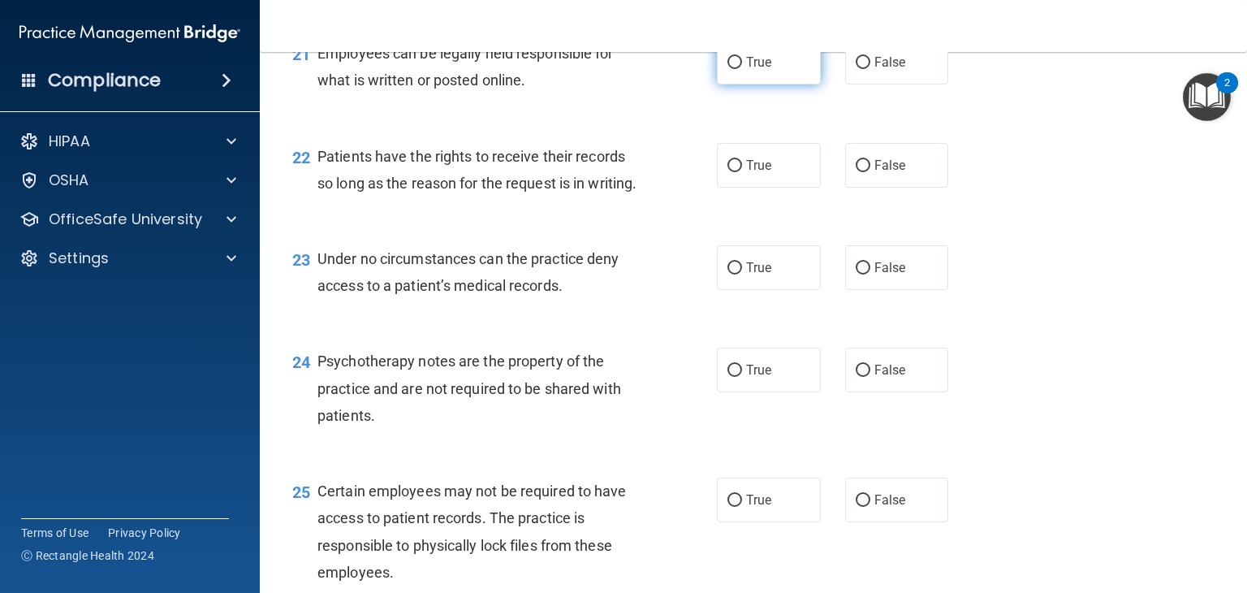
click at [731, 69] on input "True" at bounding box center [734, 63] width 15 height 12
radio input "true"
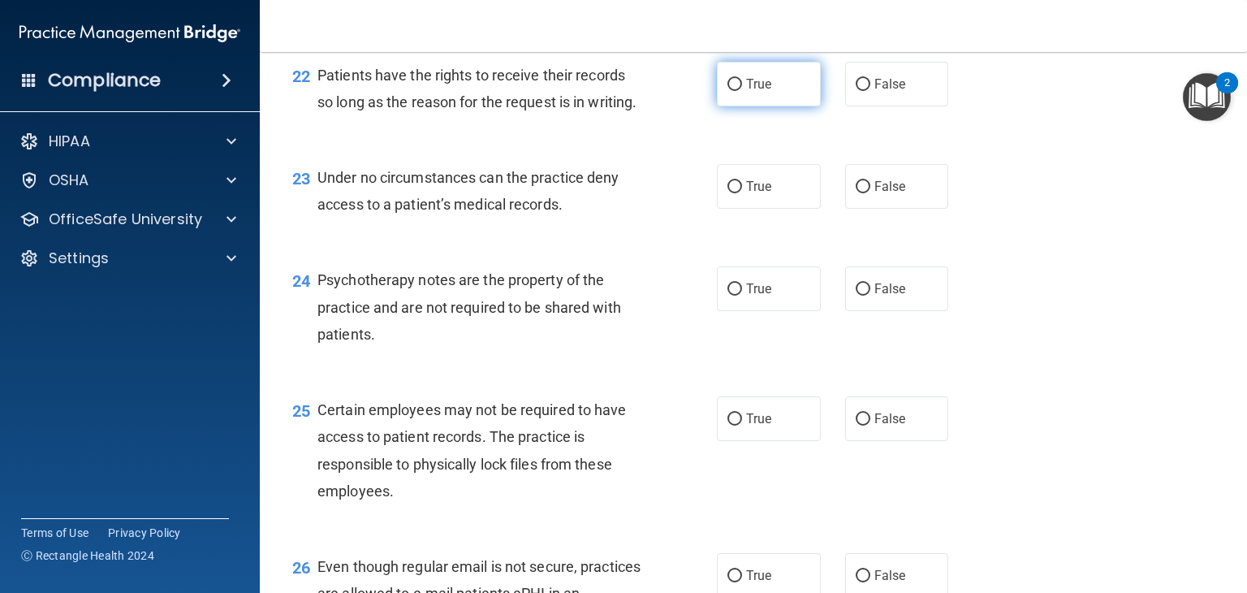
click at [728, 106] on label "True" at bounding box center [769, 84] width 104 height 45
click at [728, 91] on input "True" at bounding box center [734, 85] width 15 height 12
radio input "true"
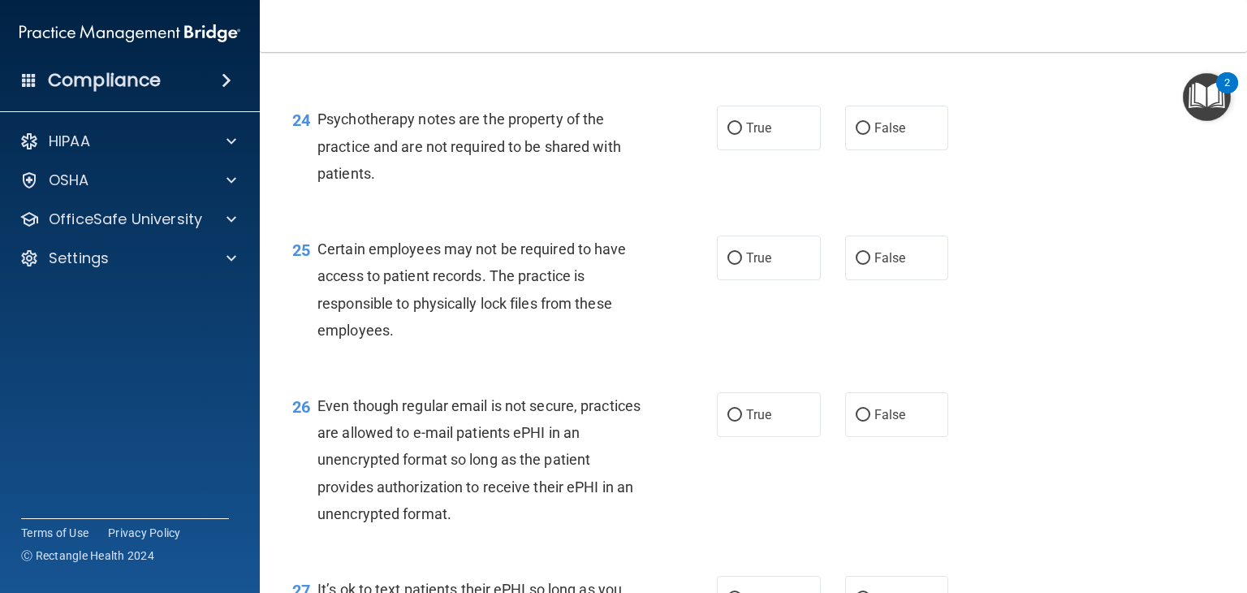
scroll to position [3490, 0]
click at [856, 31] on input "False" at bounding box center [863, 25] width 15 height 12
radio input "true"
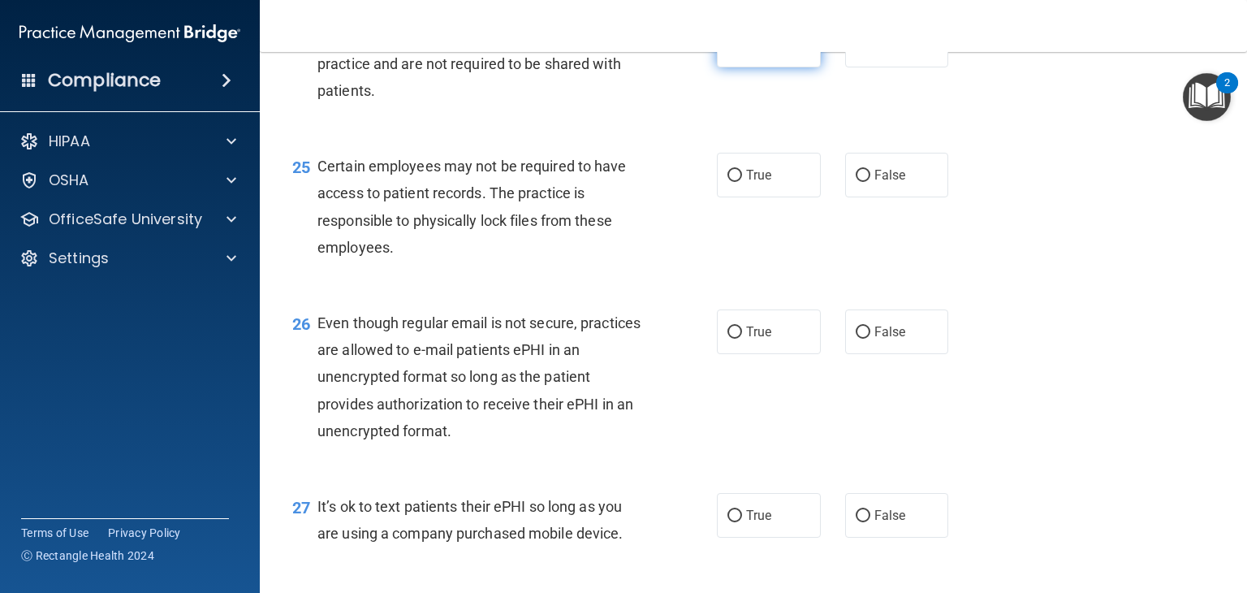
click at [728, 52] on input "True" at bounding box center [734, 46] width 15 height 12
radio input "true"
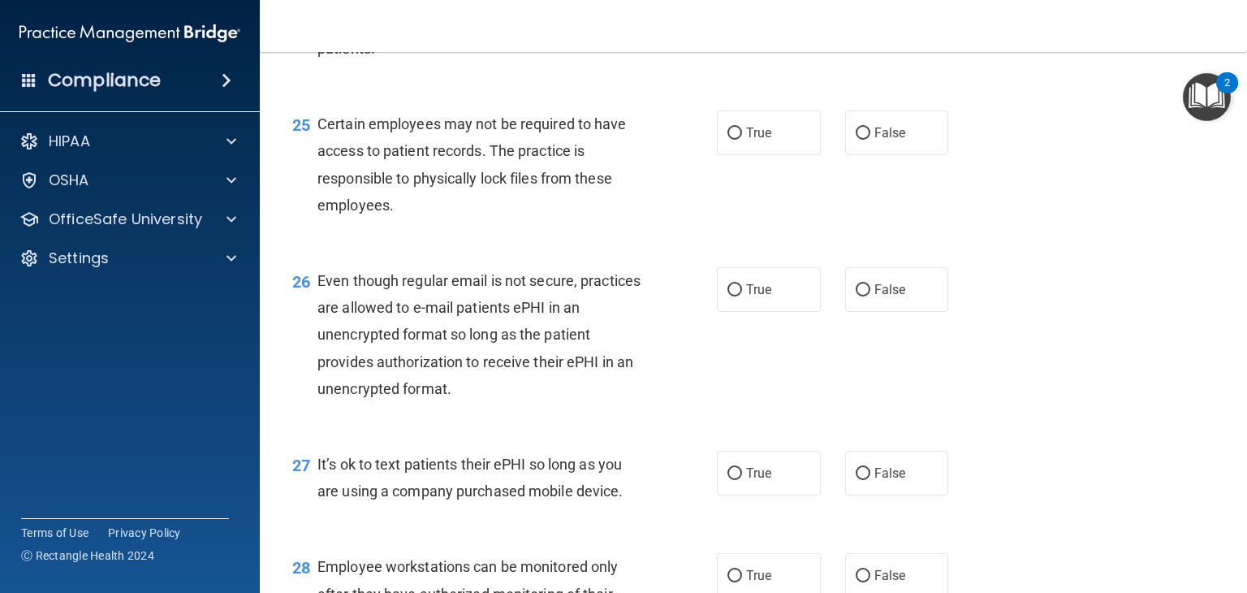
scroll to position [3653, 0]
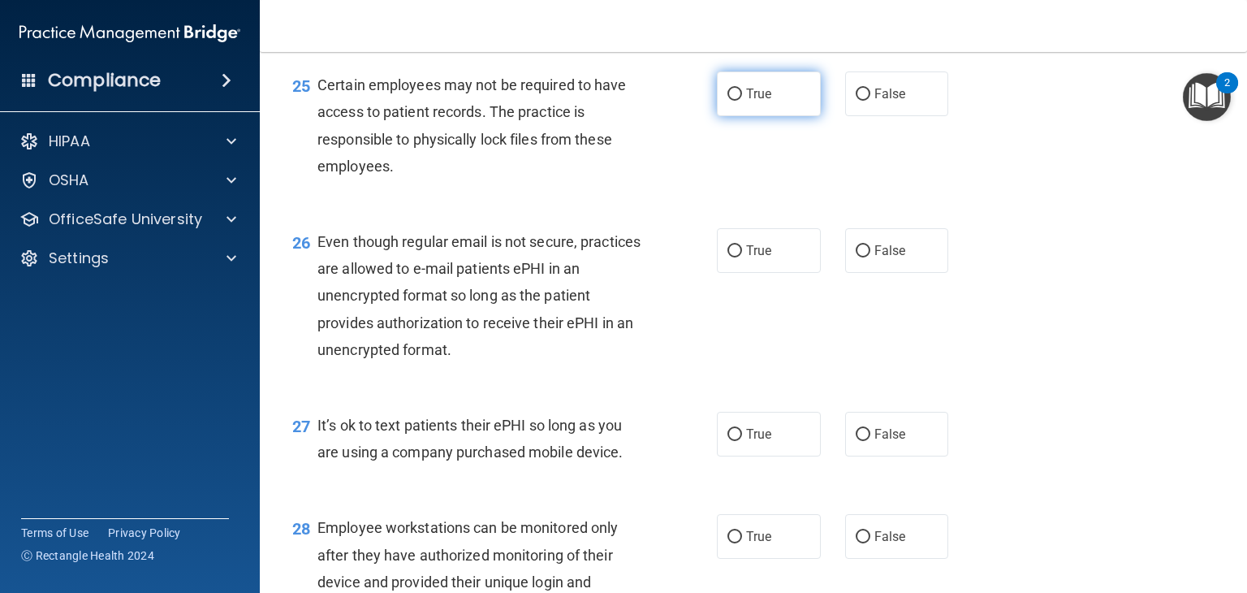
click at [719, 116] on label "True" at bounding box center [769, 93] width 104 height 45
click at [727, 101] on input "True" at bounding box center [734, 94] width 15 height 12
radio input "true"
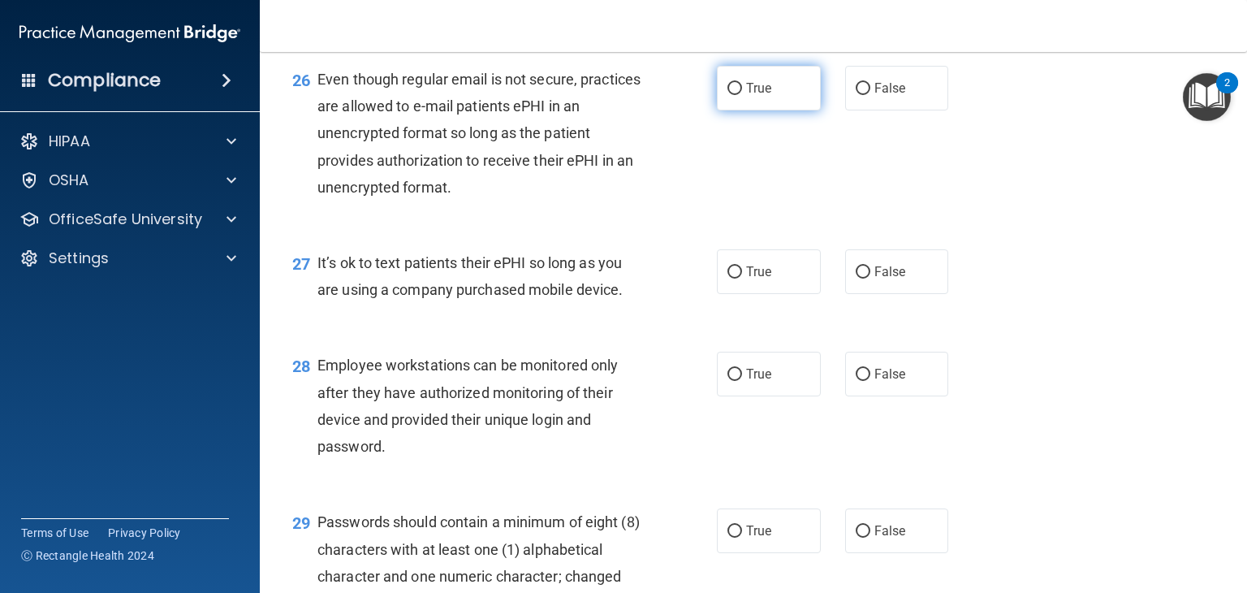
click at [733, 95] on input "True" at bounding box center [734, 89] width 15 height 12
radio input "true"
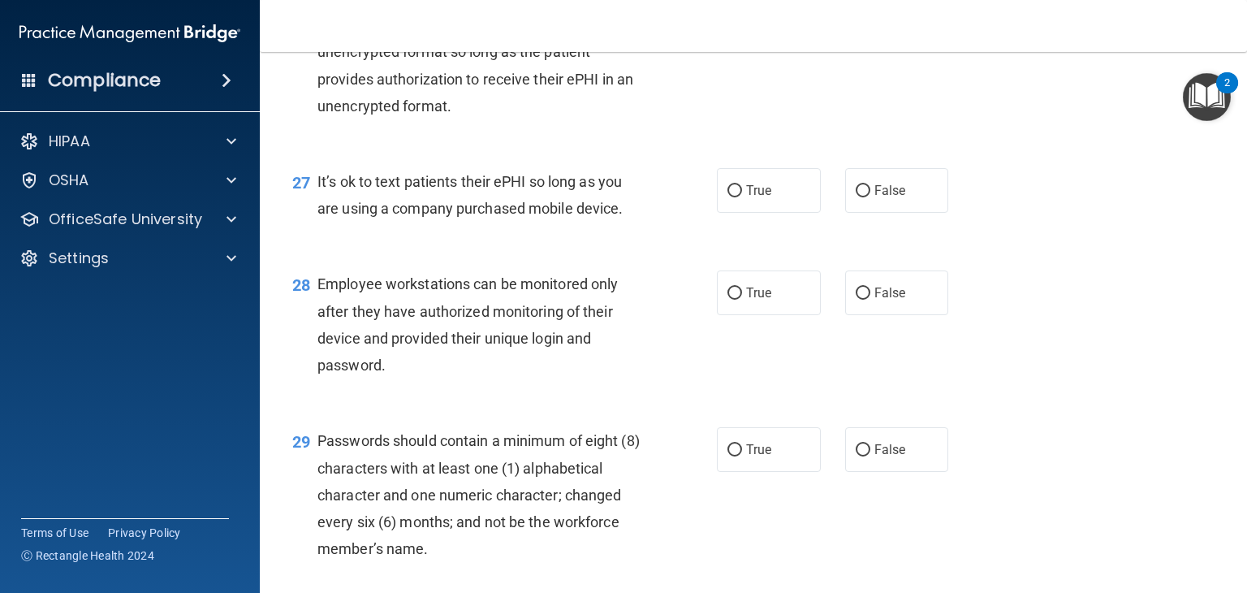
click at [856, 14] on input "False" at bounding box center [863, 8] width 15 height 12
radio input "true"
radio input "false"
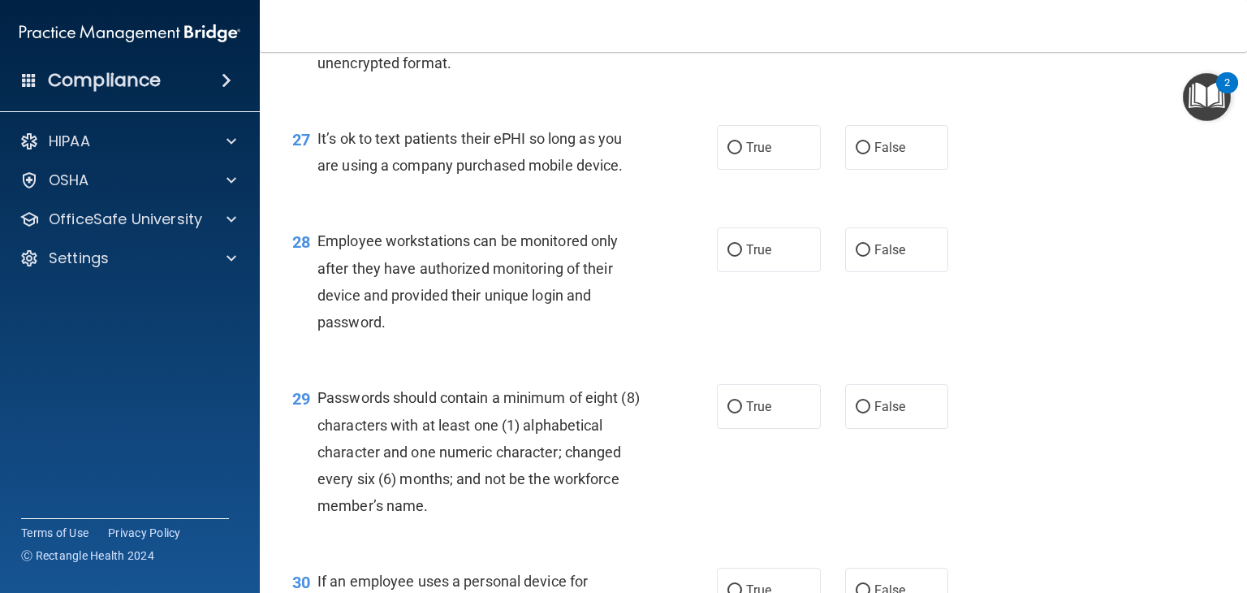
scroll to position [3977, 0]
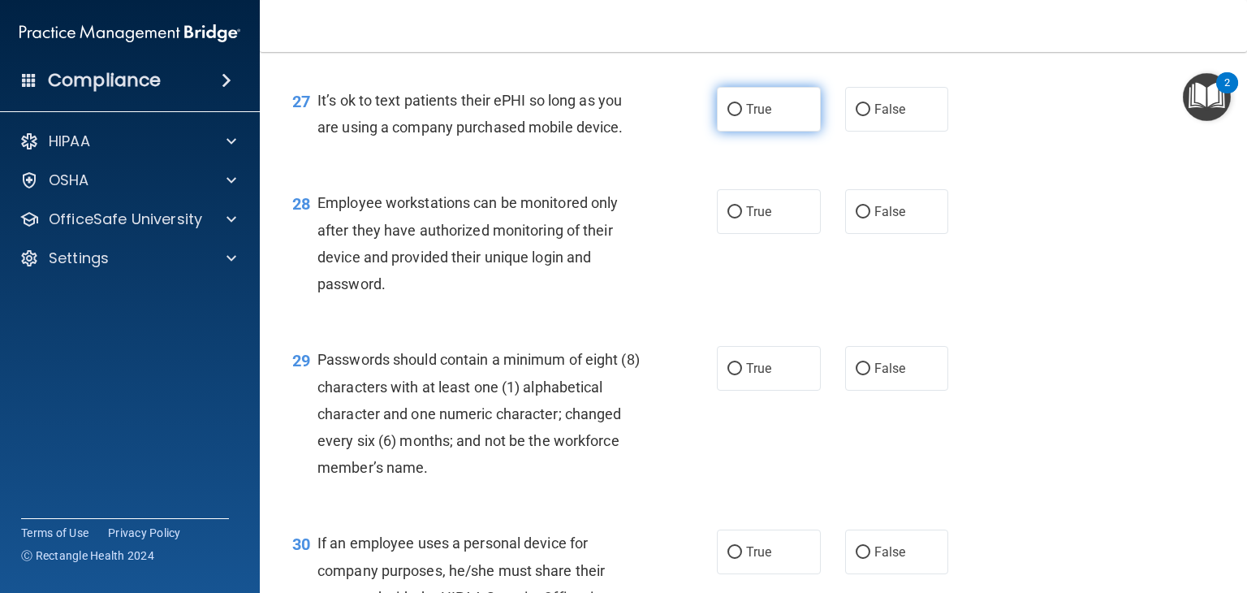
click at [732, 116] on input "True" at bounding box center [734, 110] width 15 height 12
radio input "true"
click at [856, 116] on input "False" at bounding box center [863, 110] width 15 height 12
radio input "true"
radio input "false"
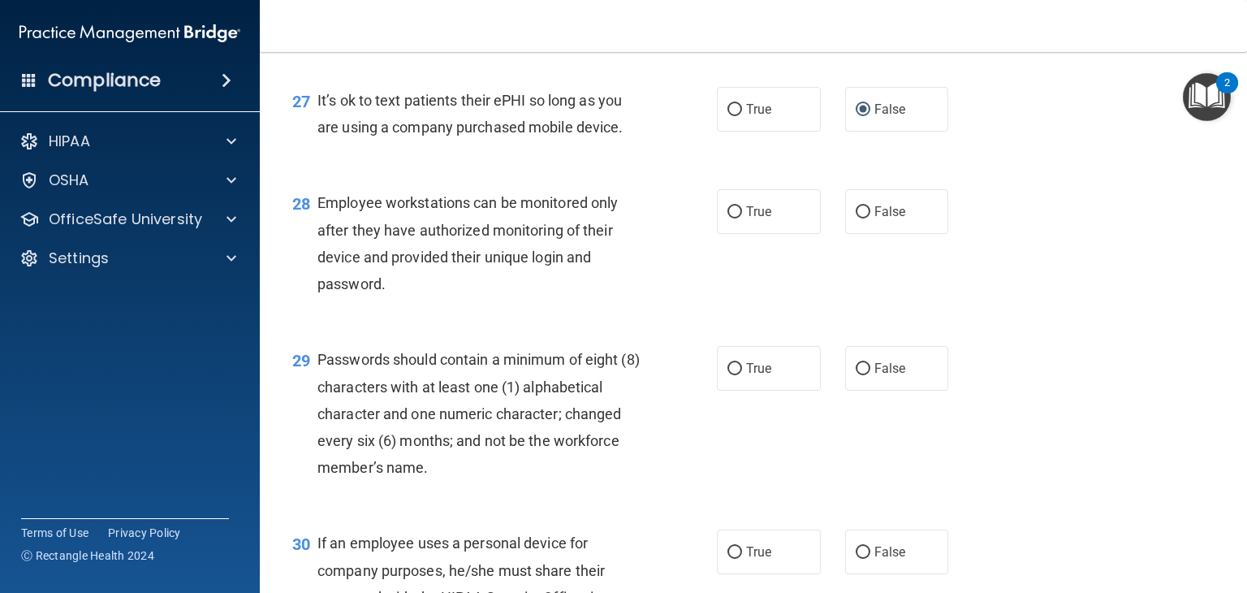
scroll to position [4059, 0]
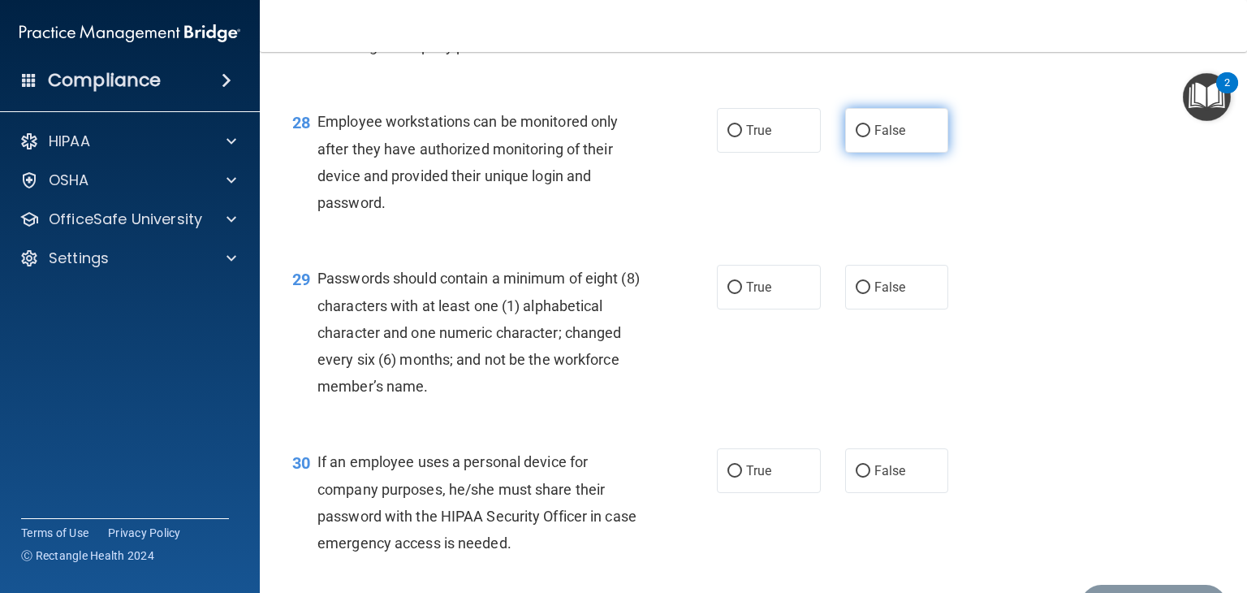
click at [847, 153] on label "False" at bounding box center [897, 130] width 104 height 45
click at [856, 137] on input "False" at bounding box center [863, 131] width 15 height 12
radio input "true"
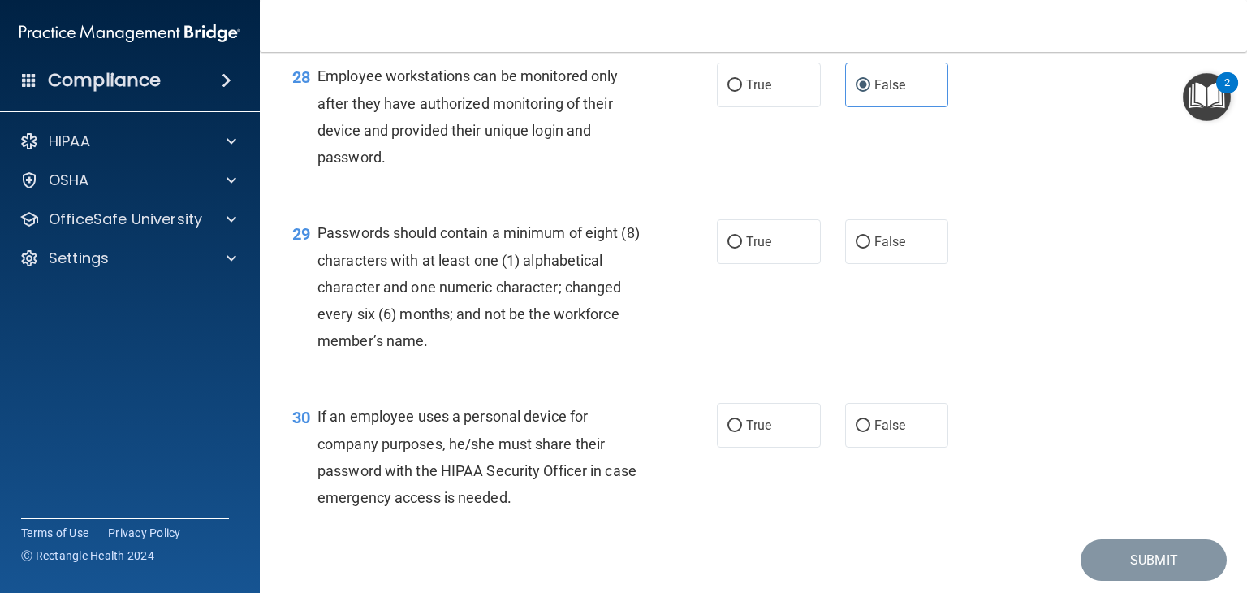
scroll to position [4221, 0]
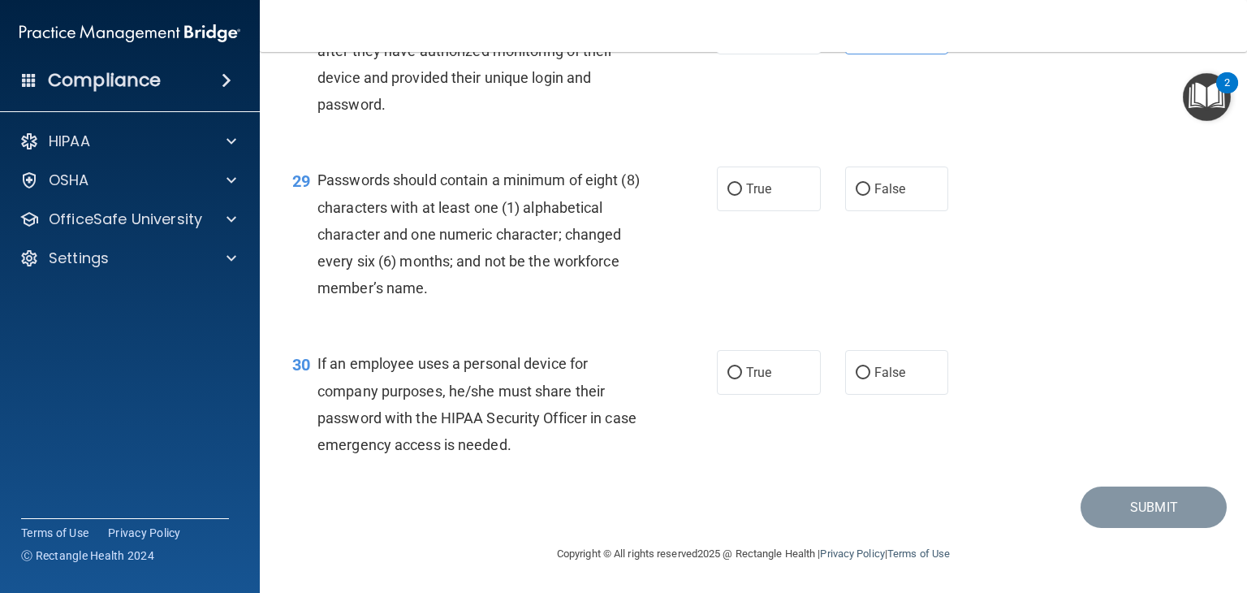
drag, startPoint x: 726, startPoint y: 204, endPoint x: 688, endPoint y: 223, distance: 42.1
click at [727, 196] on input "True" at bounding box center [734, 189] width 15 height 12
radio input "true"
click at [856, 373] on input "False" at bounding box center [863, 373] width 15 height 12
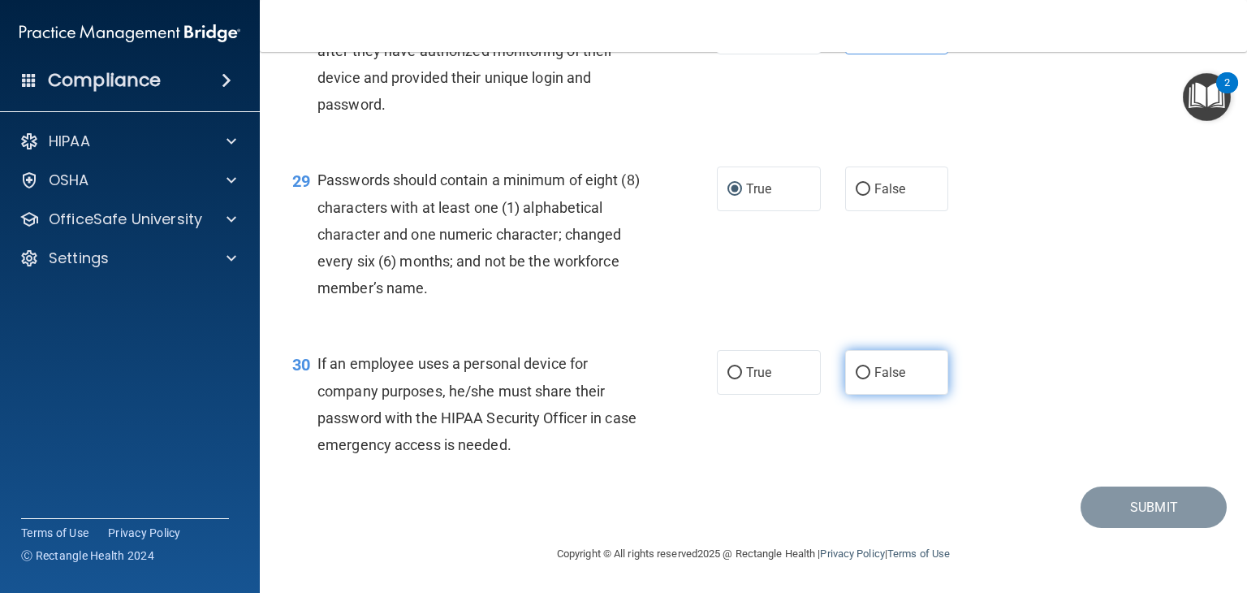
radio input "true"
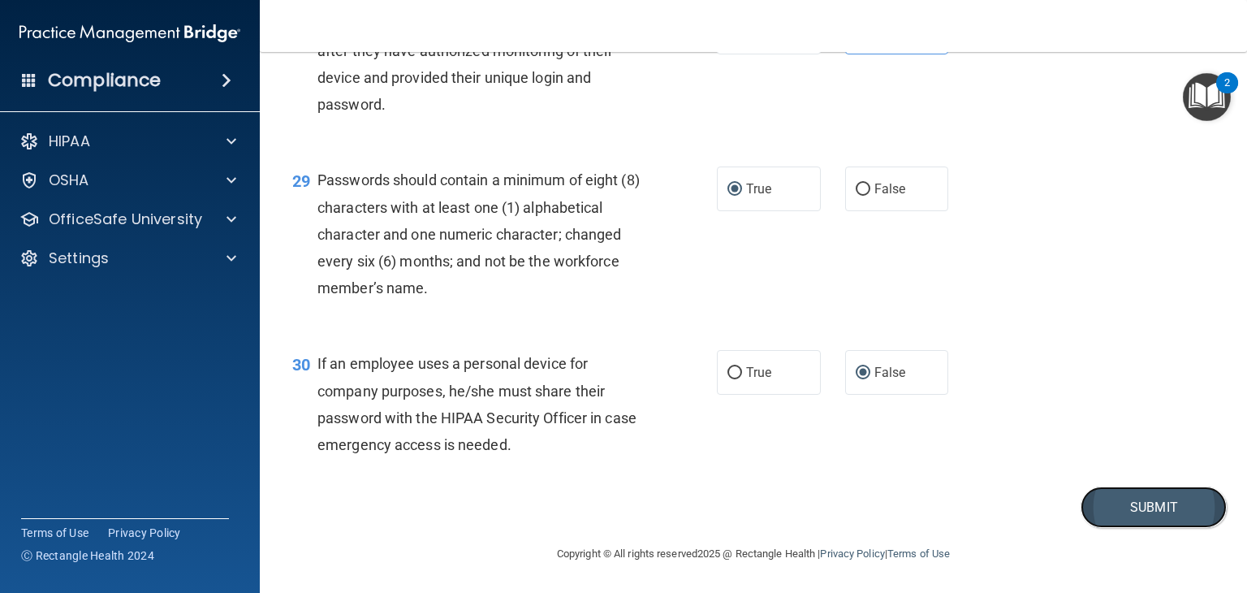
click at [1097, 505] on button "Submit" at bounding box center [1153, 506] width 146 height 41
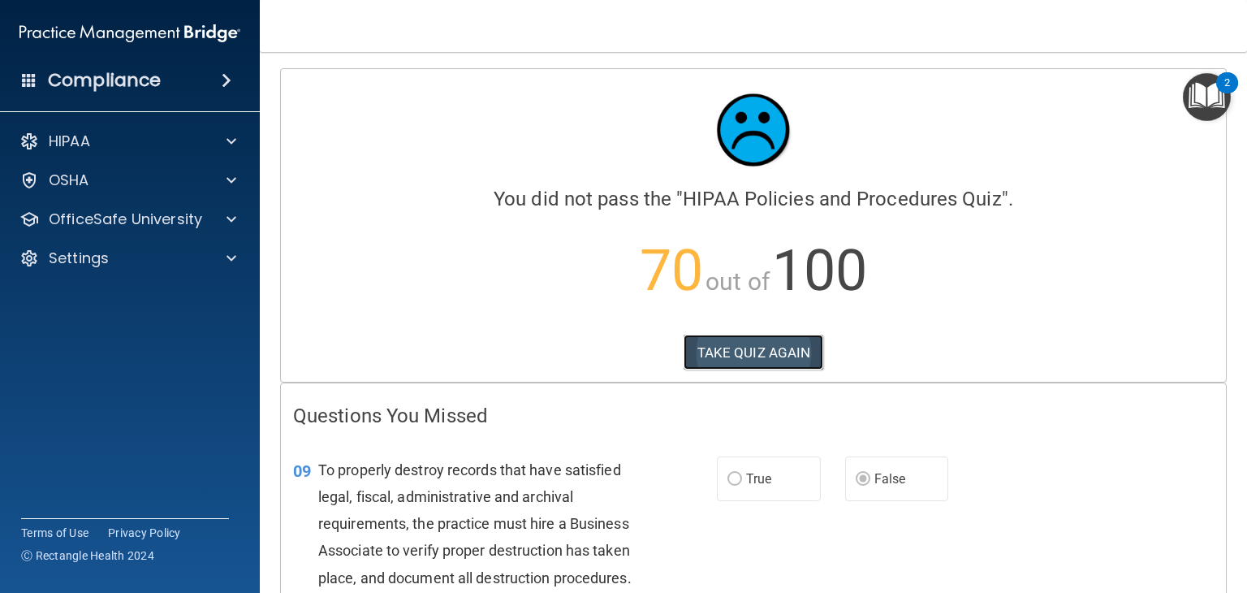
click at [748, 346] on button "TAKE QUIZ AGAIN" at bounding box center [753, 352] width 140 height 36
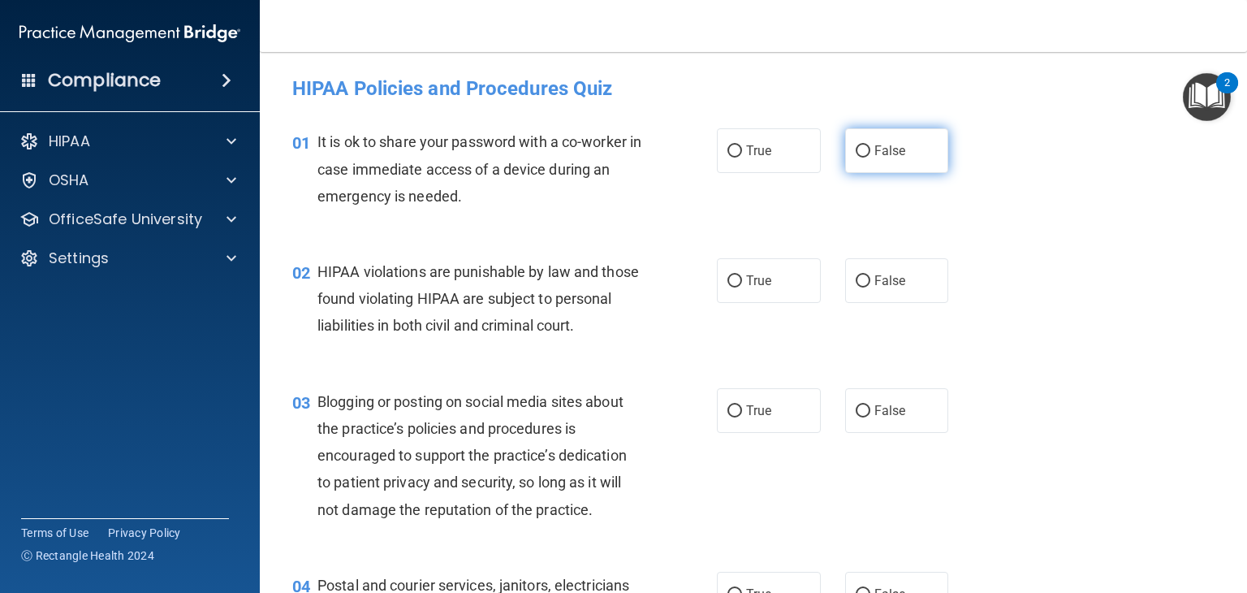
click at [856, 147] on input "False" at bounding box center [863, 151] width 15 height 12
radio input "true"
drag, startPoint x: 737, startPoint y: 278, endPoint x: 740, endPoint y: 305, distance: 27.8
click at [737, 283] on label "True" at bounding box center [769, 280] width 104 height 45
click at [737, 283] on input "True" at bounding box center [734, 281] width 15 height 12
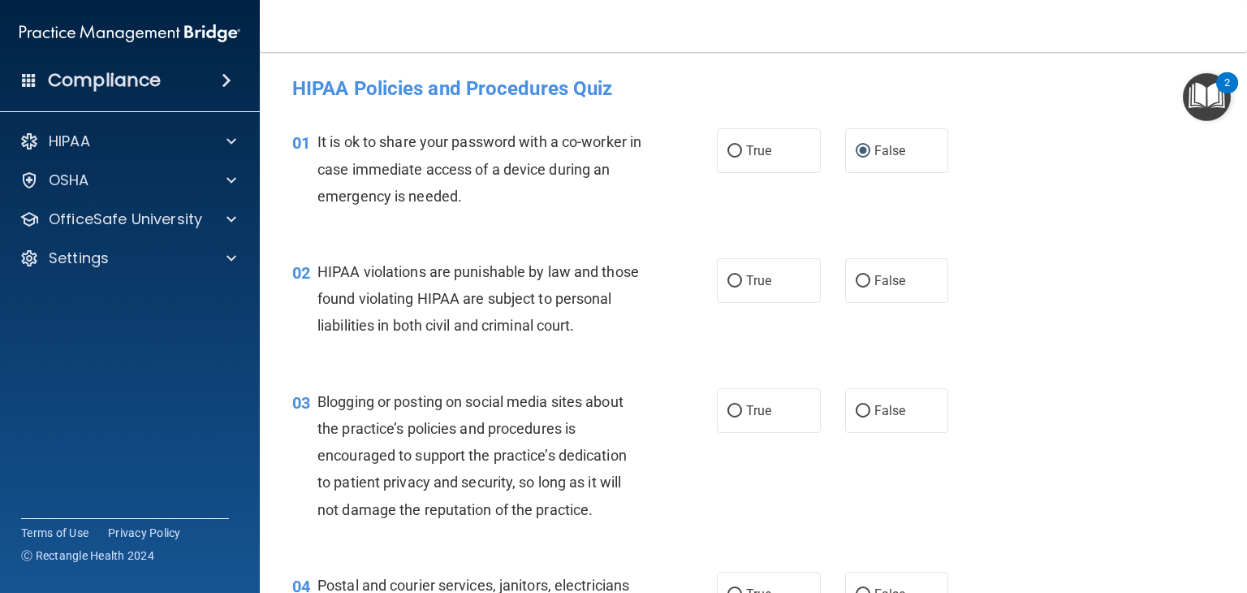
radio input "true"
click at [856, 417] on input "False" at bounding box center [863, 411] width 15 height 12
radio input "true"
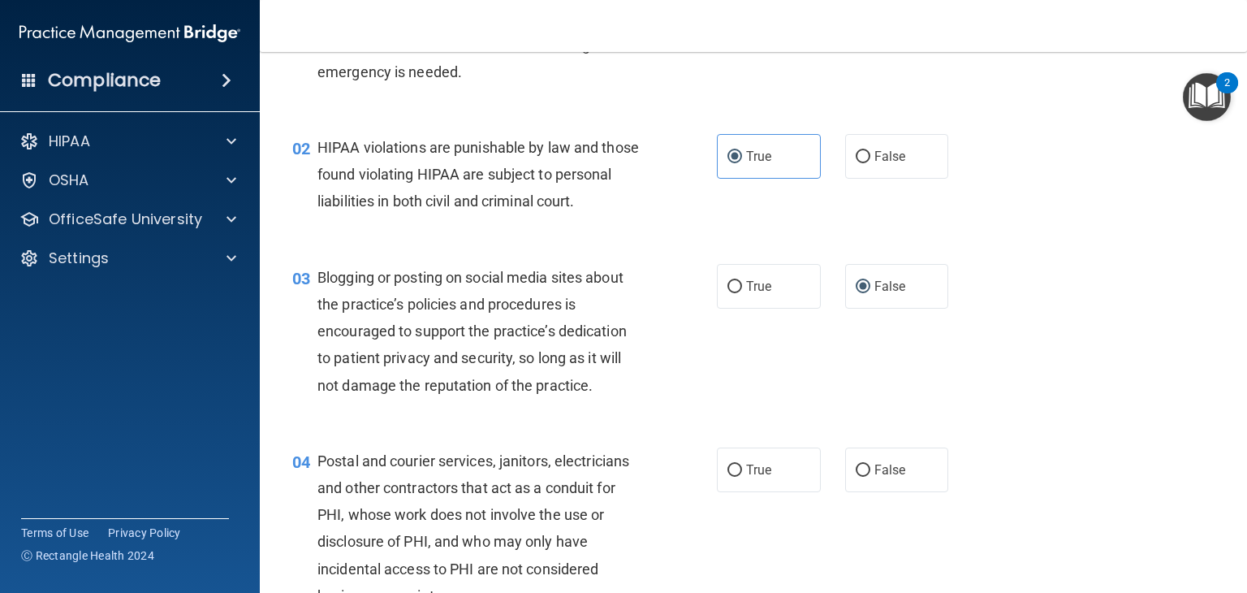
scroll to position [244, 0]
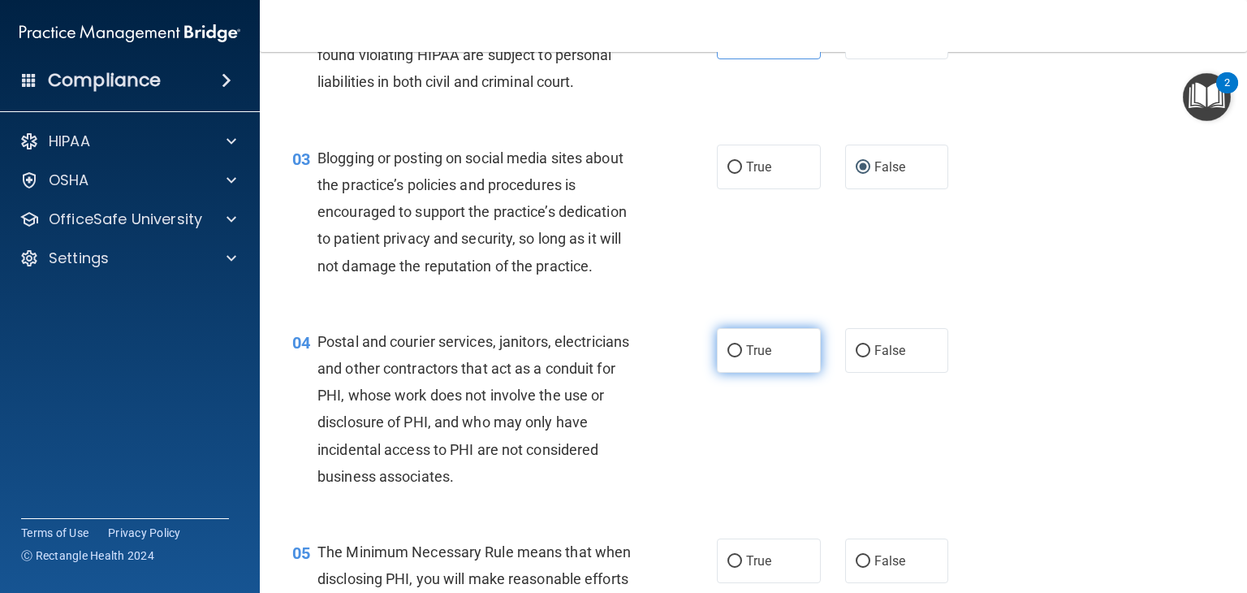
click at [718, 373] on label "True" at bounding box center [769, 350] width 104 height 45
click at [727, 357] on input "True" at bounding box center [734, 351] width 15 height 12
radio input "true"
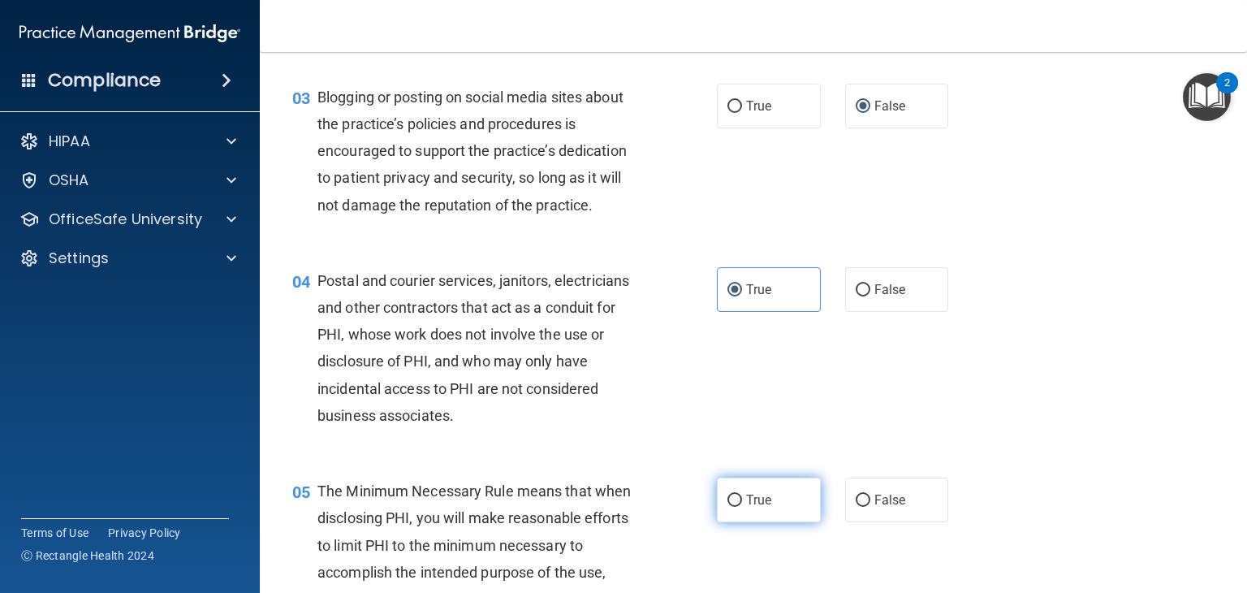
scroll to position [406, 0]
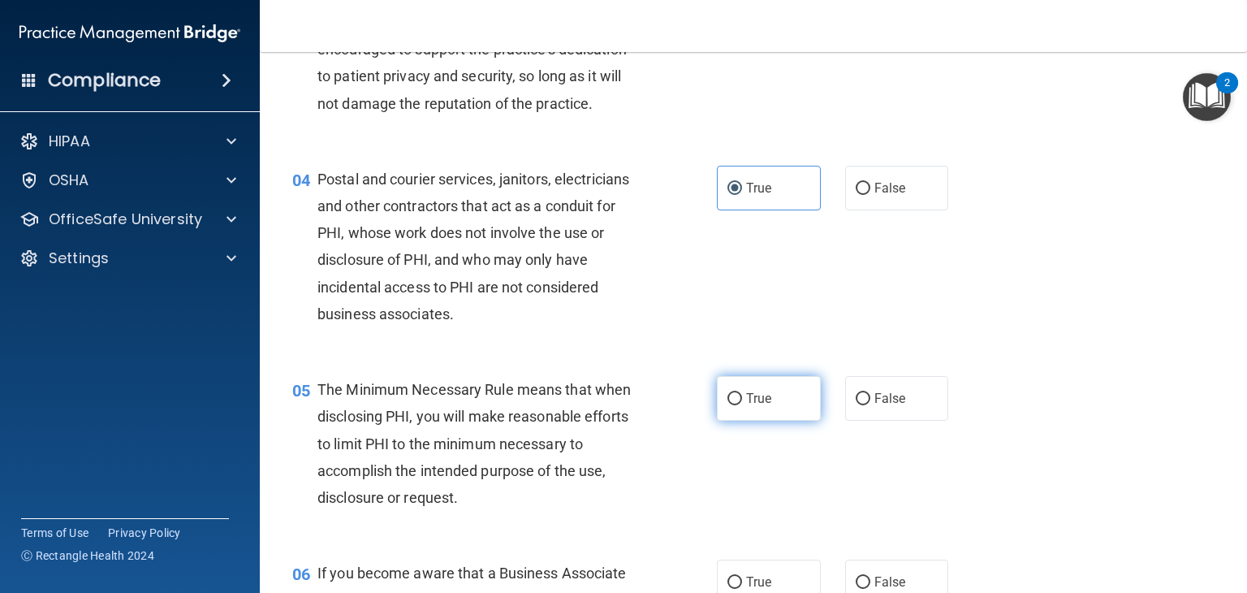
click at [727, 405] on input "True" at bounding box center [734, 399] width 15 height 12
radio input "true"
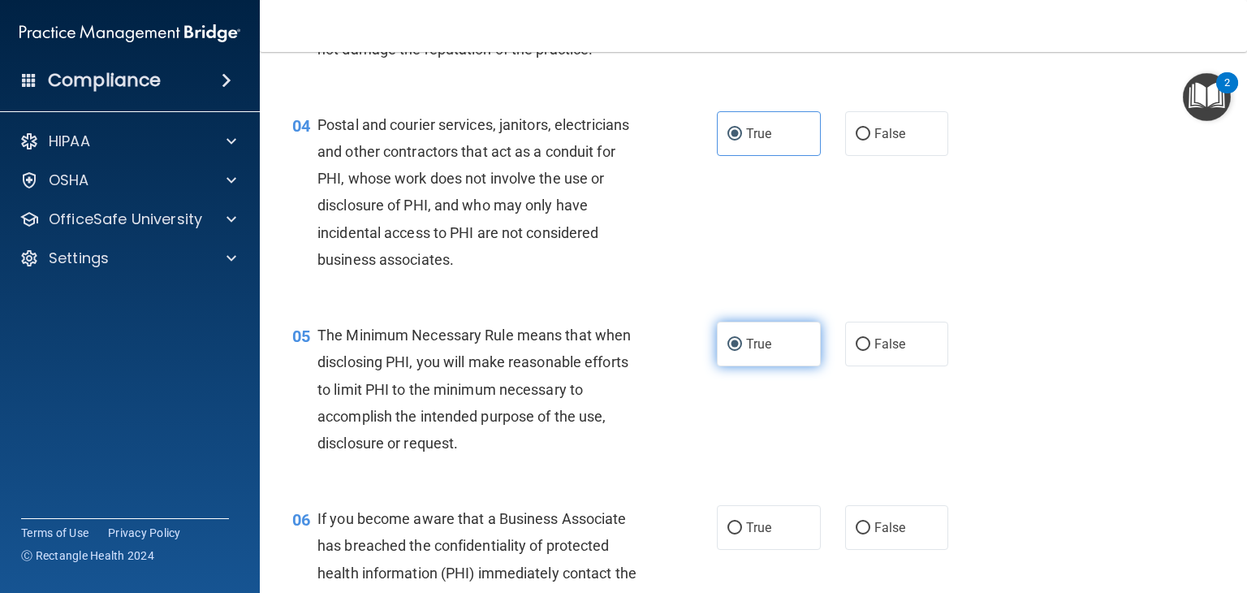
scroll to position [568, 0]
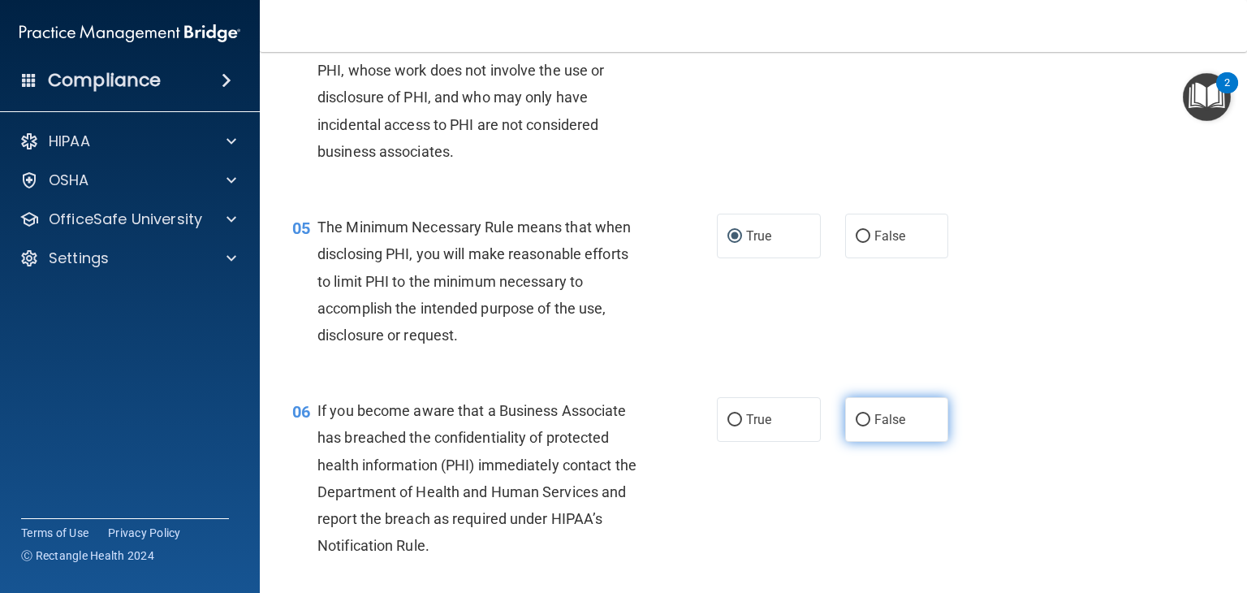
click at [858, 426] on input "False" at bounding box center [863, 420] width 15 height 12
radio input "true"
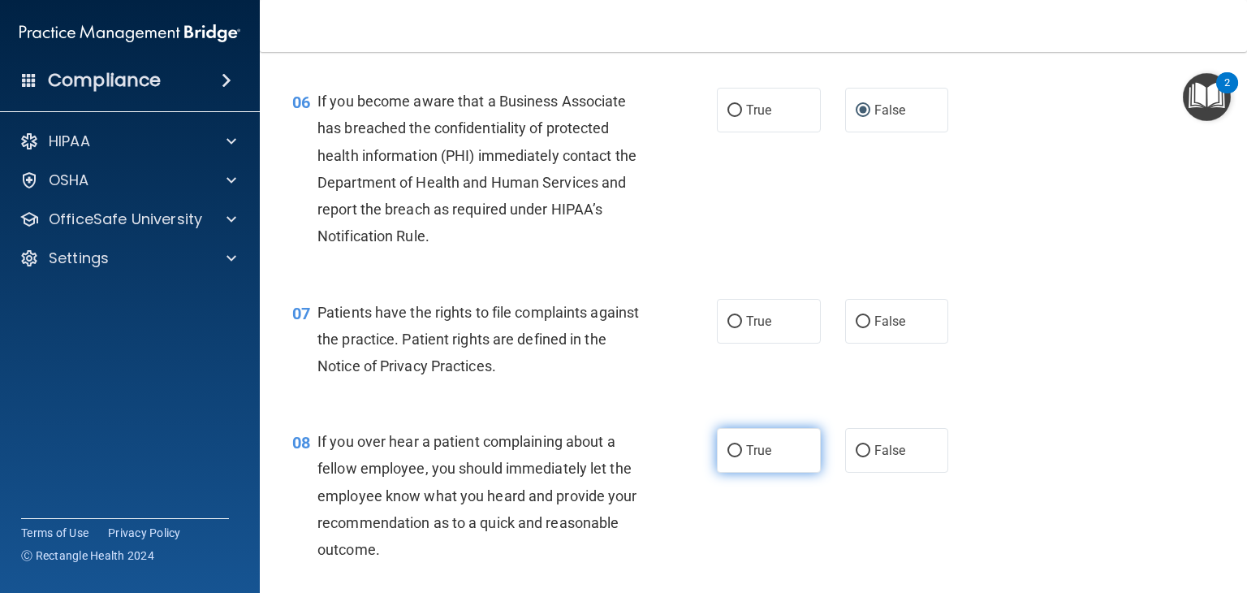
scroll to position [893, 0]
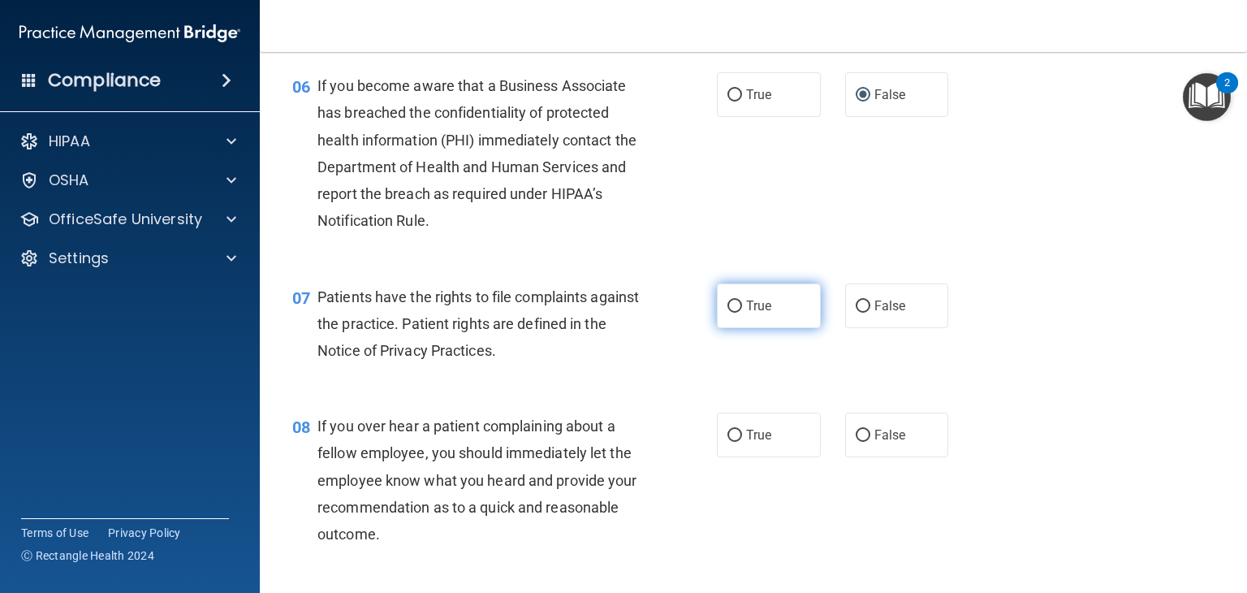
click at [727, 313] on input "True" at bounding box center [734, 306] width 15 height 12
radio input "true"
drag, startPoint x: 854, startPoint y: 455, endPoint x: 815, endPoint y: 459, distance: 39.1
click at [856, 442] on input "False" at bounding box center [863, 435] width 15 height 12
radio input "true"
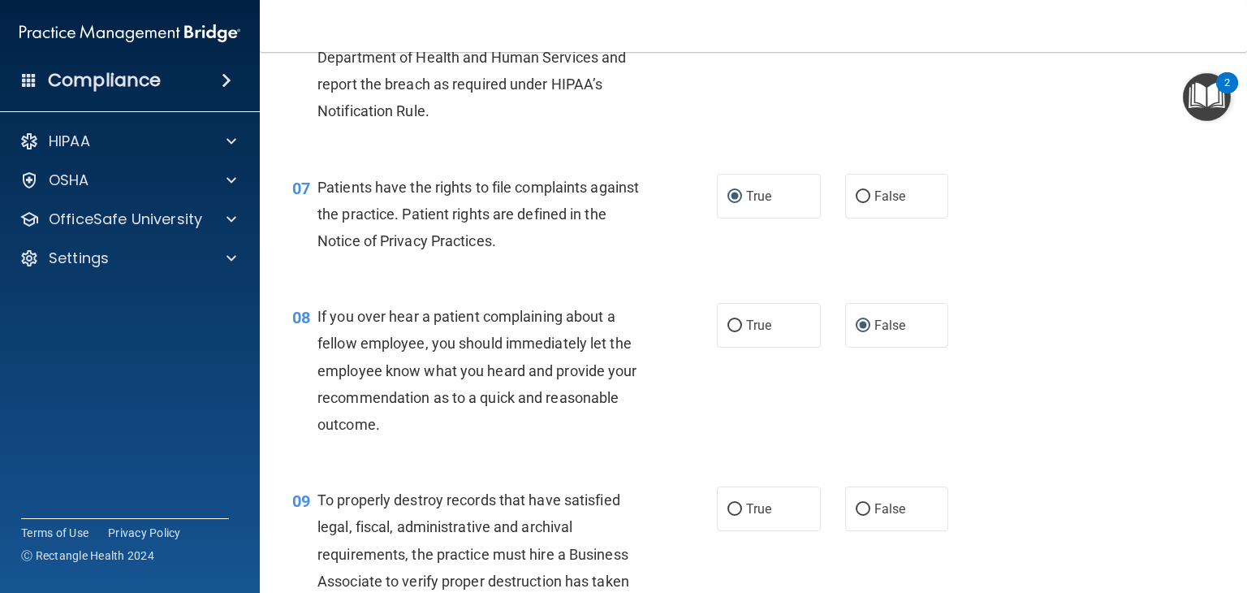
scroll to position [1136, 0]
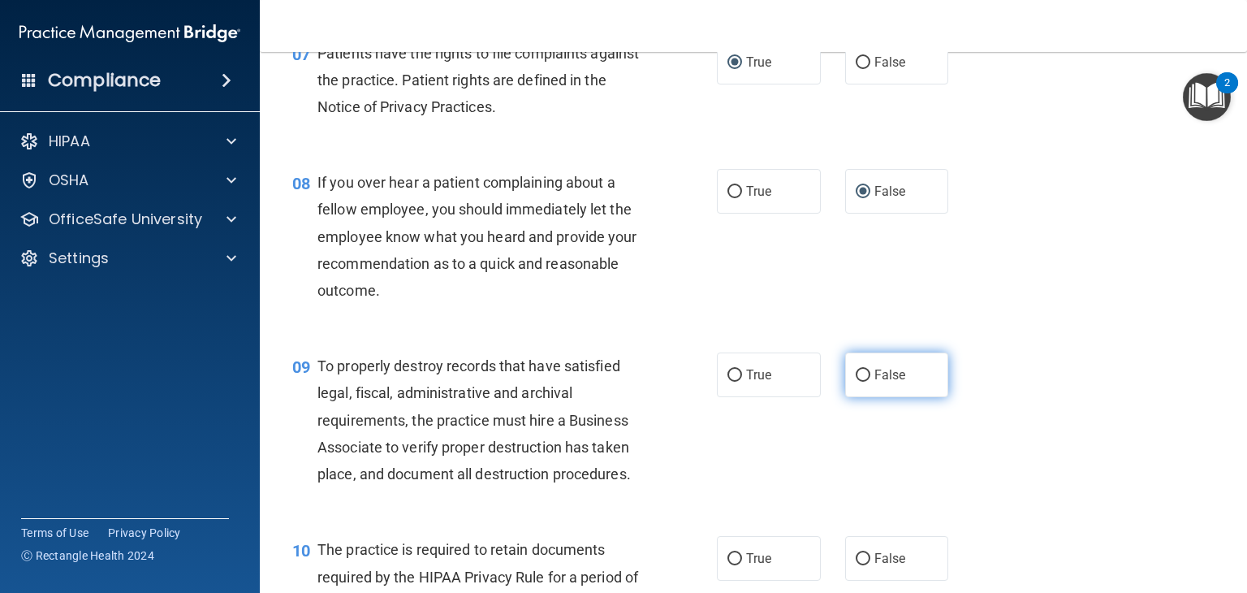
click at [856, 382] on input "False" at bounding box center [863, 375] width 15 height 12
radio input "true"
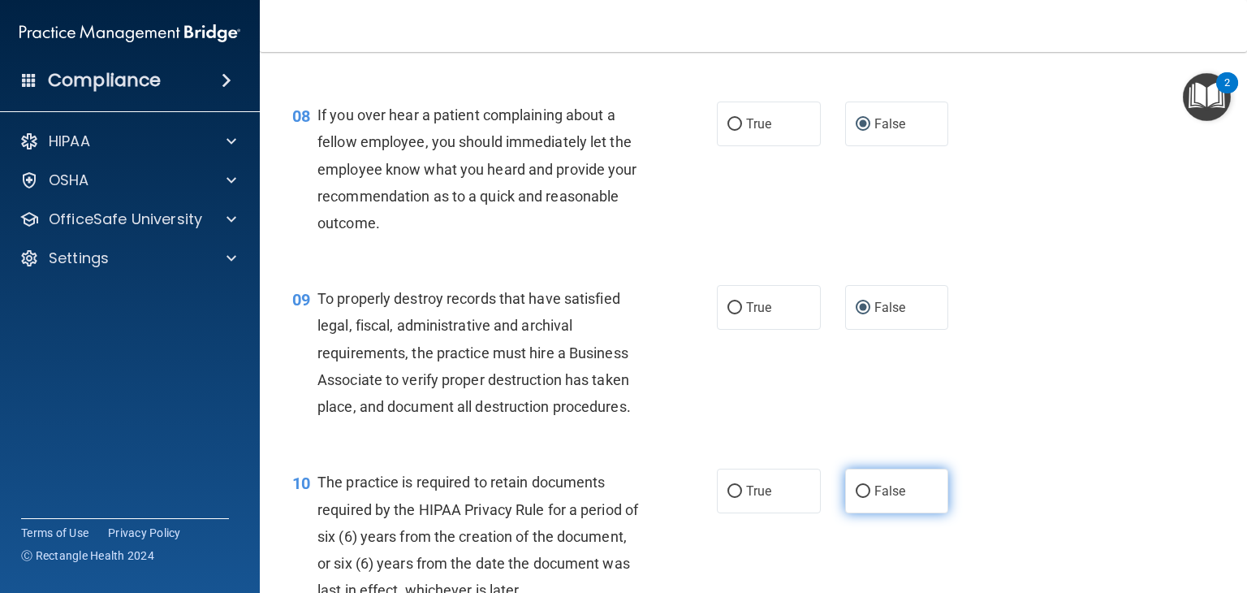
scroll to position [1299, 0]
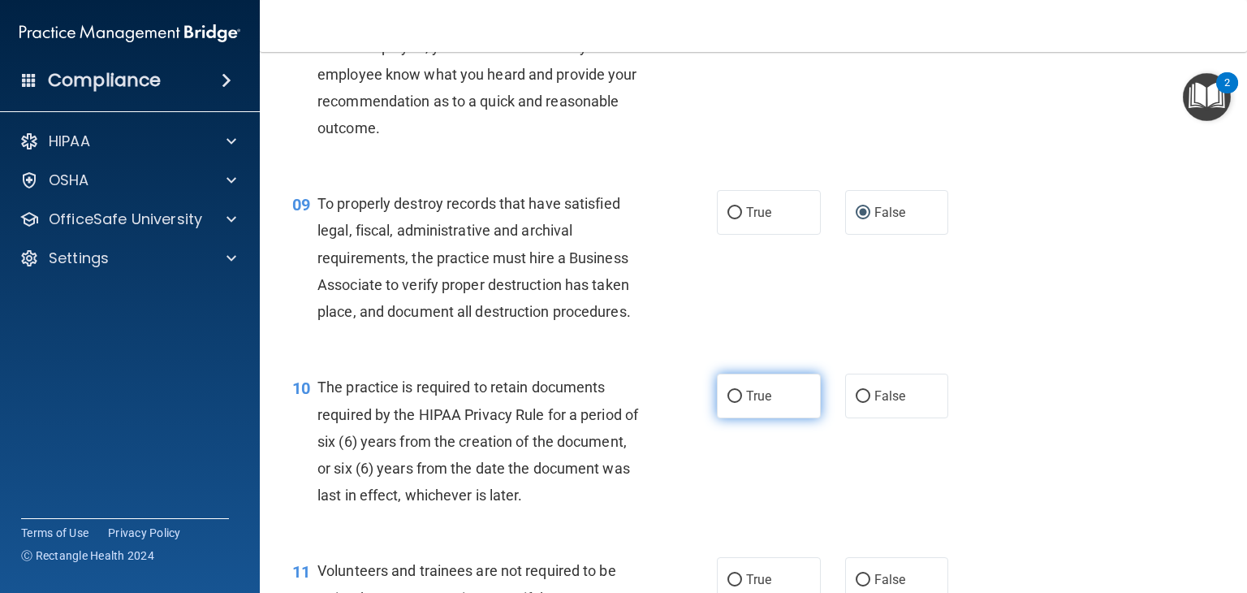
click at [727, 403] on input "True" at bounding box center [734, 396] width 15 height 12
radio input "true"
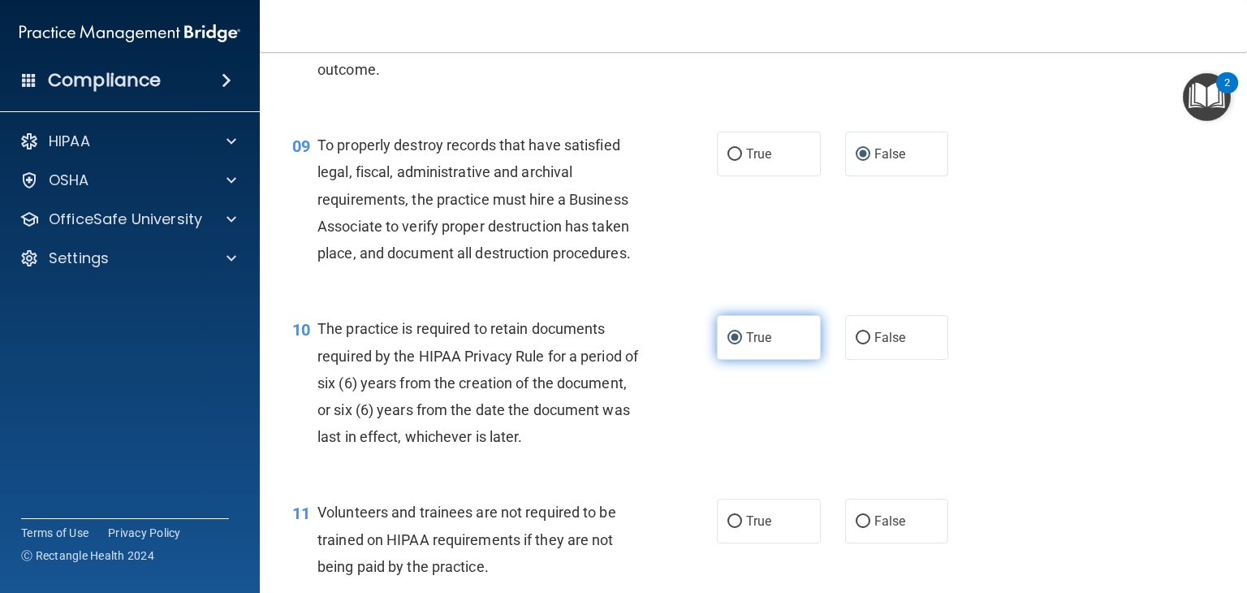
scroll to position [1542, 0]
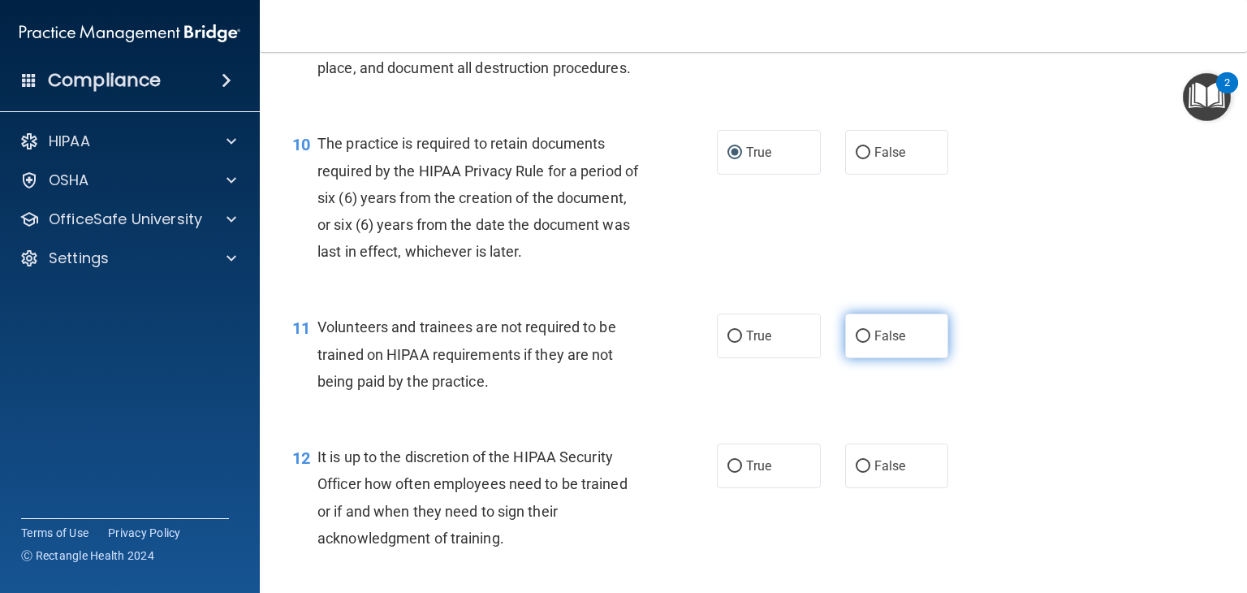
click at [860, 343] on input "False" at bounding box center [863, 336] width 15 height 12
radio input "true"
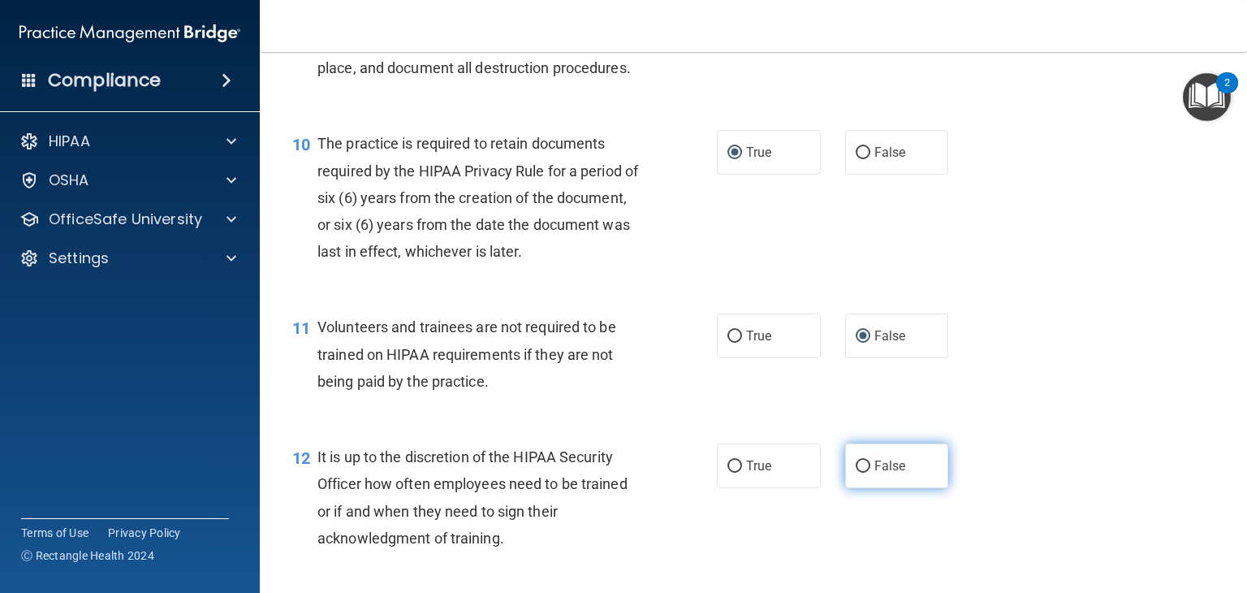
click at [856, 472] on input "False" at bounding box center [863, 466] width 15 height 12
radio input "true"
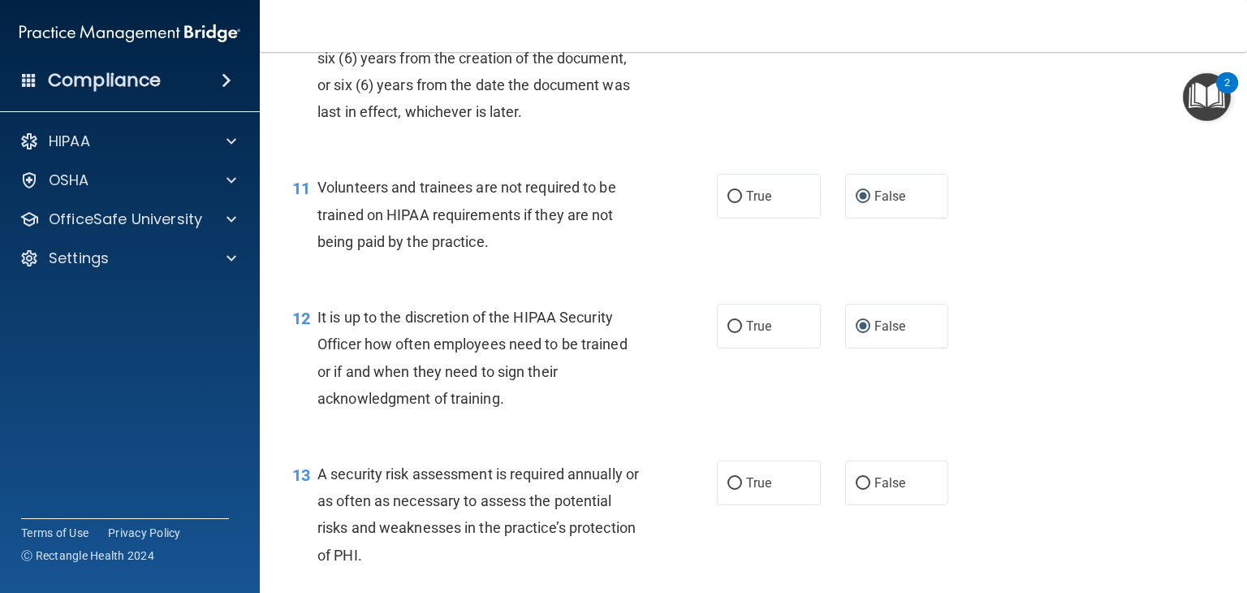
scroll to position [1786, 0]
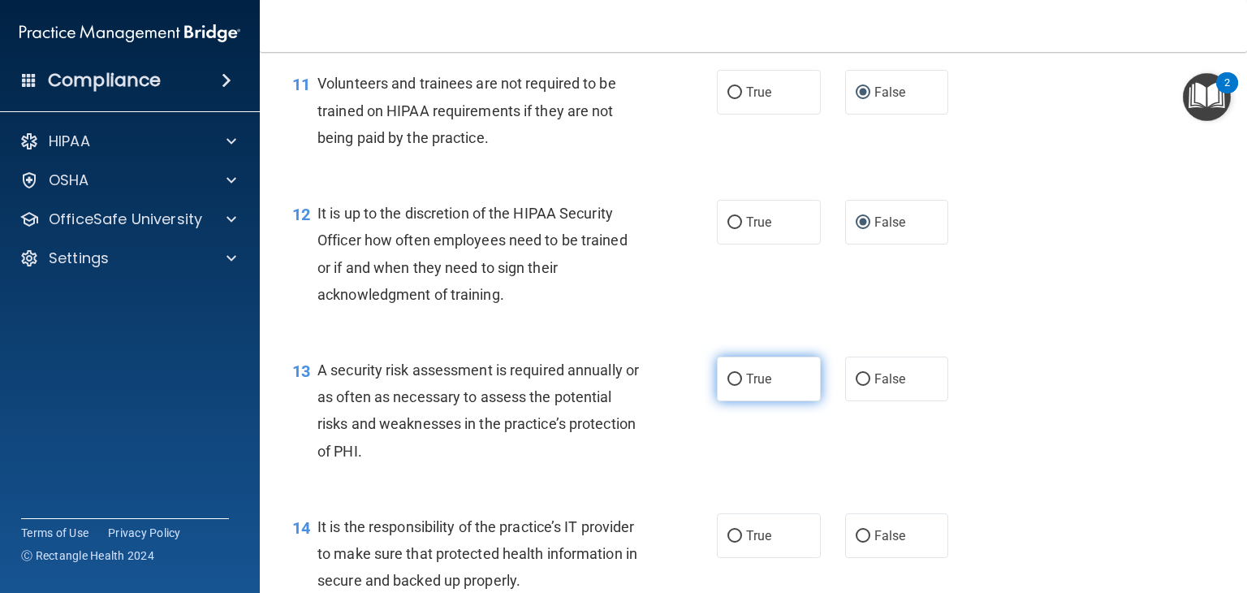
click at [727, 386] on input "True" at bounding box center [734, 379] width 15 height 12
radio input "true"
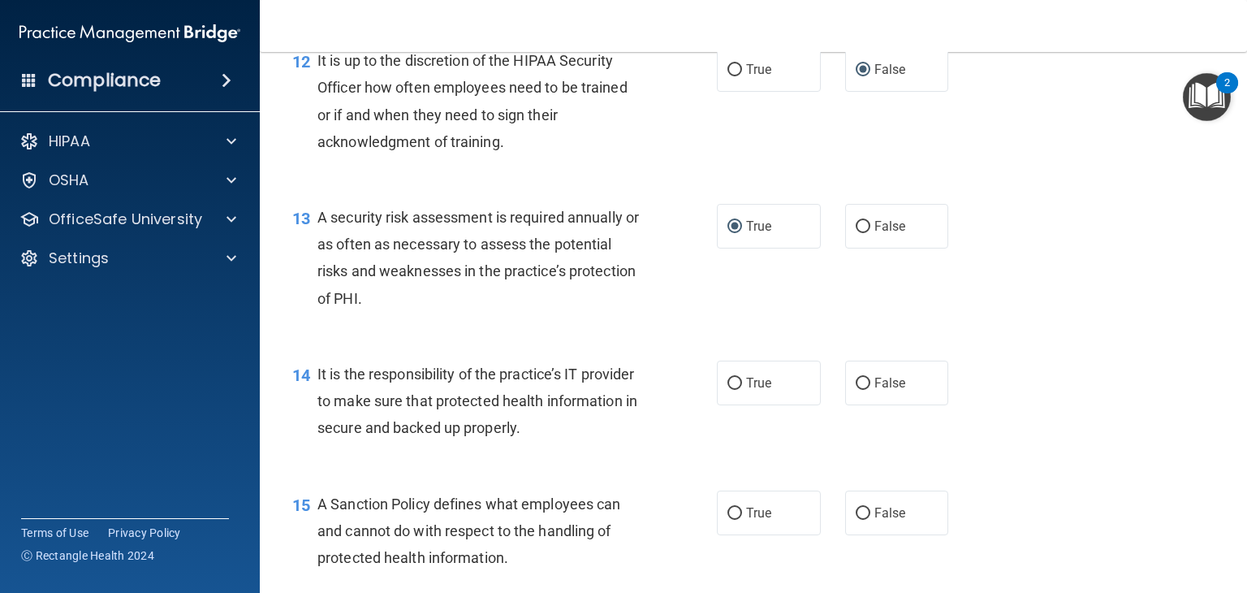
scroll to position [2029, 0]
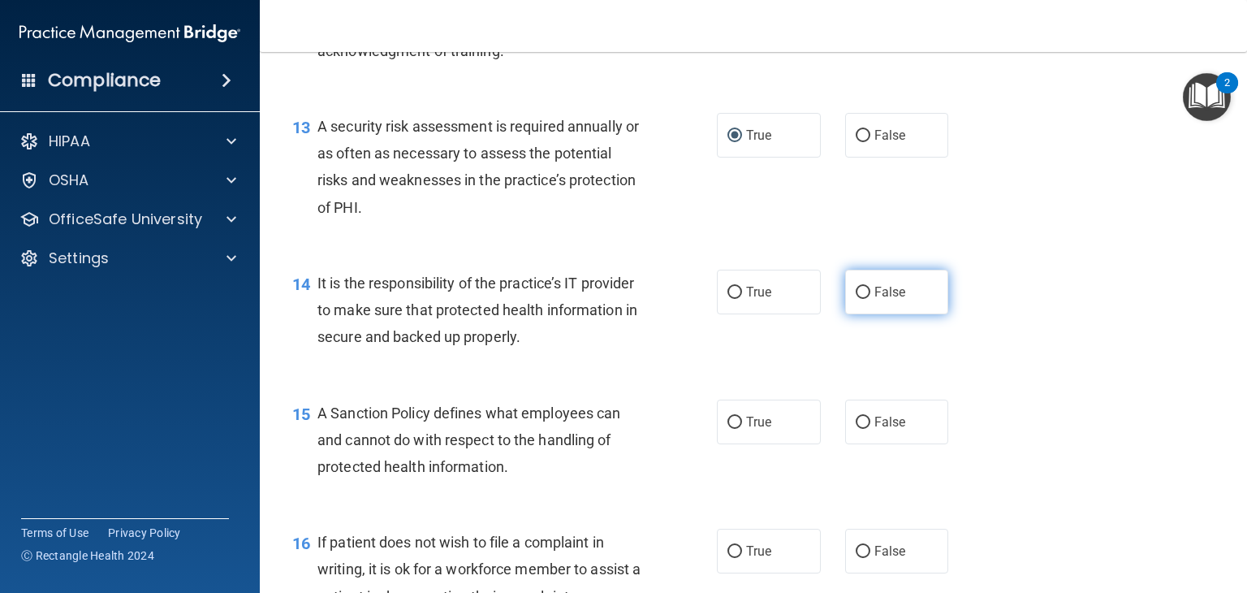
drag, startPoint x: 854, startPoint y: 319, endPoint x: 852, endPoint y: 332, distance: 13.1
click at [853, 314] on label "False" at bounding box center [897, 291] width 104 height 45
click at [856, 299] on input "False" at bounding box center [863, 293] width 15 height 12
radio input "true"
click at [856, 429] on input "False" at bounding box center [863, 422] width 15 height 12
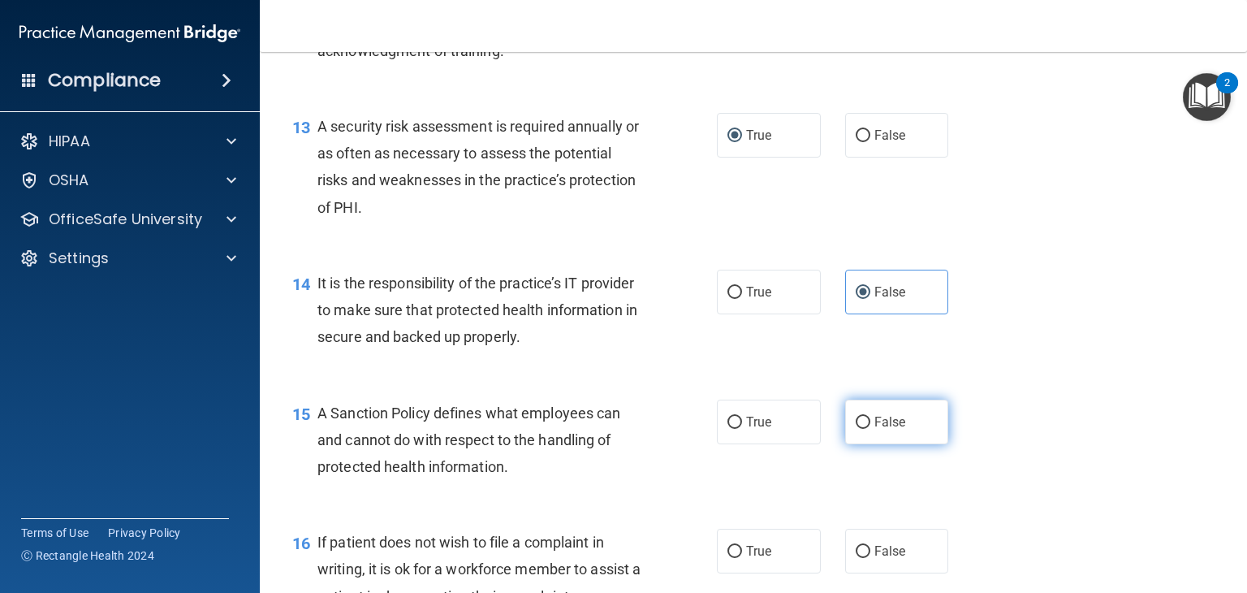
radio input "true"
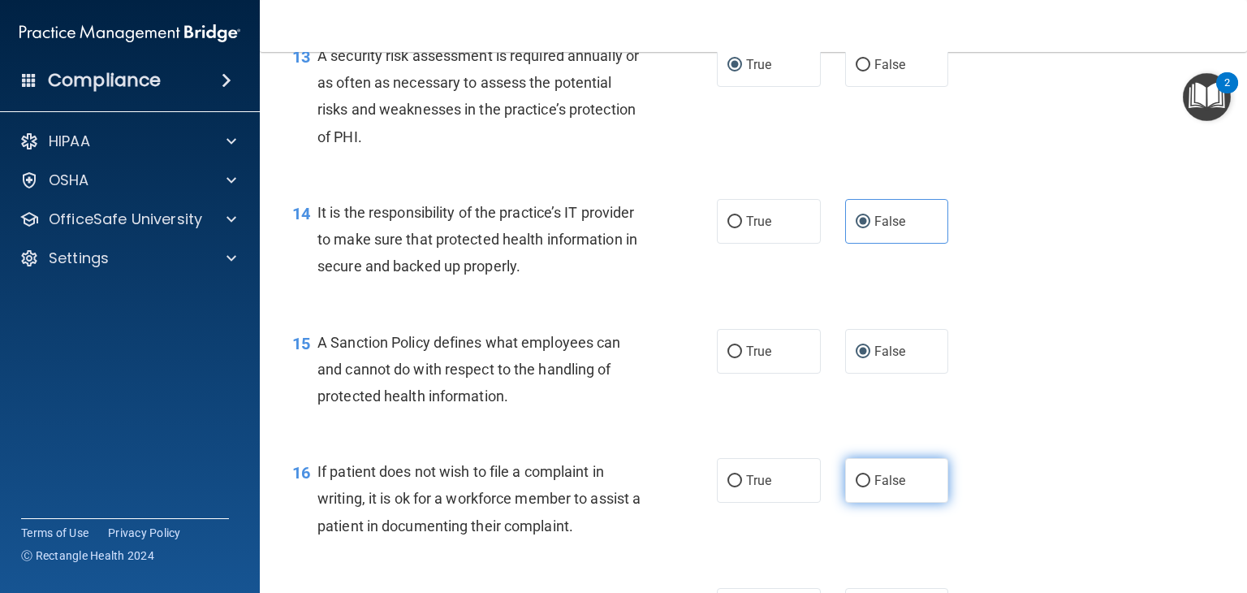
scroll to position [2192, 0]
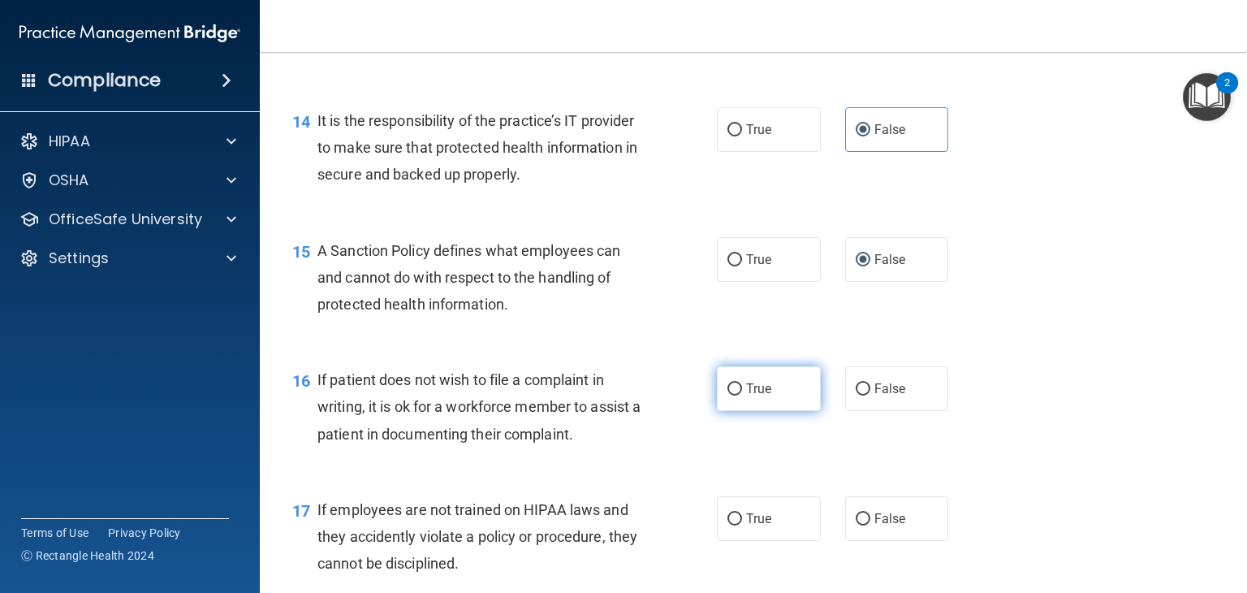
click at [717, 411] on label "True" at bounding box center [769, 388] width 104 height 45
click at [727, 395] on input "True" at bounding box center [734, 389] width 15 height 12
radio input "true"
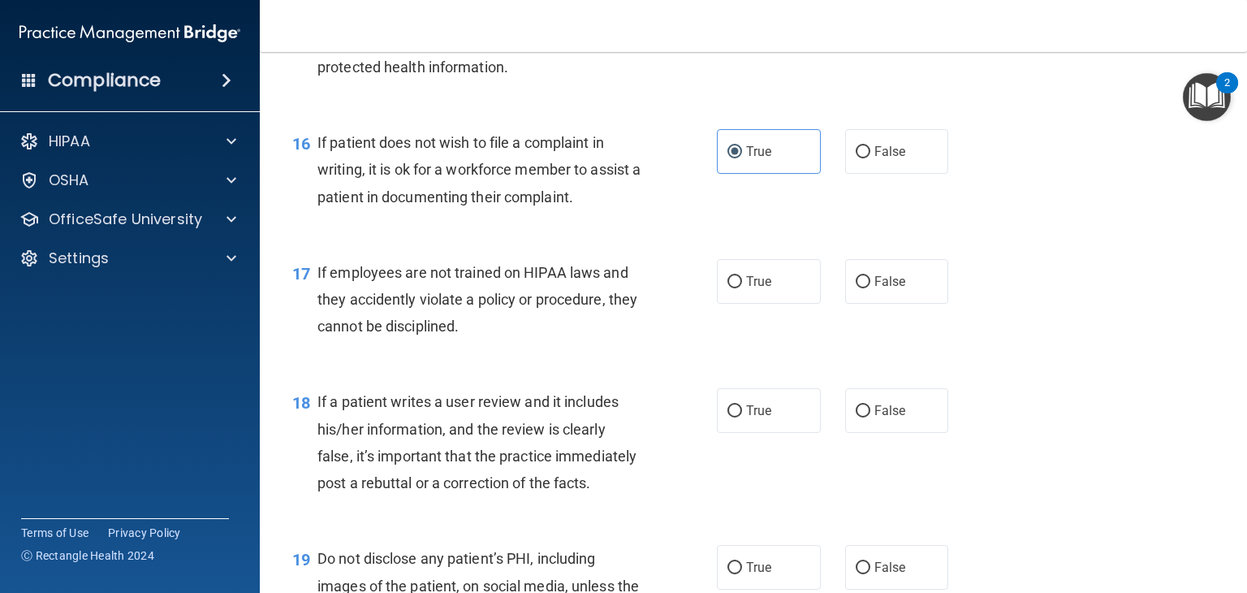
scroll to position [2435, 0]
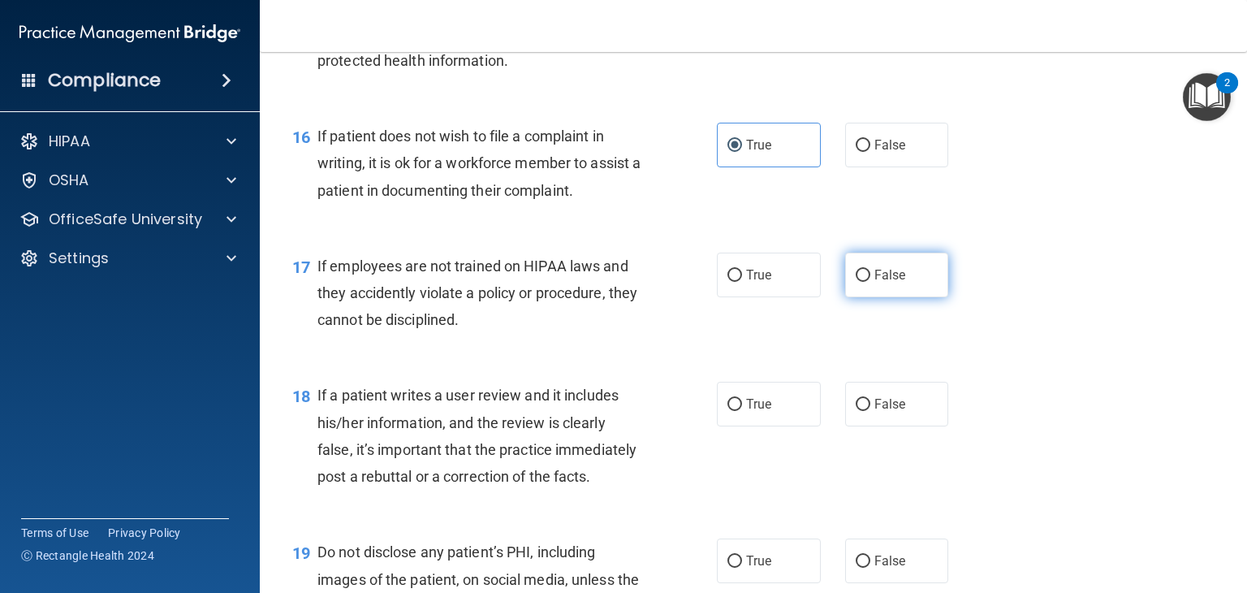
click at [845, 297] on label "False" at bounding box center [897, 274] width 104 height 45
click at [856, 282] on input "False" at bounding box center [863, 275] width 15 height 12
radio input "true"
click at [860, 411] on input "False" at bounding box center [863, 405] width 15 height 12
radio input "true"
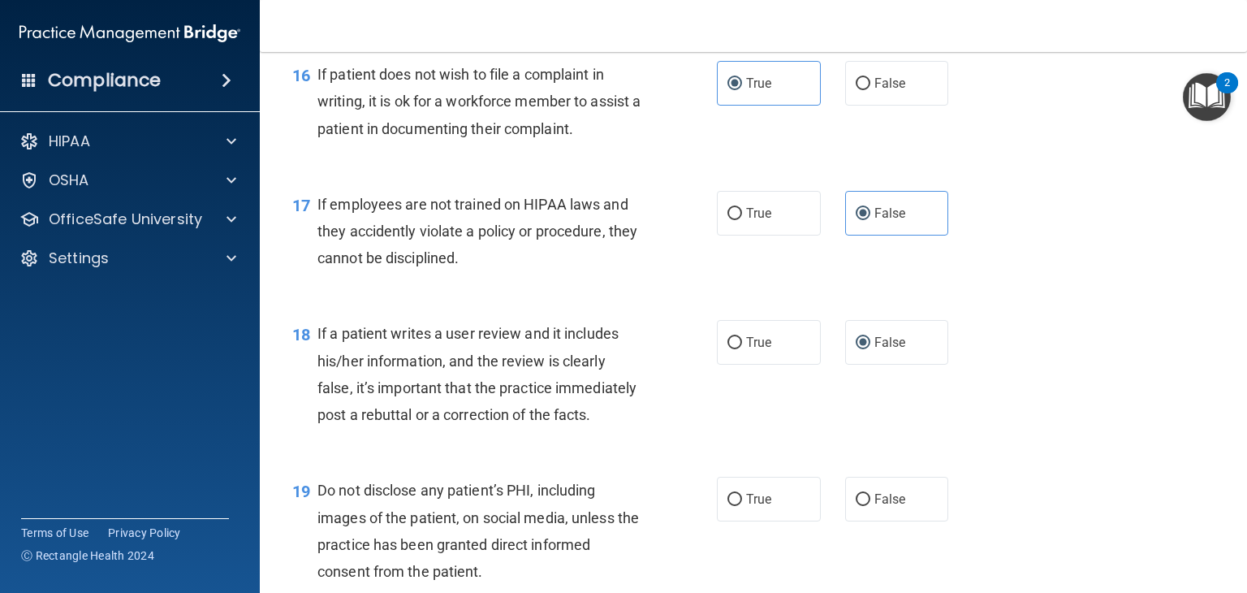
scroll to position [2760, 0]
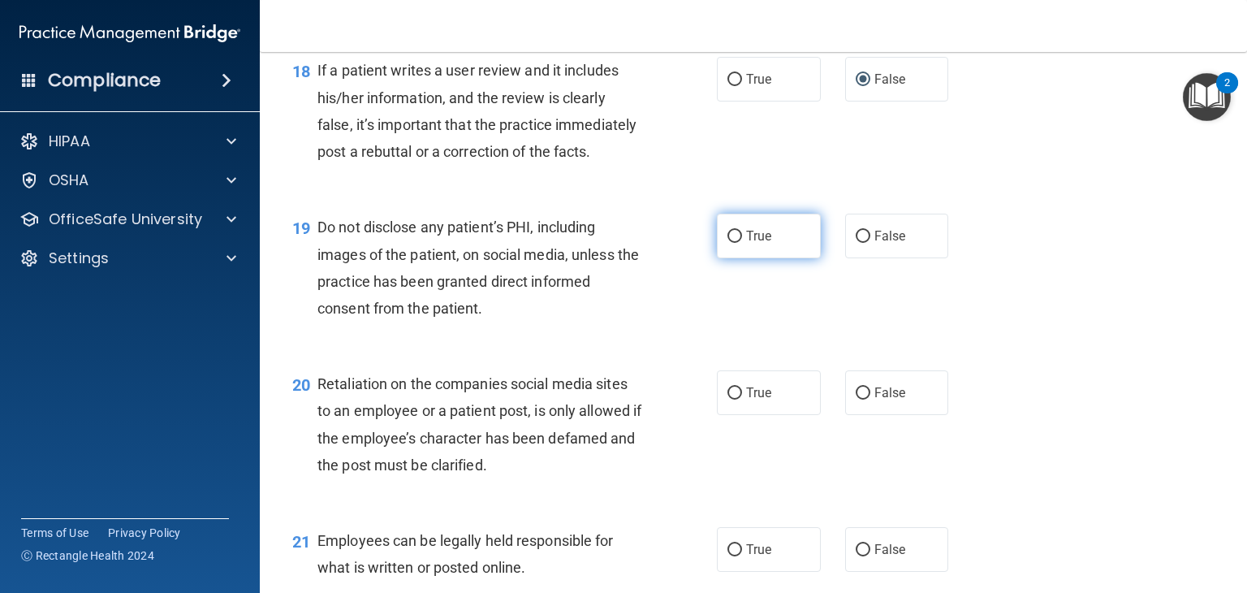
click at [731, 243] on input "True" at bounding box center [734, 237] width 15 height 12
radio input "true"
click at [848, 415] on label "False" at bounding box center [897, 392] width 104 height 45
click at [856, 399] on input "False" at bounding box center [863, 393] width 15 height 12
radio input "true"
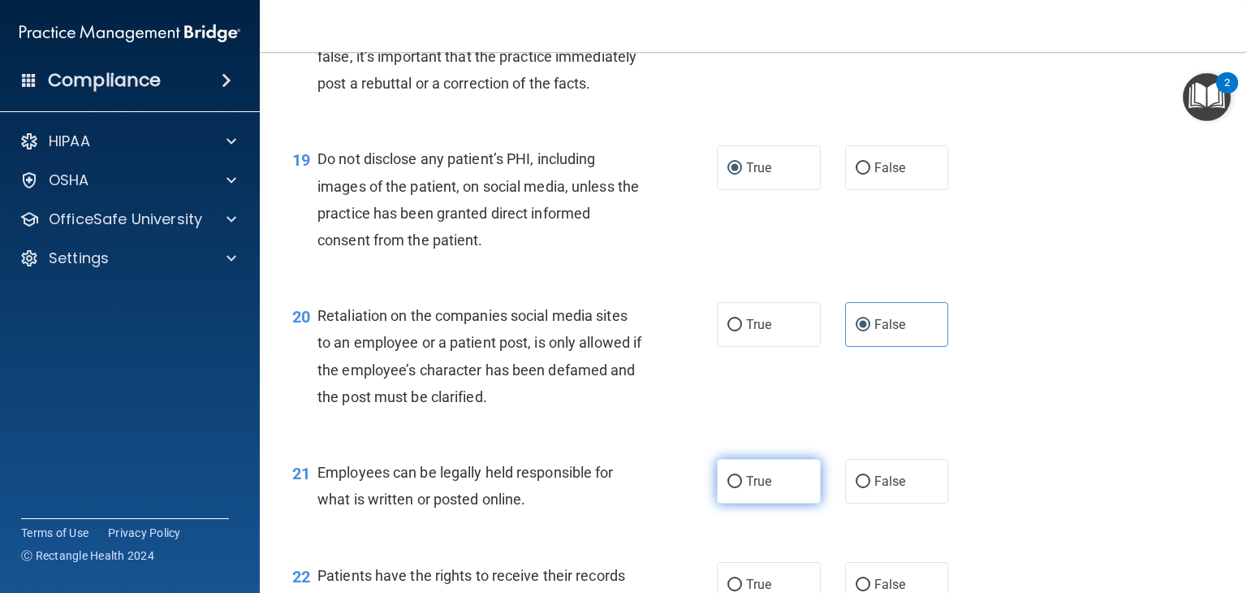
scroll to position [2922, 0]
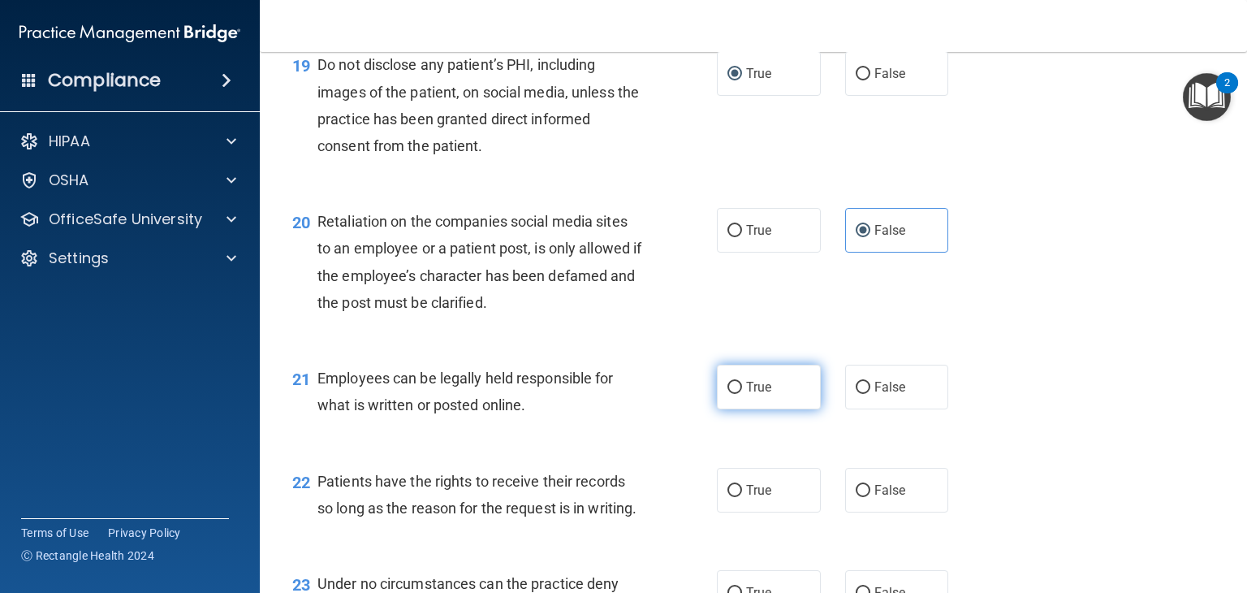
click at [721, 409] on label "True" at bounding box center [769, 386] width 104 height 45
click at [727, 394] on input "True" at bounding box center [734, 388] width 15 height 12
radio input "true"
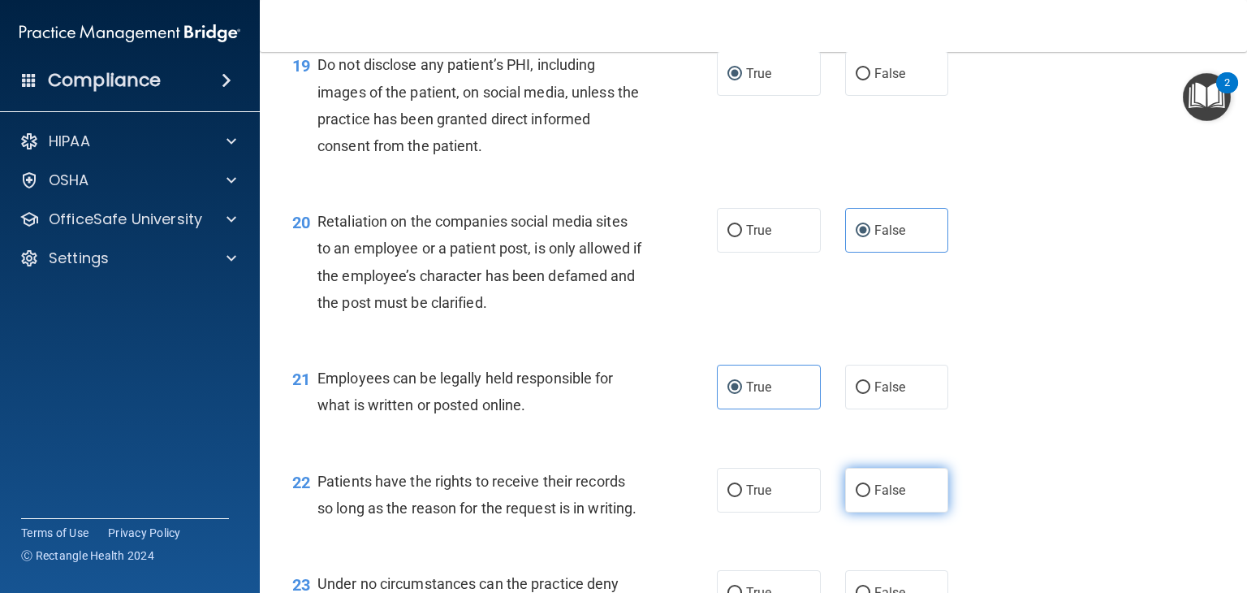
click at [860, 497] on input "False" at bounding box center [863, 491] width 15 height 12
radio input "true"
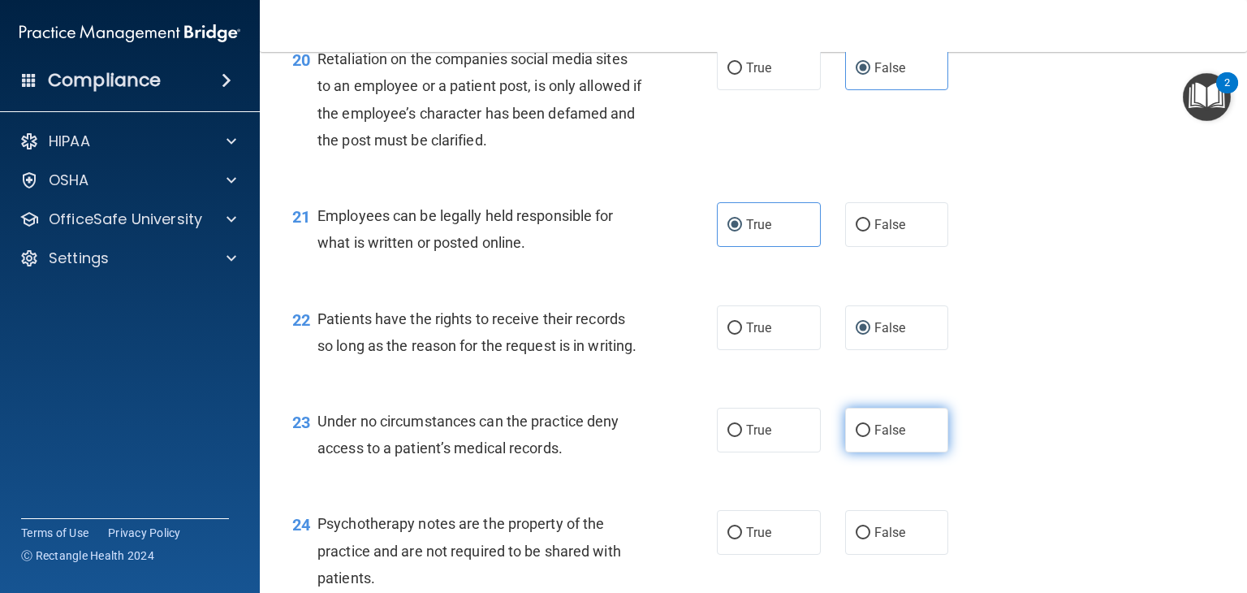
click at [856, 437] on input "False" at bounding box center [863, 431] width 15 height 12
radio input "true"
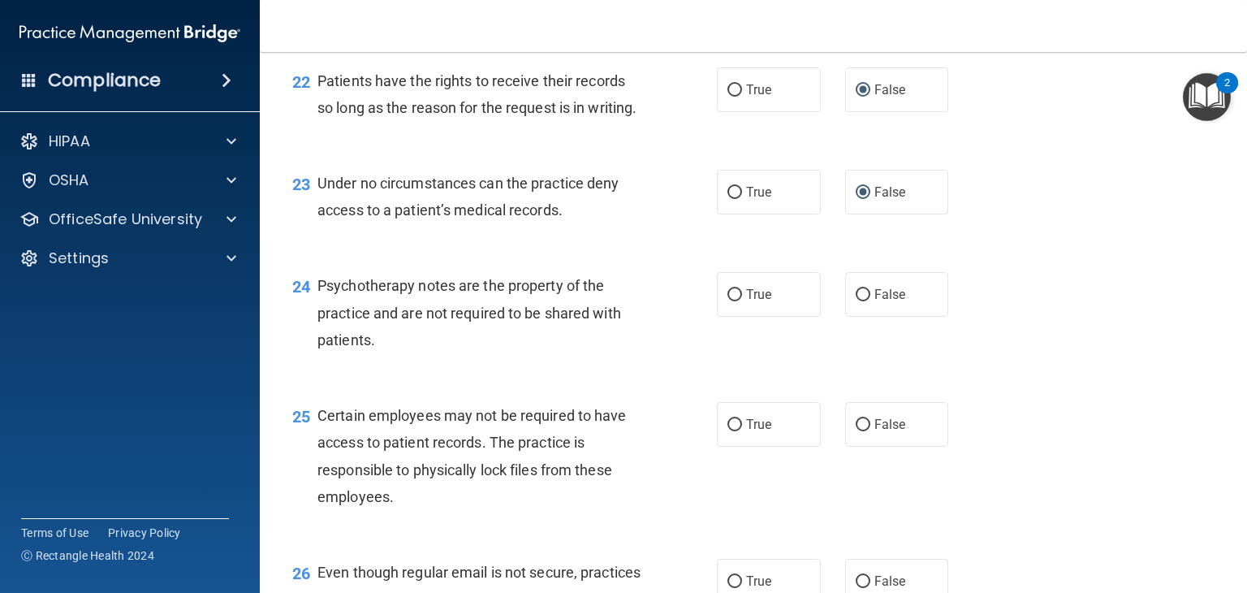
scroll to position [3328, 0]
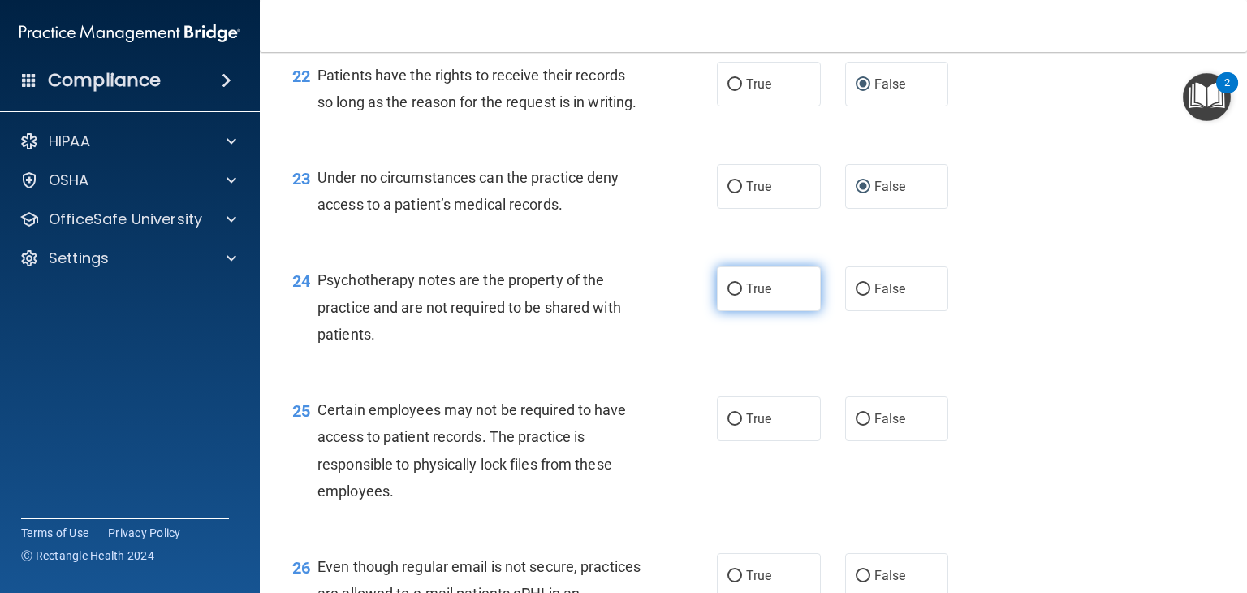
drag, startPoint x: 727, startPoint y: 373, endPoint x: 730, endPoint y: 384, distance: 10.8
click at [727, 295] on input "True" at bounding box center [734, 289] width 15 height 12
radio input "true"
click at [727, 425] on input "True" at bounding box center [734, 419] width 15 height 12
radio input "true"
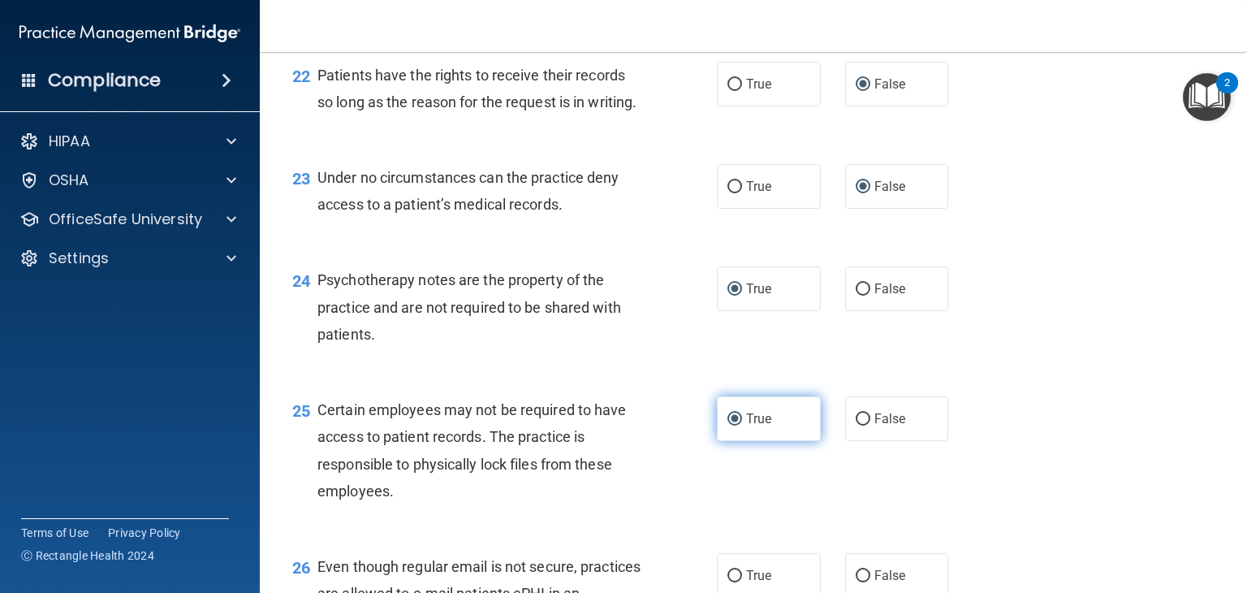
scroll to position [3490, 0]
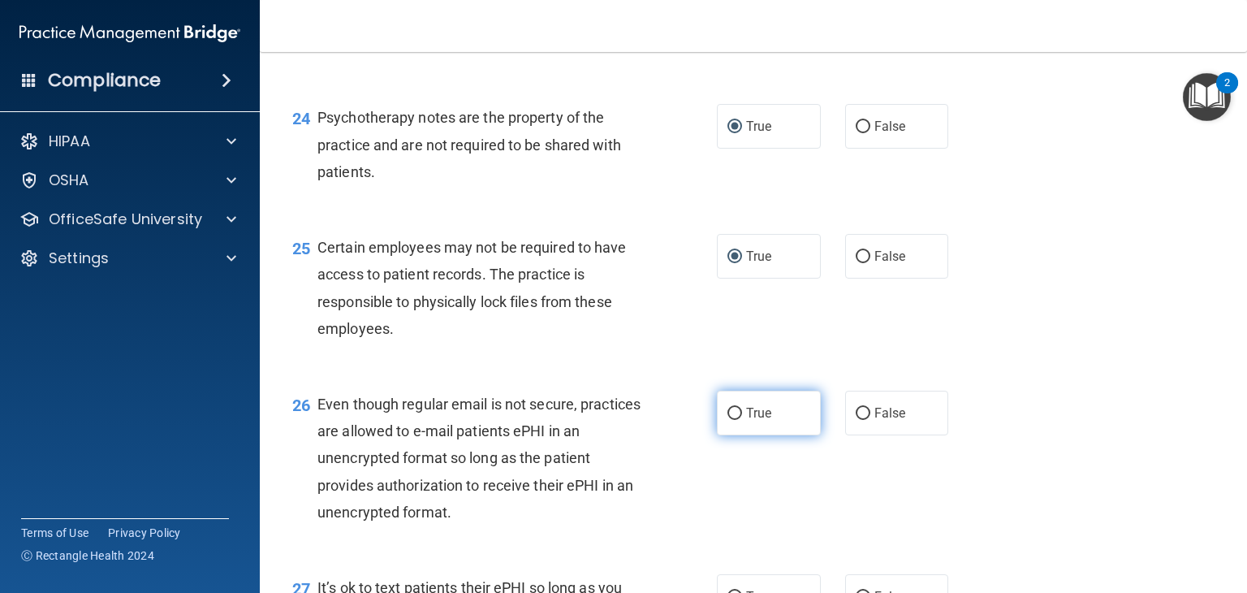
click at [730, 420] on input "True" at bounding box center [734, 413] width 15 height 12
radio input "true"
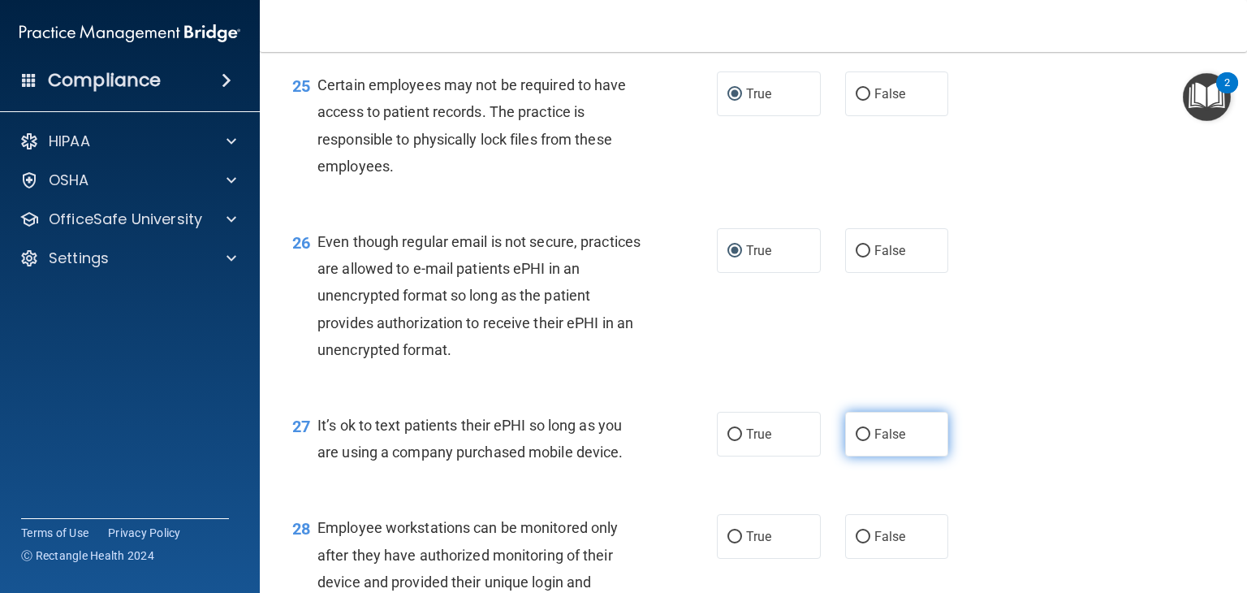
click at [856, 441] on input "False" at bounding box center [863, 435] width 15 height 12
radio input "true"
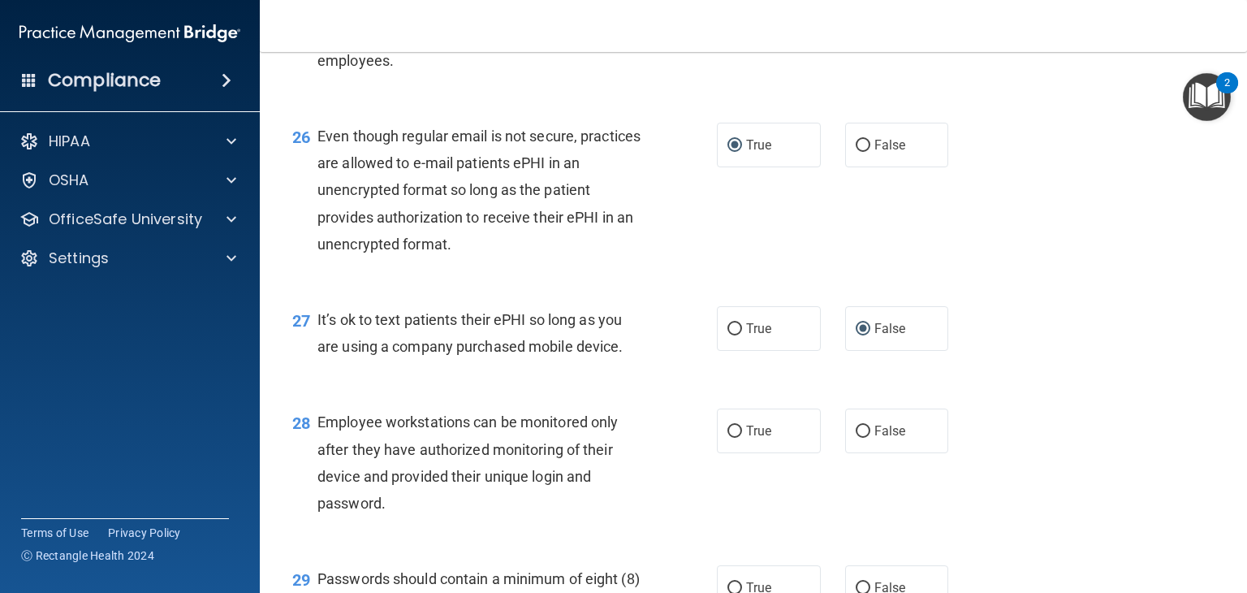
scroll to position [3896, 0]
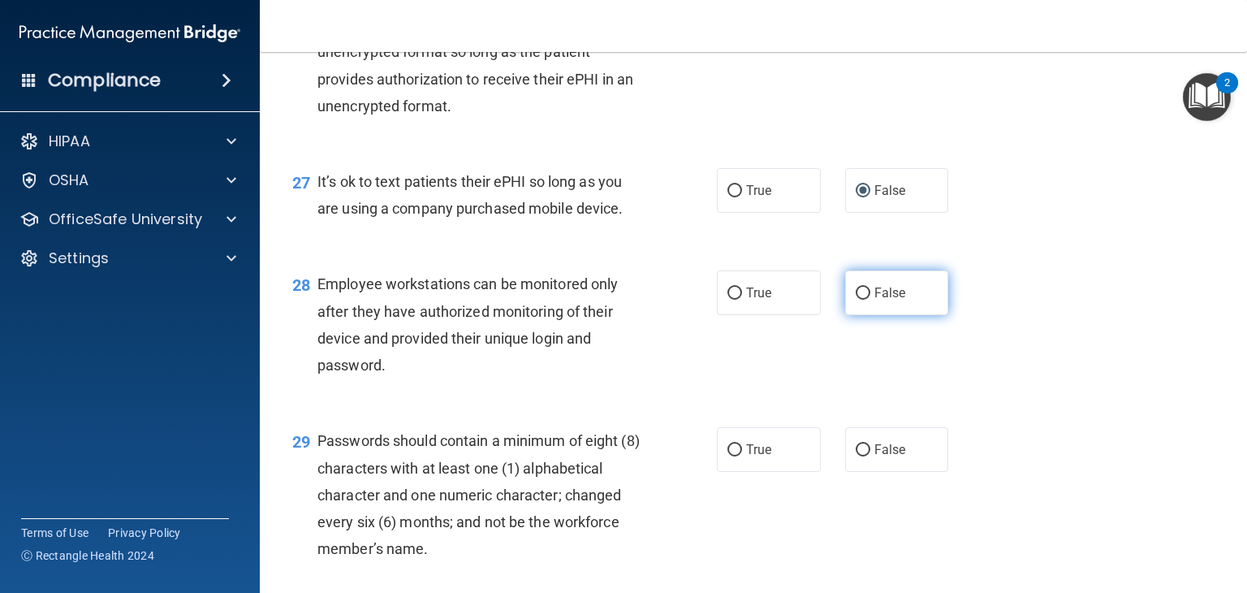
drag, startPoint x: 858, startPoint y: 368, endPoint x: 846, endPoint y: 387, distance: 23.0
click at [856, 300] on input "False" at bounding box center [863, 293] width 15 height 12
radio input "true"
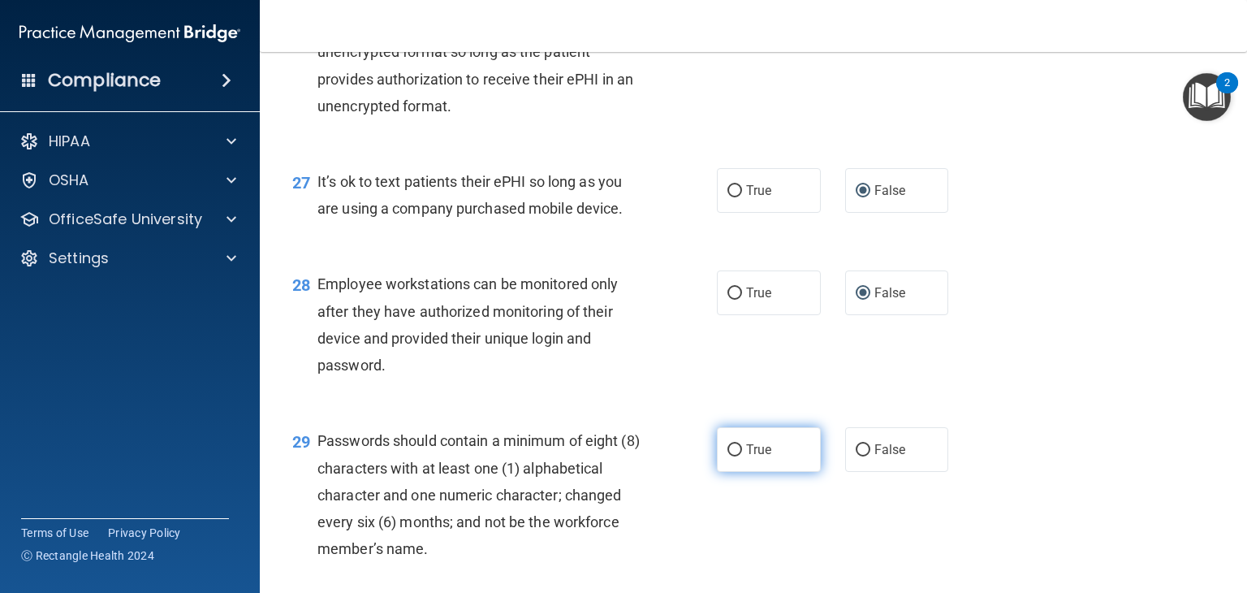
drag, startPoint x: 725, startPoint y: 529, endPoint x: 731, endPoint y: 520, distance: 10.6
click at [727, 456] on input "True" at bounding box center [734, 450] width 15 height 12
radio input "true"
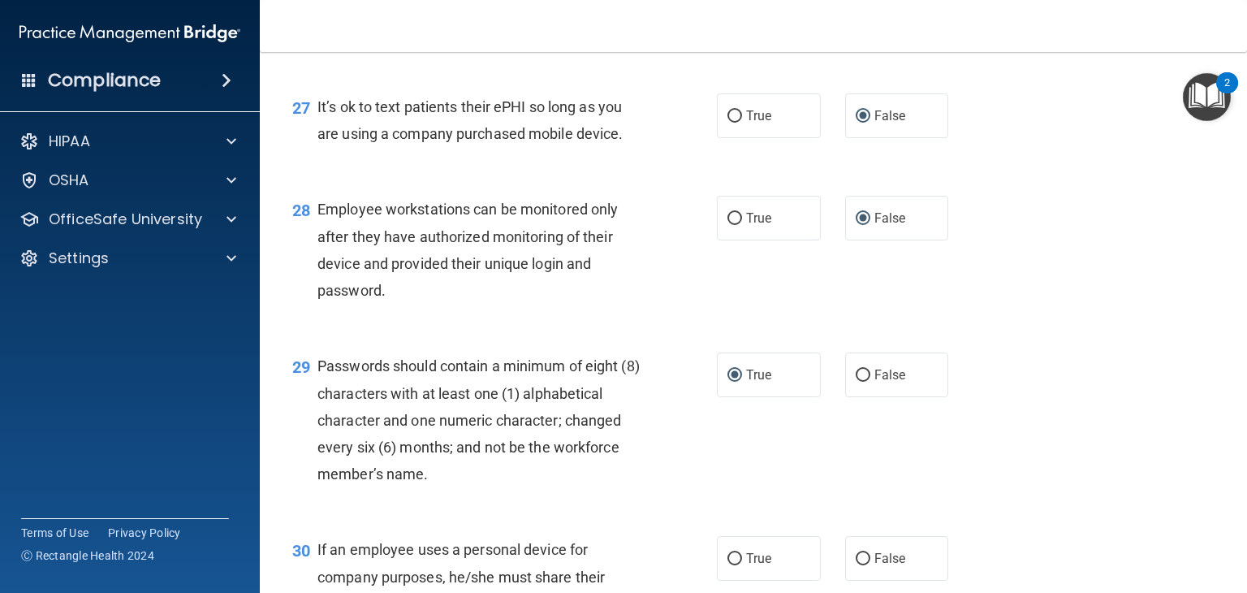
scroll to position [4059, 0]
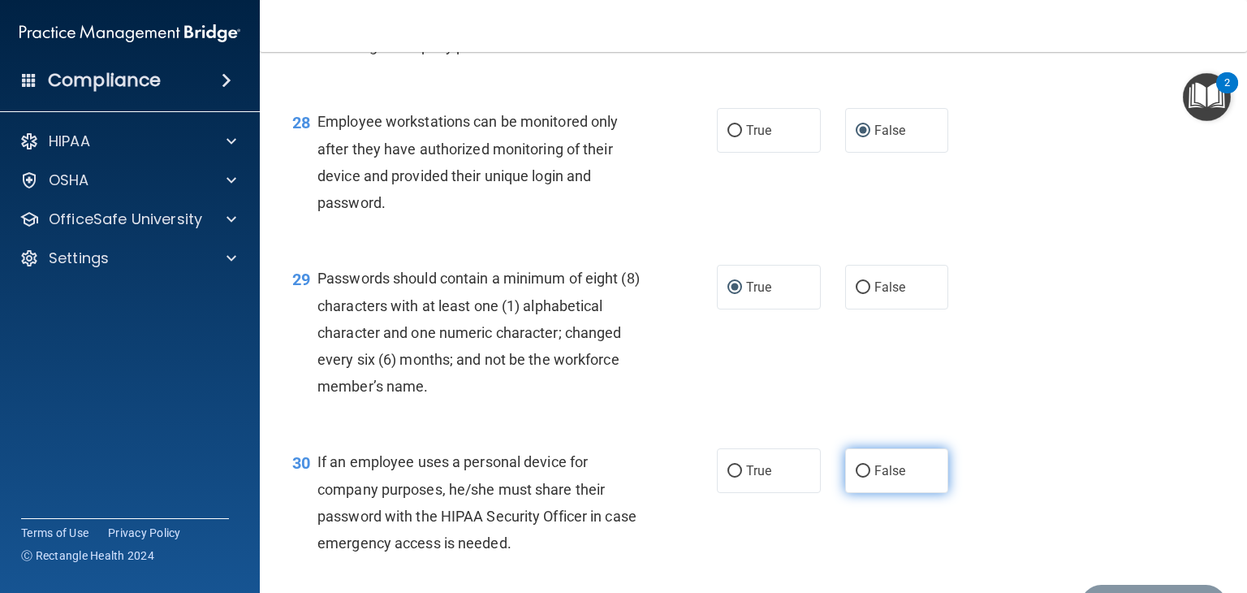
click at [856, 477] on input "False" at bounding box center [863, 471] width 15 height 12
radio input "true"
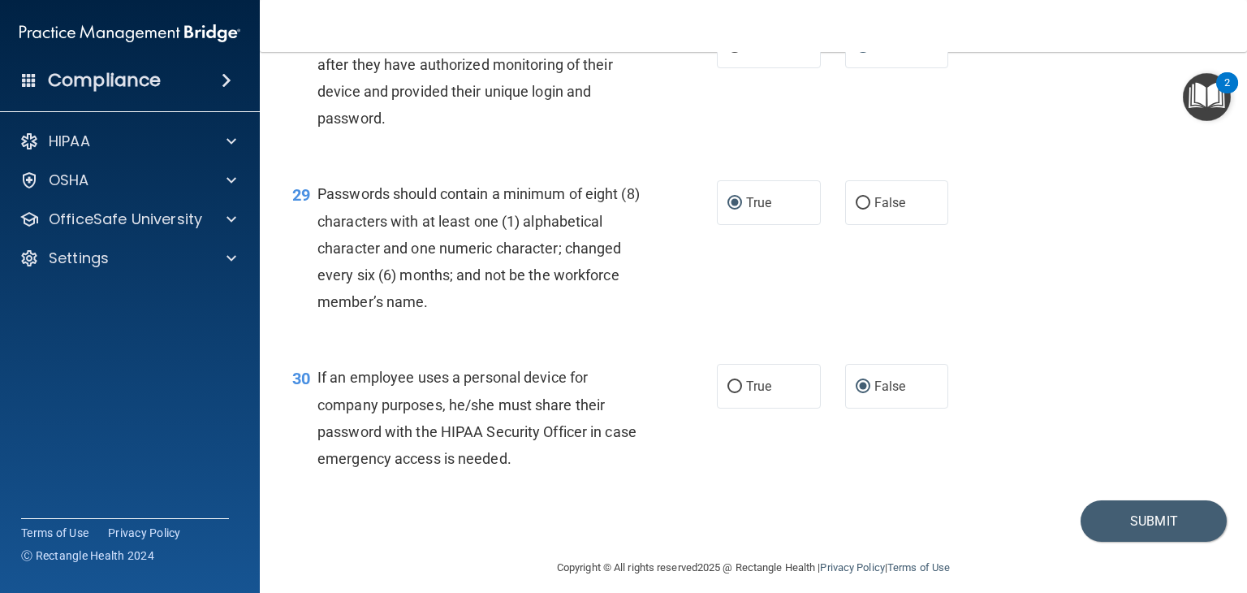
scroll to position [4238, 0]
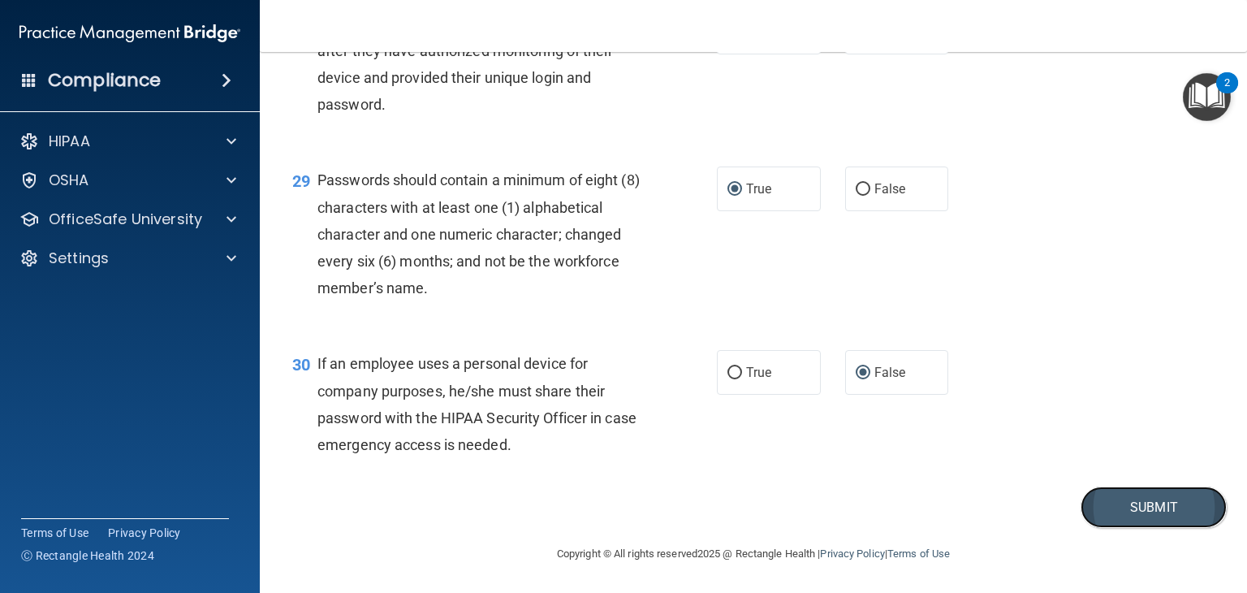
click at [1146, 507] on button "Submit" at bounding box center [1153, 506] width 146 height 41
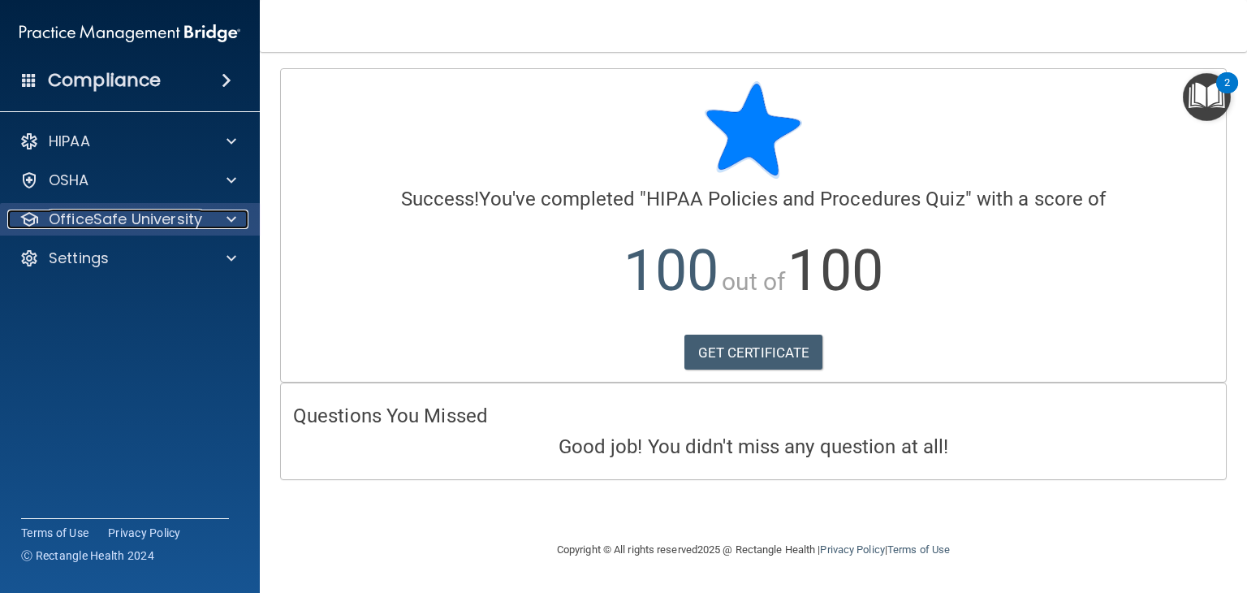
click at [93, 214] on p "OfficeSafe University" at bounding box center [125, 218] width 153 height 19
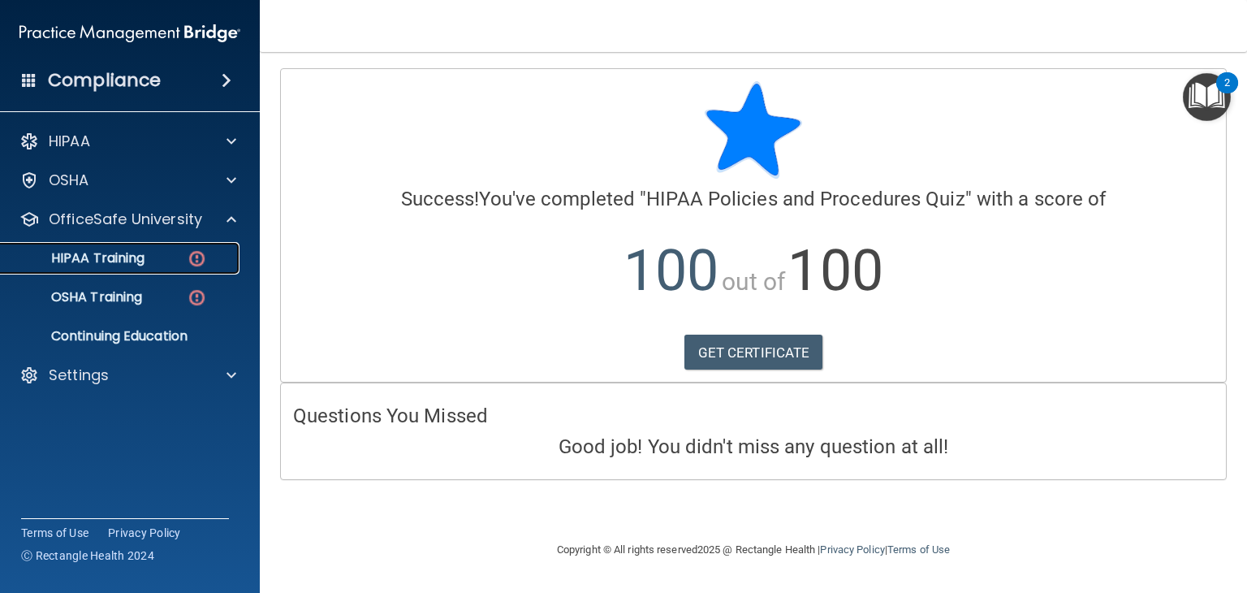
click at [108, 256] on p "HIPAA Training" at bounding box center [78, 258] width 134 height 16
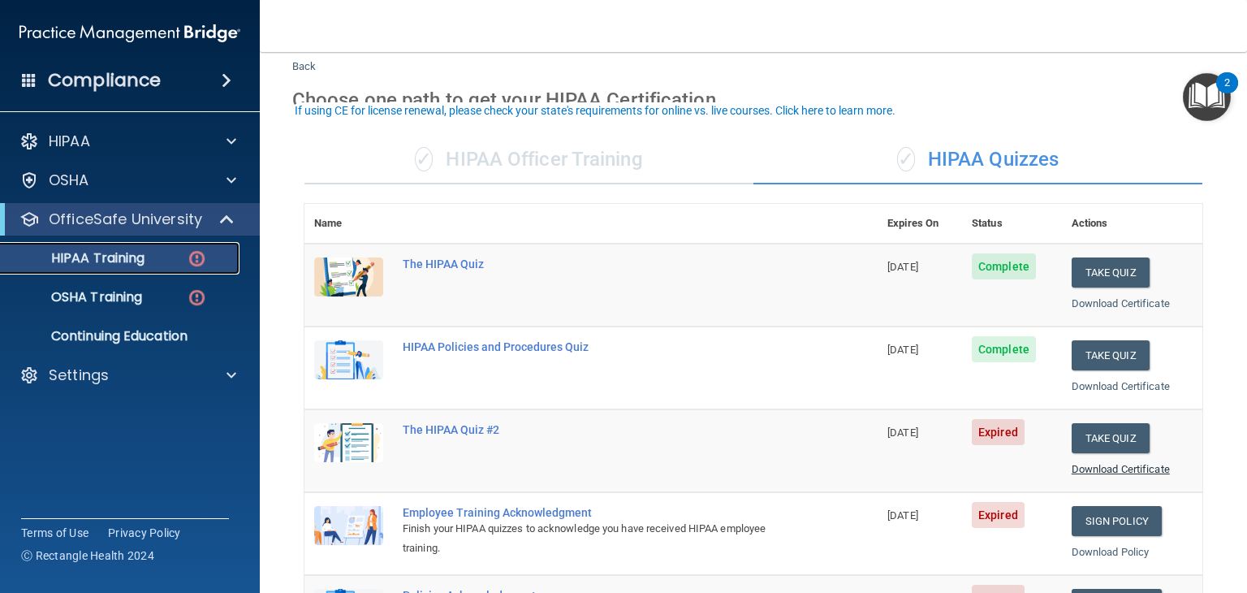
scroll to position [81, 0]
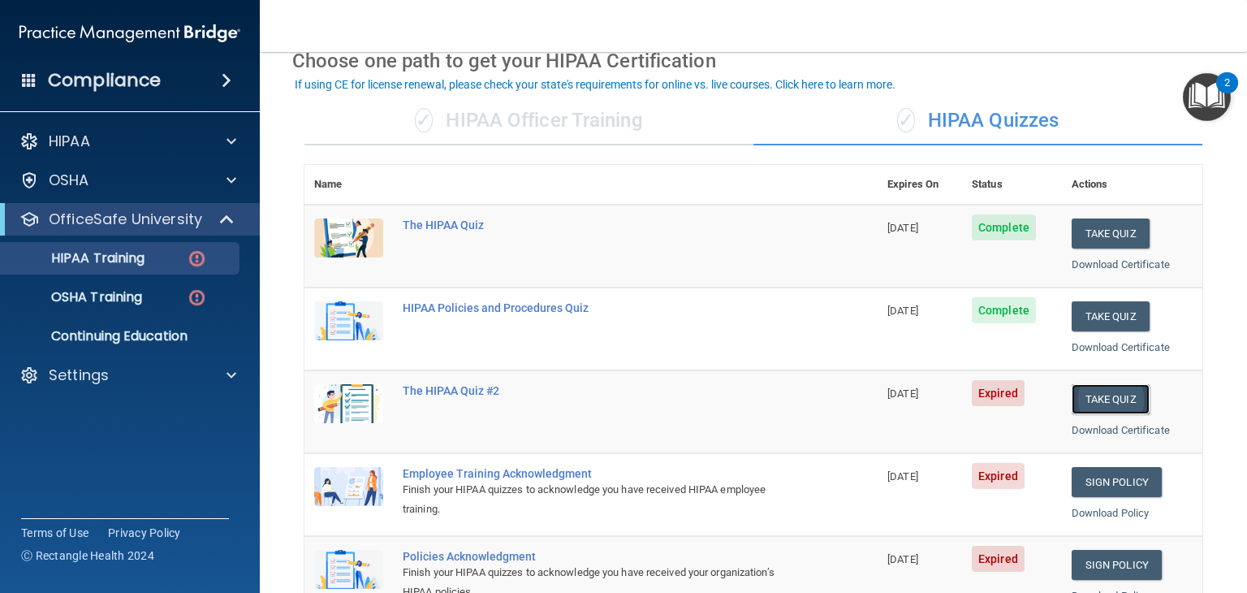
click at [1081, 399] on button "Take Quiz" at bounding box center [1110, 399] width 78 height 30
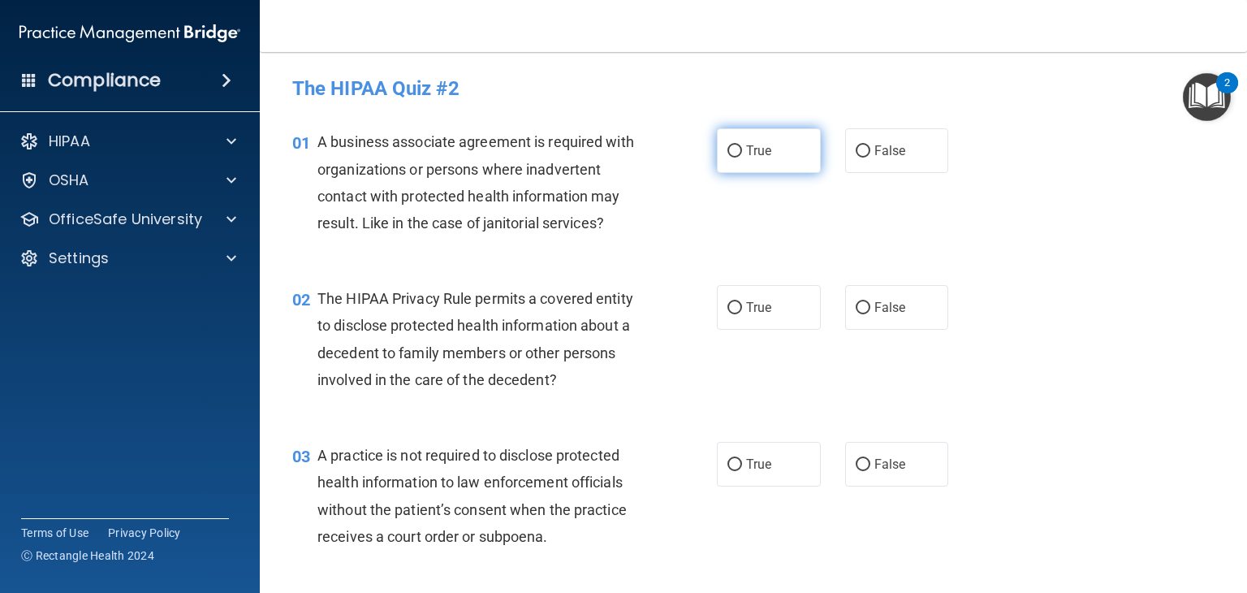
click at [718, 144] on label "True" at bounding box center [769, 150] width 104 height 45
click at [727, 145] on input "True" at bounding box center [734, 151] width 15 height 12
radio input "true"
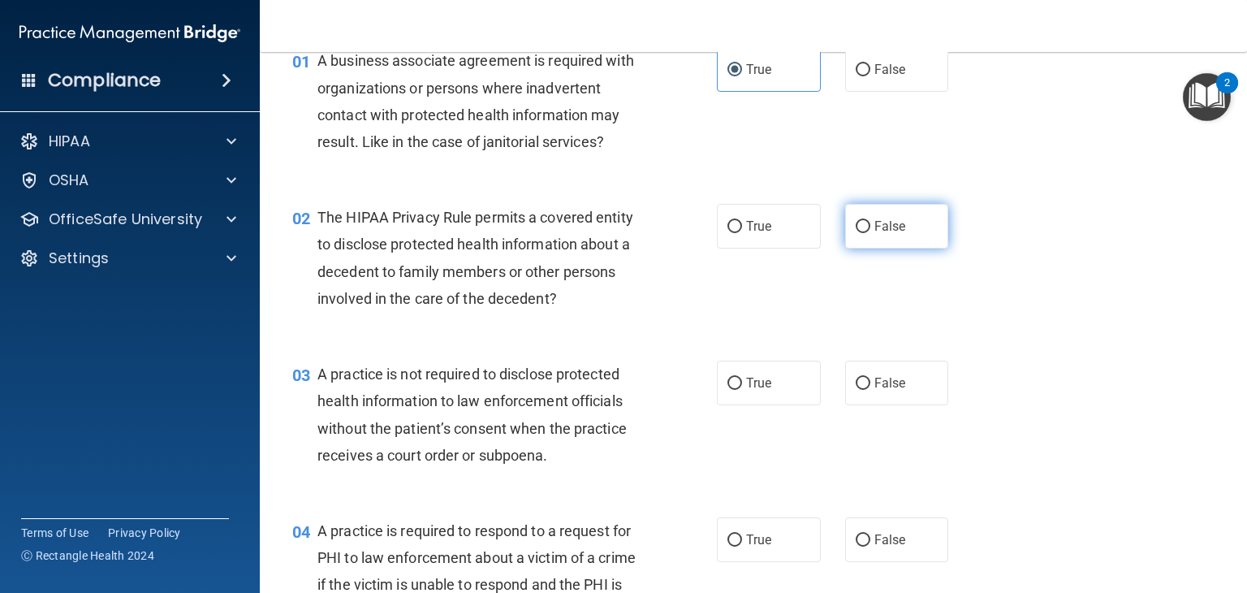
click at [856, 225] on input "False" at bounding box center [863, 227] width 15 height 12
radio input "true"
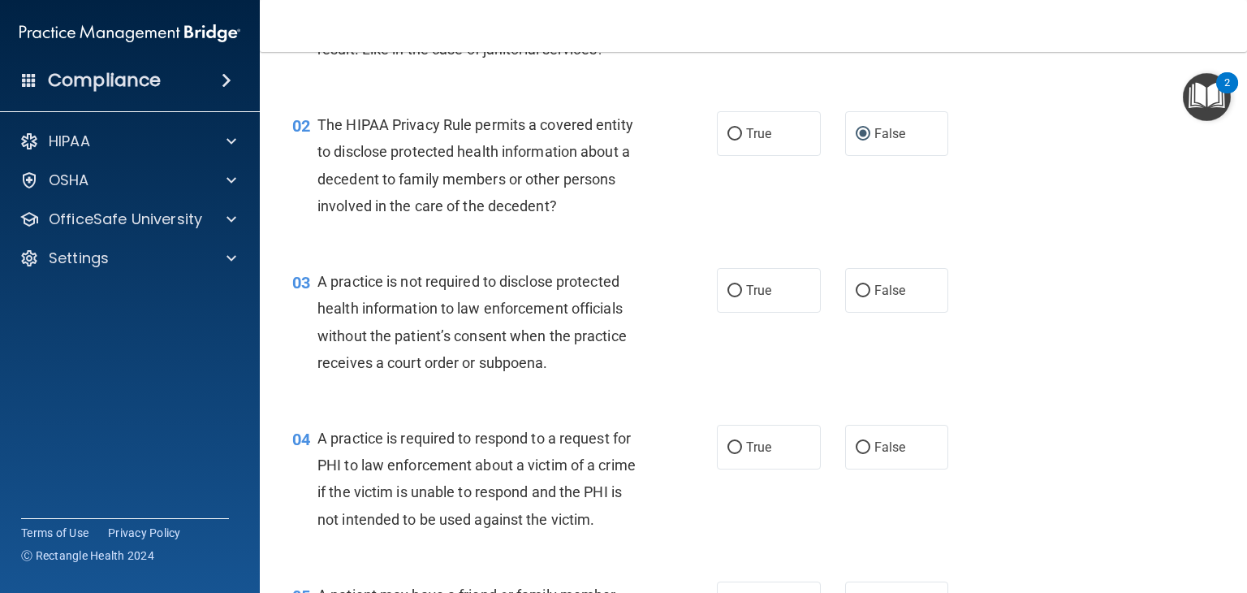
scroll to position [244, 0]
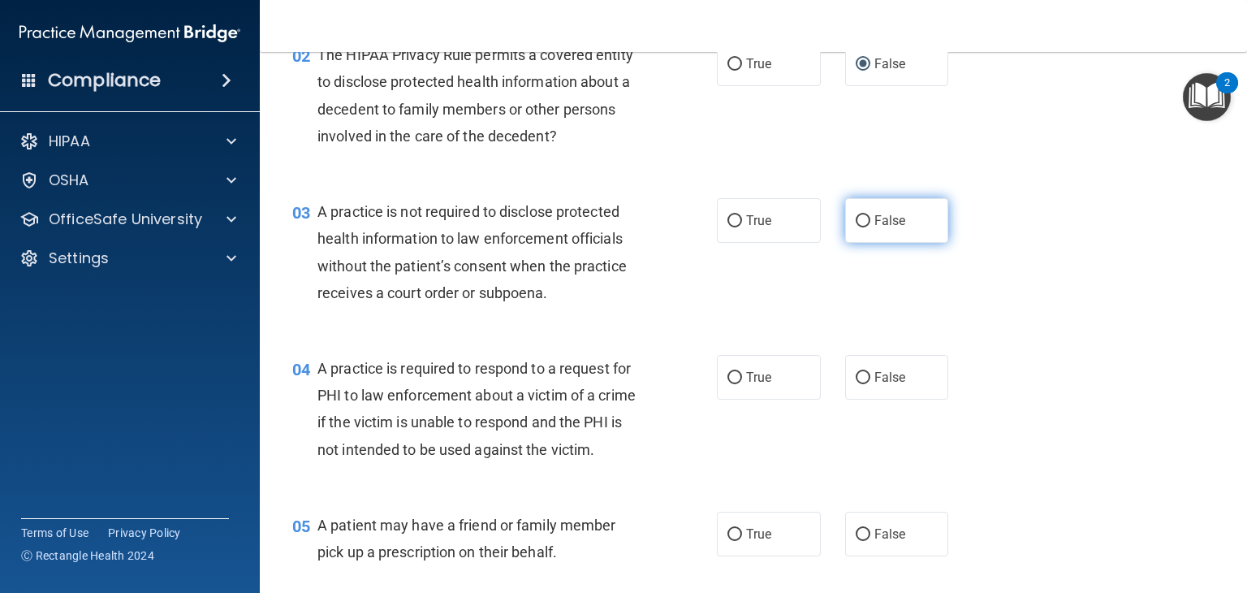
drag, startPoint x: 854, startPoint y: 222, endPoint x: 817, endPoint y: 272, distance: 62.7
click at [856, 222] on input "False" at bounding box center [863, 221] width 15 height 12
radio input "true"
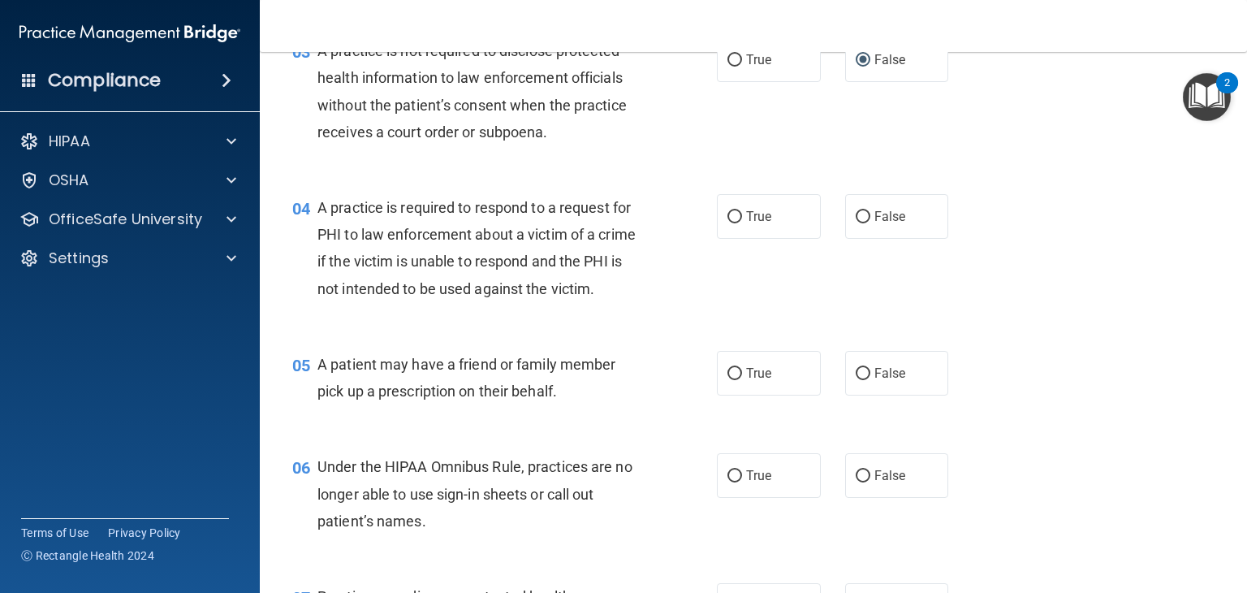
scroll to position [406, 0]
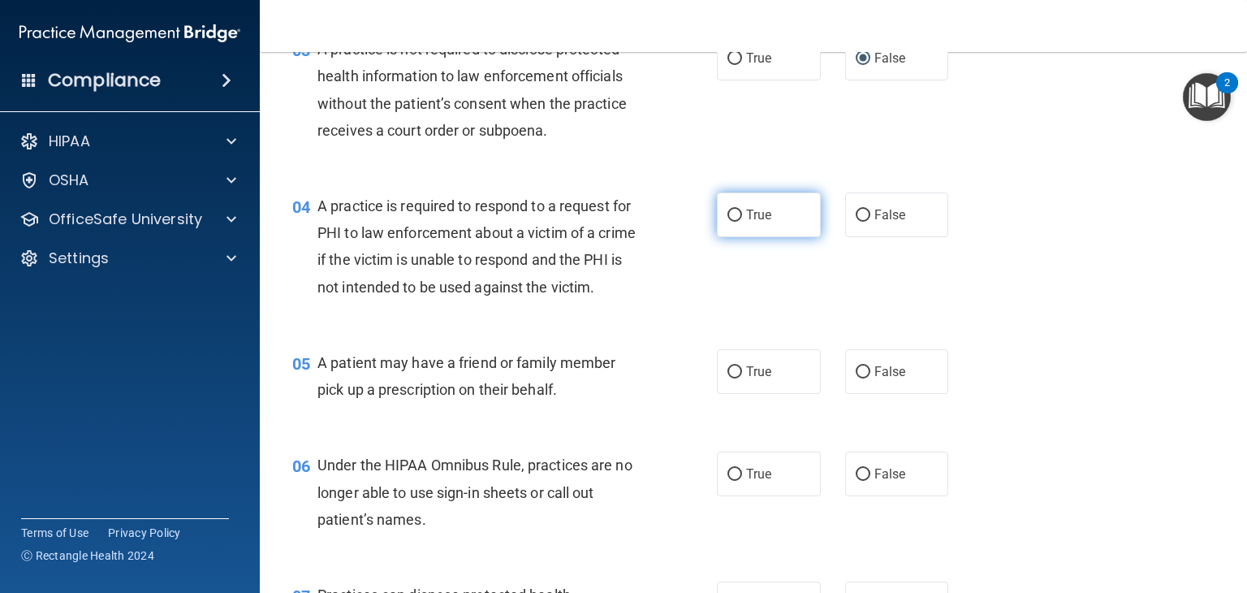
click at [718, 205] on label "True" at bounding box center [769, 214] width 104 height 45
click at [727, 209] on input "True" at bounding box center [734, 215] width 15 height 12
radio input "true"
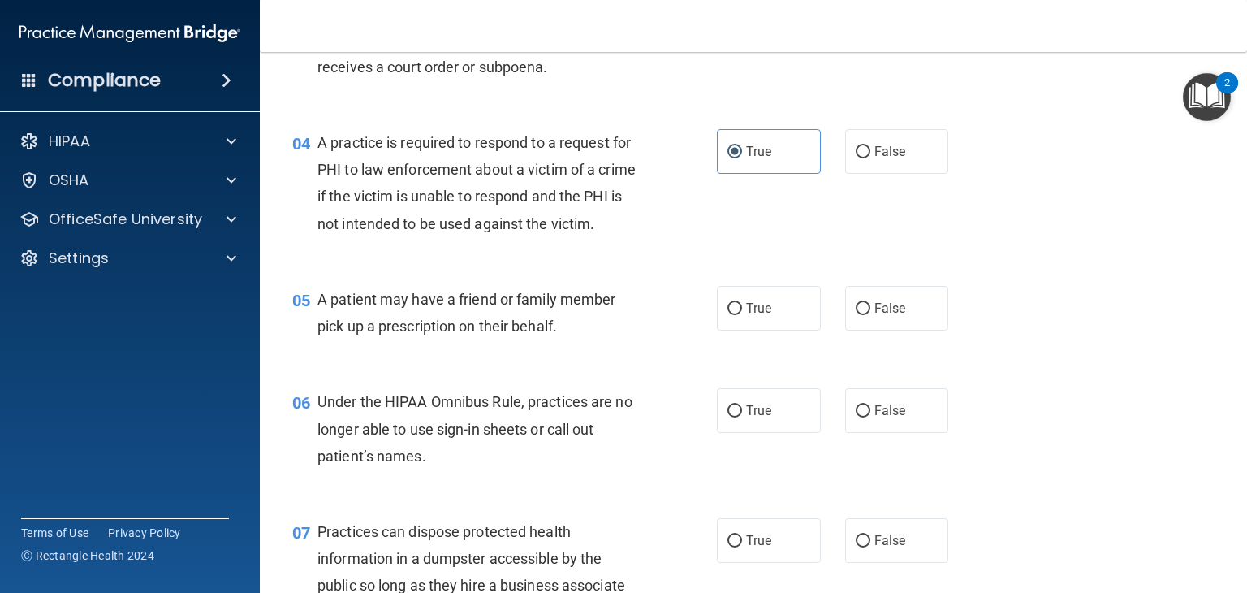
scroll to position [568, 0]
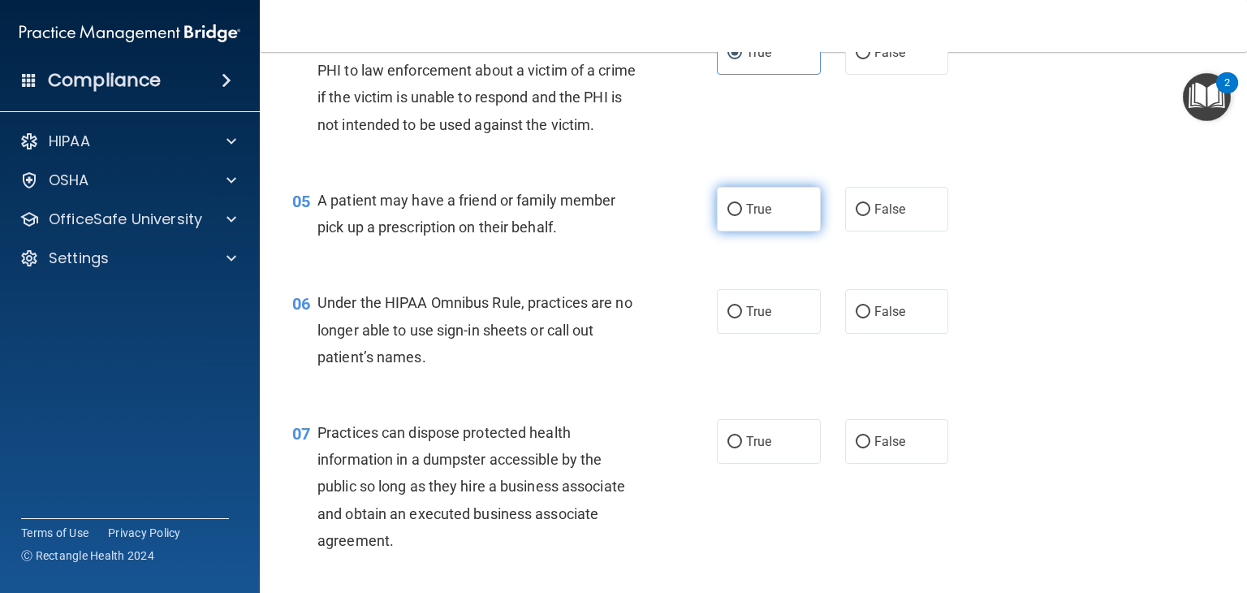
click at [731, 216] on input "True" at bounding box center [734, 210] width 15 height 12
radio input "true"
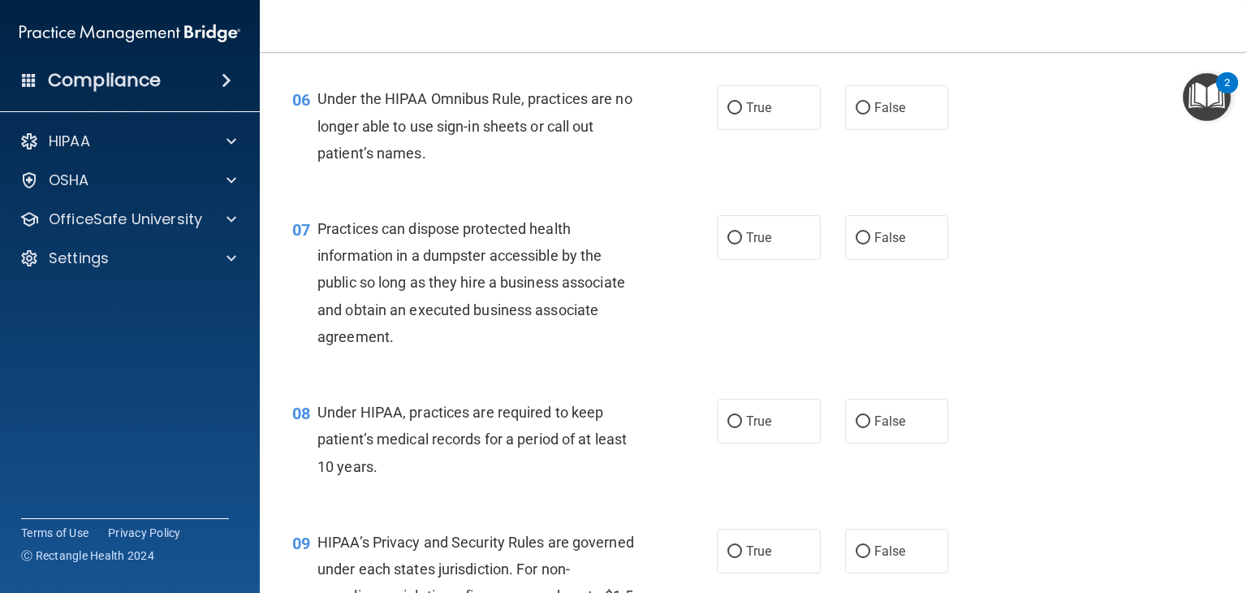
scroll to position [812, 0]
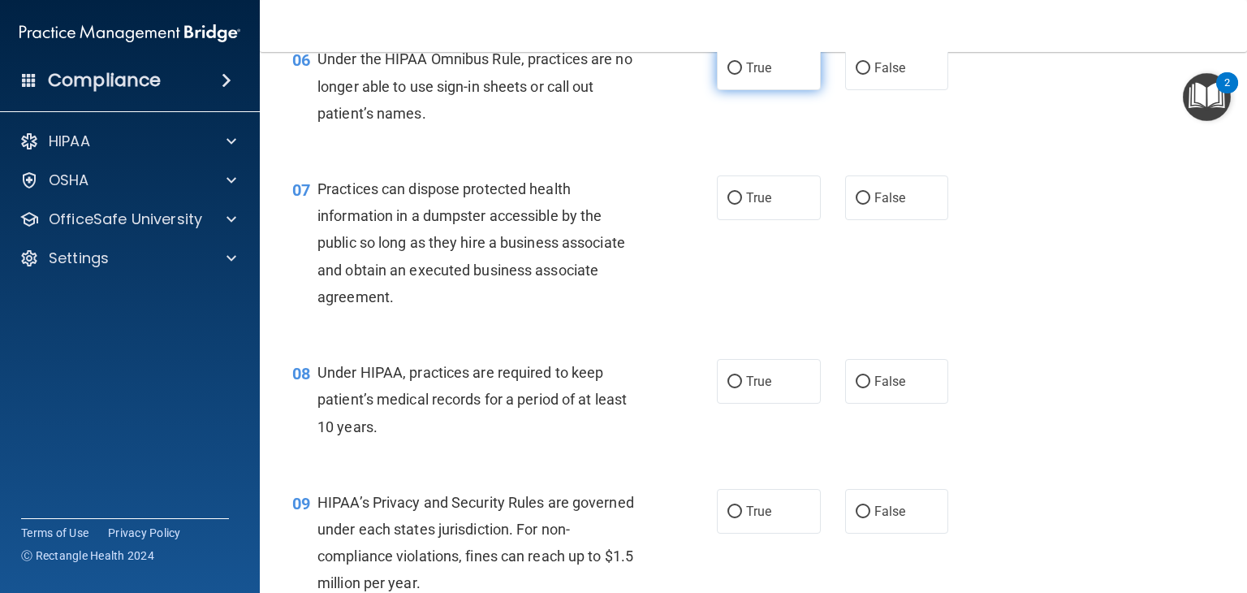
click at [736, 90] on label "True" at bounding box center [769, 67] width 104 height 45
click at [736, 75] on input "True" at bounding box center [734, 69] width 15 height 12
radio input "true"
click at [856, 75] on input "False" at bounding box center [863, 69] width 15 height 12
radio input "true"
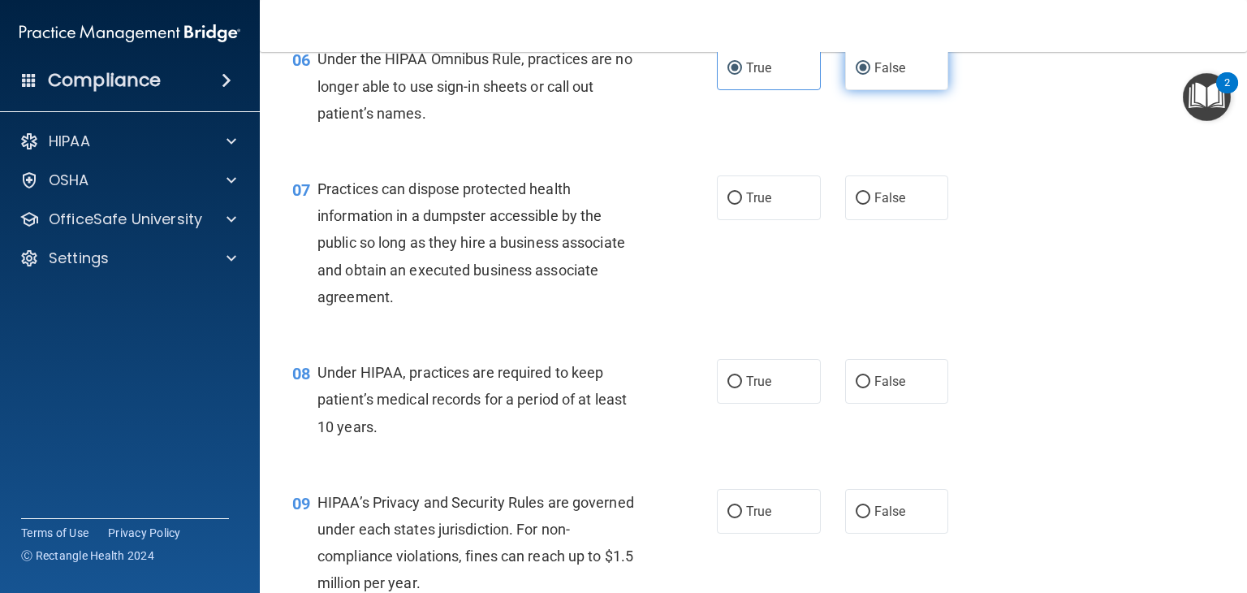
radio input "false"
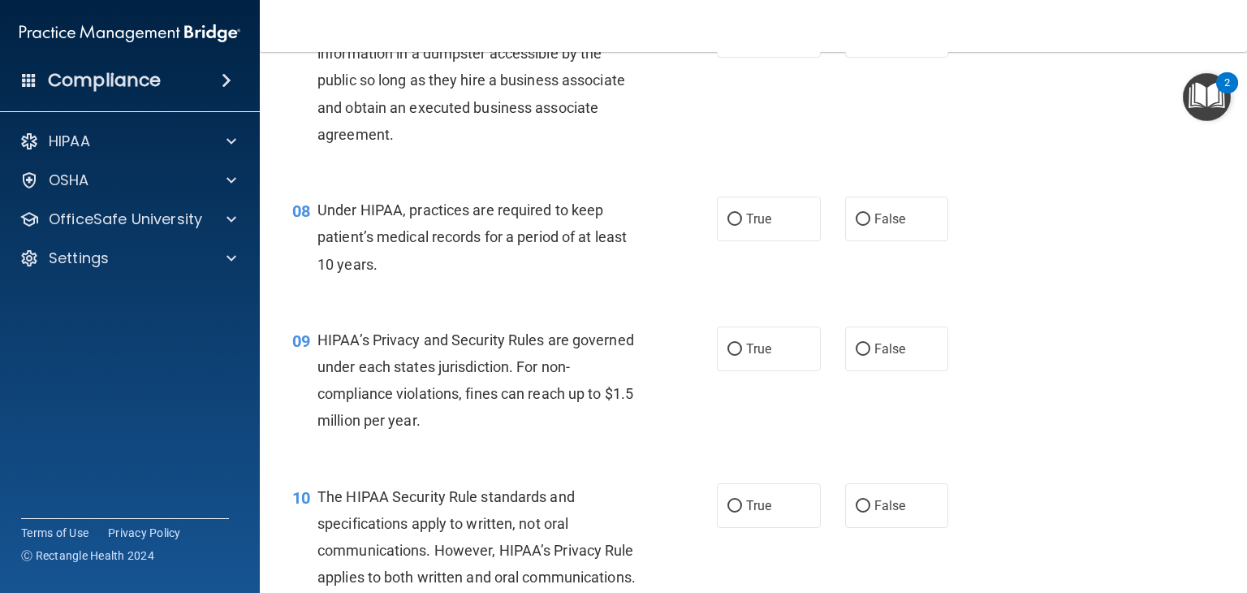
scroll to position [893, 0]
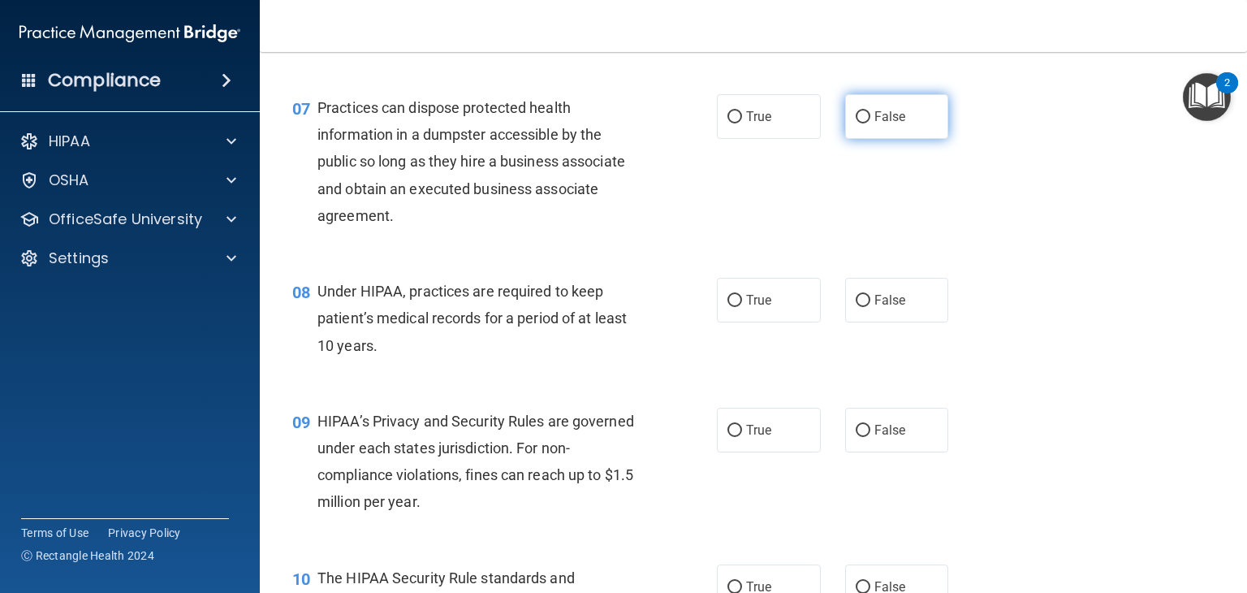
click at [856, 123] on input "False" at bounding box center [863, 117] width 15 height 12
radio input "true"
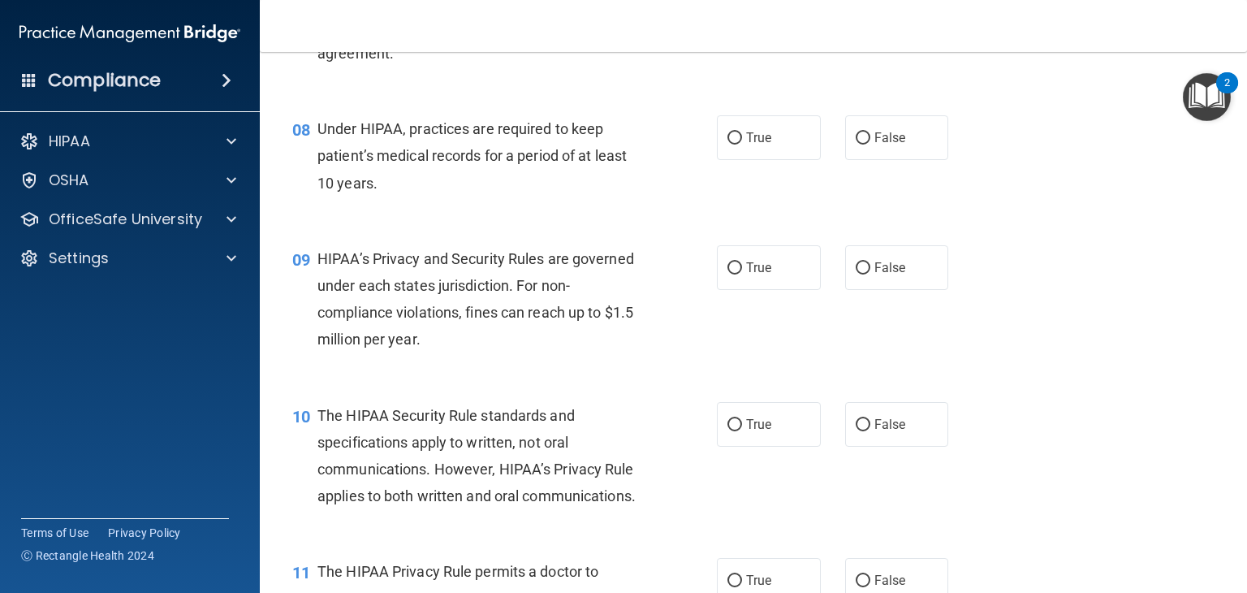
drag, startPoint x: 728, startPoint y: 165, endPoint x: 705, endPoint y: 199, distance: 41.4
click at [727, 144] on input "True" at bounding box center [734, 138] width 15 height 12
radio input "true"
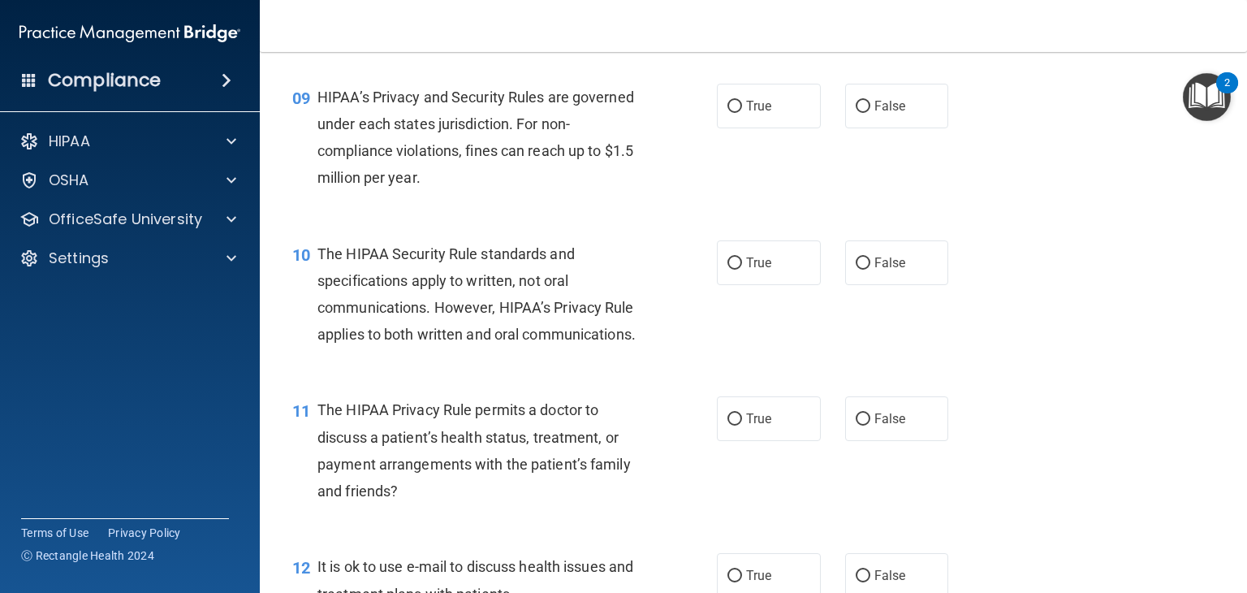
scroll to position [1218, 0]
click at [718, 127] on label "True" at bounding box center [769, 105] width 104 height 45
click at [727, 112] on input "True" at bounding box center [734, 106] width 15 height 12
radio input "true"
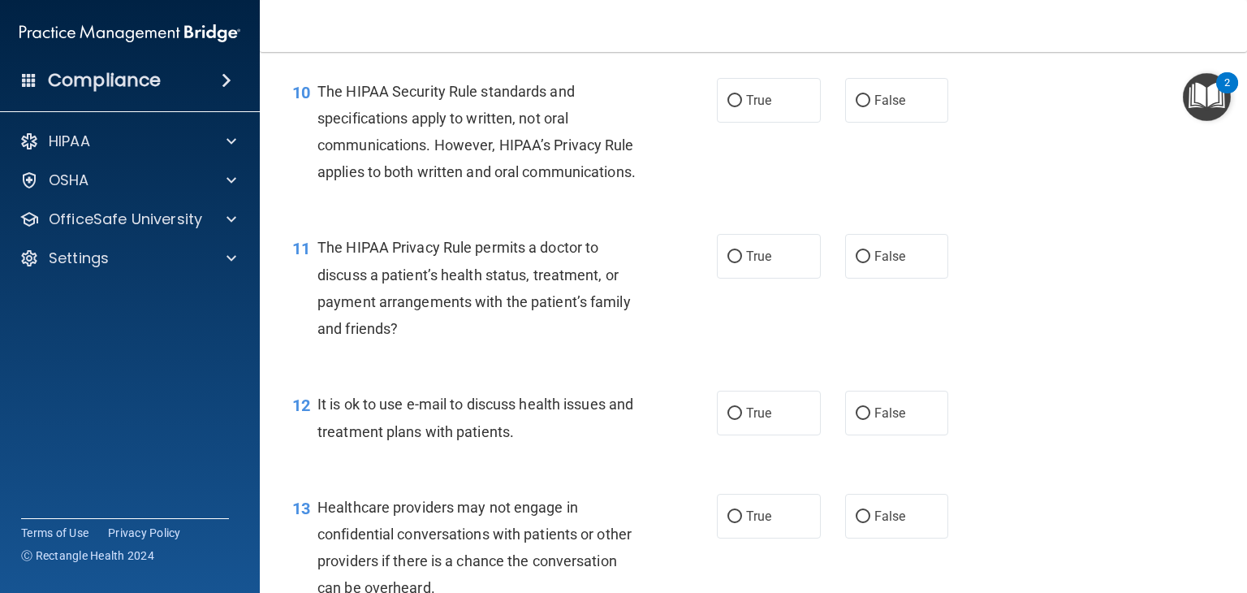
scroll to position [1380, 0]
click at [845, 121] on label "False" at bounding box center [897, 99] width 104 height 45
click at [856, 106] on input "False" at bounding box center [863, 100] width 15 height 12
radio input "true"
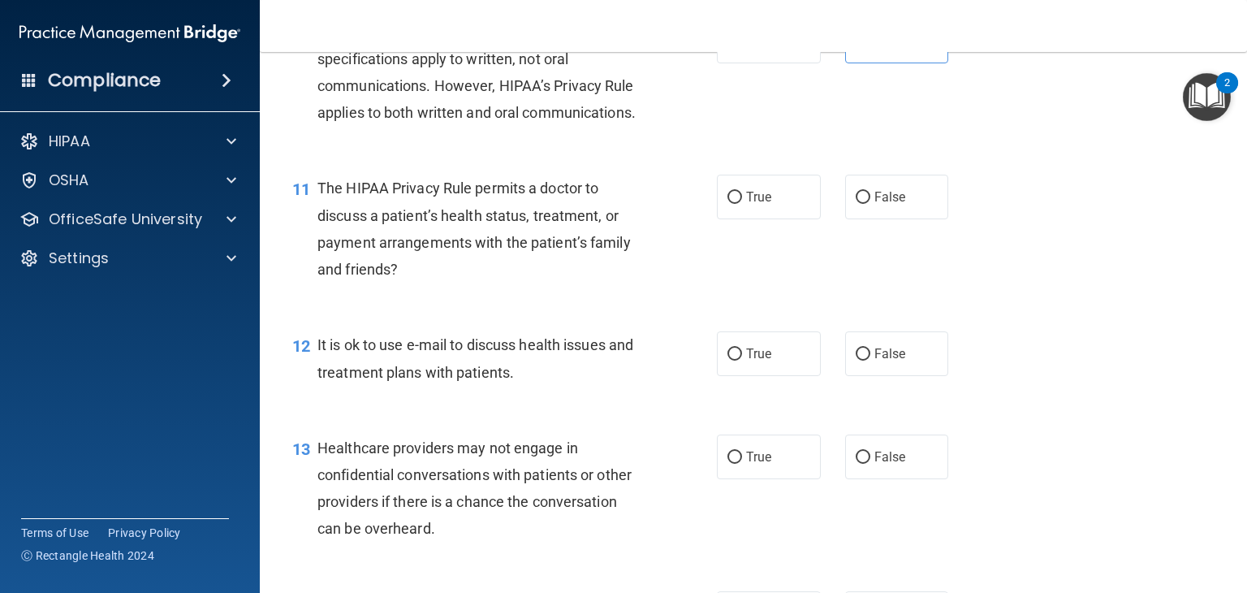
scroll to position [1542, 0]
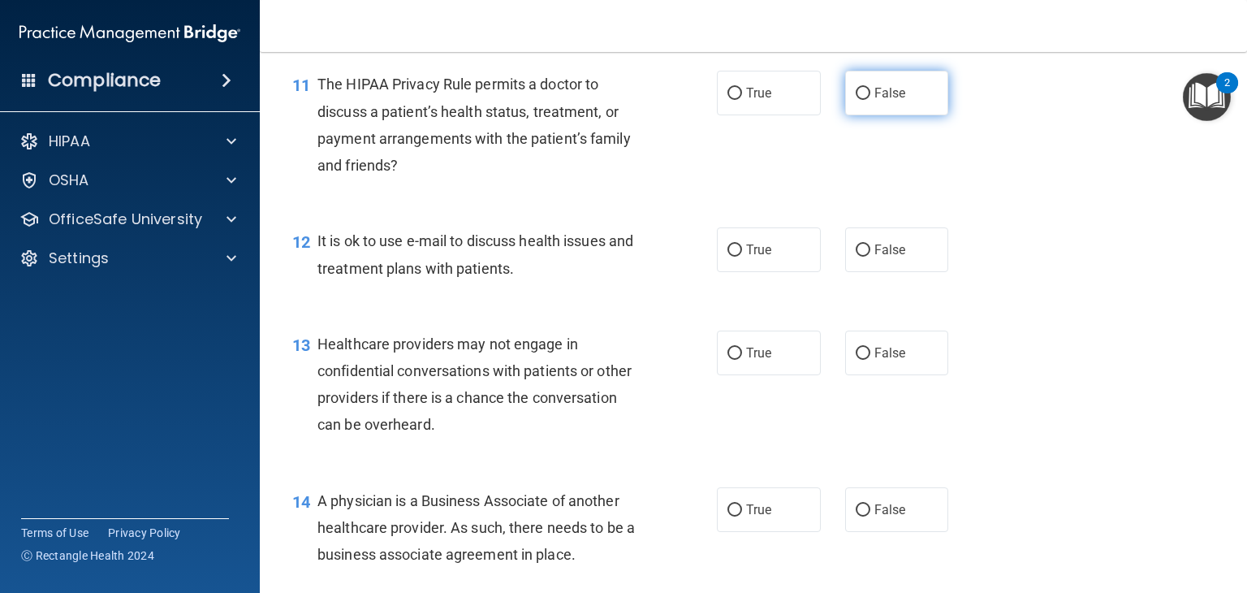
click at [863, 115] on label "False" at bounding box center [897, 93] width 104 height 45
click at [863, 100] on input "False" at bounding box center [863, 94] width 15 height 12
radio input "true"
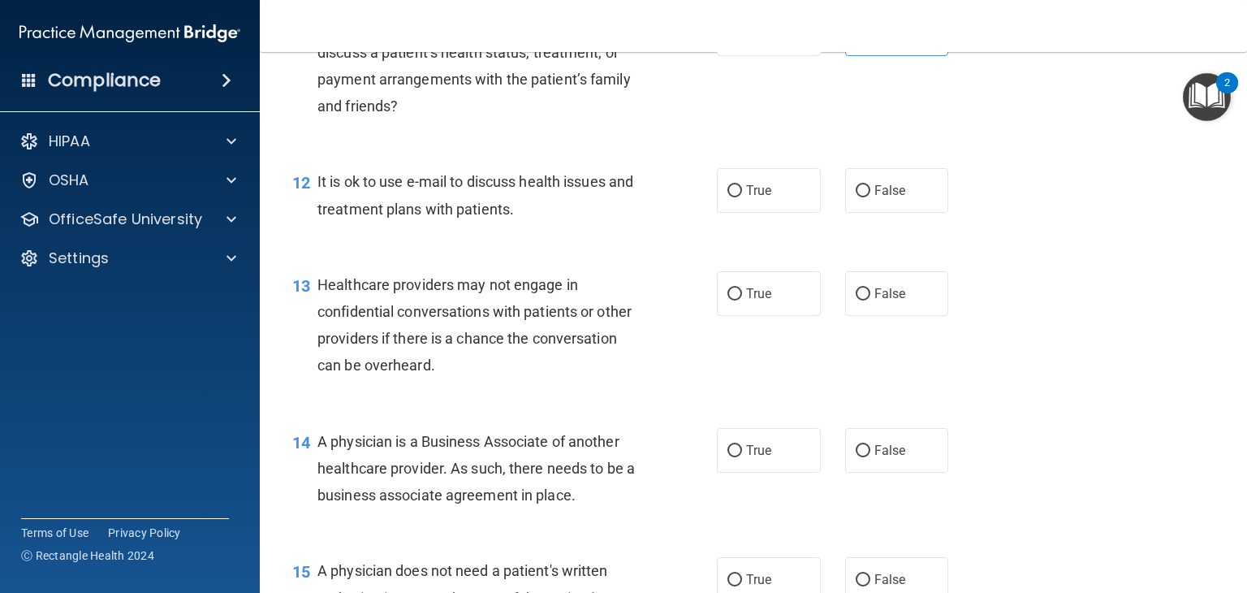
scroll to position [1705, 0]
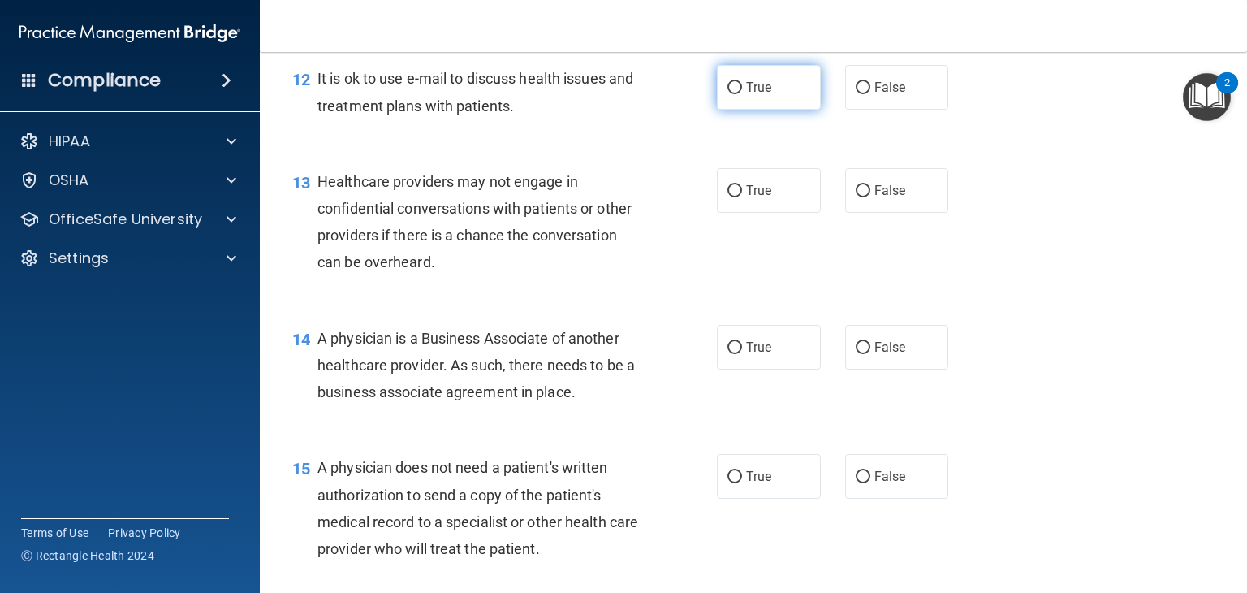
click at [717, 110] on label "True" at bounding box center [769, 87] width 104 height 45
click at [727, 94] on input "True" at bounding box center [734, 88] width 15 height 12
radio input "true"
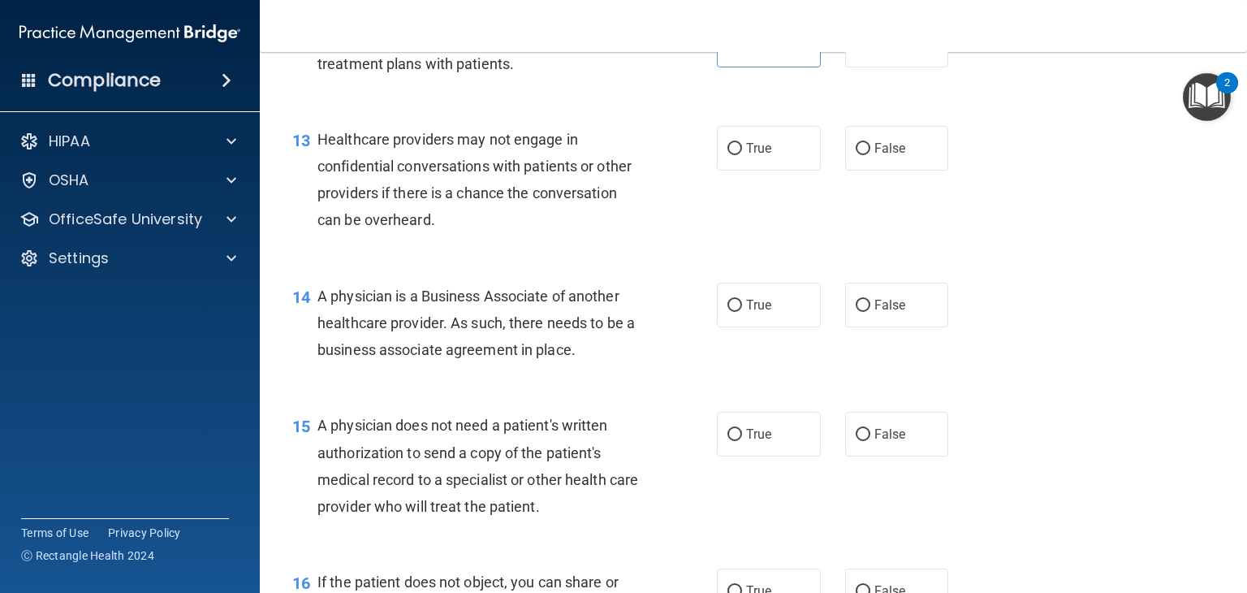
scroll to position [1786, 0]
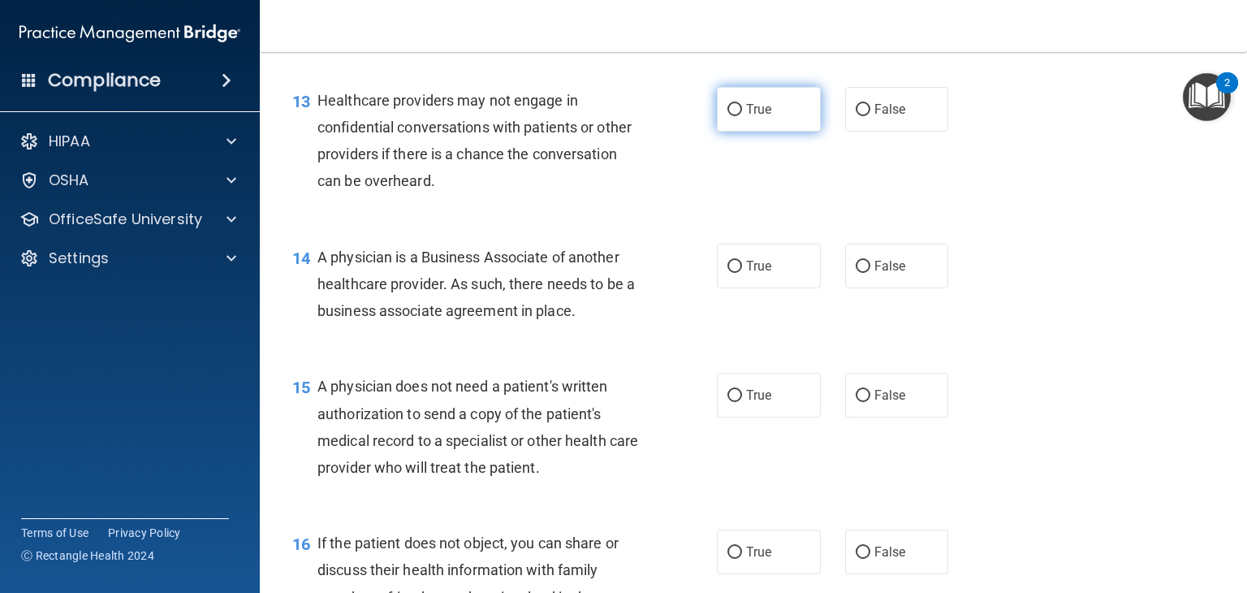
click at [717, 131] on label "True" at bounding box center [769, 109] width 104 height 45
click at [727, 116] on input "True" at bounding box center [734, 110] width 15 height 12
radio input "true"
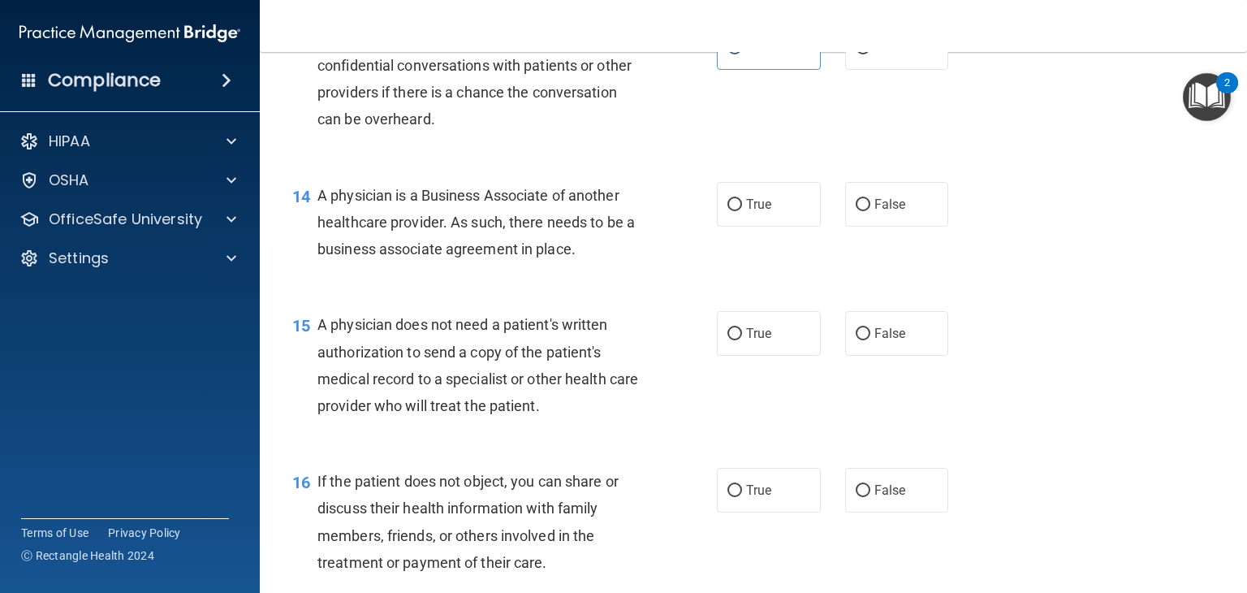
scroll to position [1948, 0]
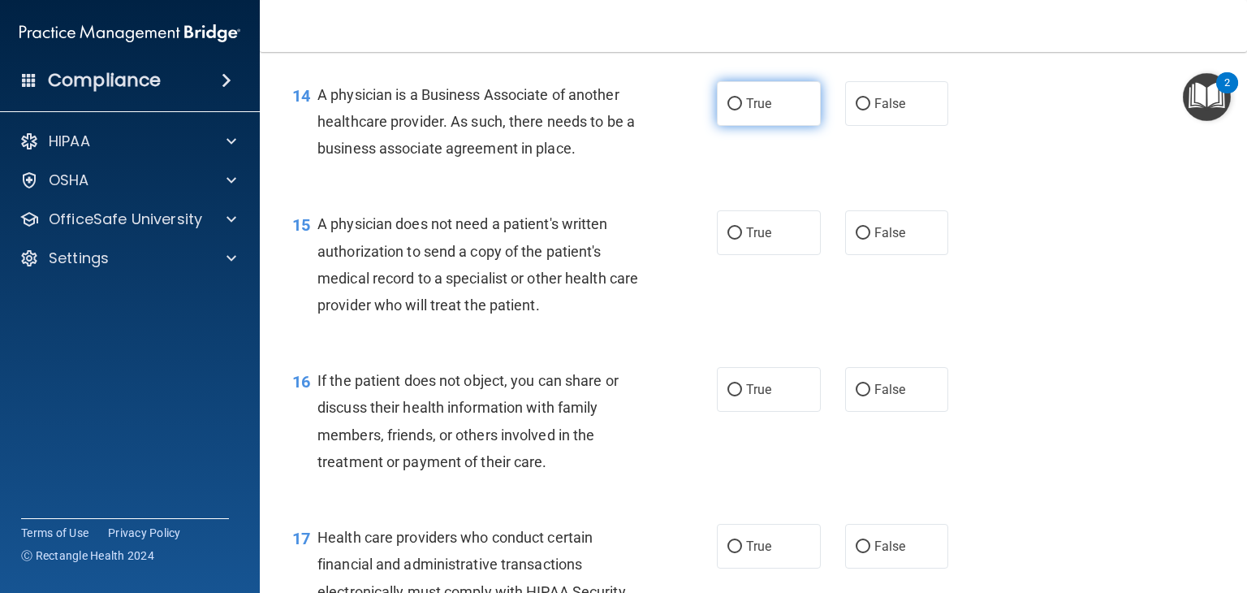
click at [737, 126] on label "True" at bounding box center [769, 103] width 104 height 45
click at [737, 110] on input "True" at bounding box center [734, 104] width 15 height 12
radio input "true"
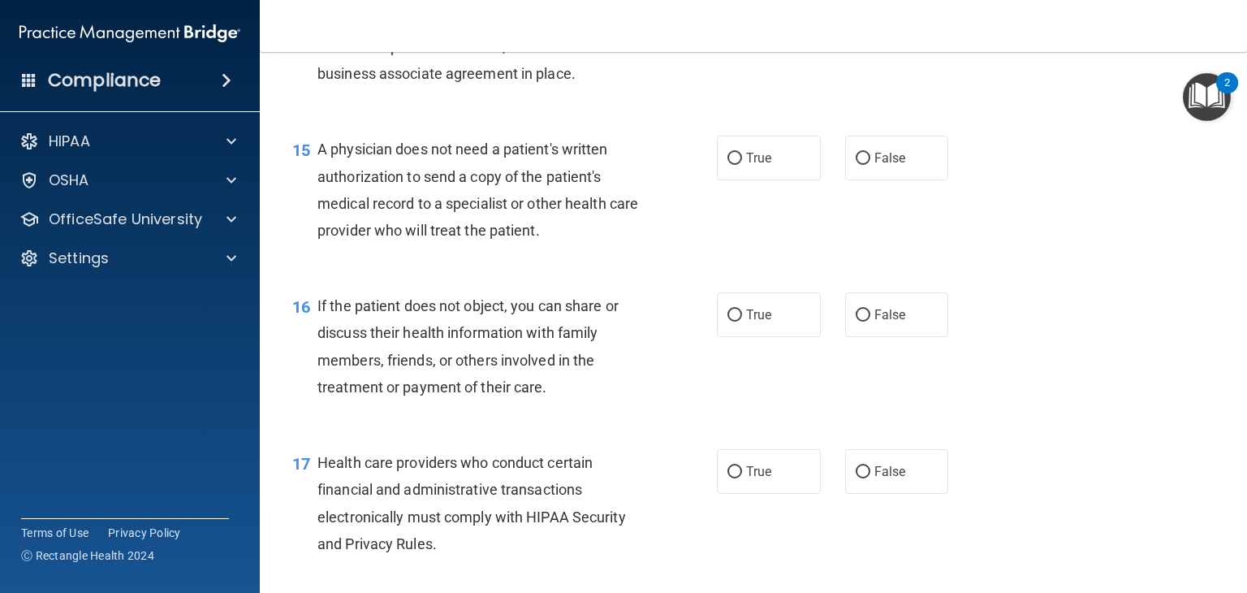
scroll to position [2110, 0]
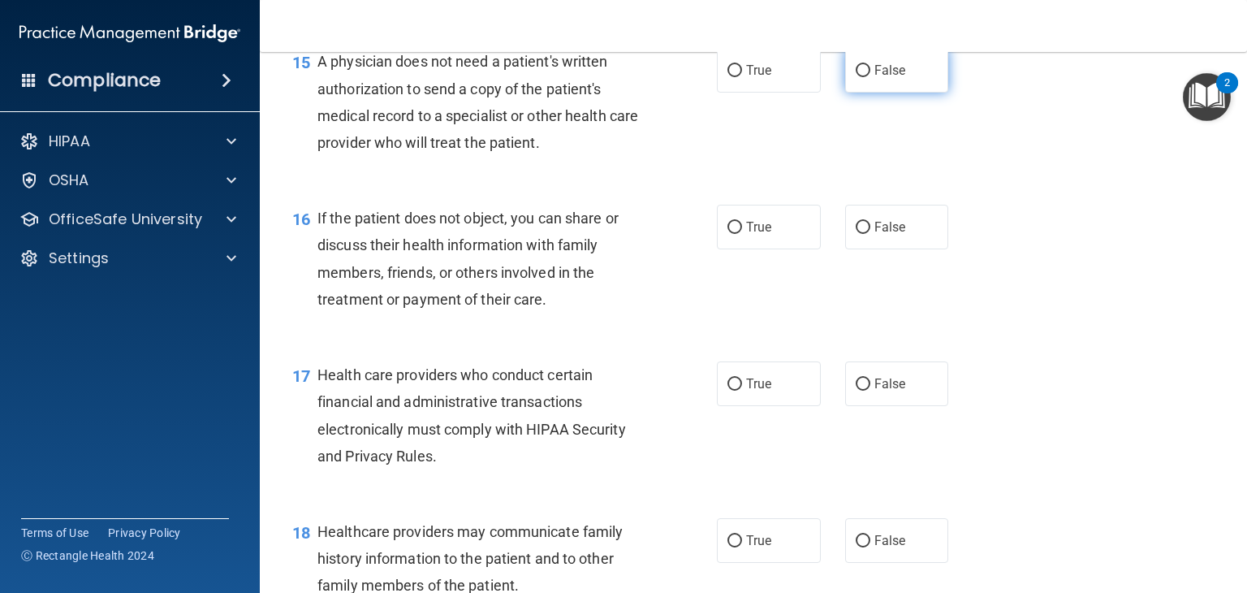
click at [856, 77] on input "False" at bounding box center [863, 71] width 15 height 12
radio input "true"
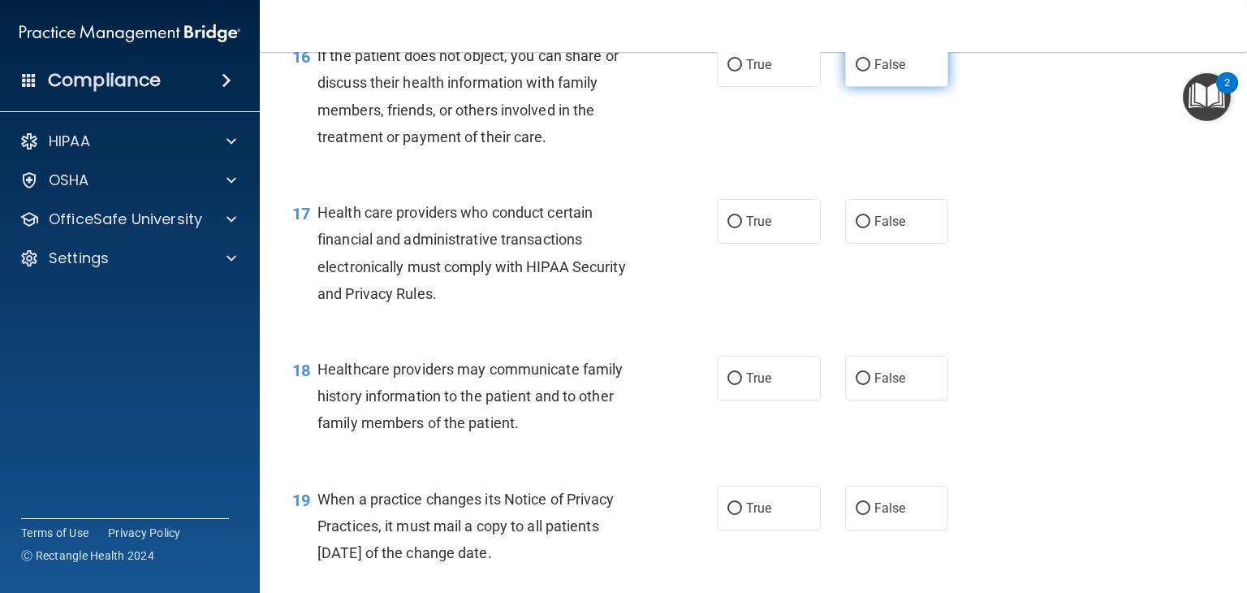
click at [856, 71] on input "False" at bounding box center [863, 65] width 15 height 12
radio input "true"
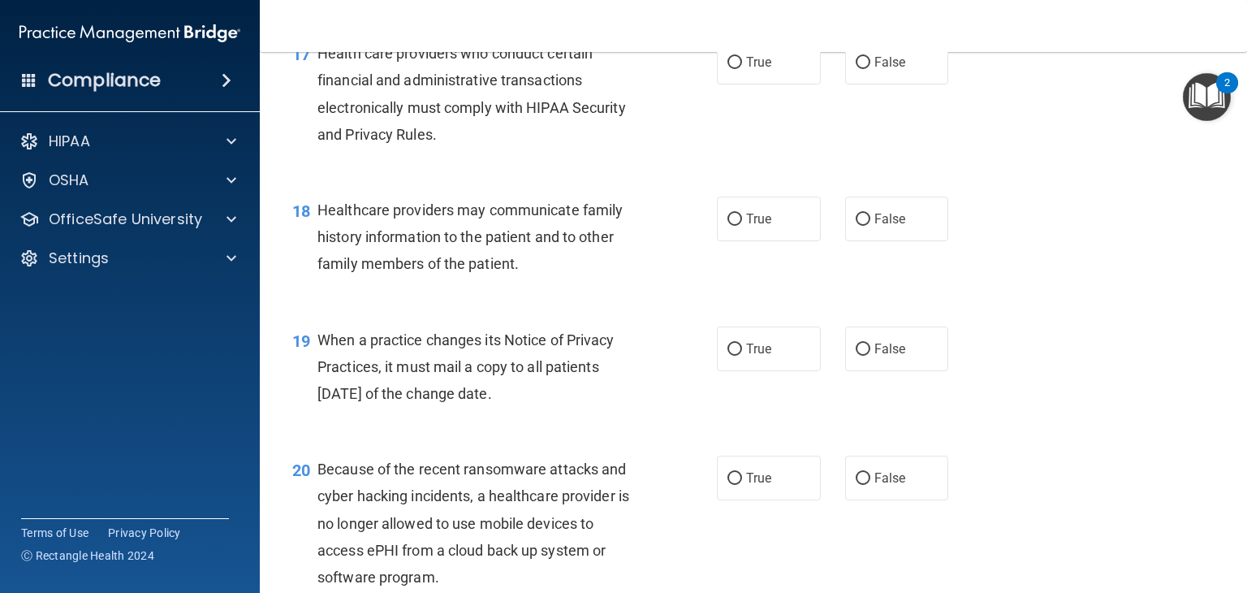
scroll to position [2435, 0]
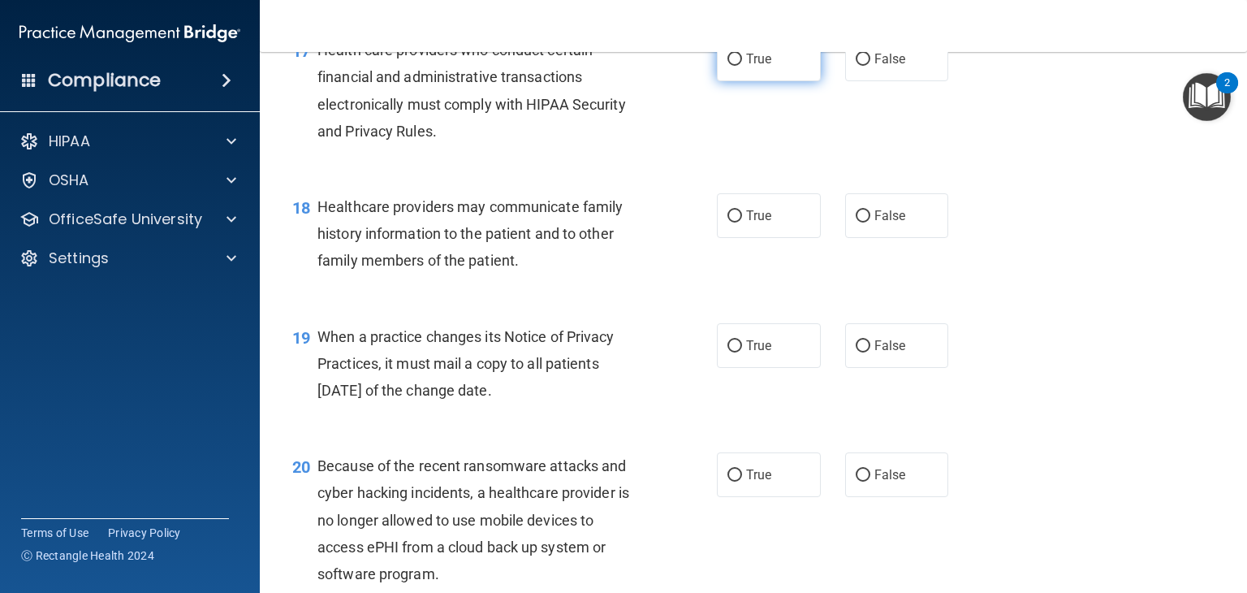
click at [734, 66] on input "True" at bounding box center [734, 60] width 15 height 12
radio input "true"
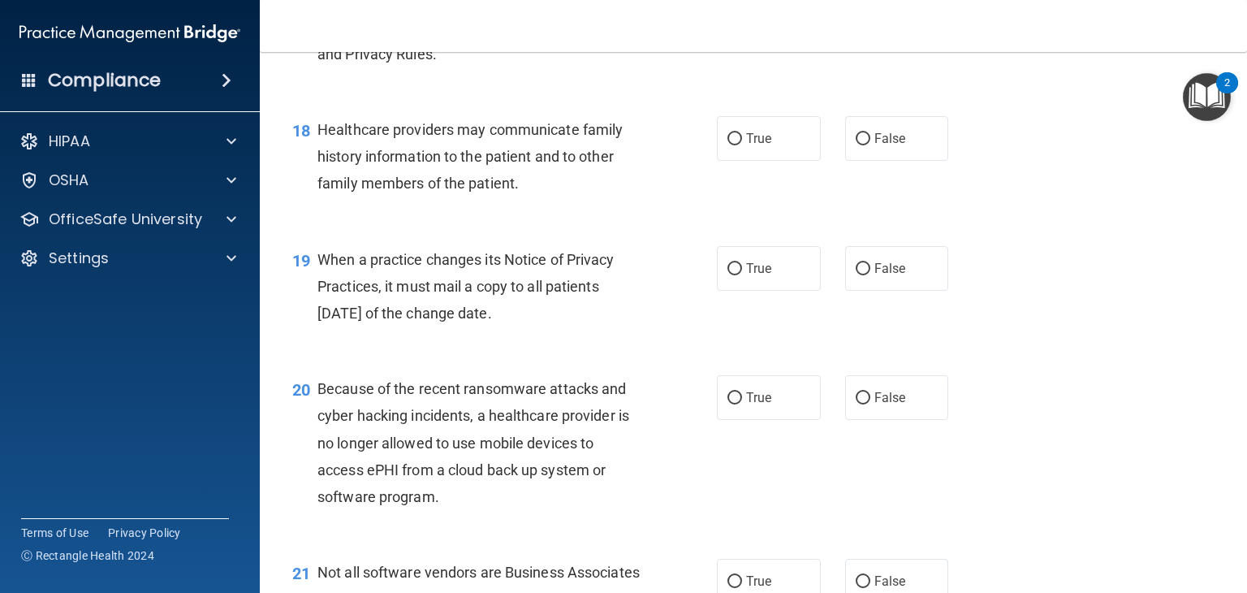
scroll to position [2598, 0]
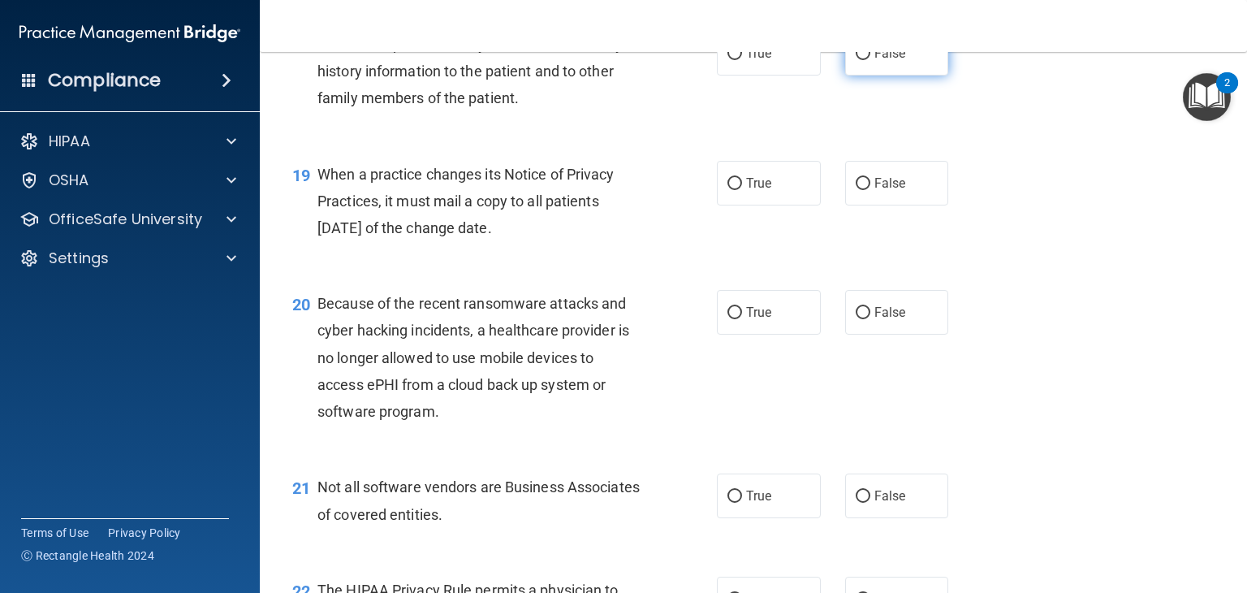
click at [845, 75] on label "False" at bounding box center [897, 53] width 104 height 45
click at [856, 60] on input "False" at bounding box center [863, 54] width 15 height 12
radio input "true"
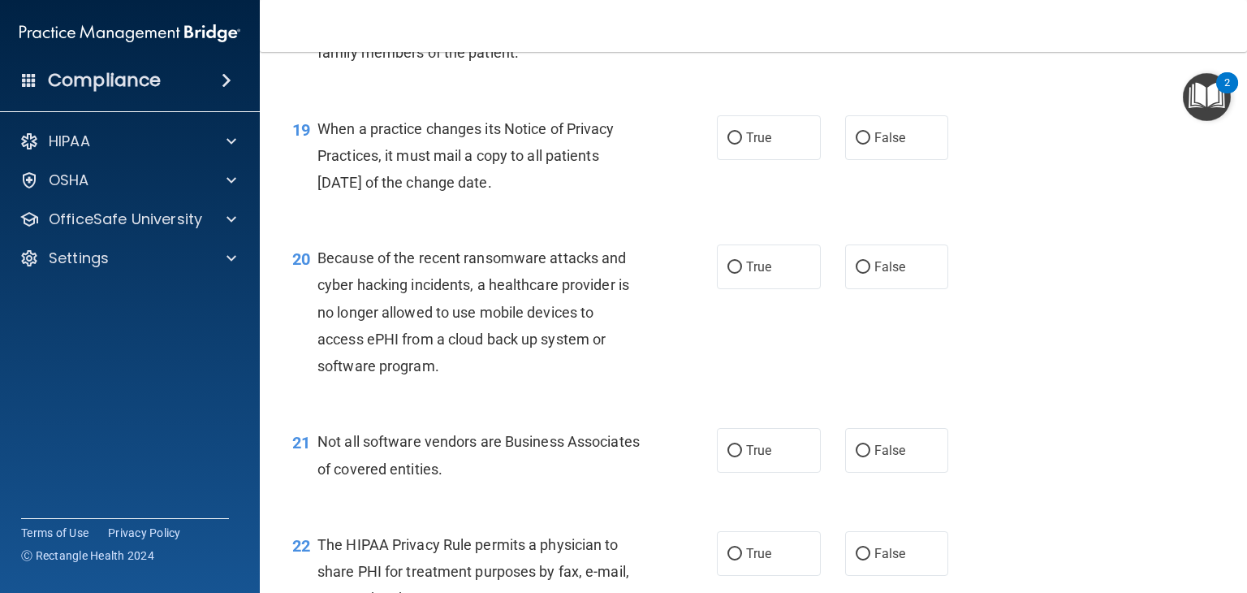
scroll to position [2760, 0]
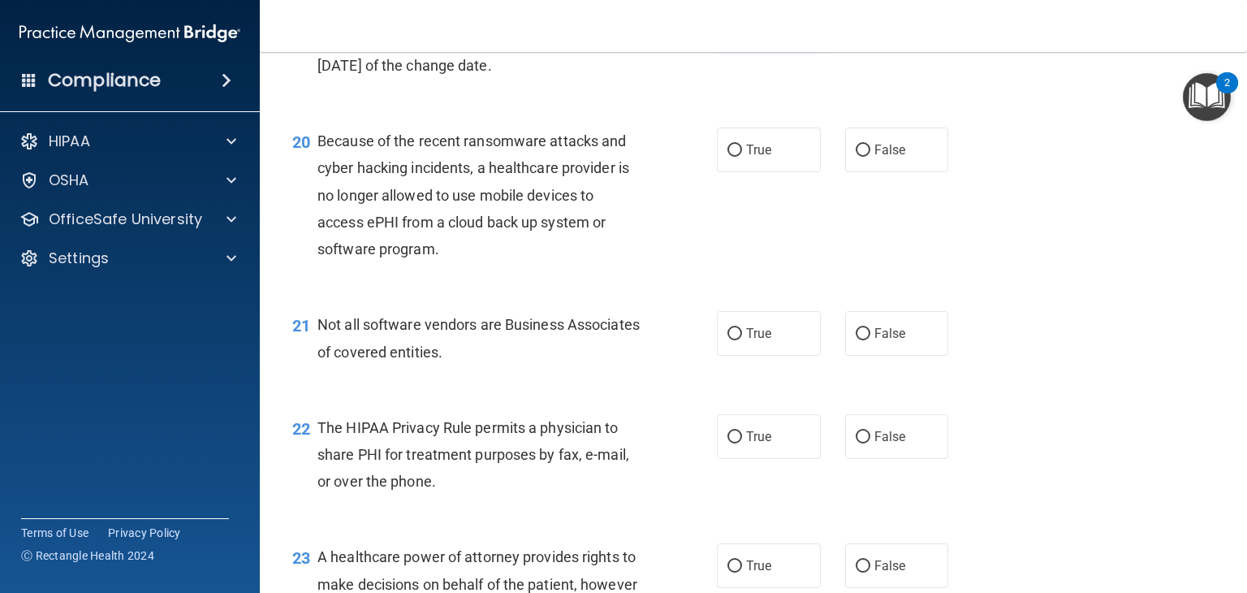
click at [727, 28] on input "True" at bounding box center [734, 21] width 15 height 12
radio input "true"
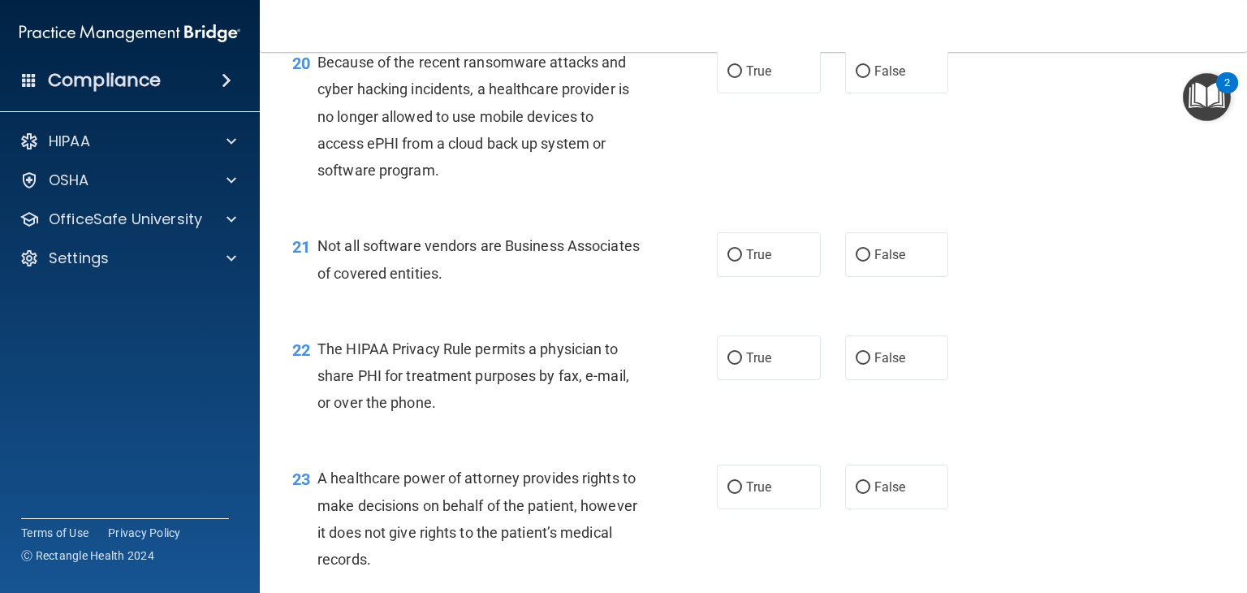
scroll to position [2841, 0]
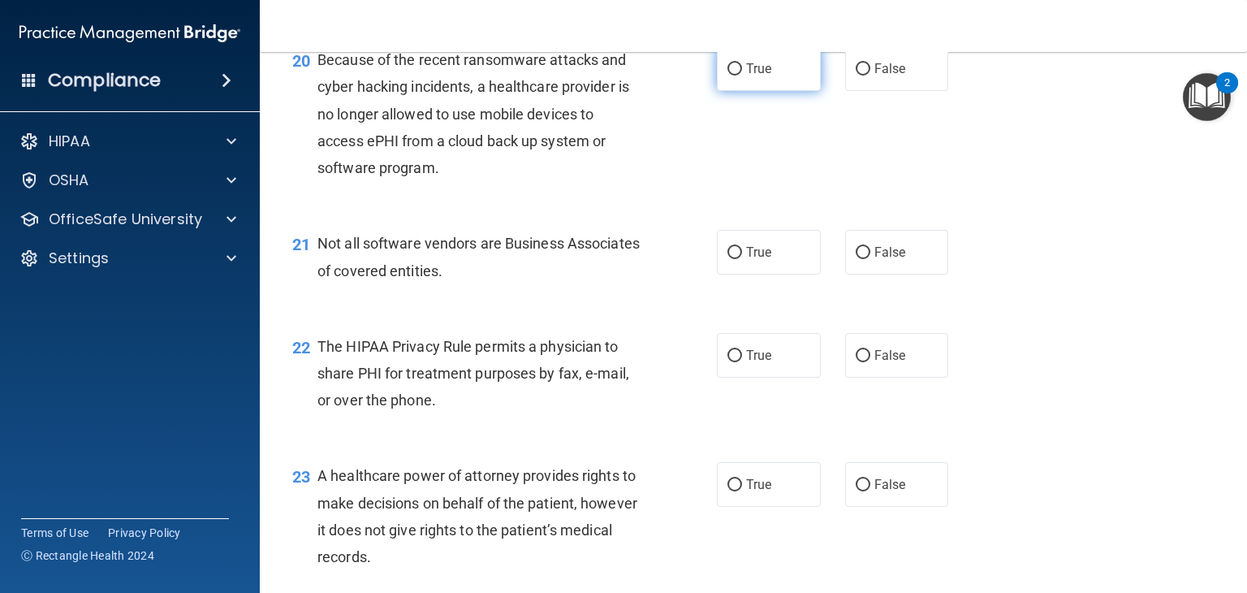
click at [727, 75] on input "True" at bounding box center [734, 69] width 15 height 12
radio input "true"
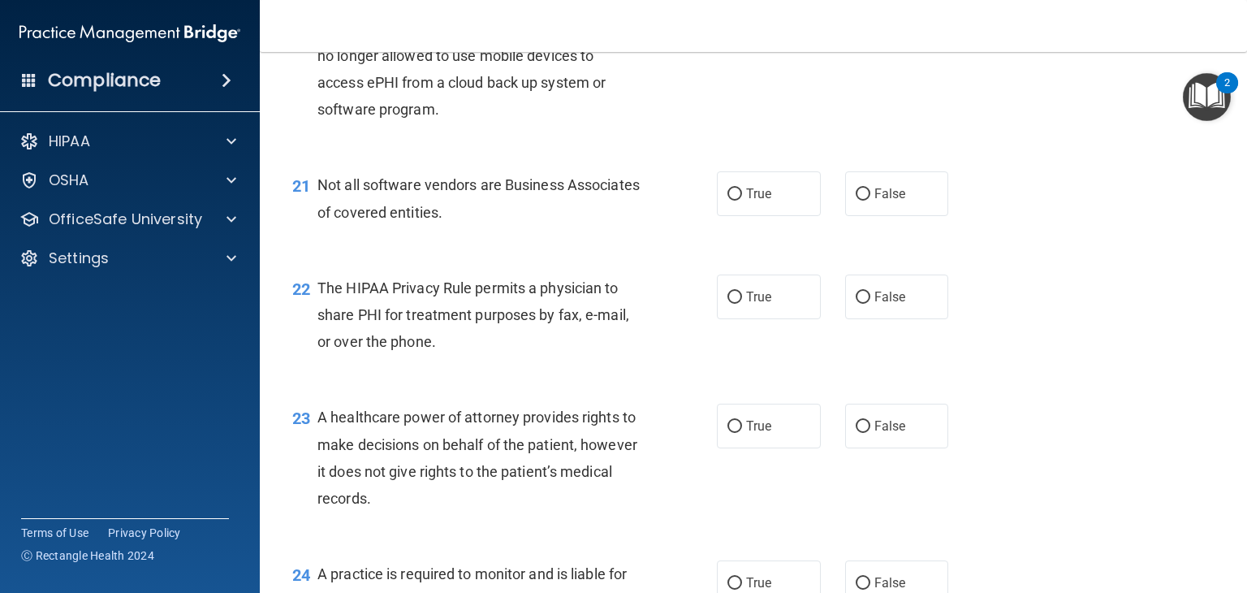
scroll to position [3003, 0]
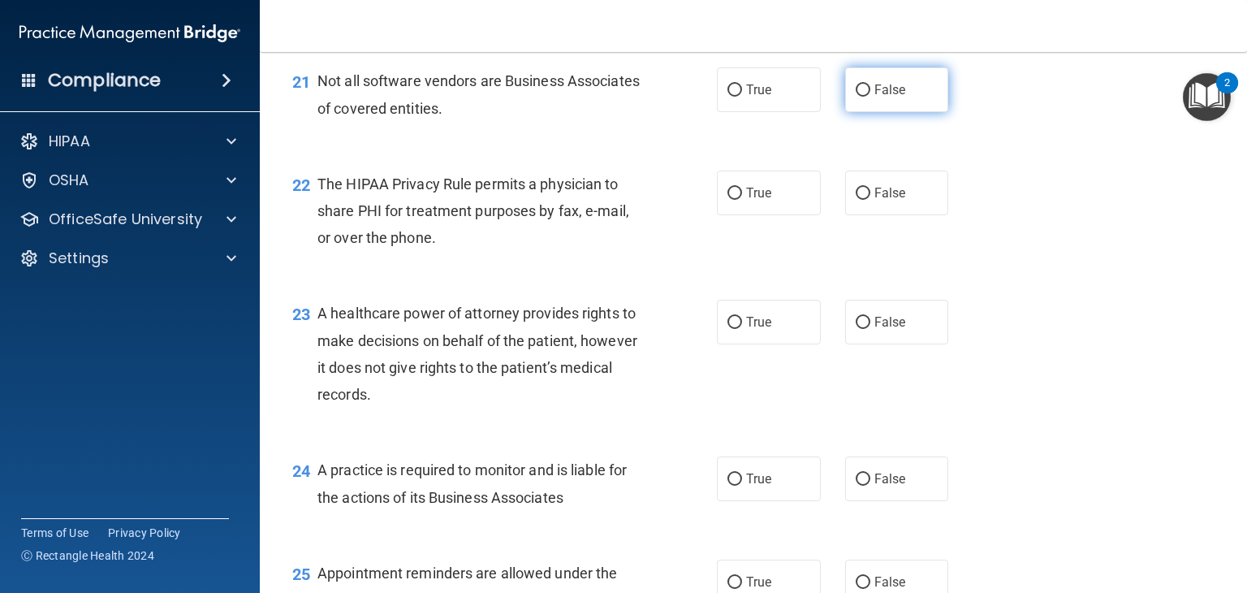
click at [845, 112] on label "False" at bounding box center [897, 89] width 104 height 45
click at [856, 97] on input "False" at bounding box center [863, 90] width 15 height 12
radio input "true"
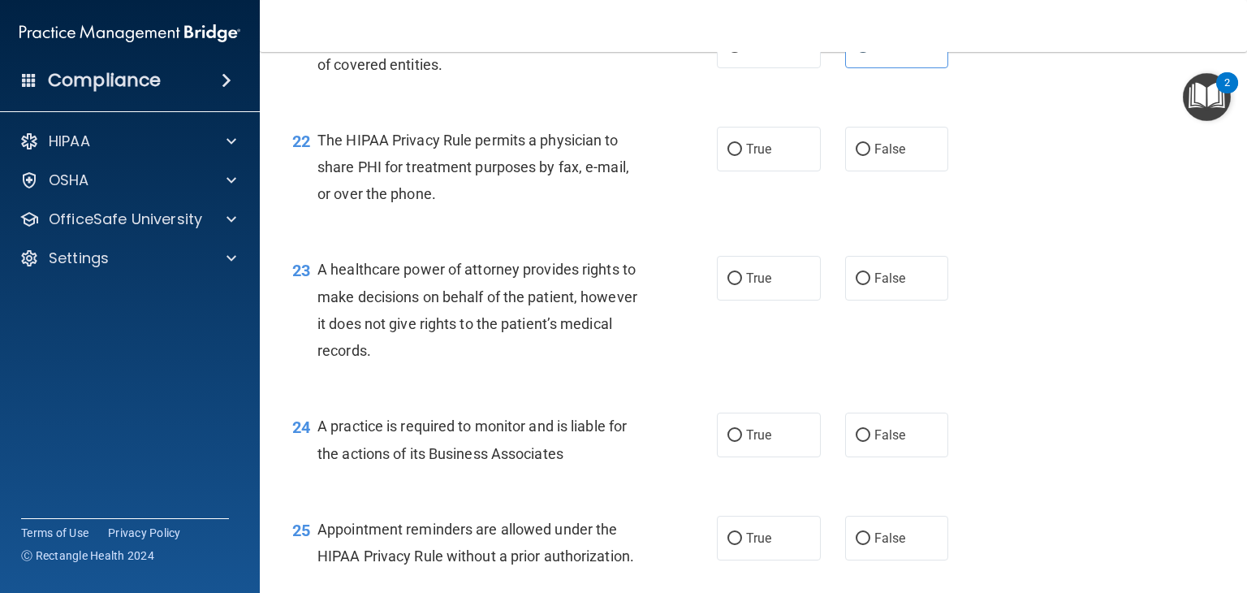
scroll to position [3085, 0]
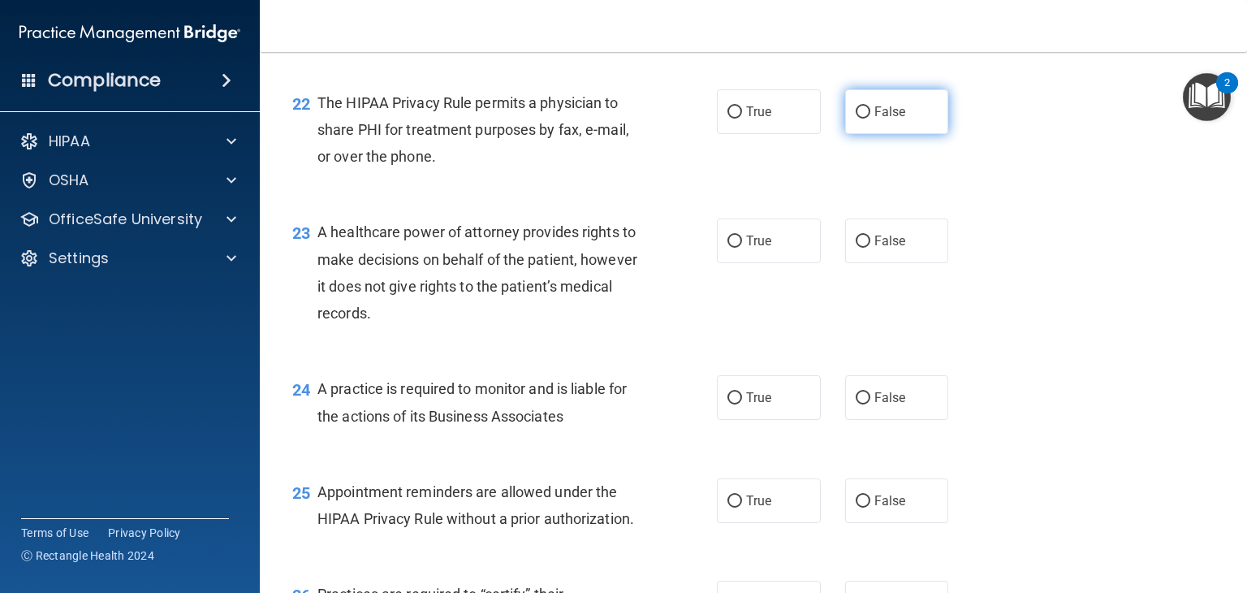
click at [856, 119] on input "False" at bounding box center [863, 112] width 15 height 12
radio input "true"
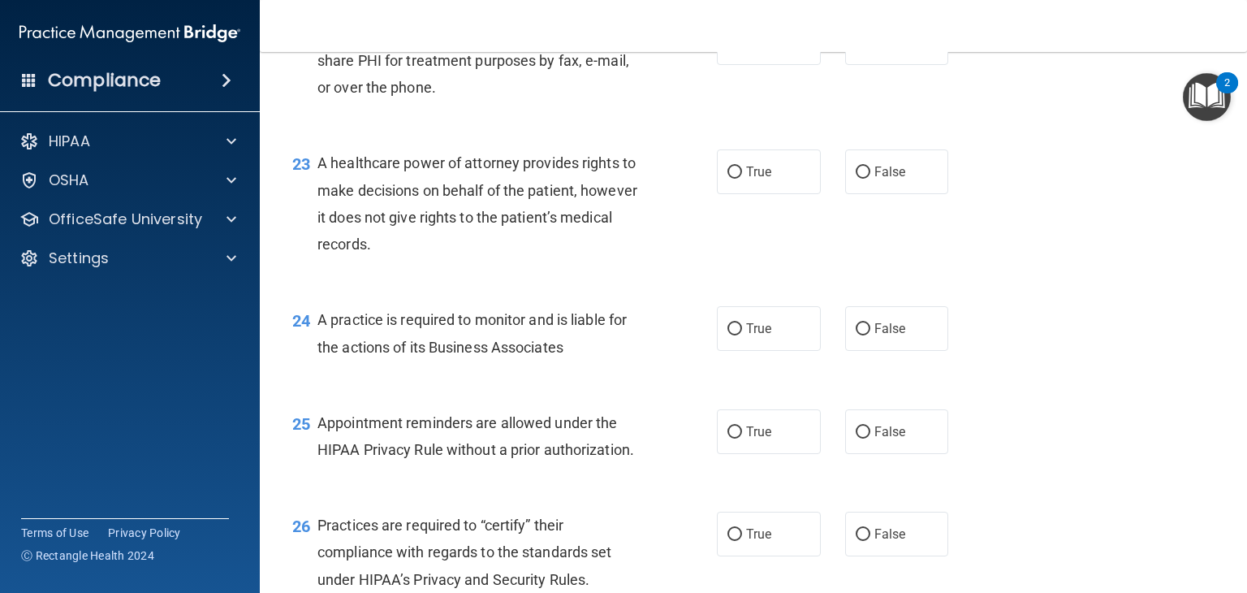
scroll to position [3247, 0]
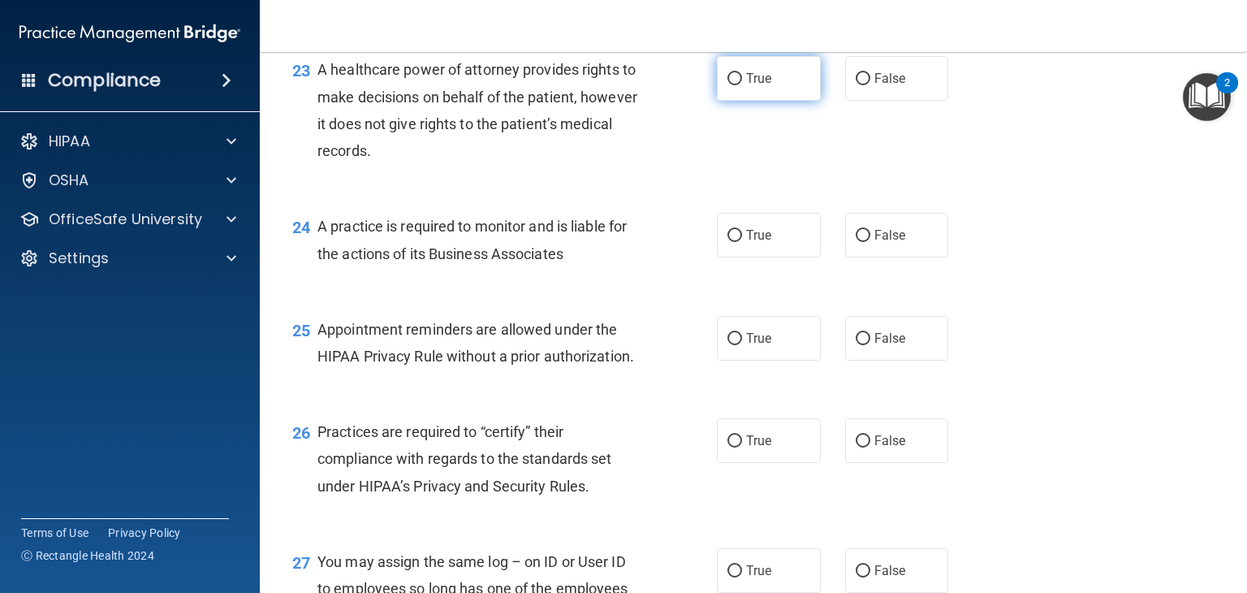
click at [727, 85] on input "True" at bounding box center [734, 79] width 15 height 12
radio input "true"
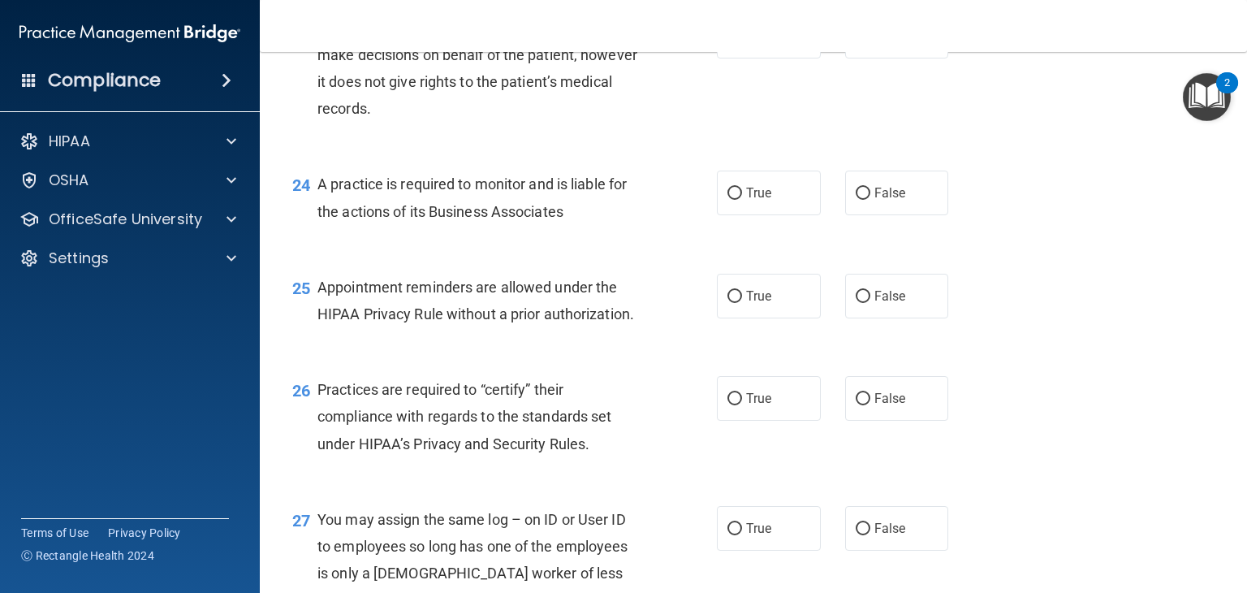
scroll to position [3328, 0]
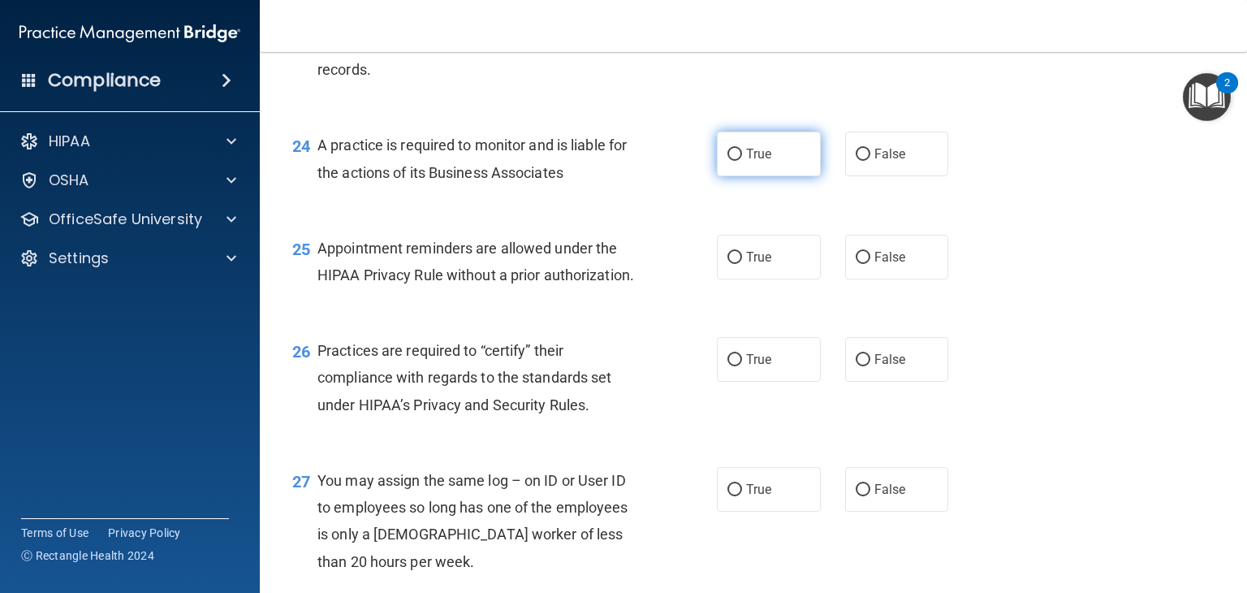
click at [727, 161] on input "True" at bounding box center [734, 155] width 15 height 12
radio input "true"
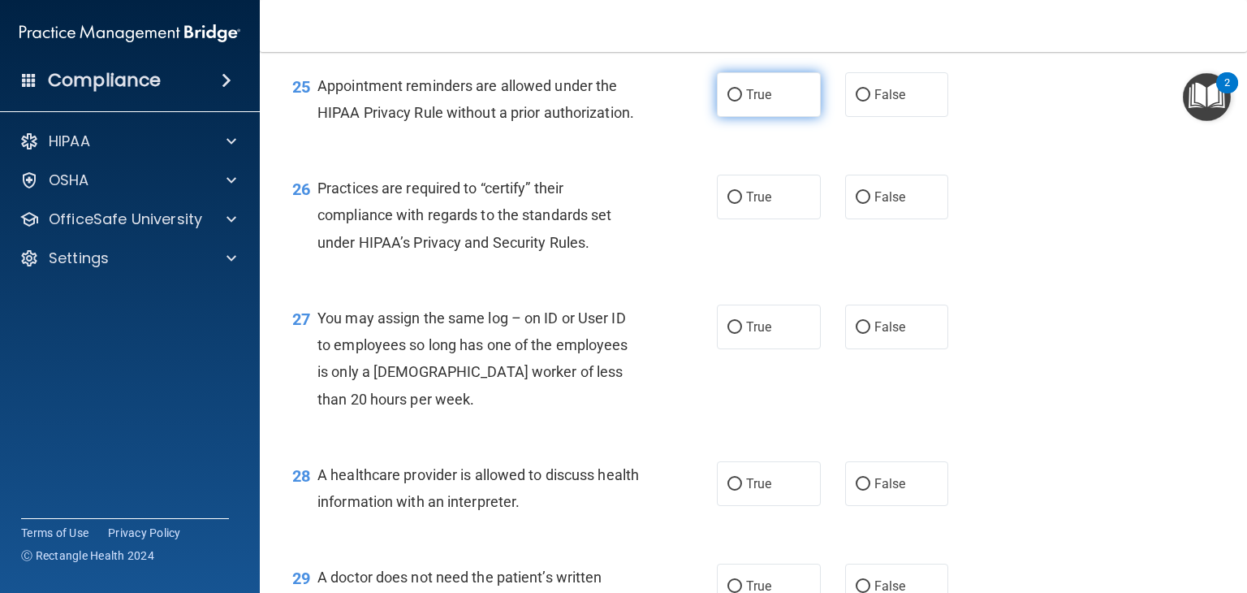
click at [718, 117] on label "True" at bounding box center [769, 94] width 104 height 45
click at [727, 101] on input "True" at bounding box center [734, 95] width 15 height 12
radio input "true"
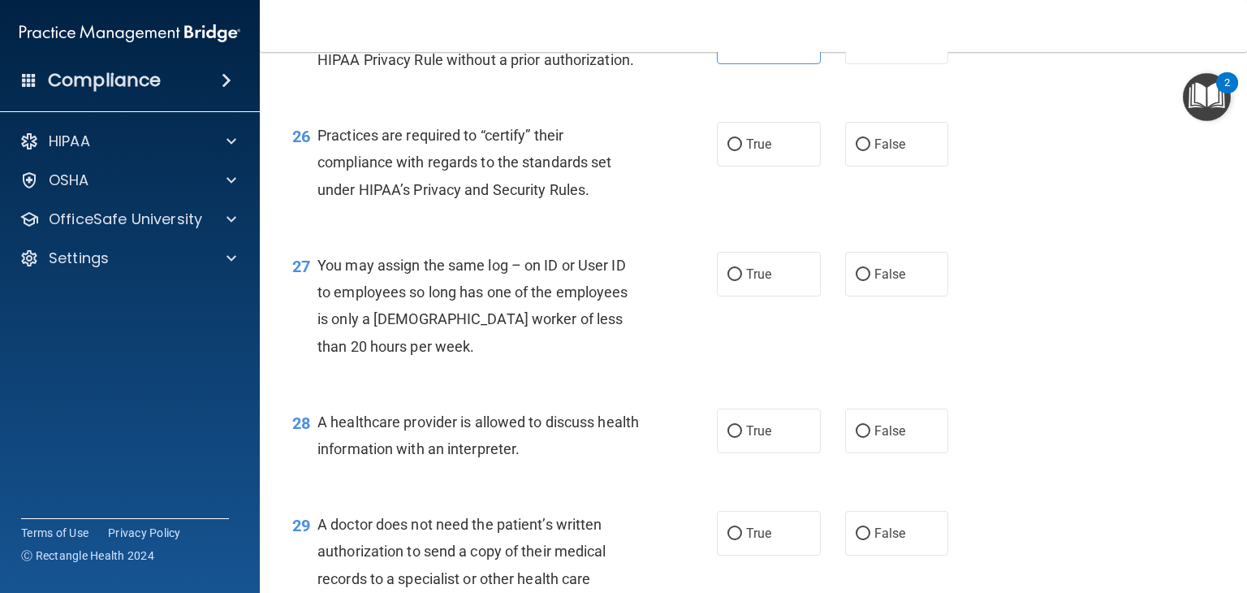
scroll to position [3572, 0]
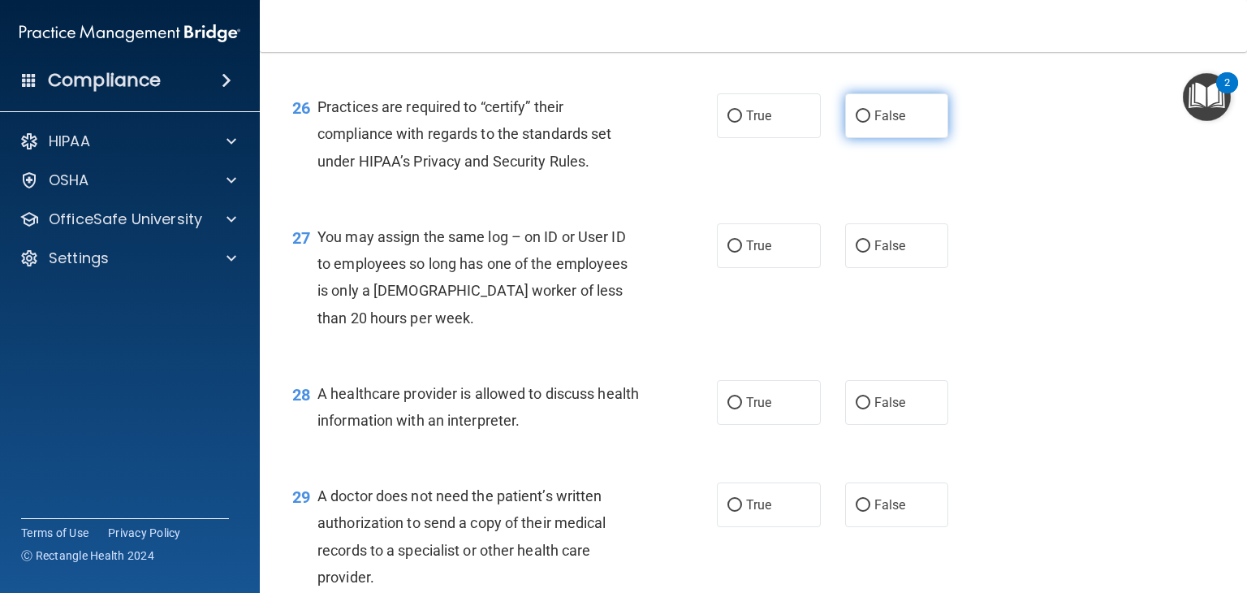
click at [856, 123] on input "False" at bounding box center [863, 116] width 15 height 12
radio input "true"
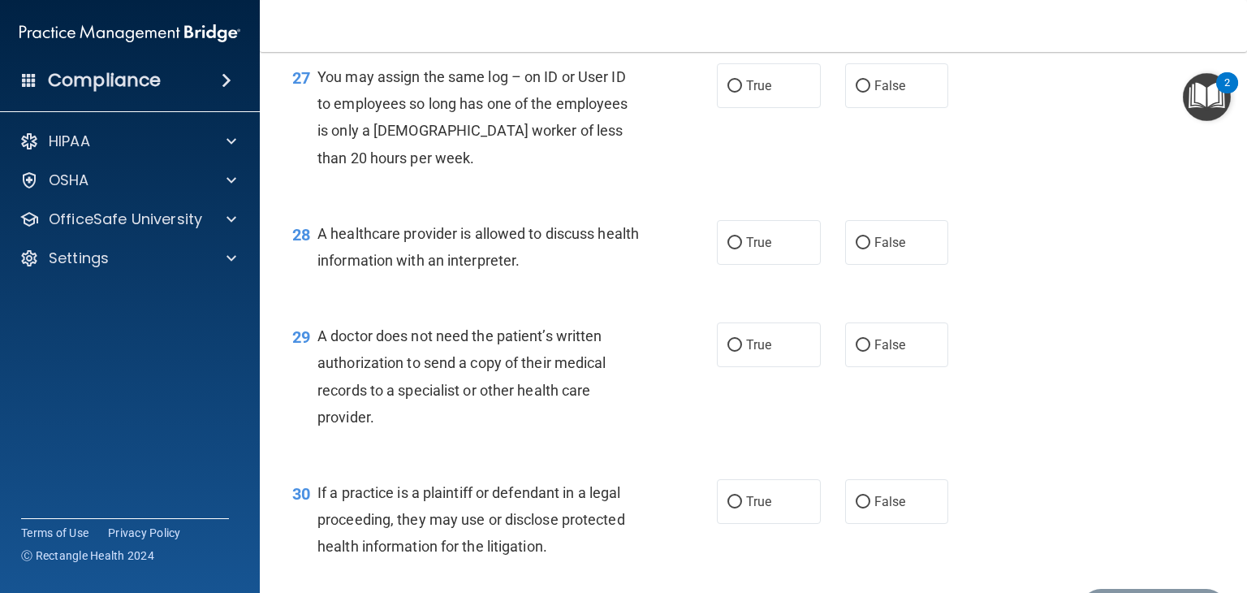
scroll to position [3734, 0]
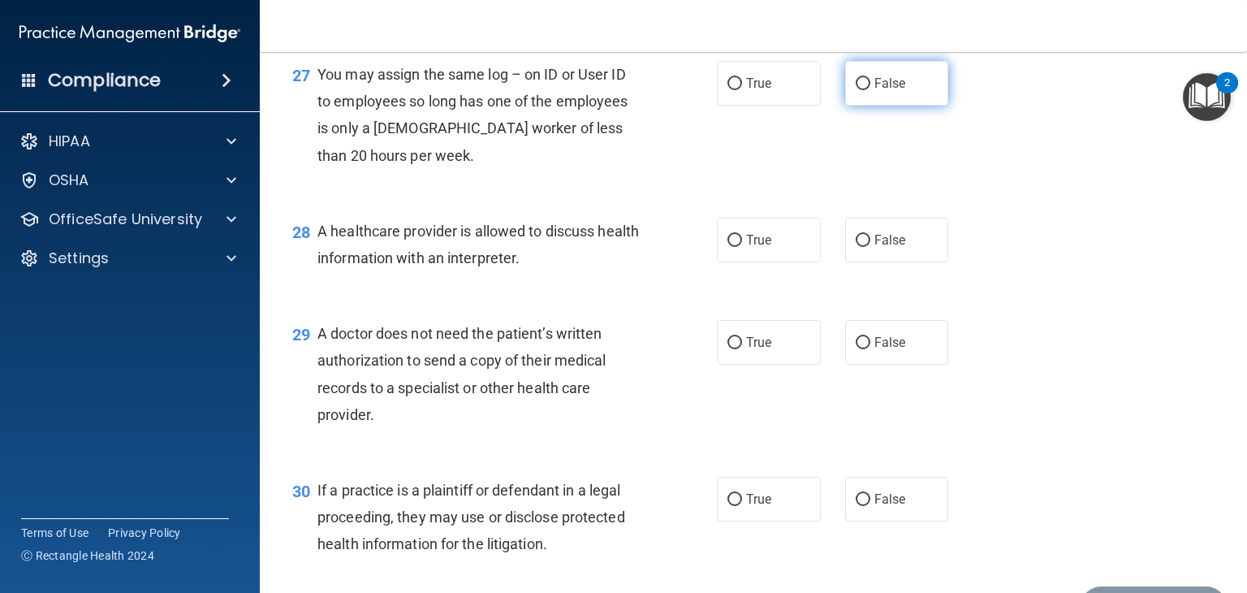
click at [856, 90] on input "False" at bounding box center [863, 84] width 15 height 12
radio input "true"
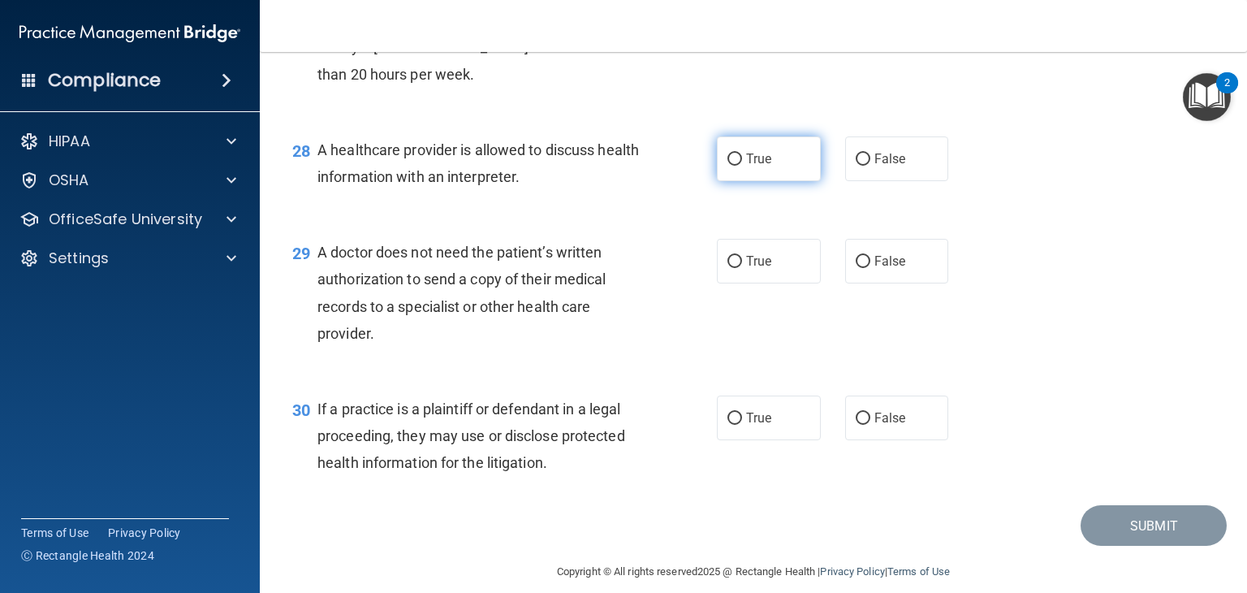
click at [727, 166] on input "True" at bounding box center [734, 159] width 15 height 12
radio input "true"
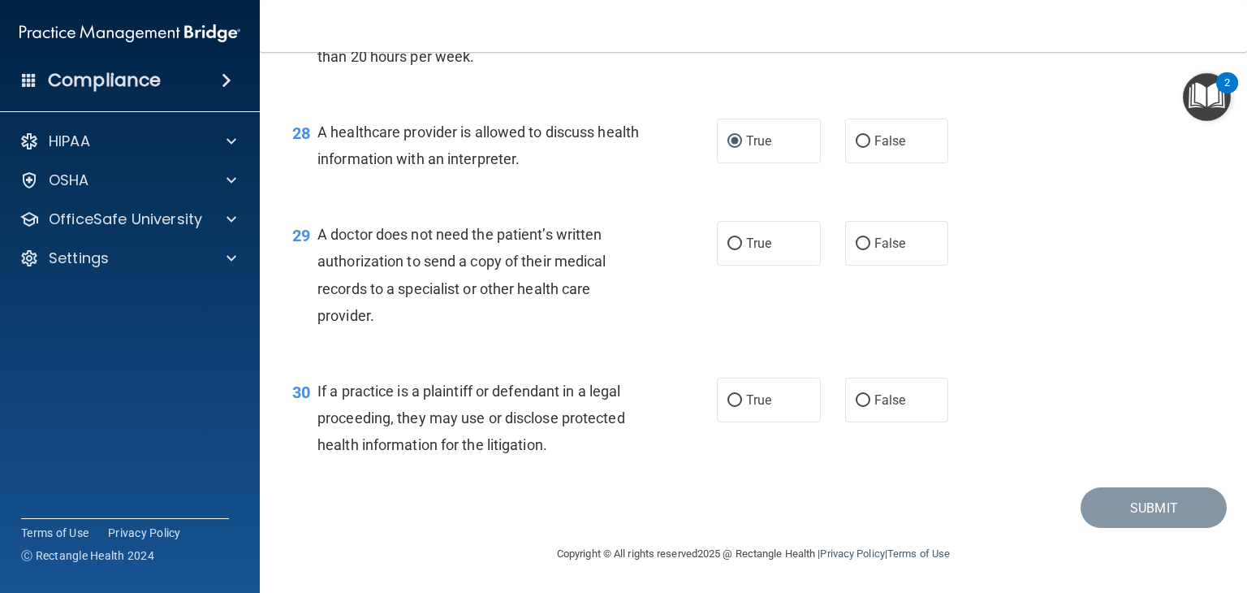
scroll to position [3887, 0]
click at [729, 244] on input "True" at bounding box center [734, 244] width 15 height 12
radio input "true"
click at [727, 399] on input "True" at bounding box center [734, 400] width 15 height 12
radio input "true"
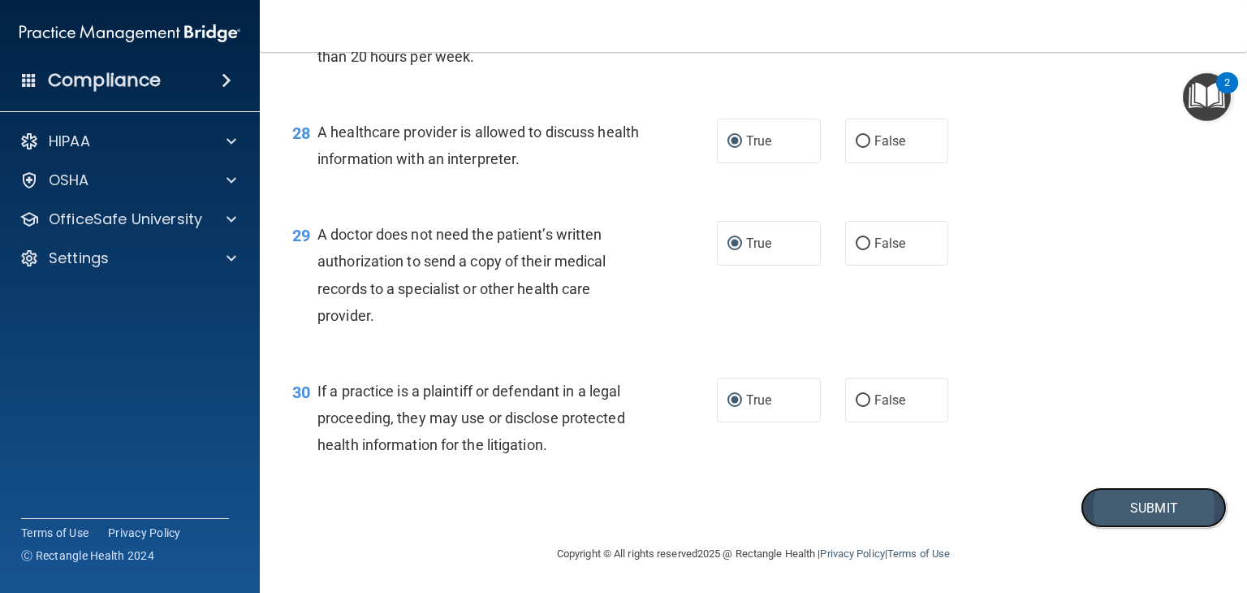
click at [1136, 511] on button "Submit" at bounding box center [1153, 507] width 146 height 41
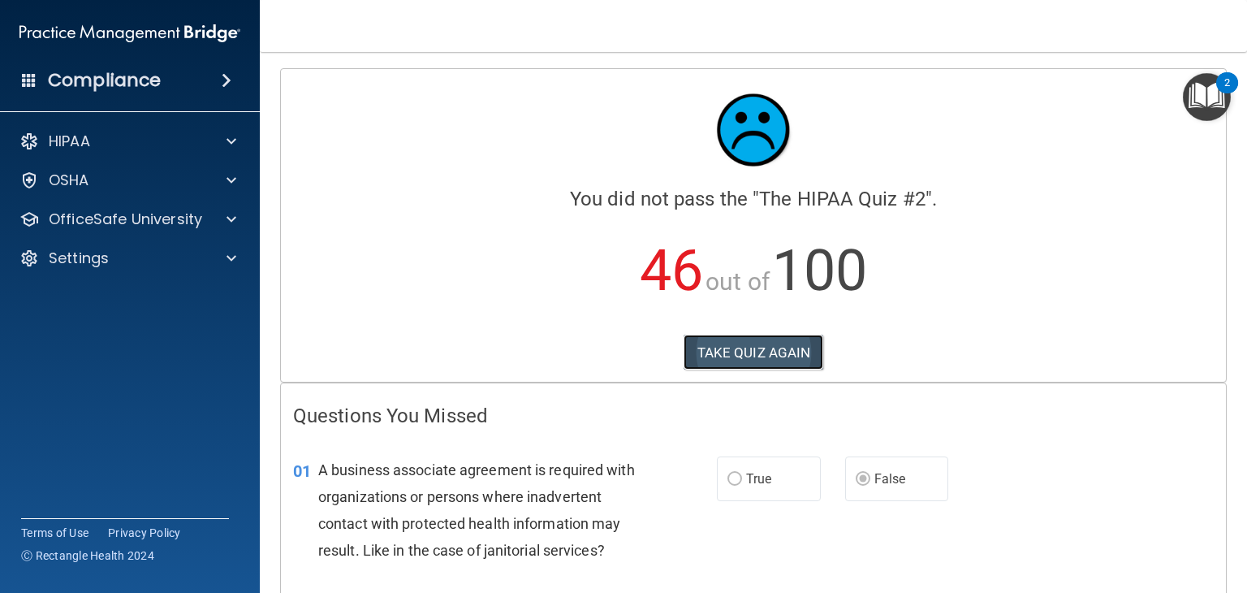
click at [707, 351] on button "TAKE QUIZ AGAIN" at bounding box center [753, 352] width 140 height 36
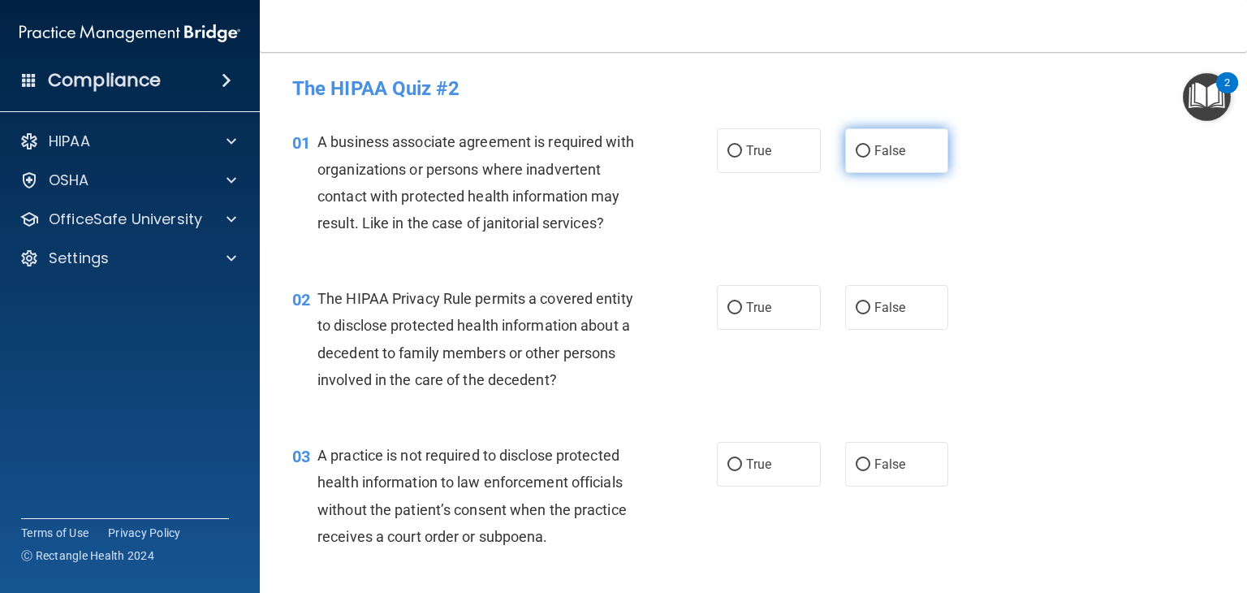
drag, startPoint x: 845, startPoint y: 144, endPoint x: 846, endPoint y: 156, distance: 12.2
click at [846, 144] on label "False" at bounding box center [897, 150] width 104 height 45
click at [856, 145] on input "False" at bounding box center [863, 151] width 15 height 12
radio input "true"
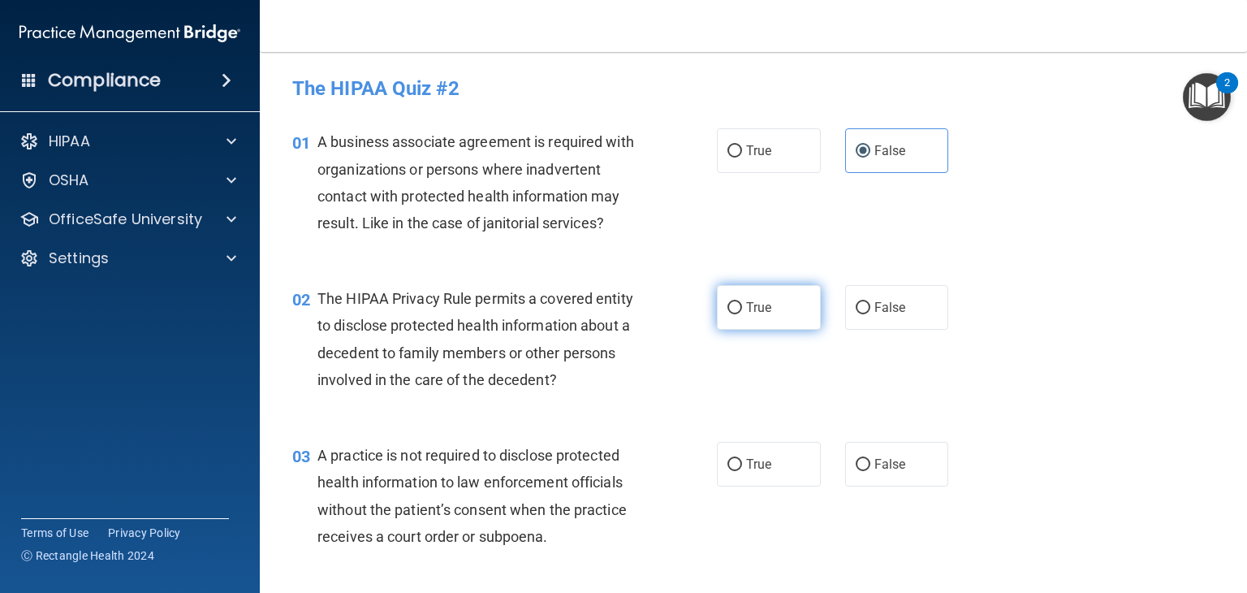
click at [731, 307] on input "True" at bounding box center [734, 308] width 15 height 12
radio input "true"
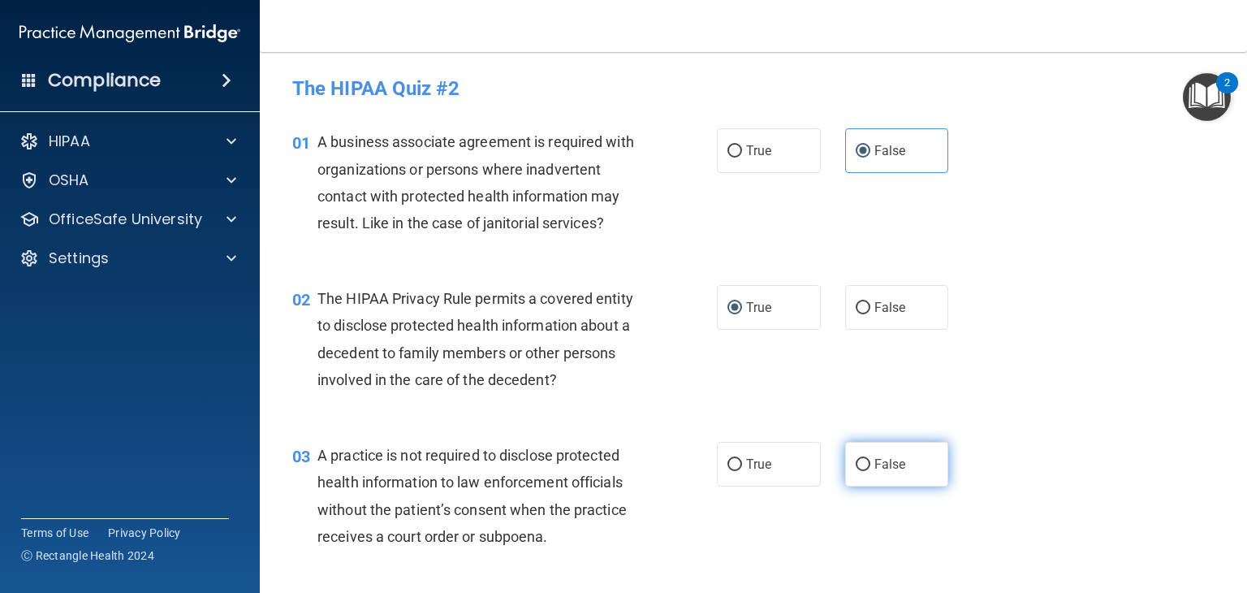
drag, startPoint x: 847, startPoint y: 455, endPoint x: 860, endPoint y: 468, distance: 18.4
click at [847, 458] on label "False" at bounding box center [897, 464] width 104 height 45
click at [856, 459] on input "False" at bounding box center [863, 465] width 15 height 12
radio input "true"
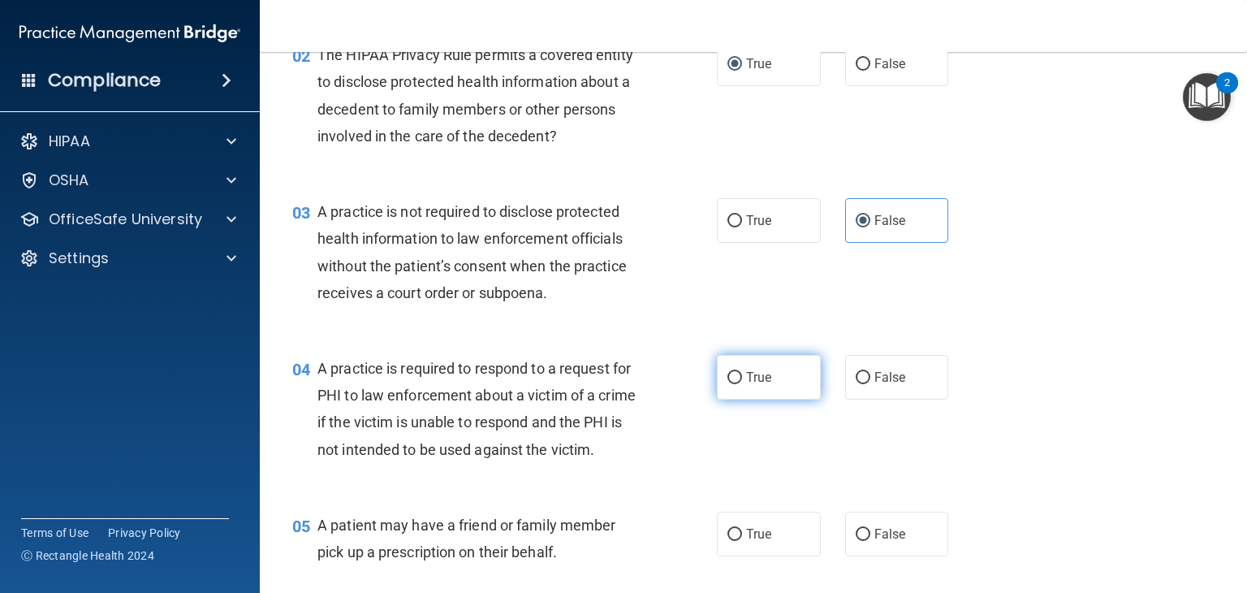
click at [727, 373] on input "True" at bounding box center [734, 378] width 15 height 12
radio input "true"
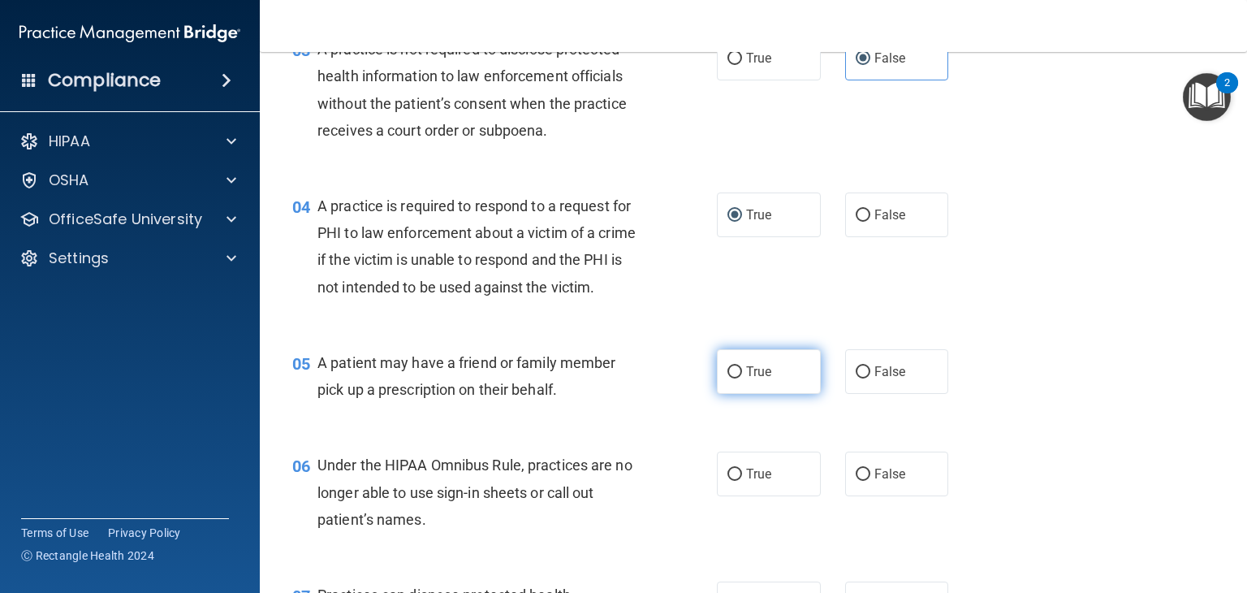
click at [727, 378] on input "True" at bounding box center [734, 372] width 15 height 12
radio input "true"
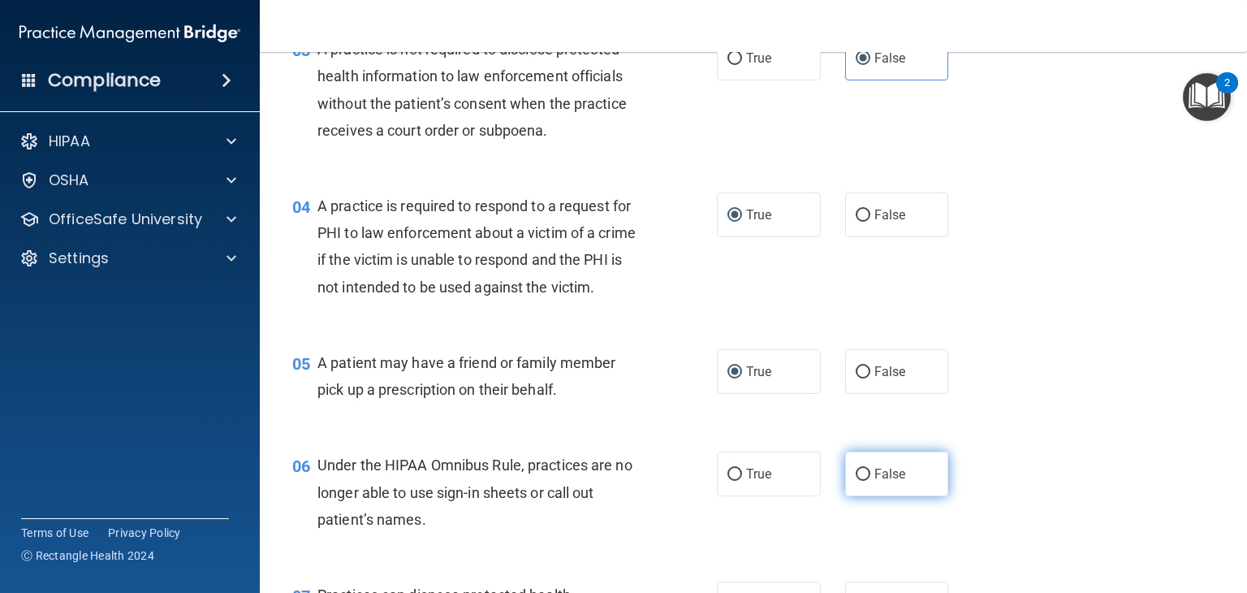
click at [856, 481] on input "False" at bounding box center [863, 474] width 15 height 12
radio input "true"
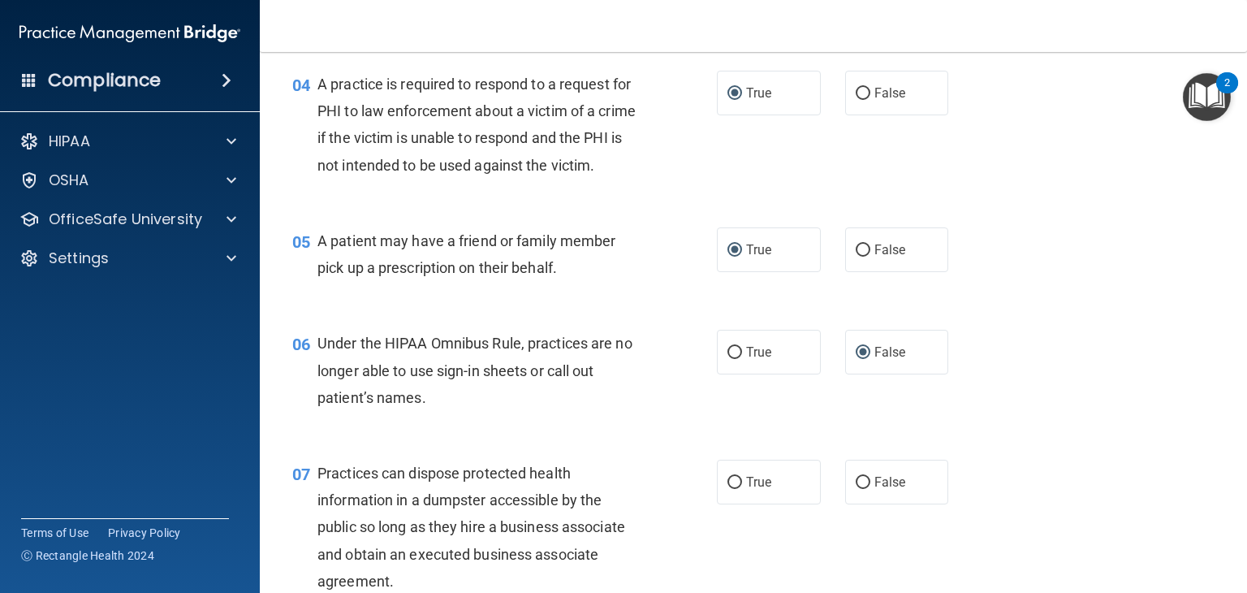
scroll to position [649, 0]
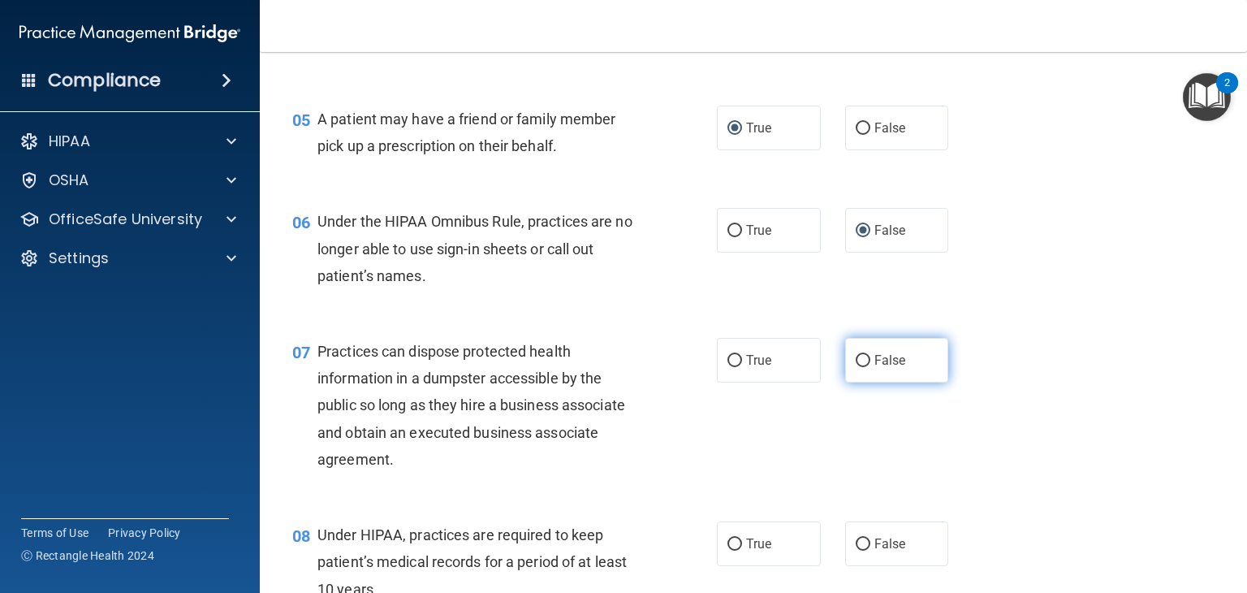
drag, startPoint x: 854, startPoint y: 385, endPoint x: 848, endPoint y: 400, distance: 16.4
click at [851, 382] on label "False" at bounding box center [897, 360] width 104 height 45
click at [856, 367] on input "False" at bounding box center [863, 361] width 15 height 12
radio input "true"
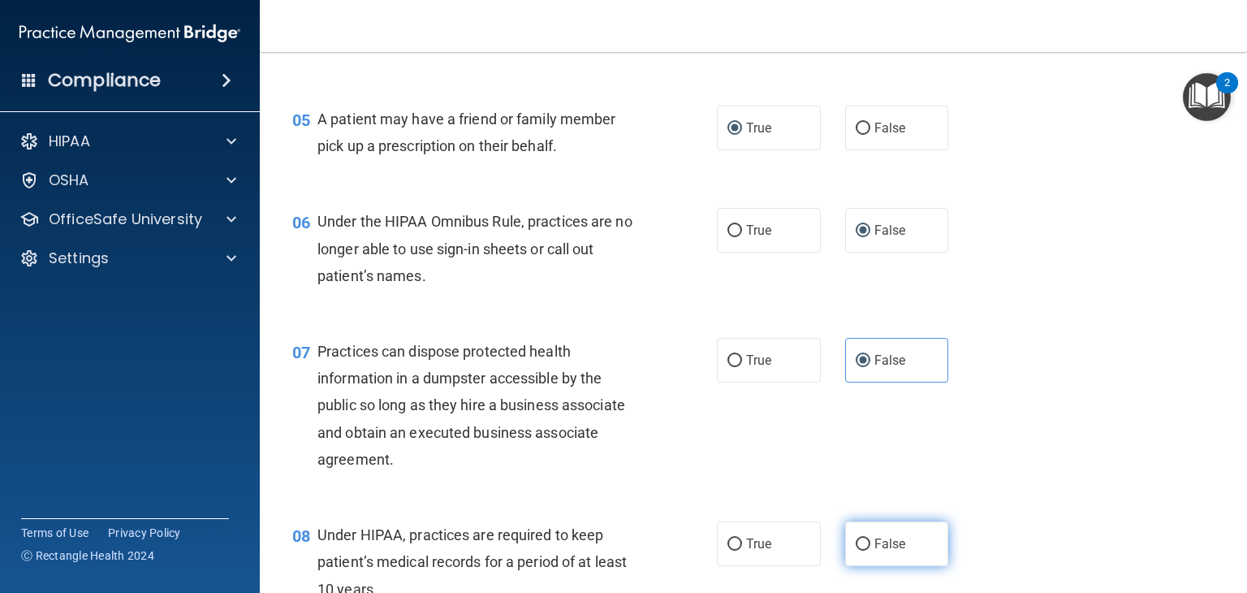
click at [858, 550] on input "False" at bounding box center [863, 544] width 15 height 12
radio input "true"
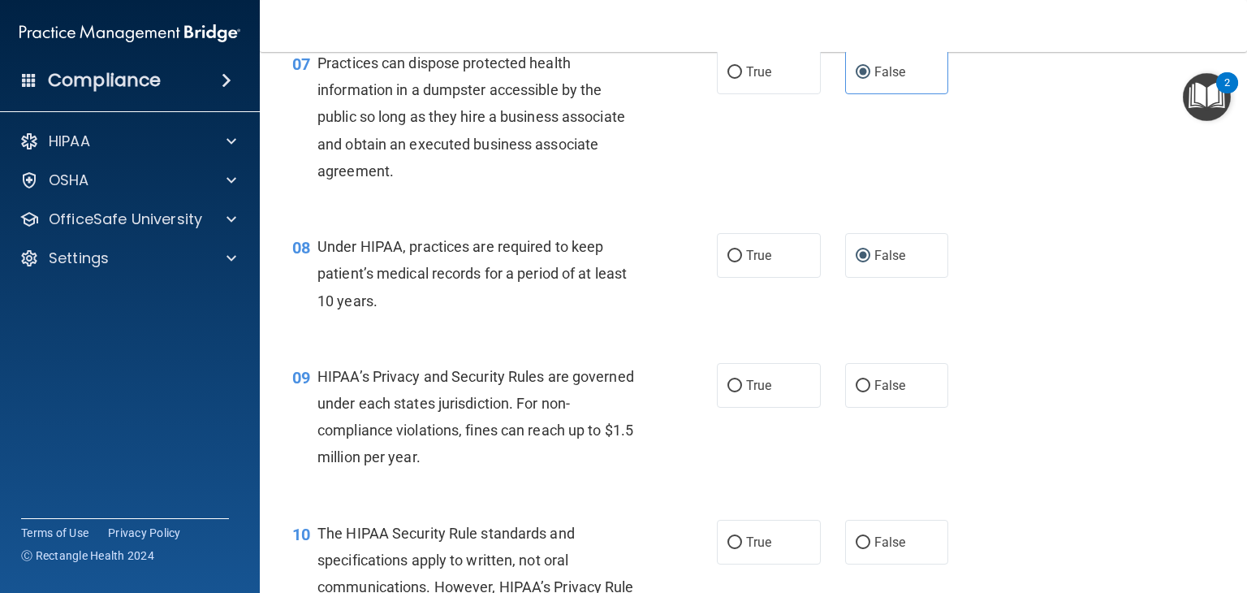
scroll to position [974, 0]
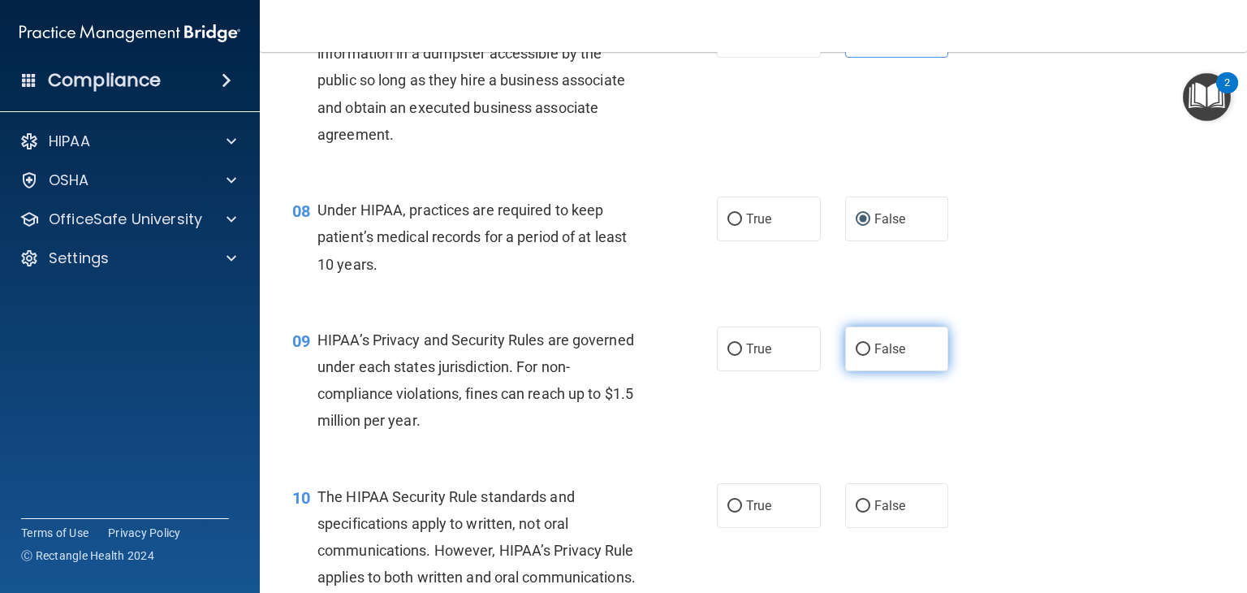
click at [851, 371] on label "False" at bounding box center [897, 348] width 104 height 45
click at [856, 356] on input "False" at bounding box center [863, 349] width 15 height 12
radio input "true"
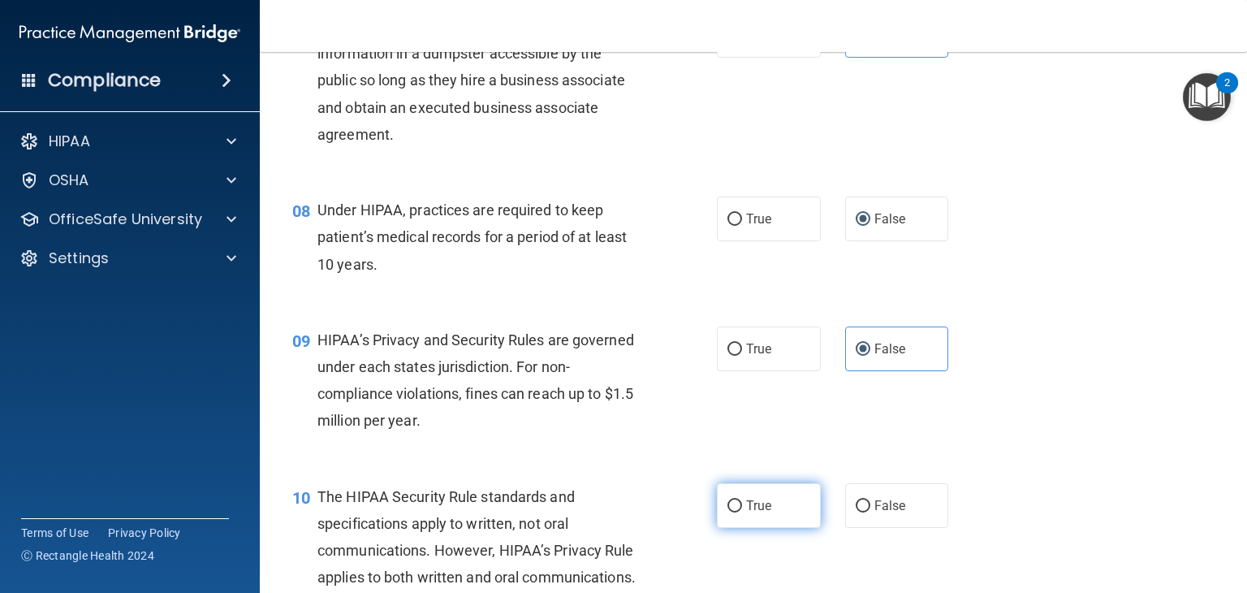
click at [734, 512] on input "True" at bounding box center [734, 506] width 15 height 12
radio input "true"
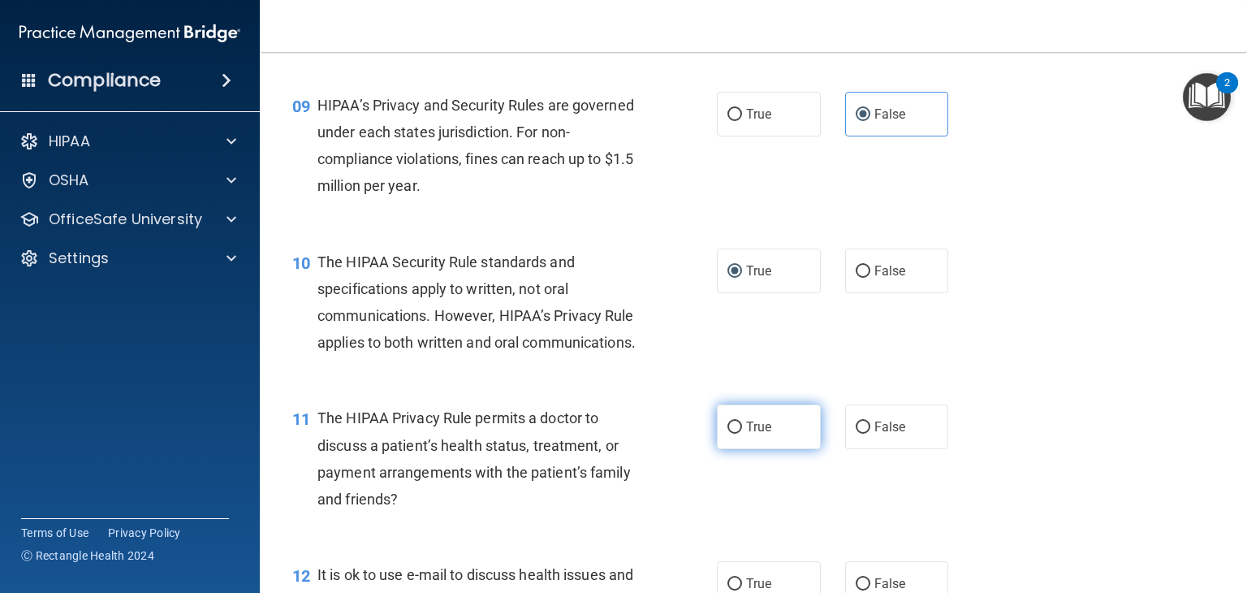
scroll to position [1218, 0]
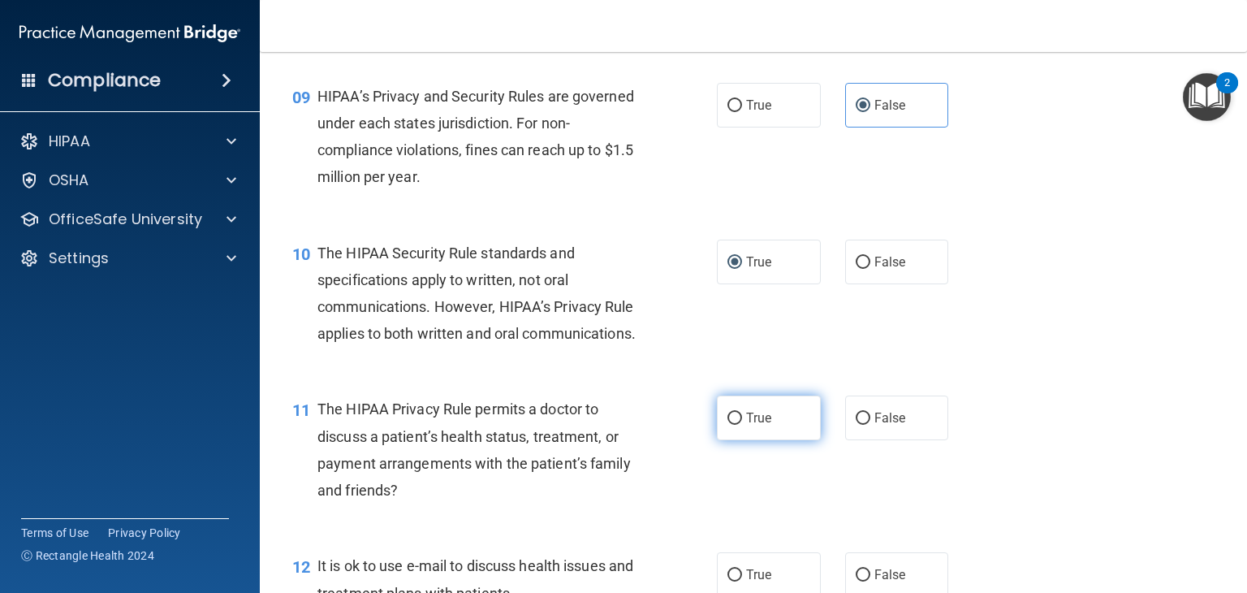
click at [730, 425] on input "True" at bounding box center [734, 418] width 15 height 12
radio input "true"
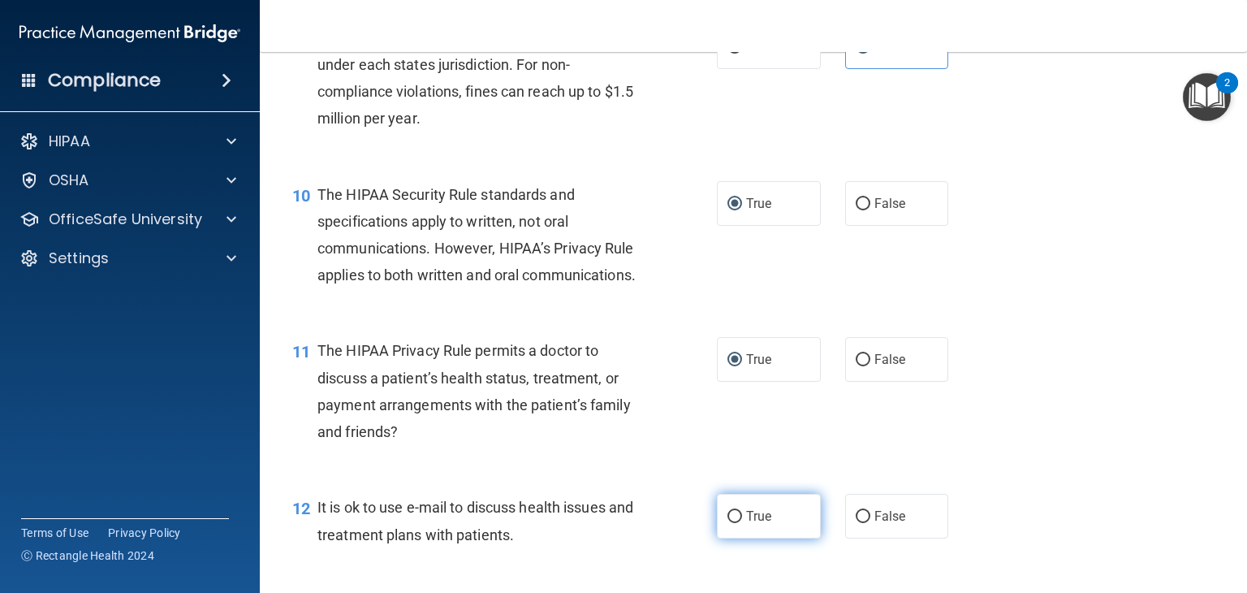
scroll to position [1380, 0]
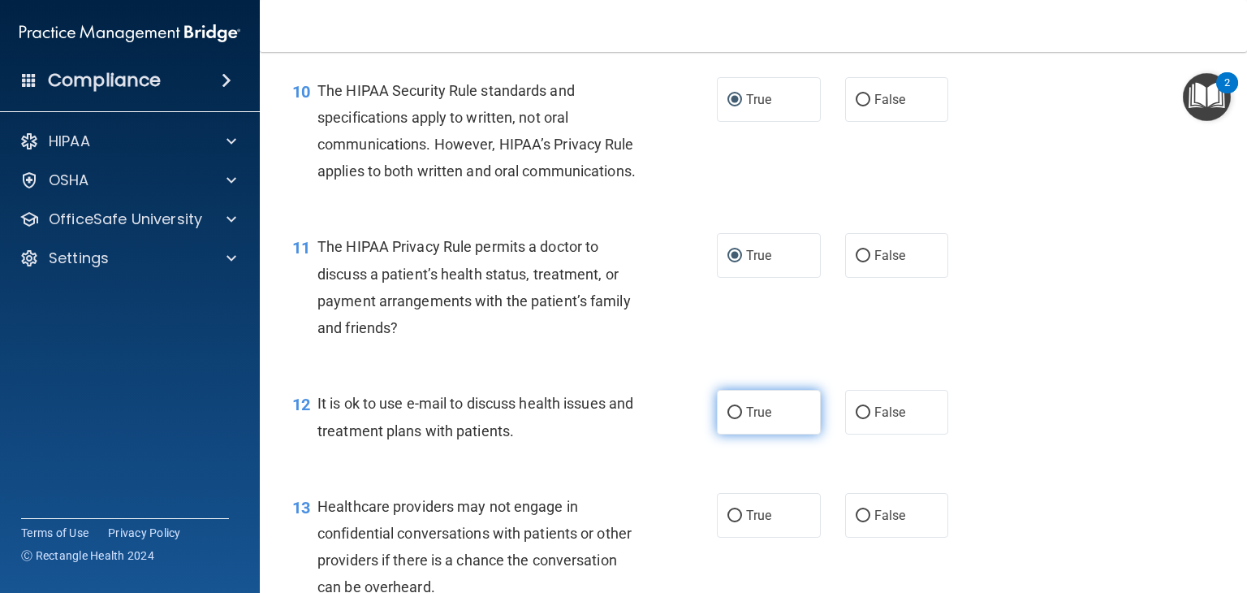
click at [735, 434] on label "True" at bounding box center [769, 412] width 104 height 45
click at [735, 419] on input "True" at bounding box center [734, 413] width 15 height 12
radio input "true"
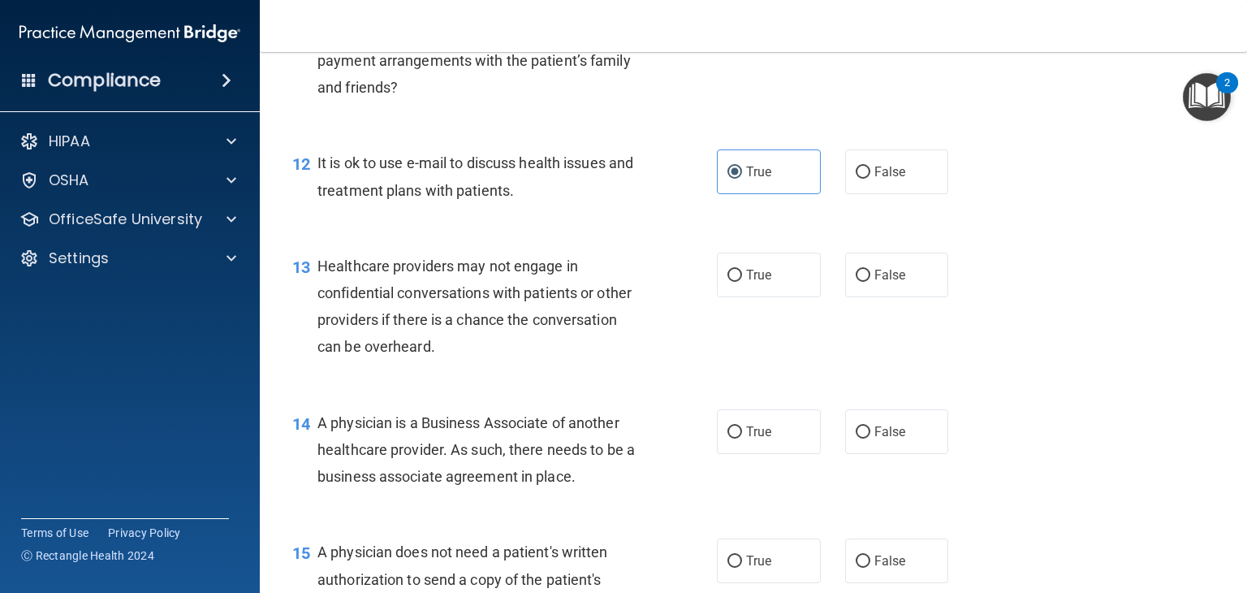
scroll to position [1623, 0]
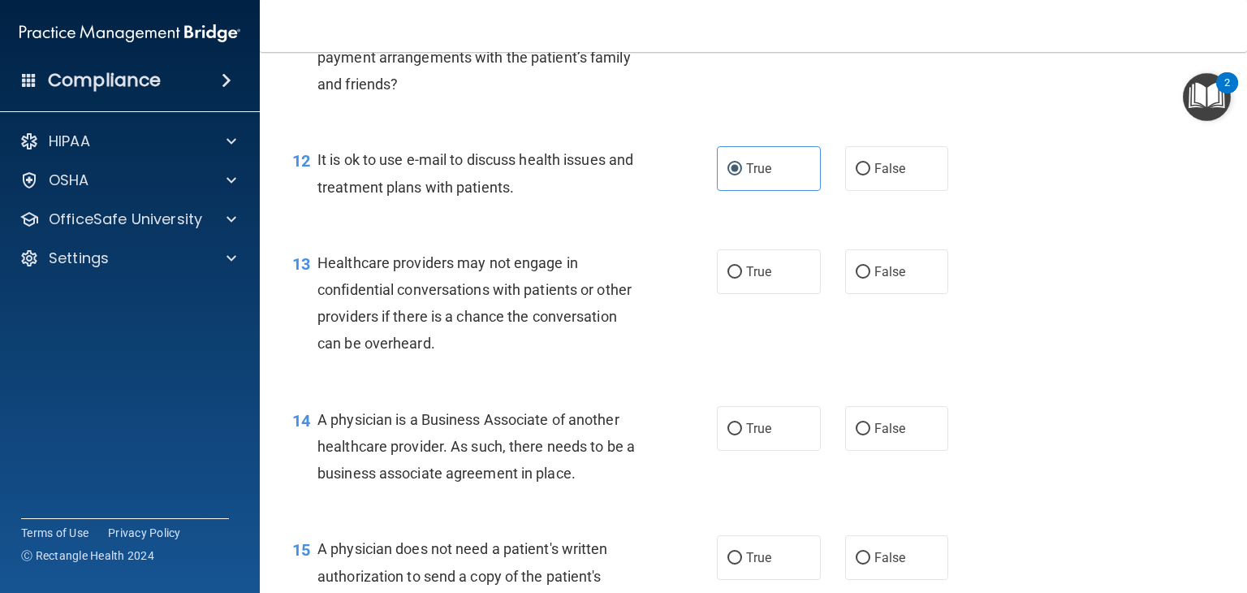
drag, startPoint x: 860, startPoint y: 330, endPoint x: 851, endPoint y: 349, distance: 20.7
click at [856, 294] on label "False" at bounding box center [897, 271] width 104 height 45
click at [856, 278] on input "False" at bounding box center [863, 272] width 15 height 12
radio input "true"
click at [857, 435] on input "False" at bounding box center [863, 429] width 15 height 12
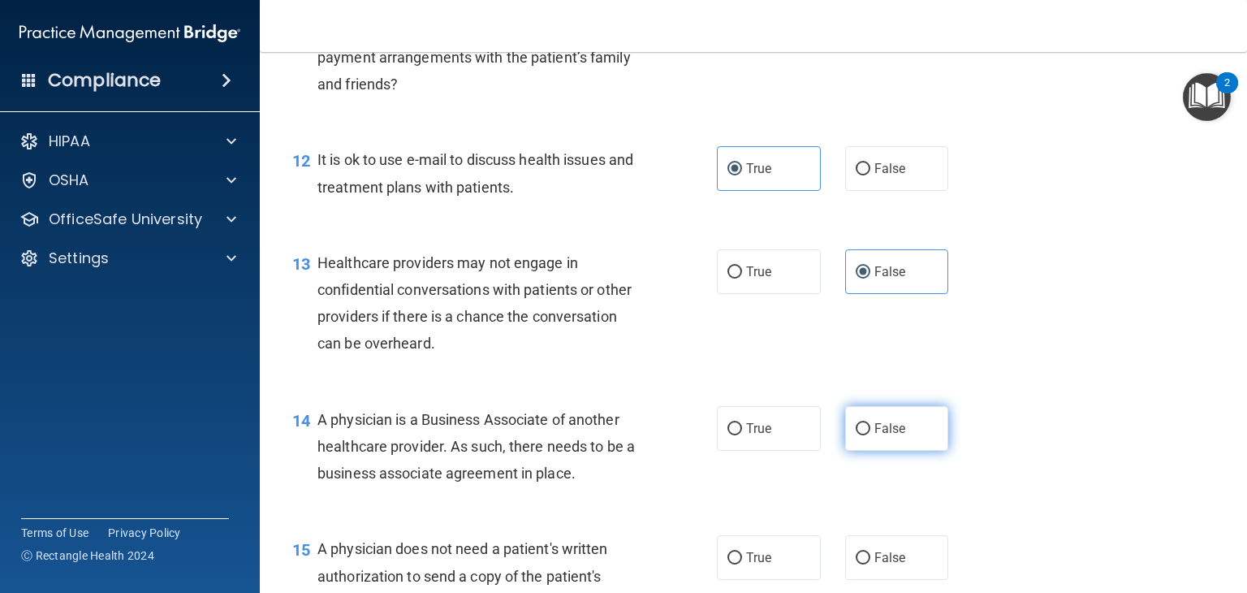
radio input "true"
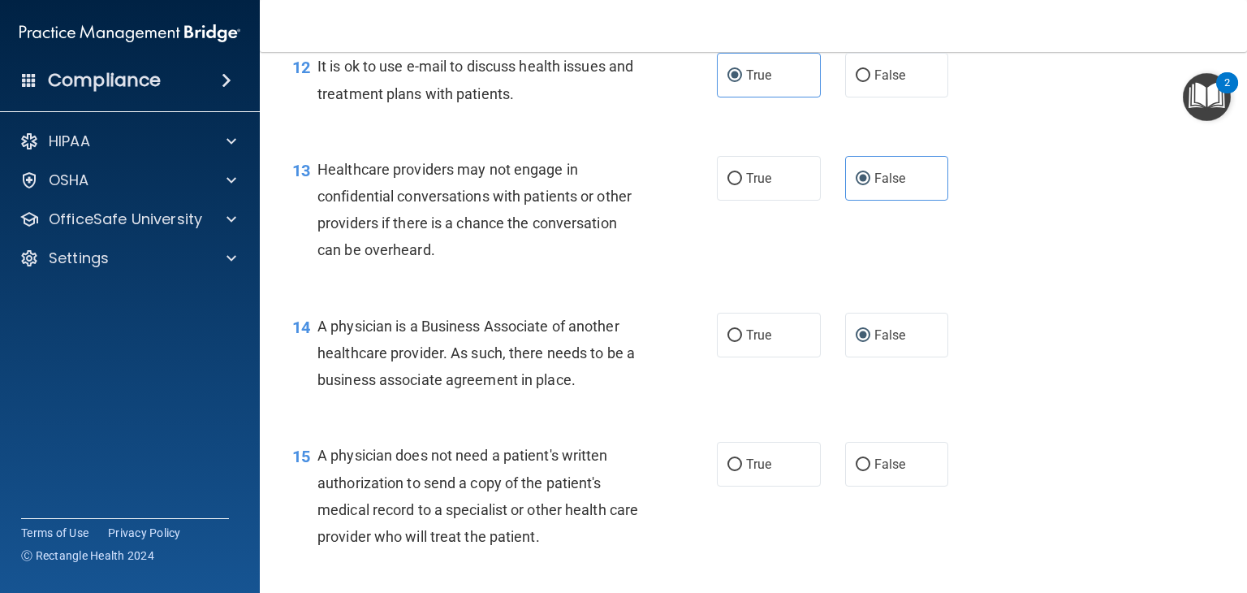
scroll to position [1786, 0]
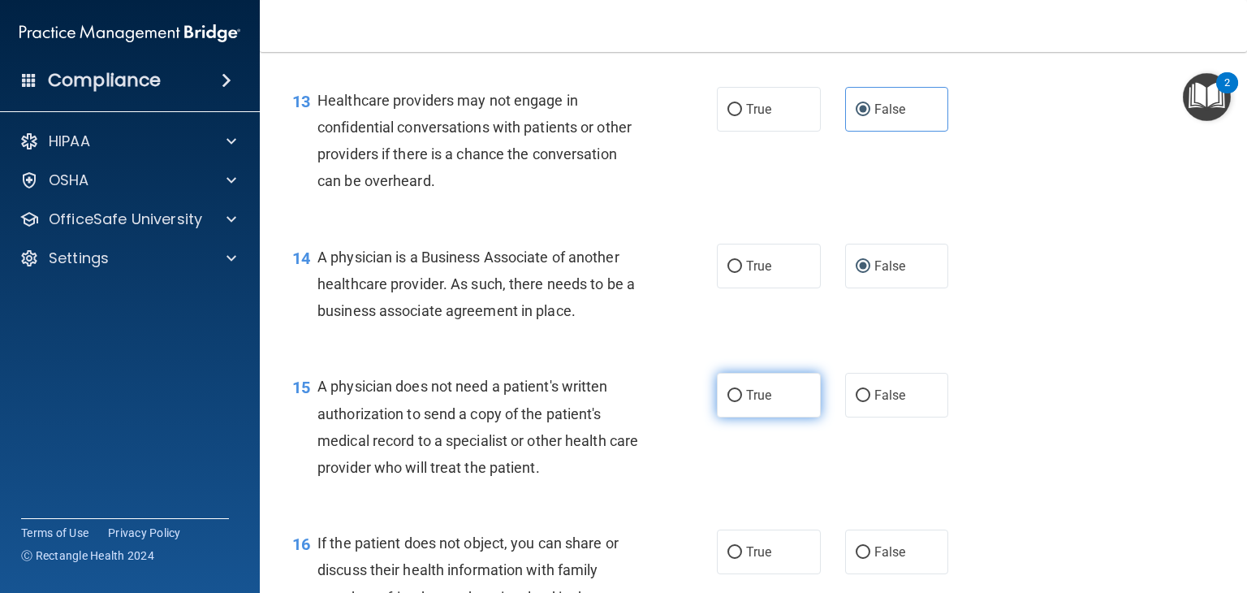
click at [735, 402] on input "True" at bounding box center [734, 396] width 15 height 12
radio input "true"
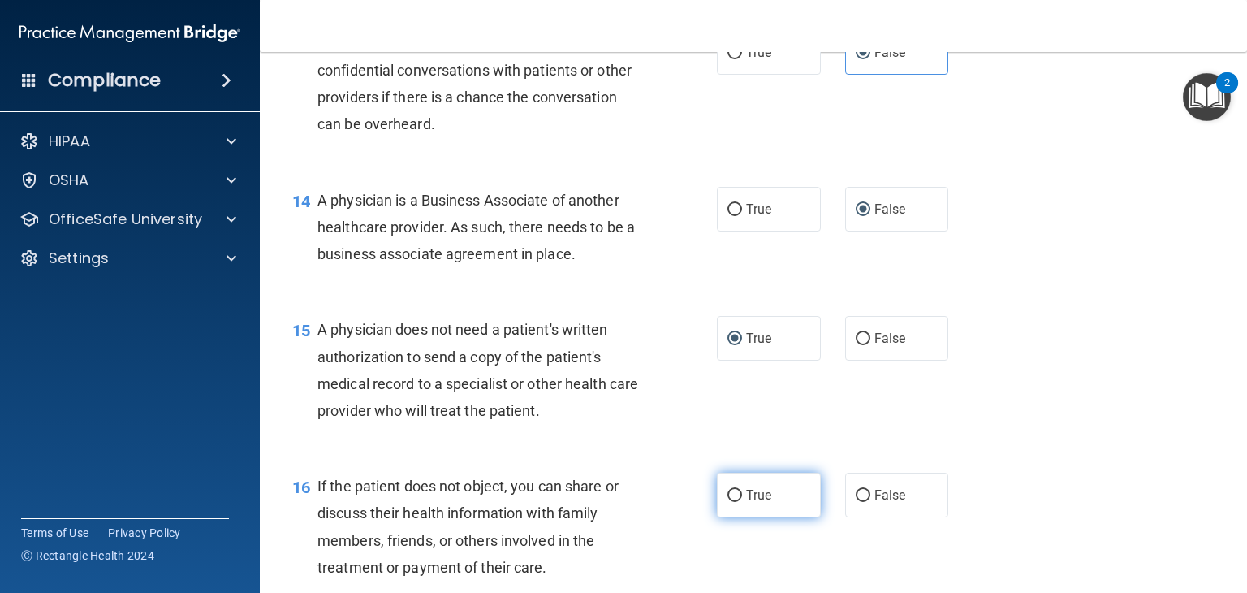
scroll to position [1948, 0]
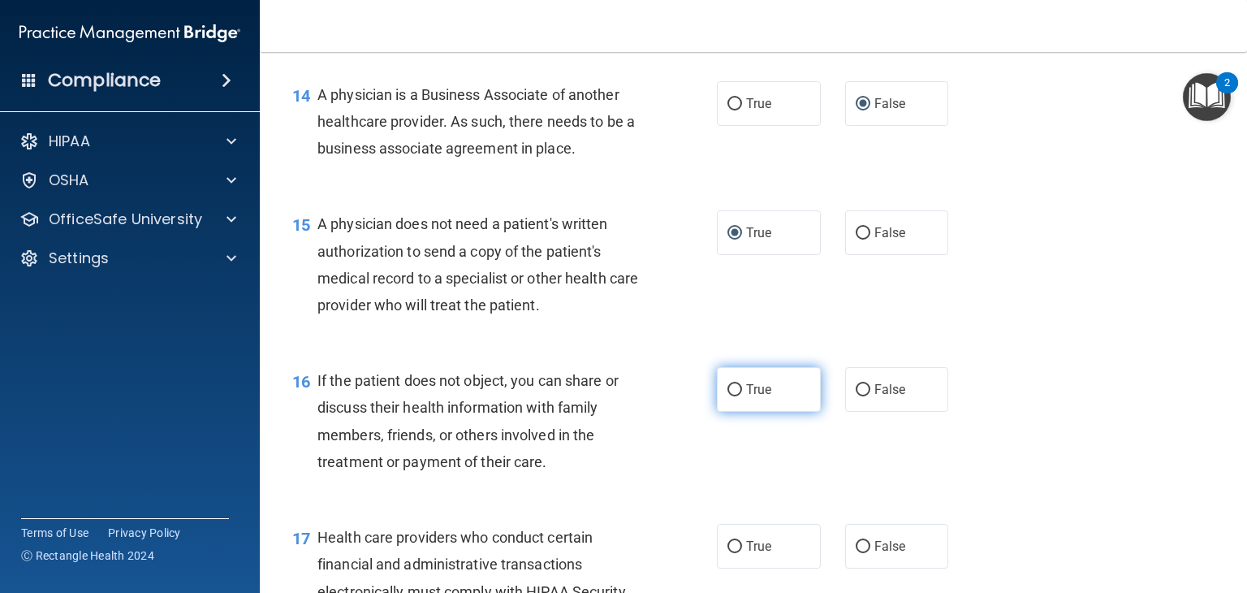
click at [720, 412] on label "True" at bounding box center [769, 389] width 104 height 45
click at [727, 396] on input "True" at bounding box center [734, 390] width 15 height 12
radio input "true"
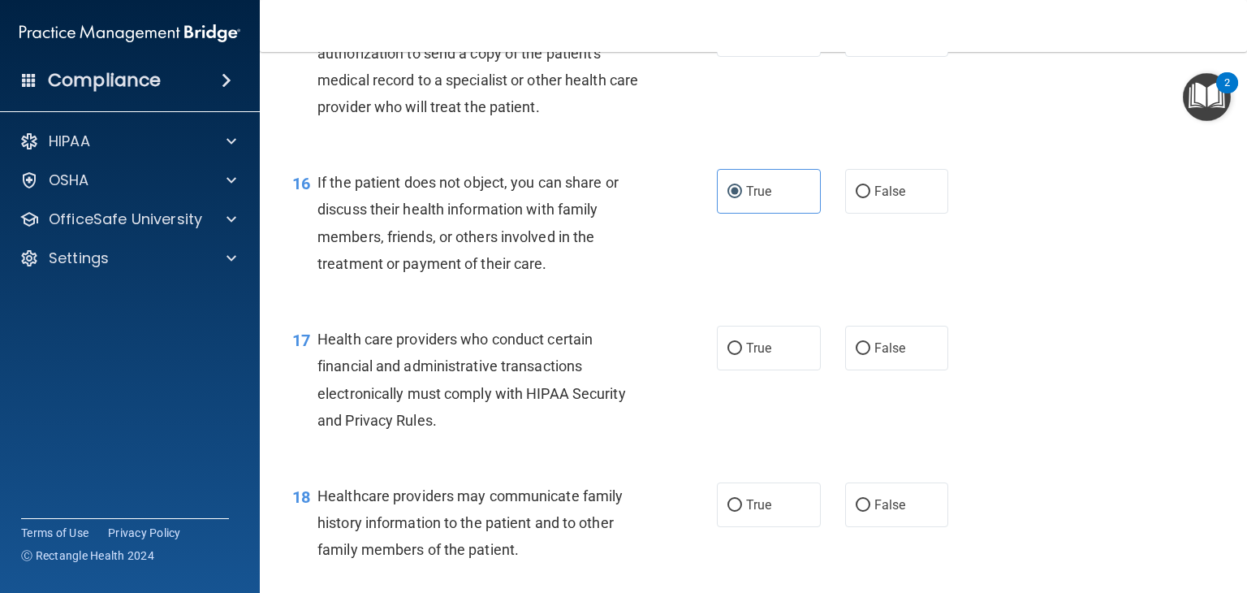
scroll to position [2192, 0]
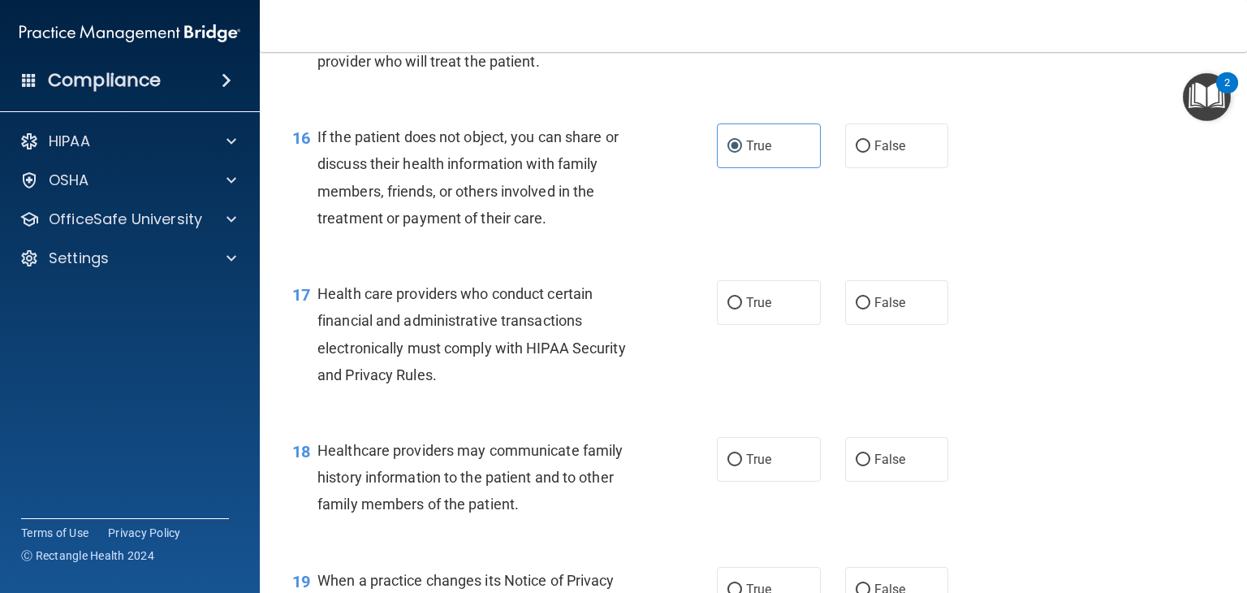
drag, startPoint x: 731, startPoint y: 368, endPoint x: 731, endPoint y: 380, distance: 12.2
click at [731, 325] on label "True" at bounding box center [769, 302] width 104 height 45
click at [731, 309] on input "True" at bounding box center [734, 303] width 15 height 12
radio input "true"
click at [874, 467] on span "False" at bounding box center [890, 458] width 32 height 15
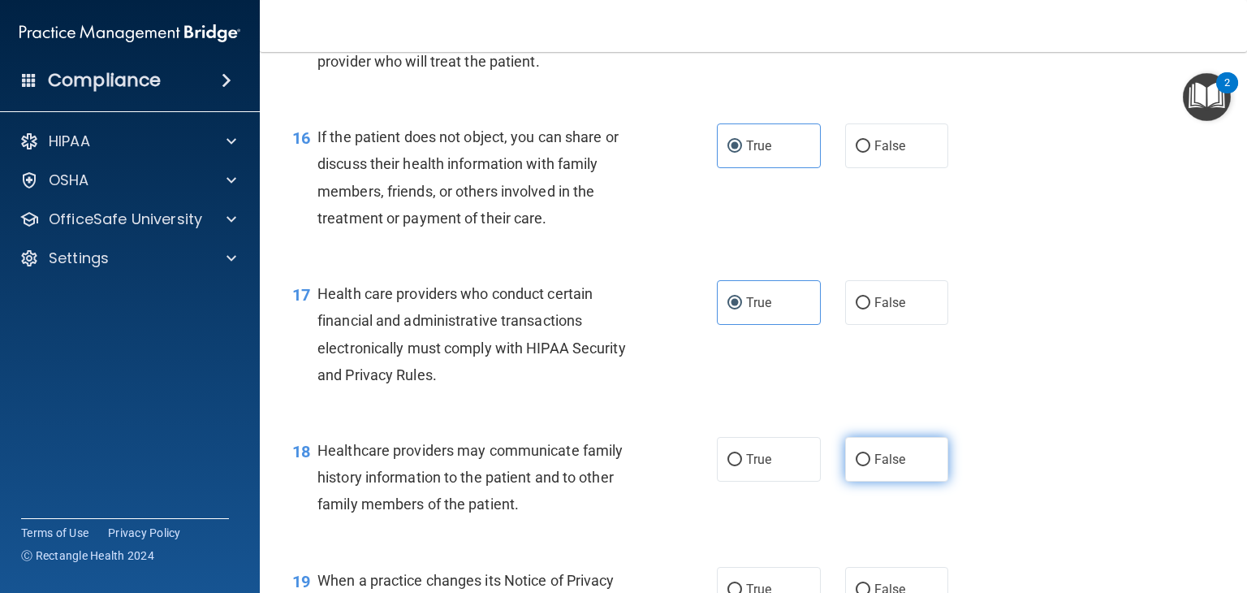
click at [867, 466] on input "False" at bounding box center [863, 460] width 15 height 12
radio input "true"
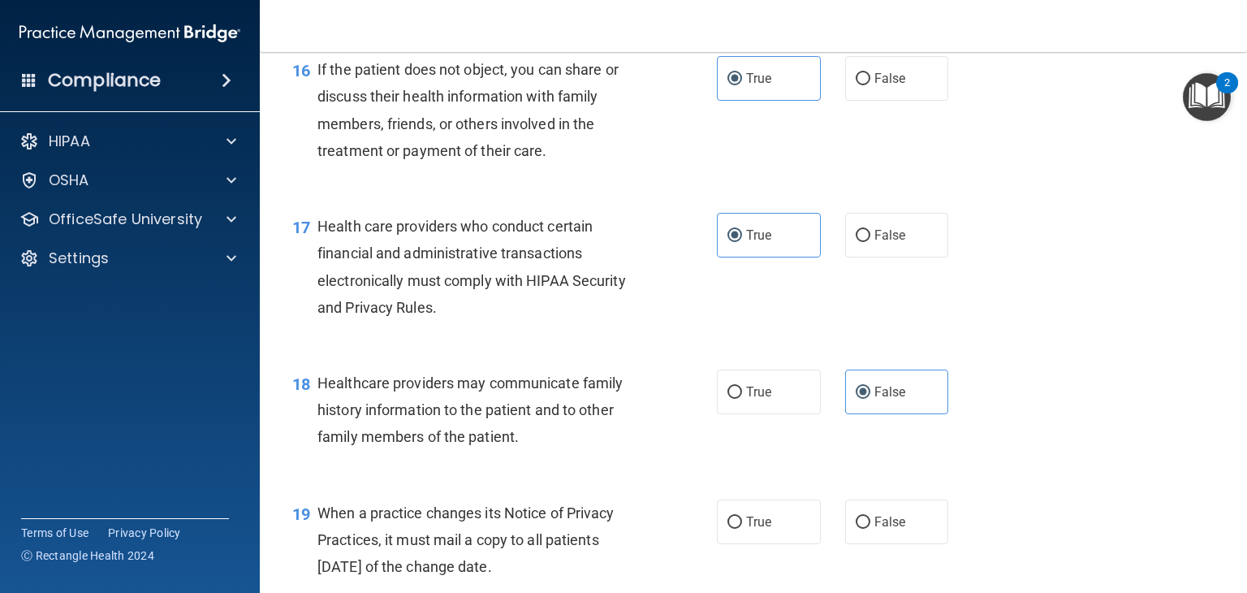
scroll to position [2354, 0]
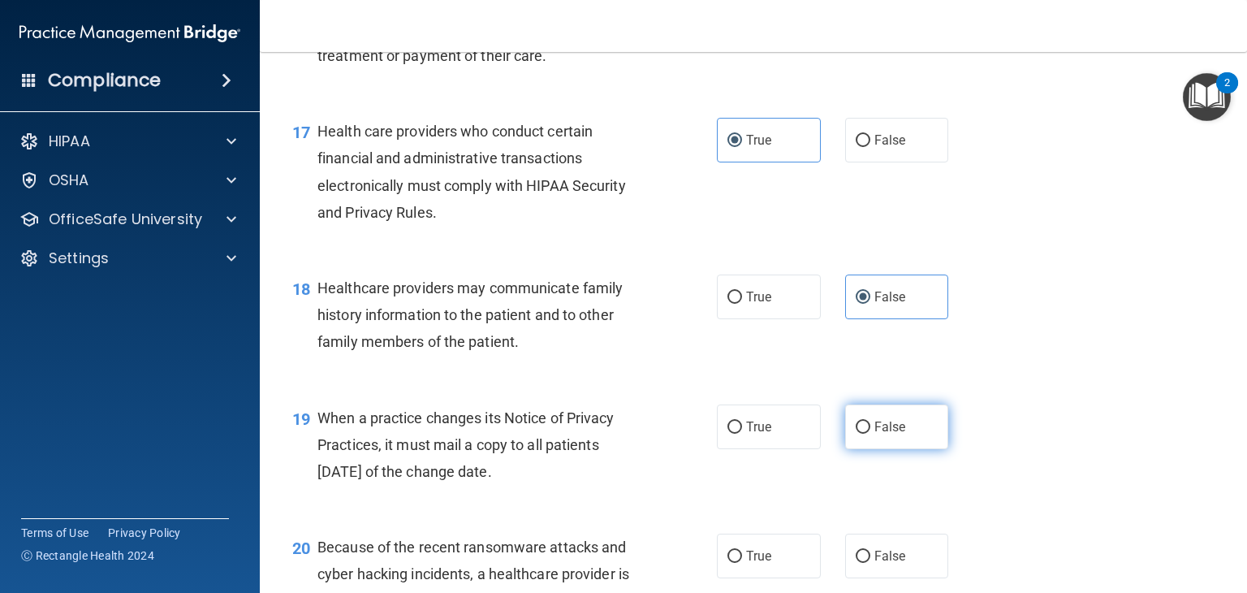
drag, startPoint x: 851, startPoint y: 478, endPoint x: 839, endPoint y: 485, distance: 14.2
click at [856, 433] on input "False" at bounding box center [863, 427] width 15 height 12
radio input "true"
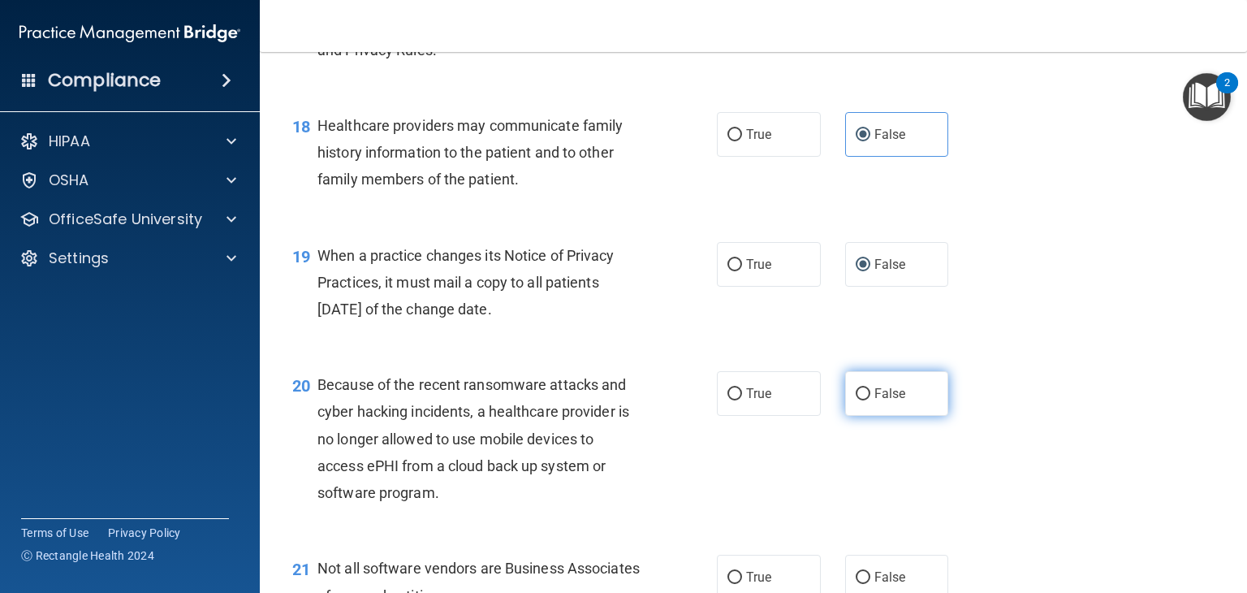
click at [856, 416] on label "False" at bounding box center [897, 393] width 104 height 45
click at [856, 400] on input "False" at bounding box center [863, 394] width 15 height 12
radio input "true"
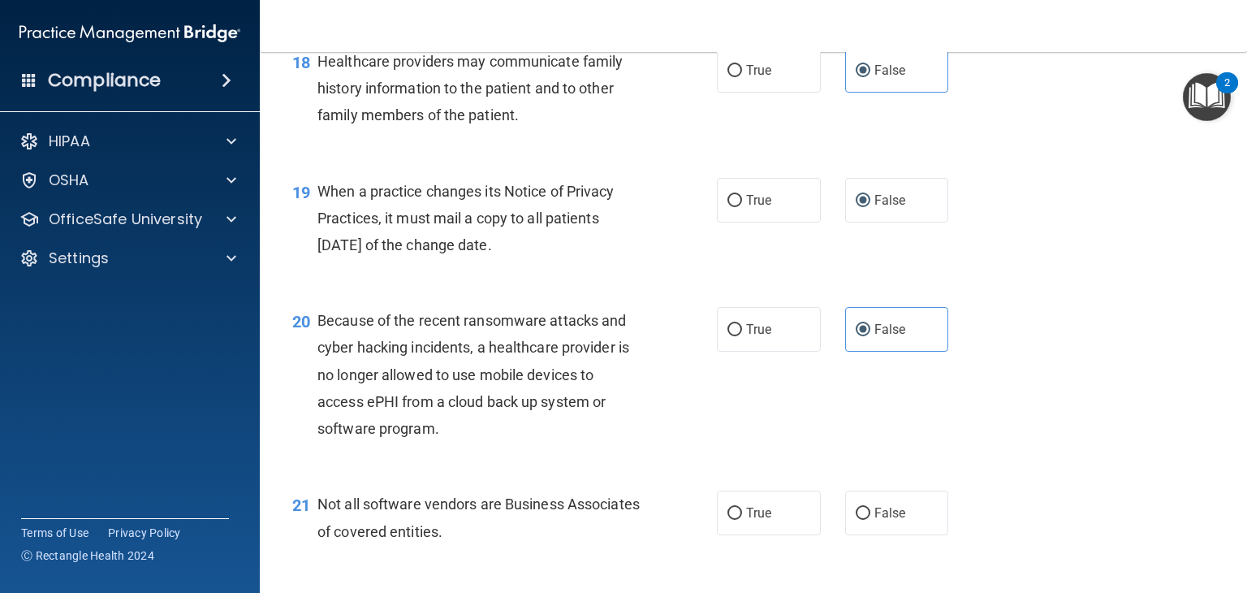
scroll to position [2760, 0]
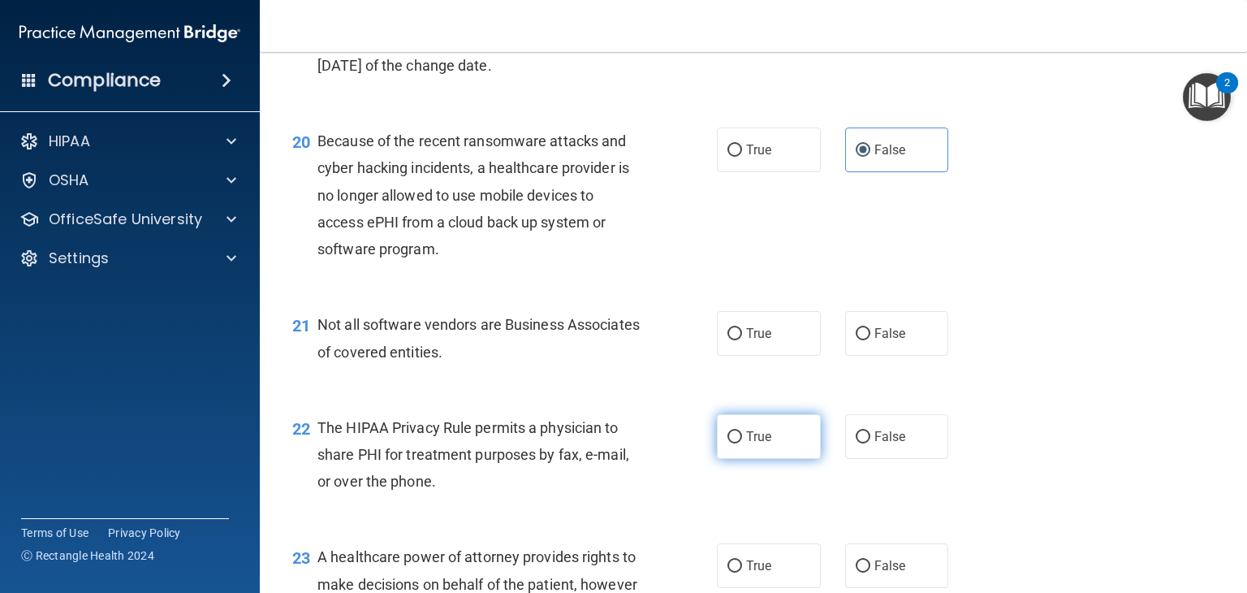
drag, startPoint x: 727, startPoint y: 492, endPoint x: 744, endPoint y: 494, distance: 16.4
click at [731, 443] on input "True" at bounding box center [734, 437] width 15 height 12
radio input "true"
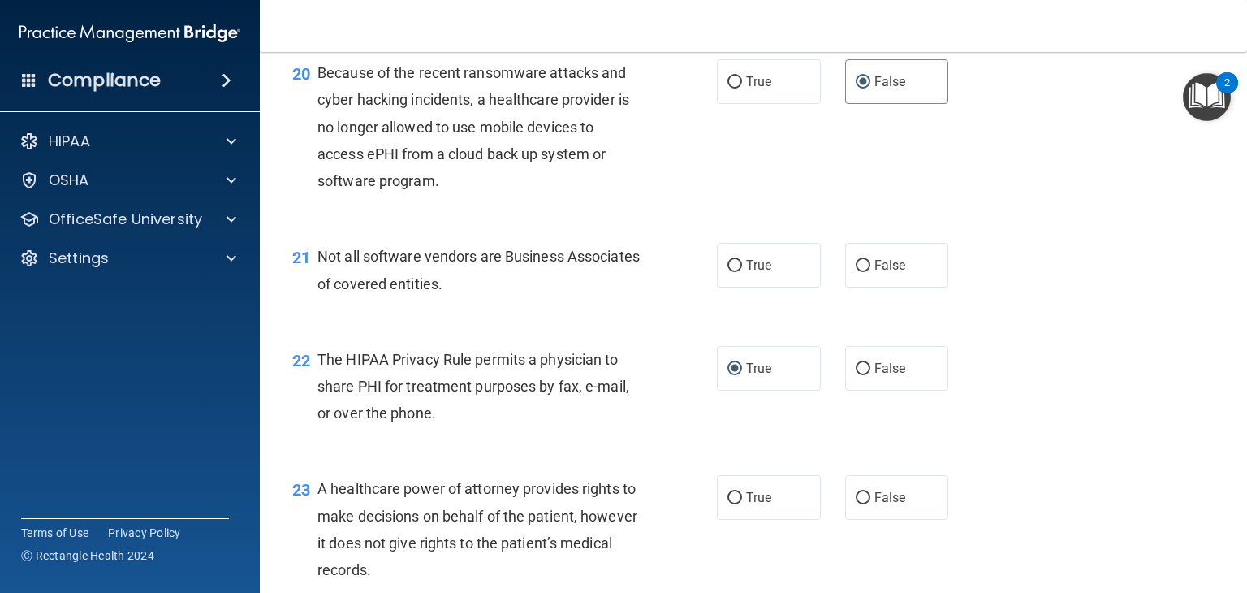
scroll to position [2922, 0]
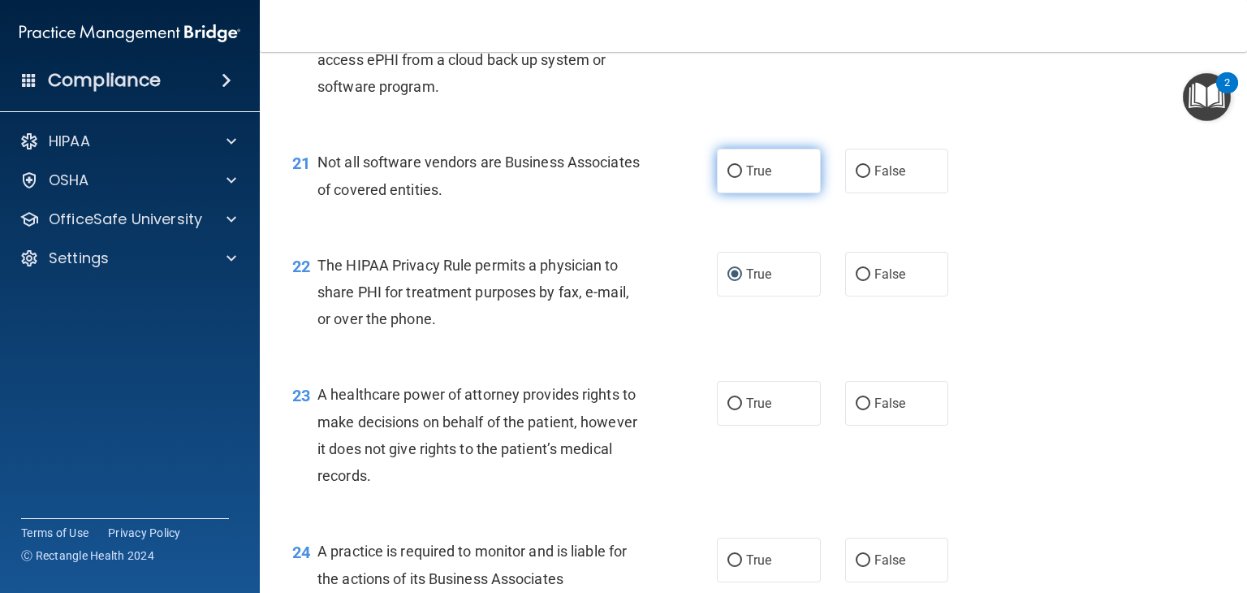
drag, startPoint x: 723, startPoint y: 226, endPoint x: 723, endPoint y: 235, distance: 8.9
click at [727, 178] on input "True" at bounding box center [734, 172] width 15 height 12
radio input "true"
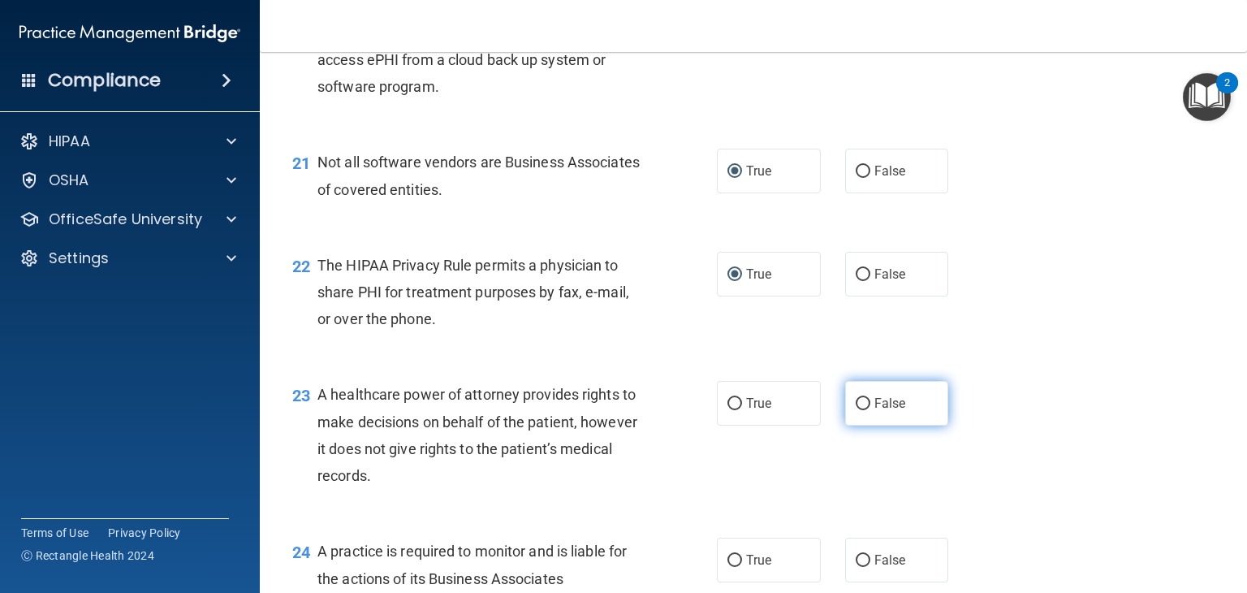
click at [860, 410] on input "False" at bounding box center [863, 404] width 15 height 12
radio input "true"
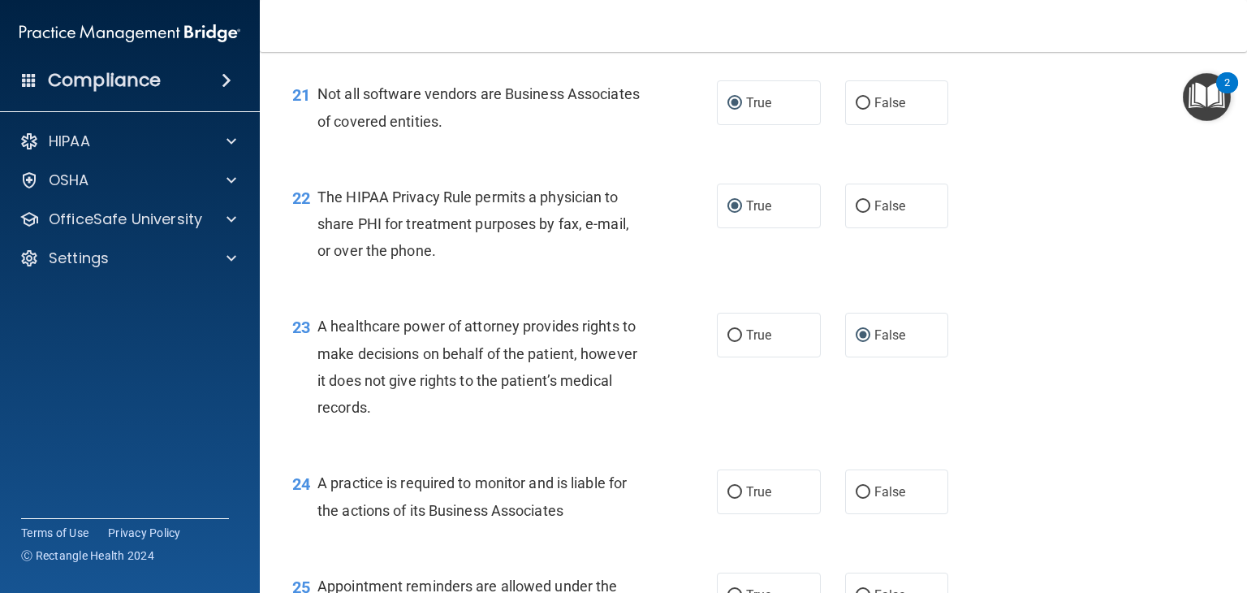
scroll to position [3085, 0]
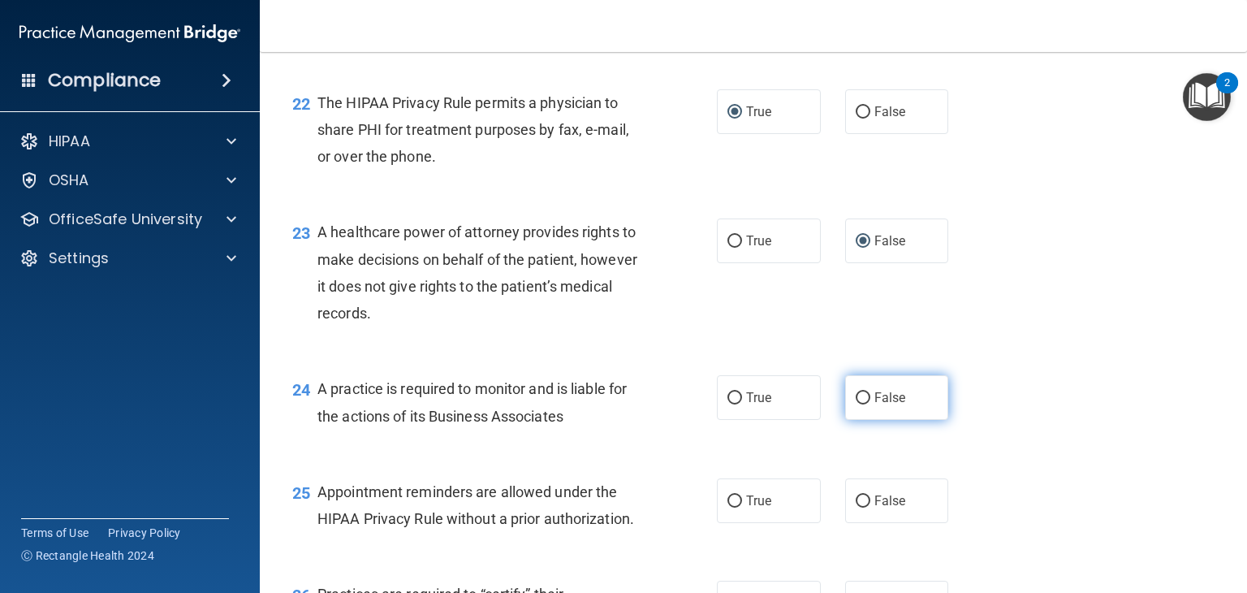
click at [857, 404] on input "False" at bounding box center [863, 398] width 15 height 12
radio input "true"
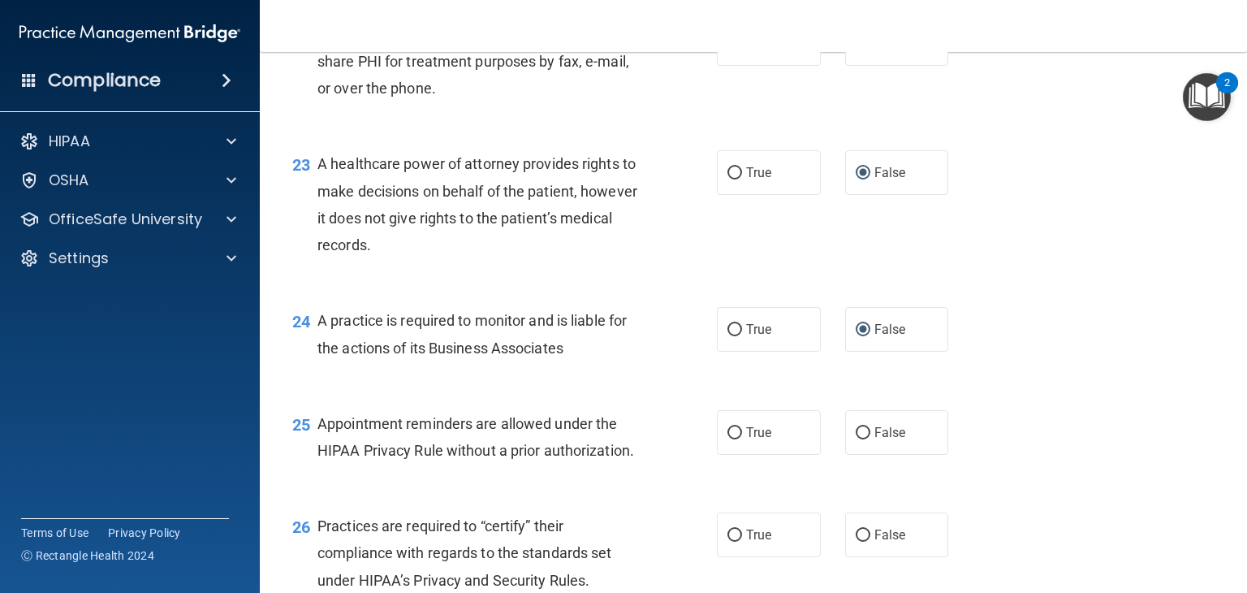
scroll to position [3247, 0]
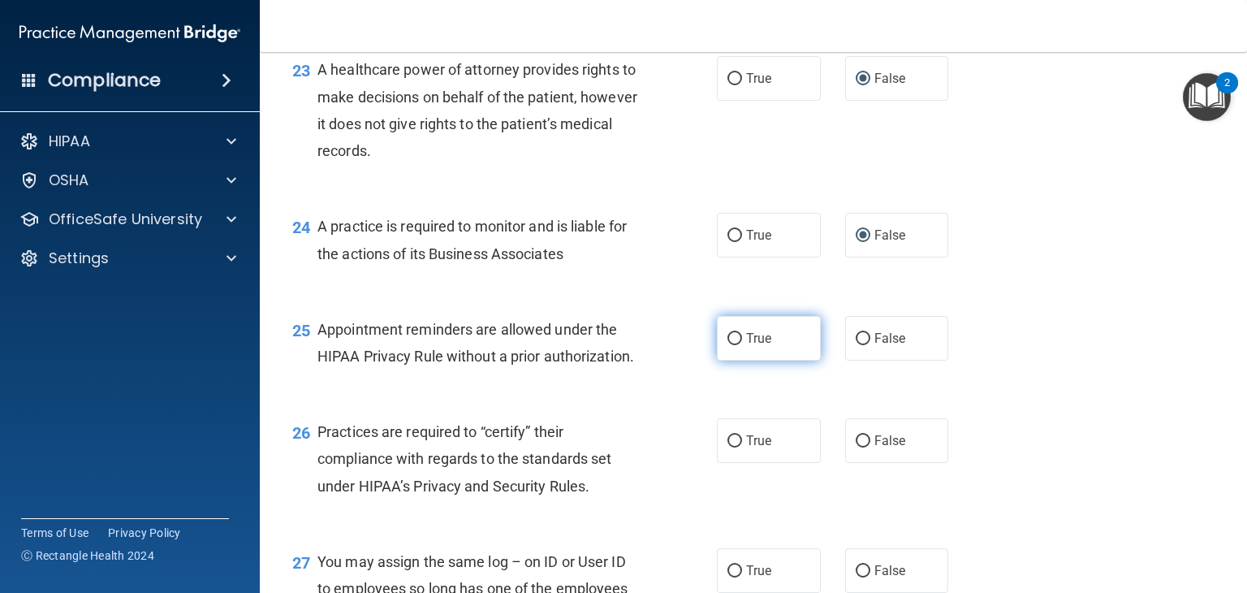
click at [727, 345] on input "True" at bounding box center [734, 339] width 15 height 12
radio input "true"
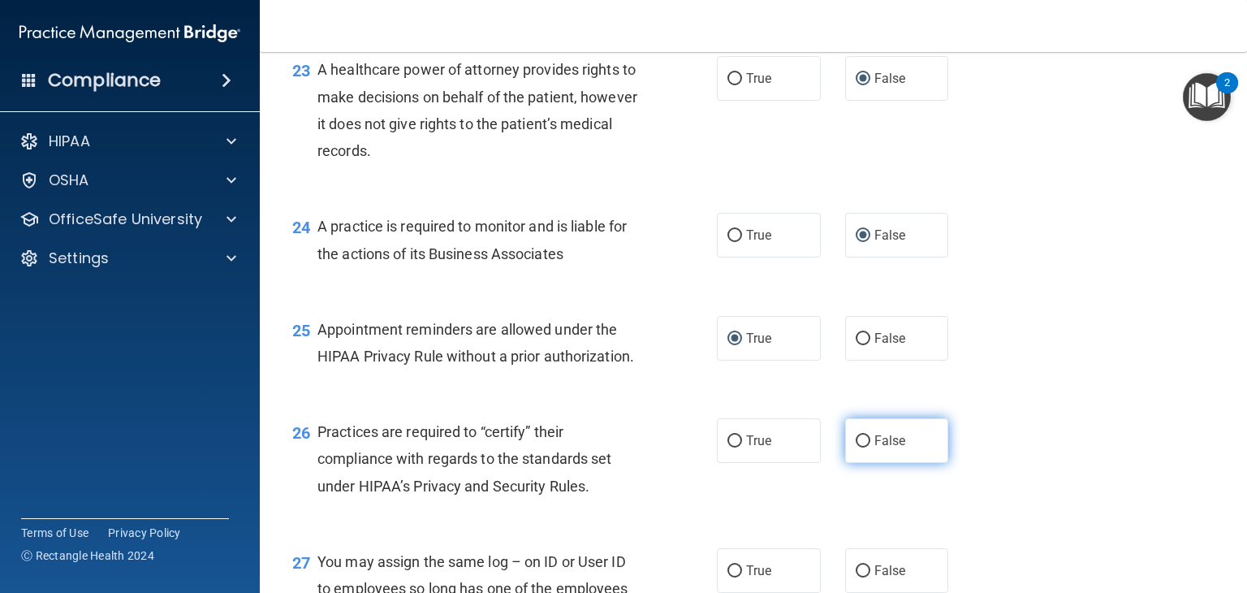
click at [856, 447] on input "False" at bounding box center [863, 441] width 15 height 12
radio input "true"
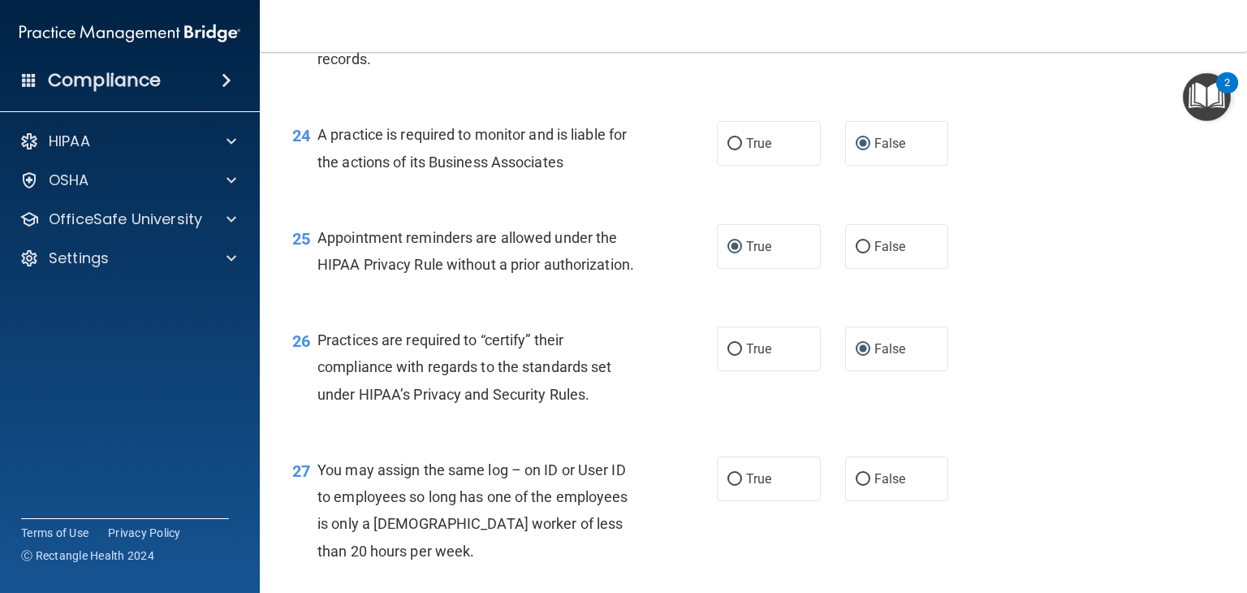
scroll to position [3409, 0]
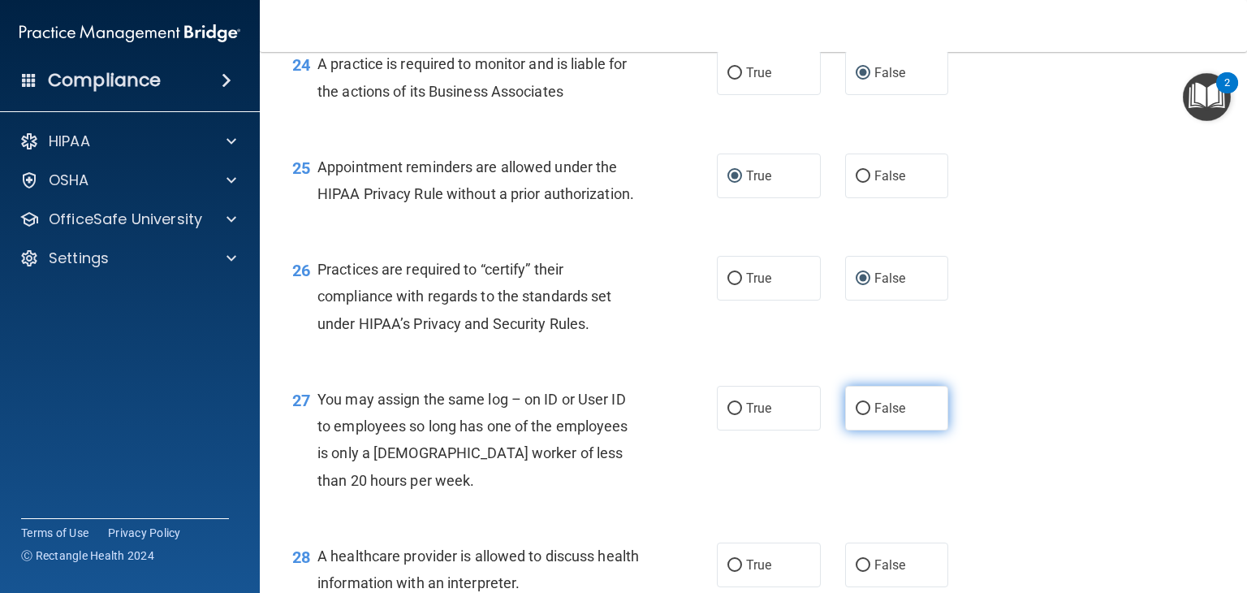
click at [856, 415] on input "False" at bounding box center [863, 409] width 15 height 12
radio input "true"
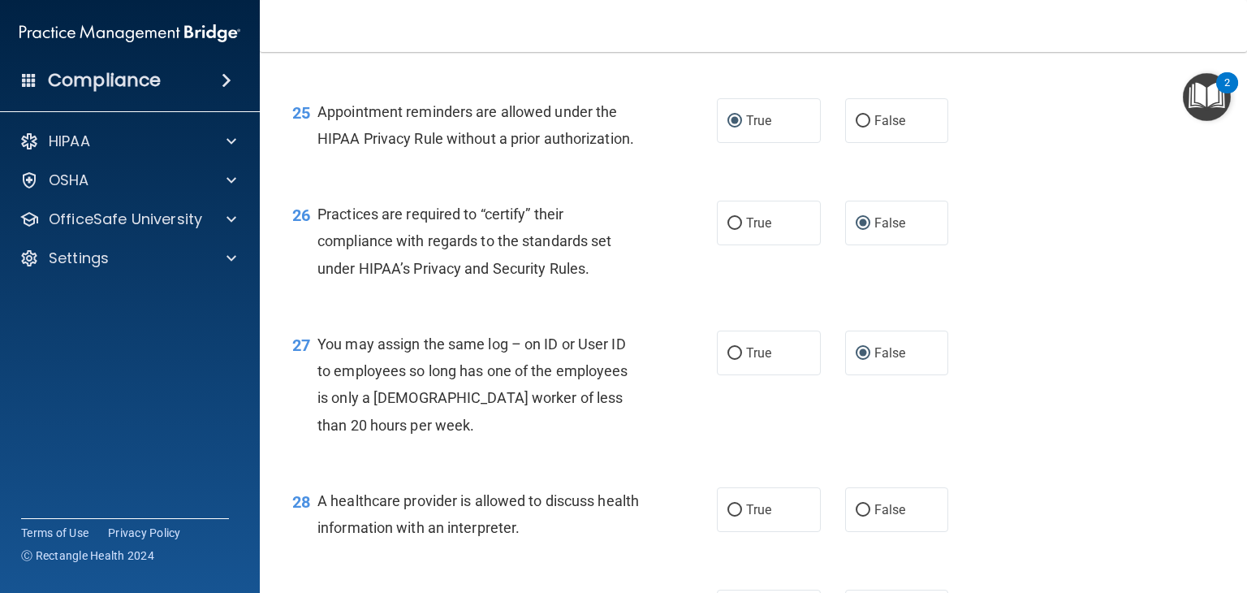
scroll to position [3572, 0]
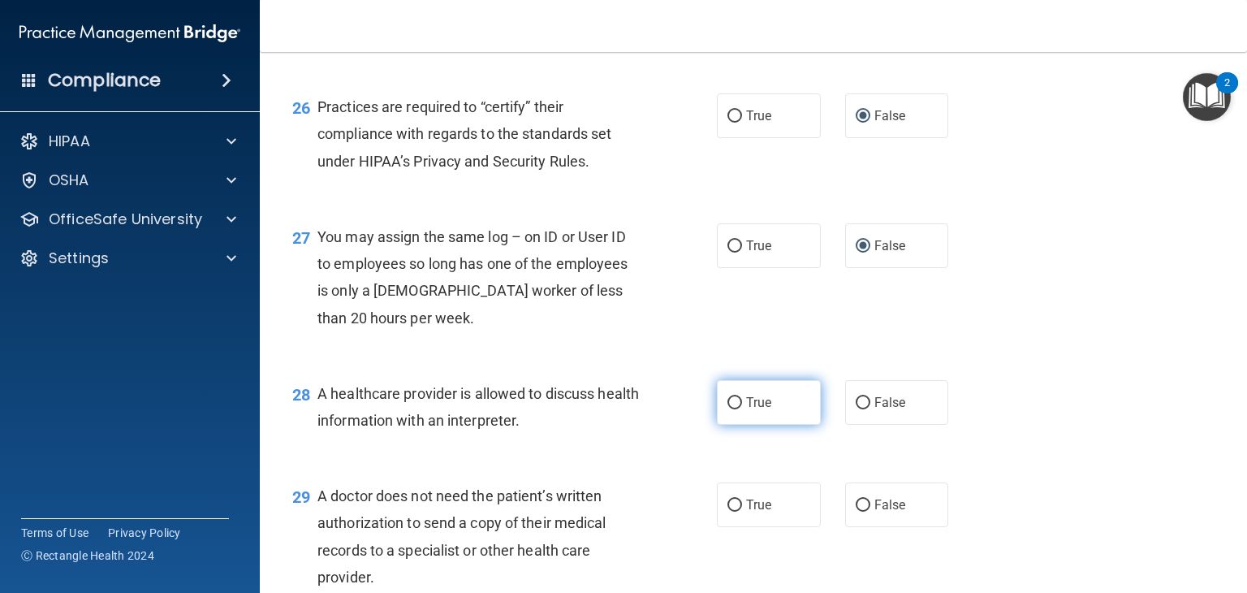
click at [727, 409] on input "True" at bounding box center [734, 403] width 15 height 12
radio input "true"
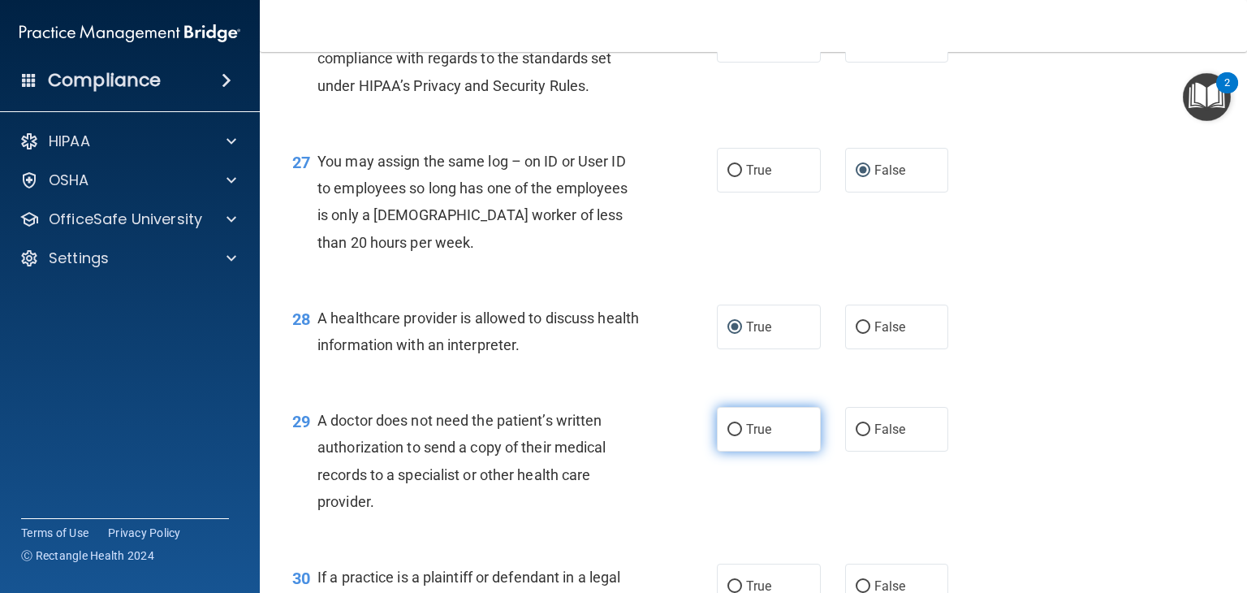
scroll to position [3734, 0]
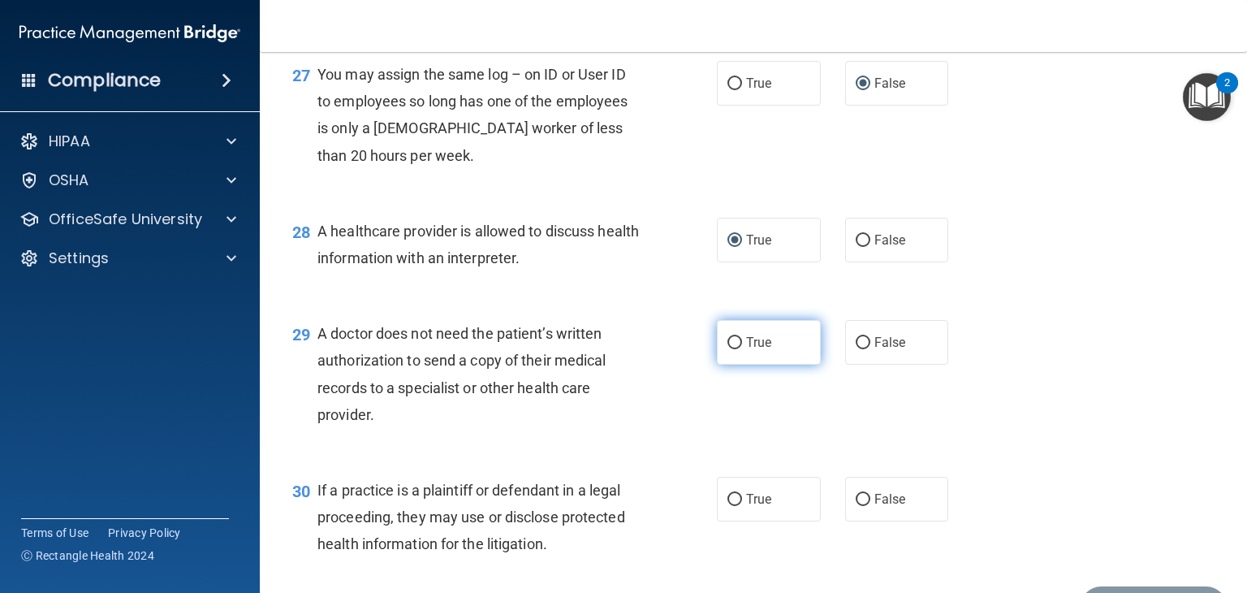
drag, startPoint x: 727, startPoint y: 398, endPoint x: 729, endPoint y: 412, distance: 14.7
click at [729, 349] on input "True" at bounding box center [734, 343] width 15 height 12
click at [727, 506] on input "True" at bounding box center [734, 500] width 15 height 12
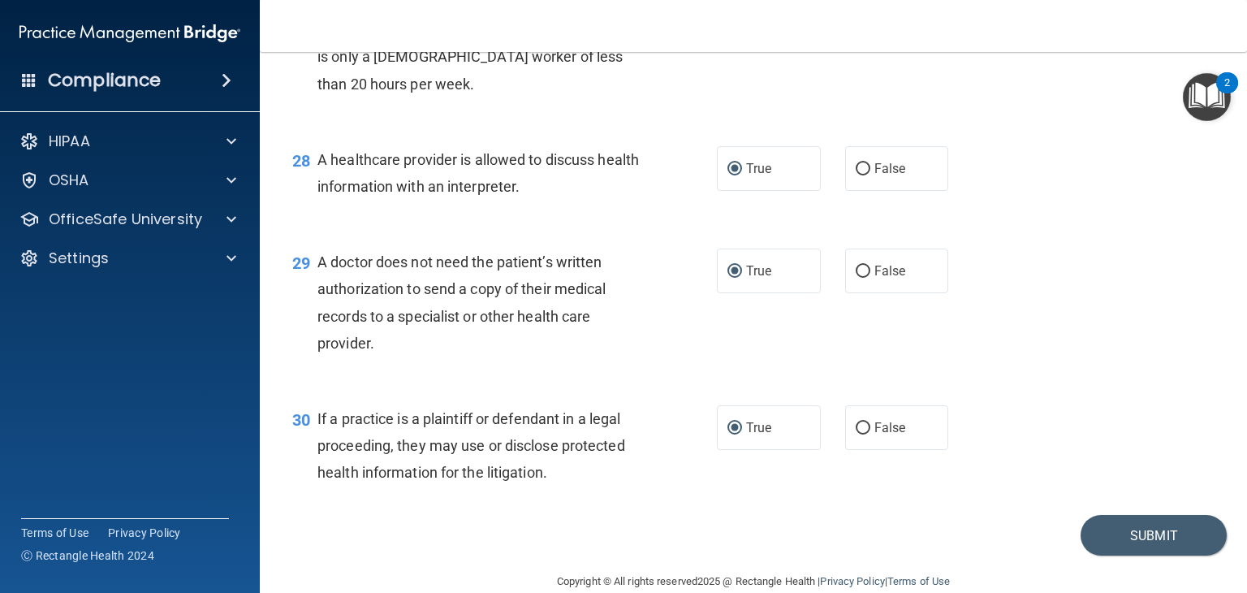
scroll to position [3887, 0]
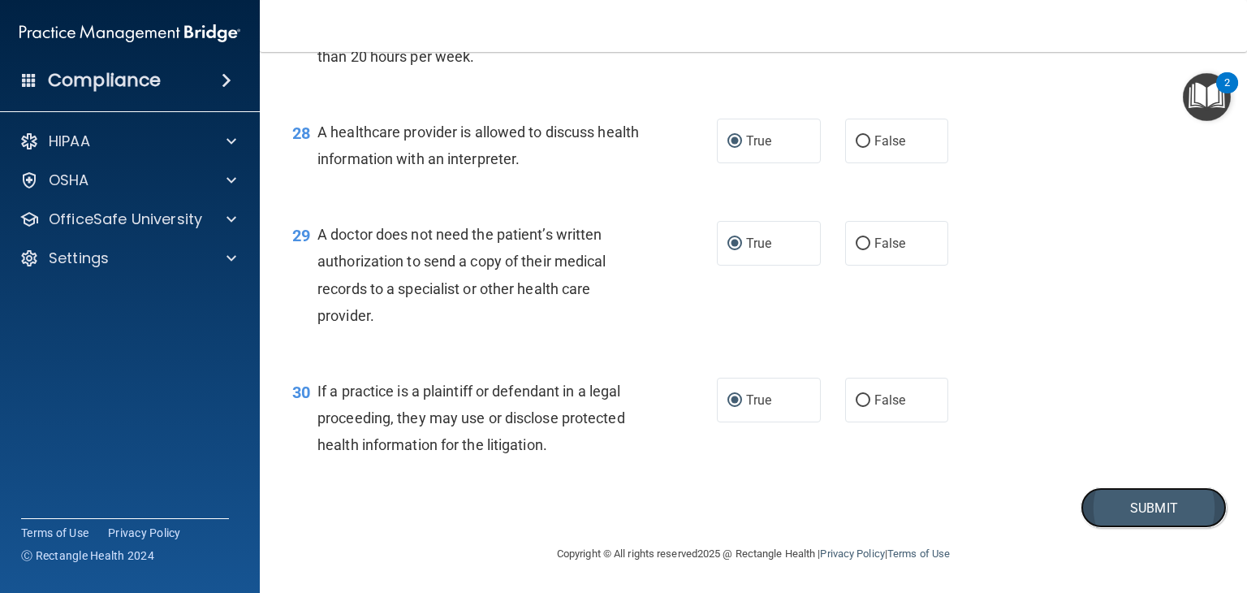
click at [1166, 510] on button "Submit" at bounding box center [1153, 507] width 146 height 41
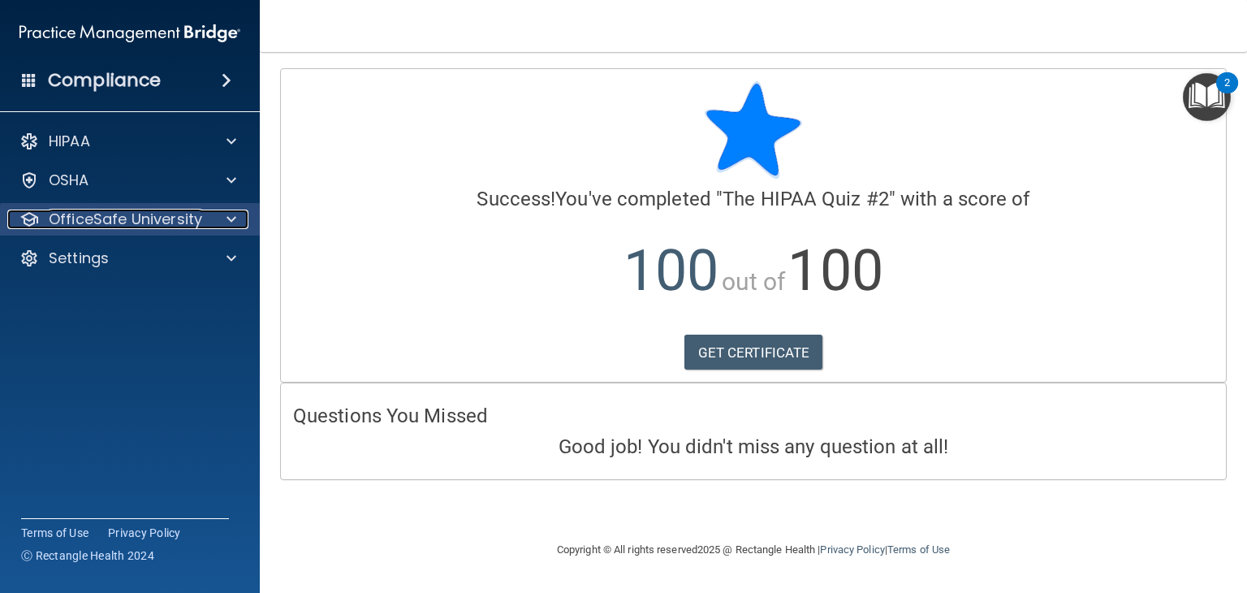
click at [206, 215] on div "OfficeSafe University" at bounding box center [107, 218] width 201 height 19
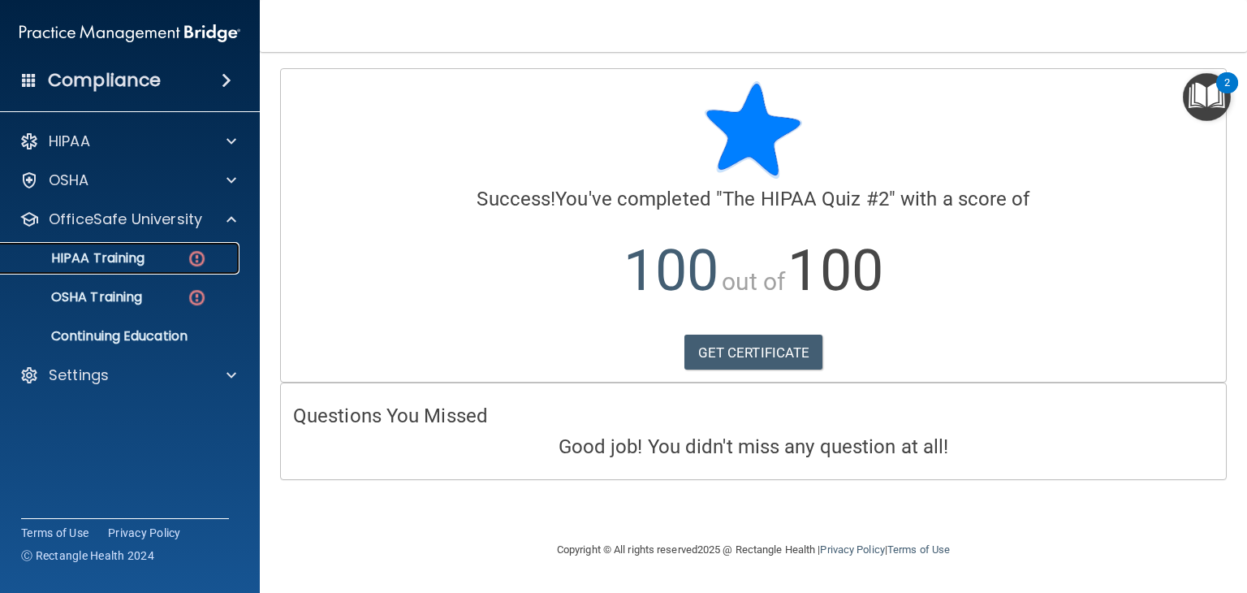
click at [202, 254] on img at bounding box center [197, 258] width 20 height 20
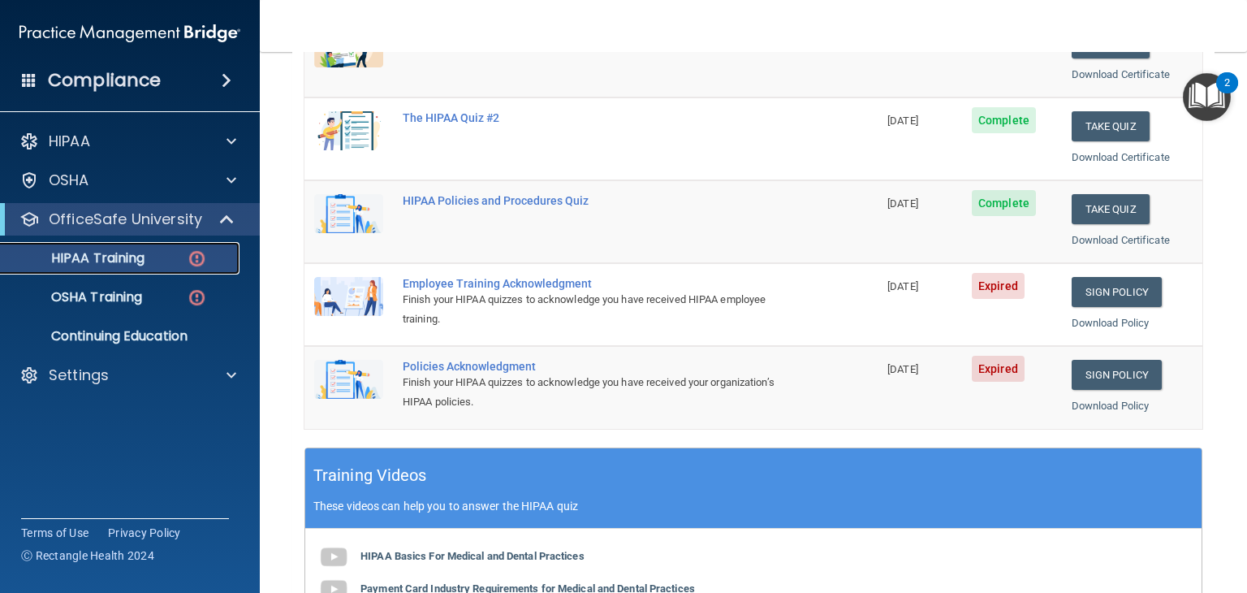
scroll to position [244, 0]
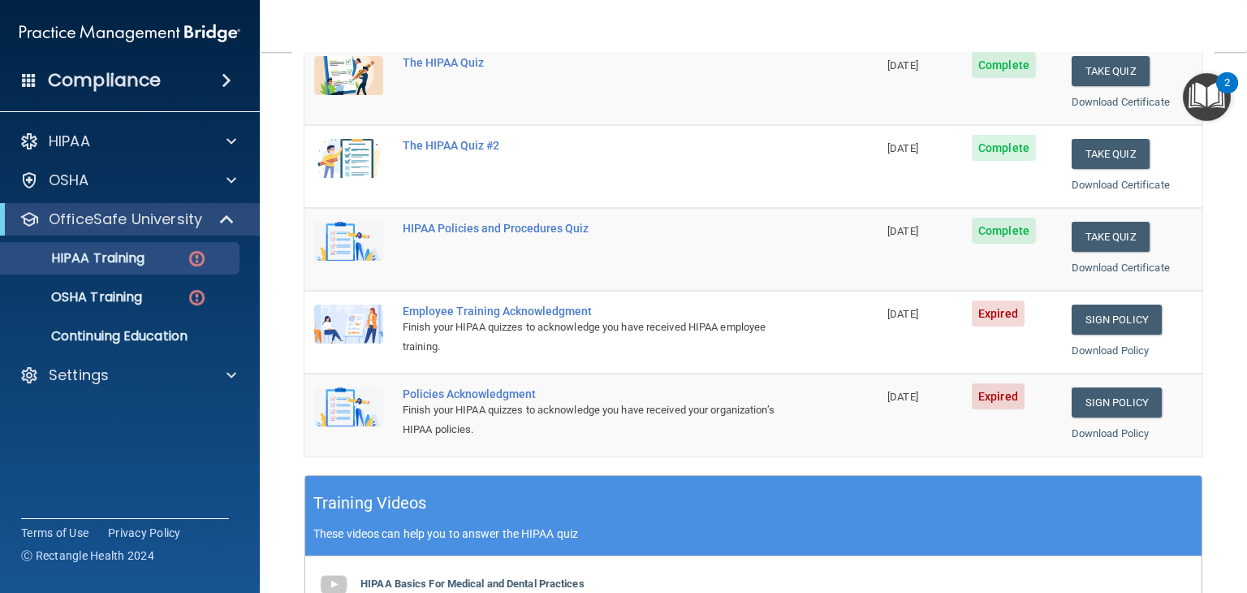
click at [987, 313] on span "Expired" at bounding box center [998, 313] width 53 height 26
drag, startPoint x: 986, startPoint y: 313, endPoint x: 1153, endPoint y: 322, distance: 166.6
click at [987, 313] on span "Expired" at bounding box center [998, 313] width 53 height 26
click at [1135, 316] on link "Sign Policy" at bounding box center [1116, 319] width 90 height 30
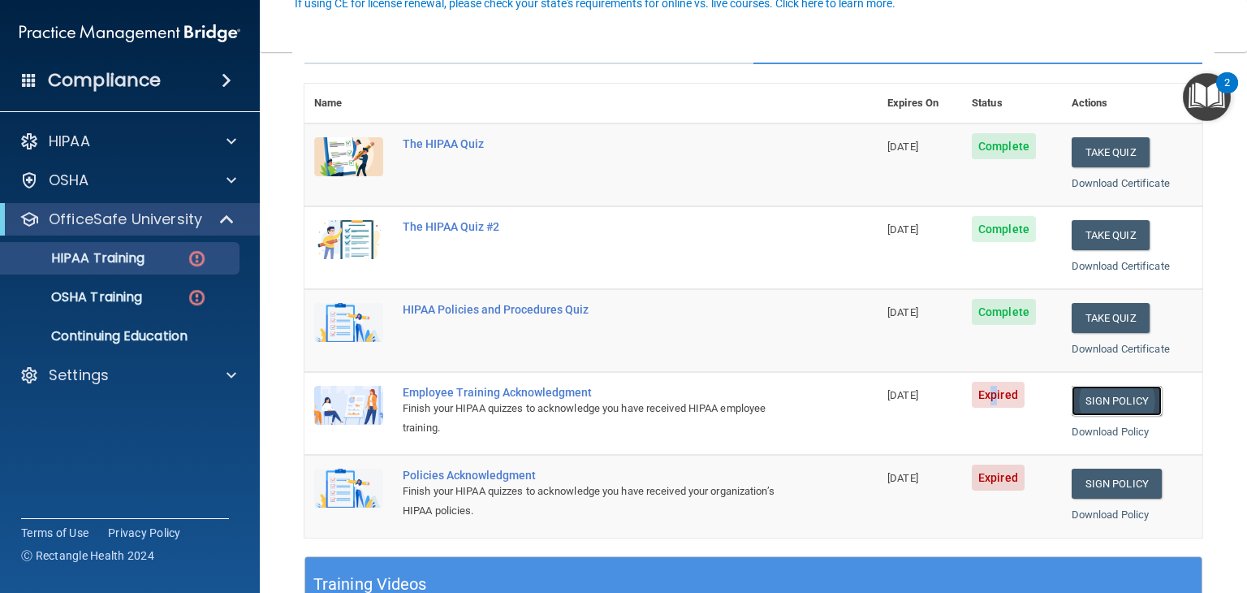
click at [1095, 407] on link "Sign Policy" at bounding box center [1116, 401] width 90 height 30
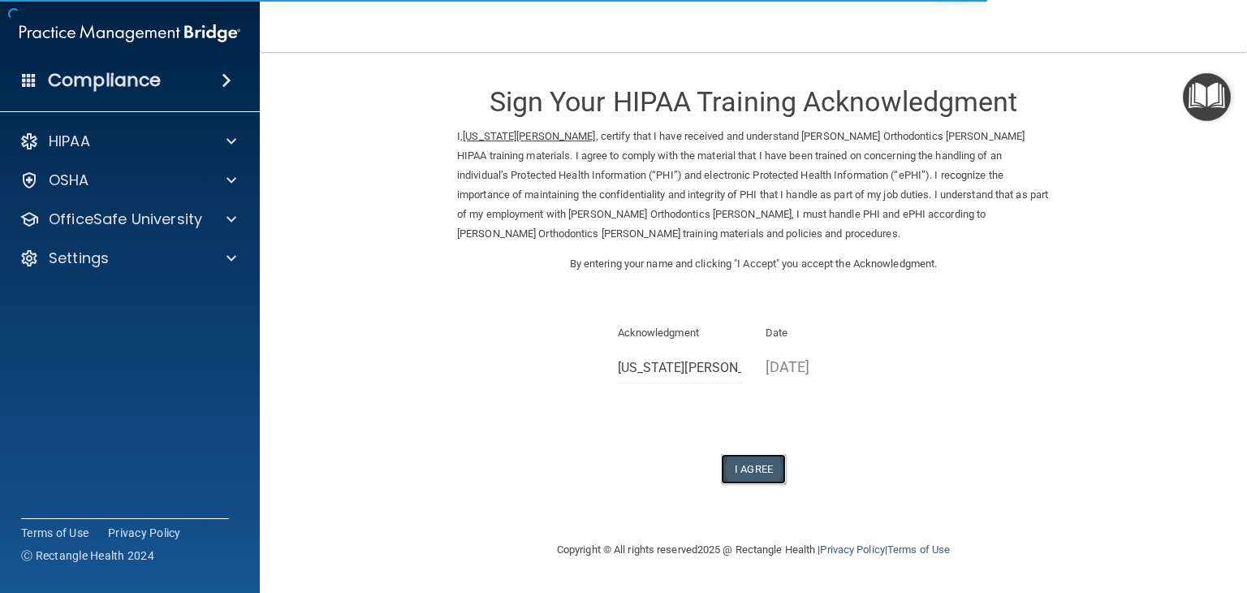
click at [737, 470] on button "I Agree" at bounding box center [753, 469] width 65 height 30
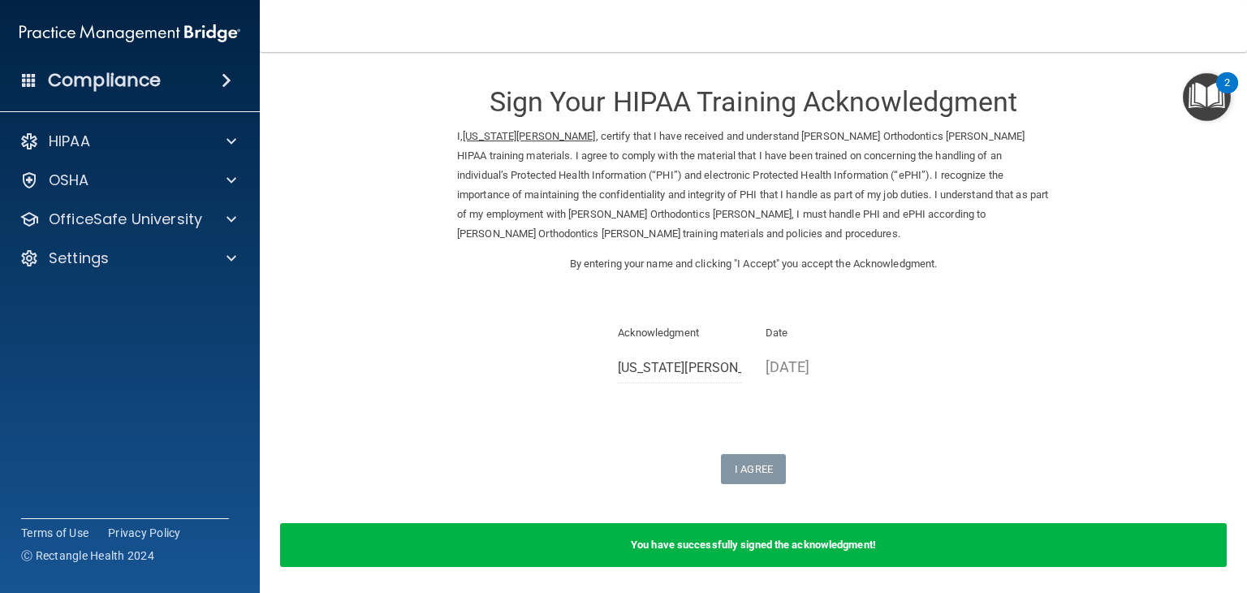
drag, startPoint x: 799, startPoint y: 326, endPoint x: 775, endPoint y: 377, distance: 56.3
click at [796, 332] on p "Date" at bounding box center [827, 332] width 124 height 19
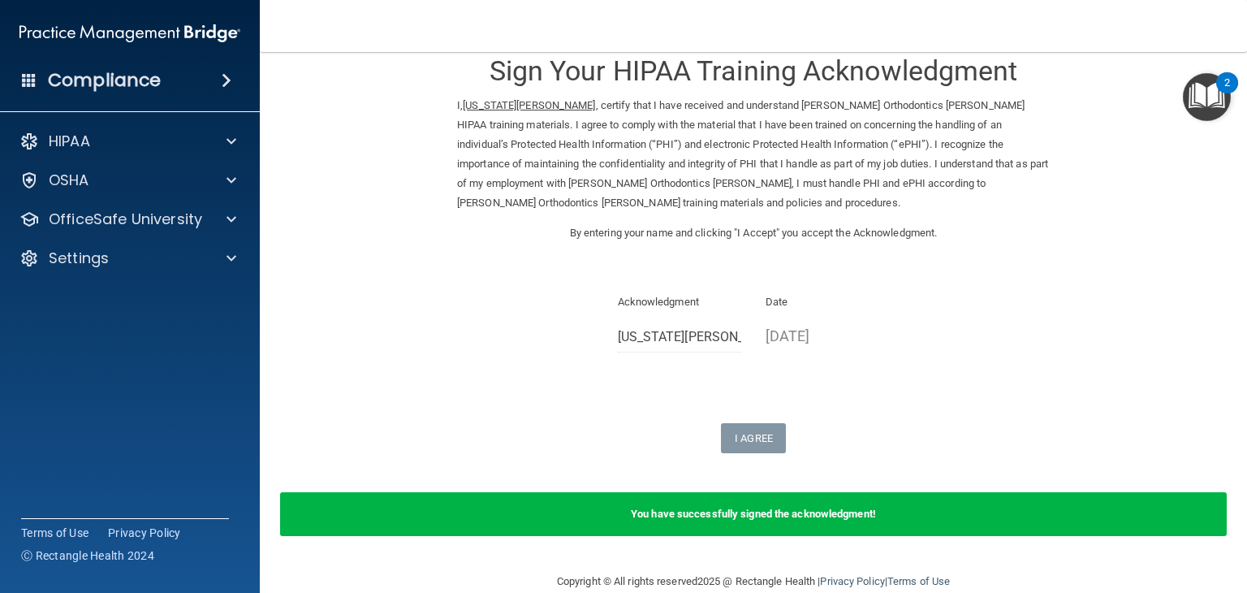
scroll to position [58, 0]
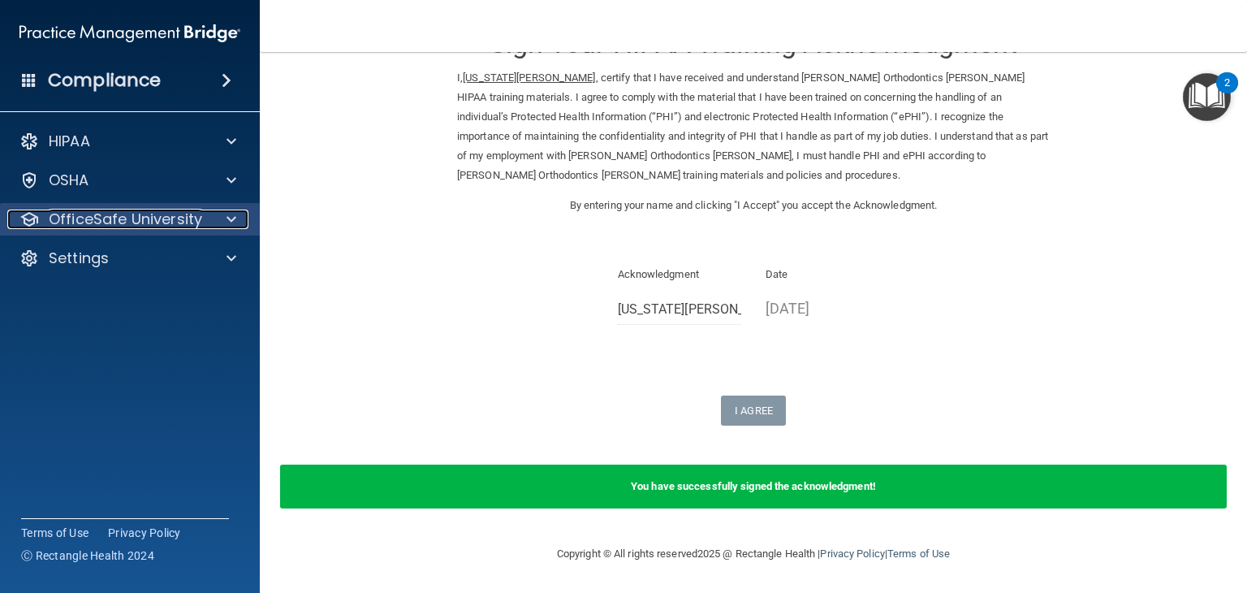
click at [134, 218] on p "OfficeSafe University" at bounding box center [125, 218] width 153 height 19
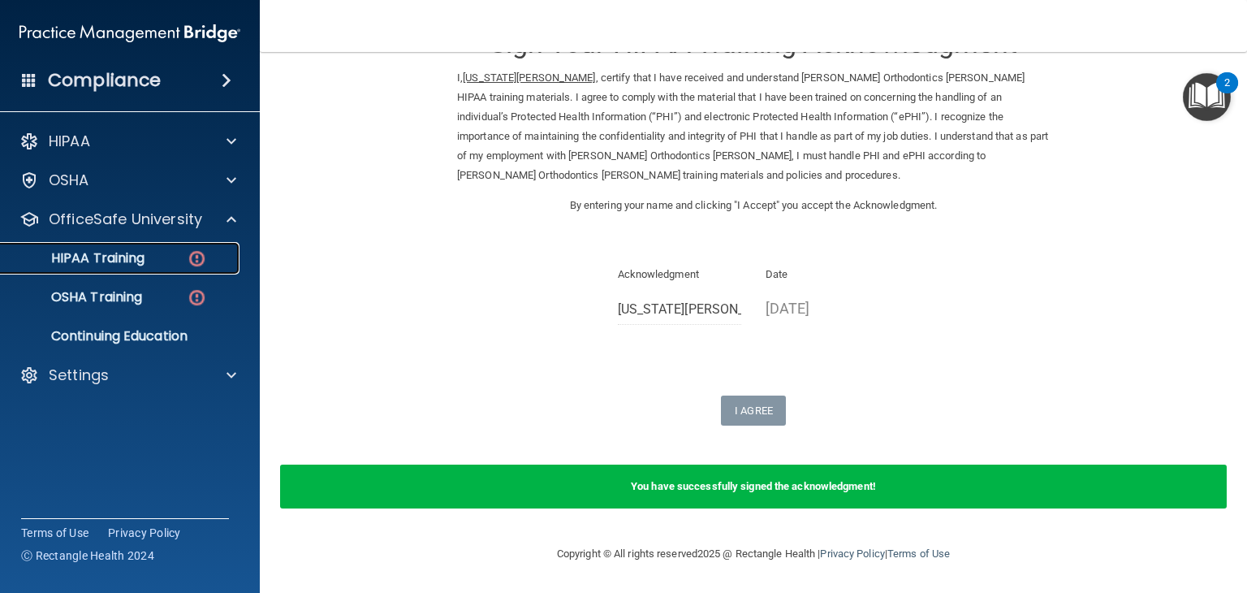
click at [142, 255] on p "HIPAA Training" at bounding box center [78, 258] width 134 height 16
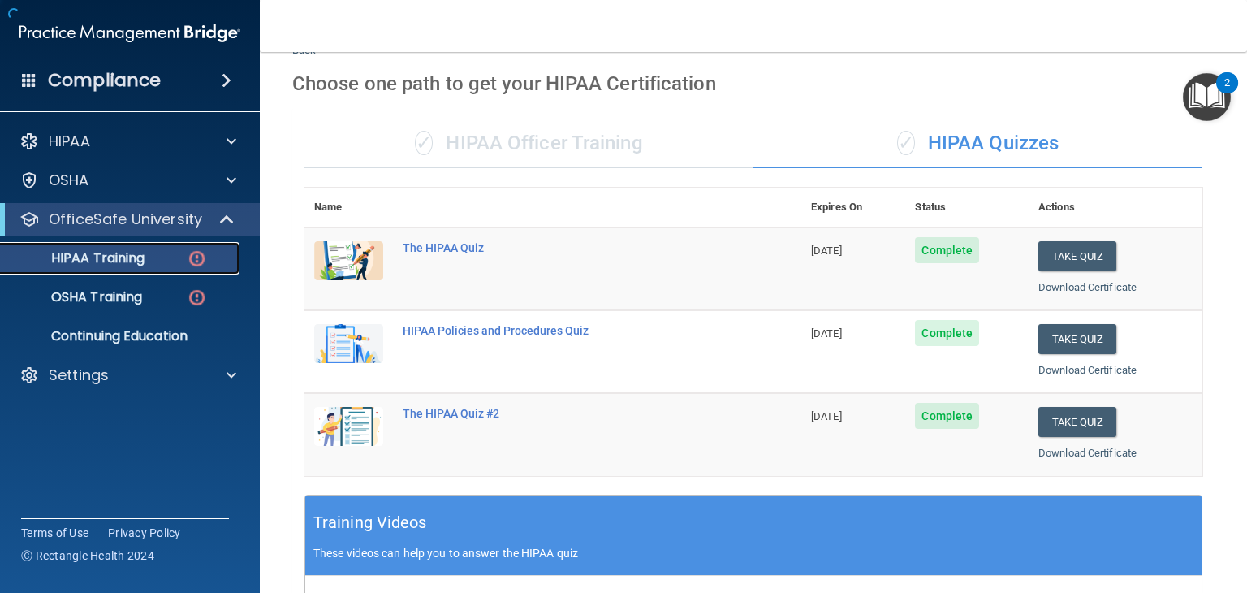
scroll to position [627, 0]
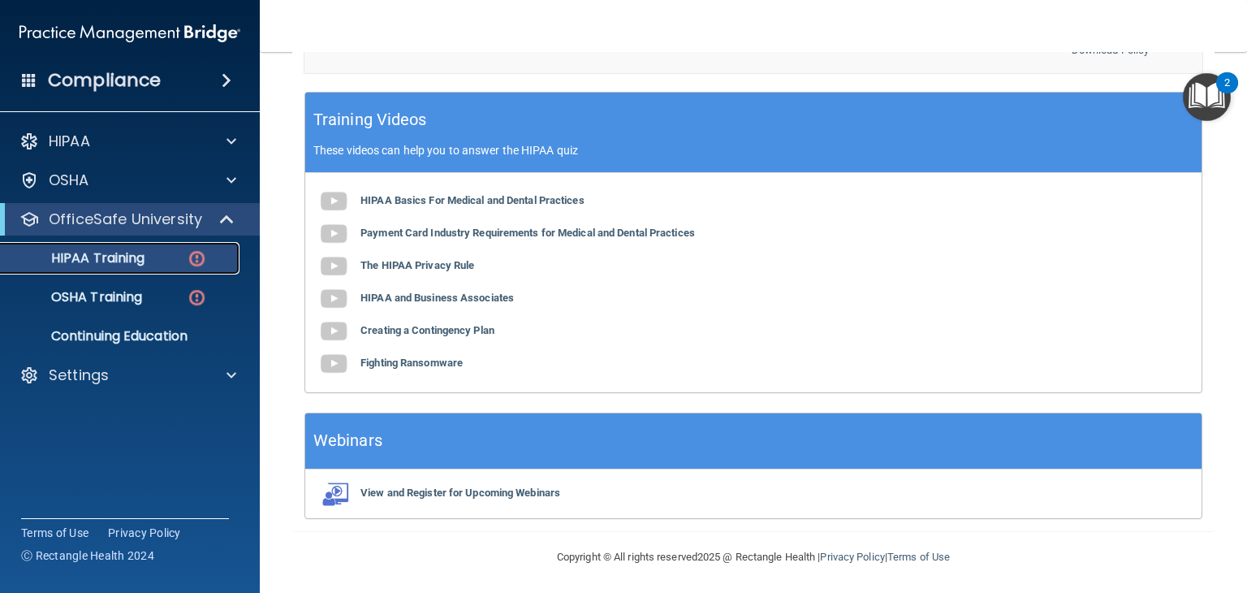
click at [97, 257] on p "HIPAA Training" at bounding box center [78, 258] width 134 height 16
click at [480, 194] on b "HIPAA Basics For Medical and Dental Practices" at bounding box center [472, 200] width 224 height 12
click at [179, 244] on link "HIPAA Training" at bounding box center [112, 258] width 256 height 32
click at [200, 254] on img at bounding box center [197, 258] width 20 height 20
click at [140, 255] on p "HIPAA Training" at bounding box center [78, 258] width 134 height 16
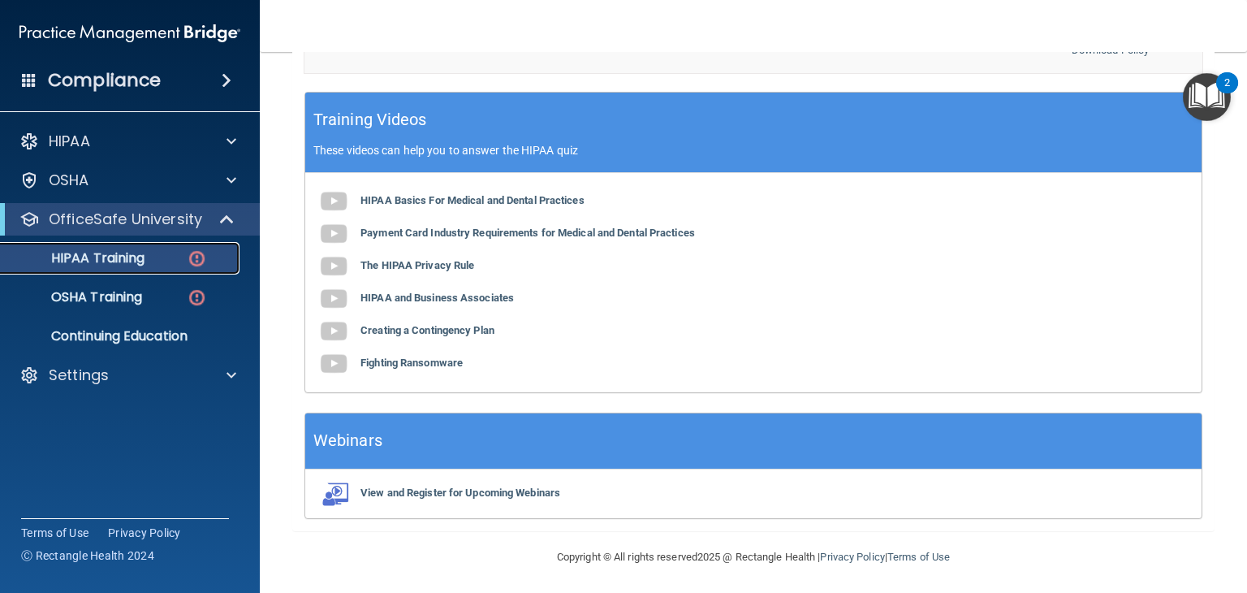
click at [192, 251] on img at bounding box center [197, 258] width 20 height 20
click at [193, 259] on img at bounding box center [197, 258] width 20 height 20
click at [140, 260] on p "HIPAA Training" at bounding box center [78, 258] width 134 height 16
click at [126, 221] on p "OfficeSafe University" at bounding box center [125, 218] width 153 height 19
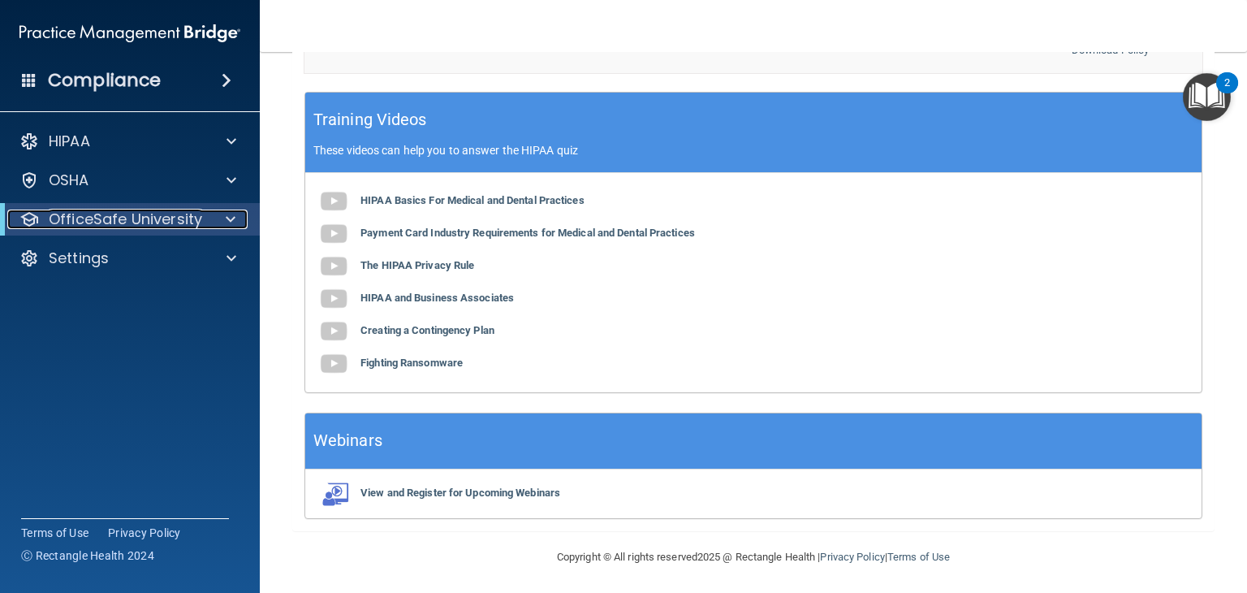
click at [123, 212] on p "OfficeSafe University" at bounding box center [125, 218] width 153 height 19
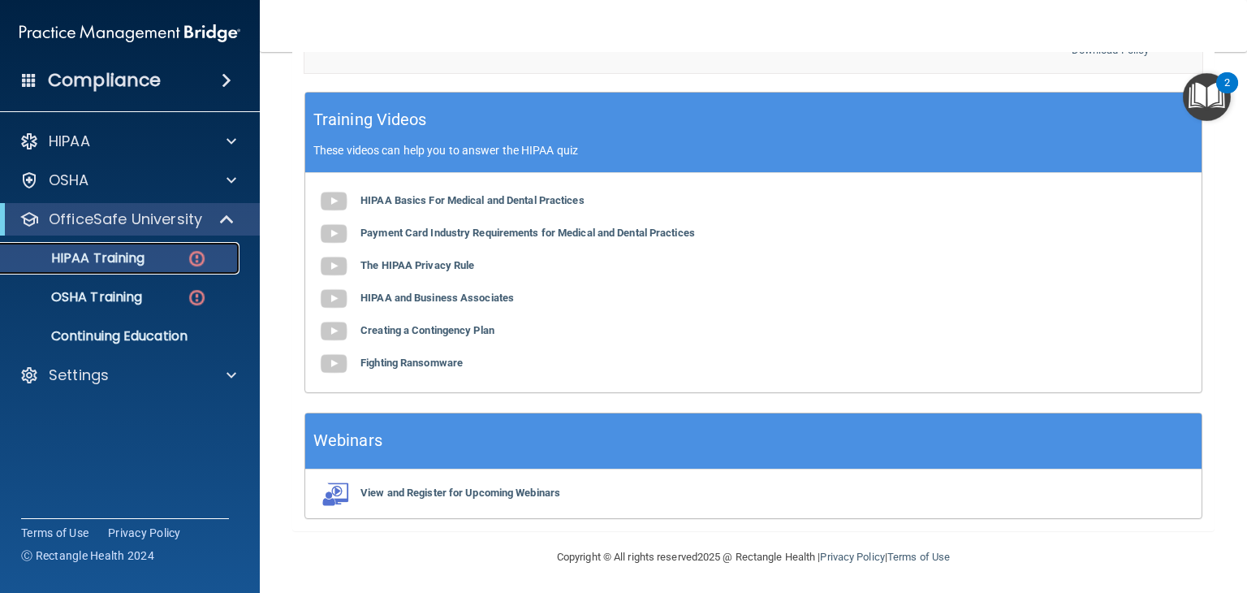
click at [127, 257] on p "HIPAA Training" at bounding box center [78, 258] width 134 height 16
click at [106, 257] on p "HIPAA Training" at bounding box center [78, 258] width 134 height 16
click at [112, 211] on p "OfficeSafe University" at bounding box center [125, 218] width 153 height 19
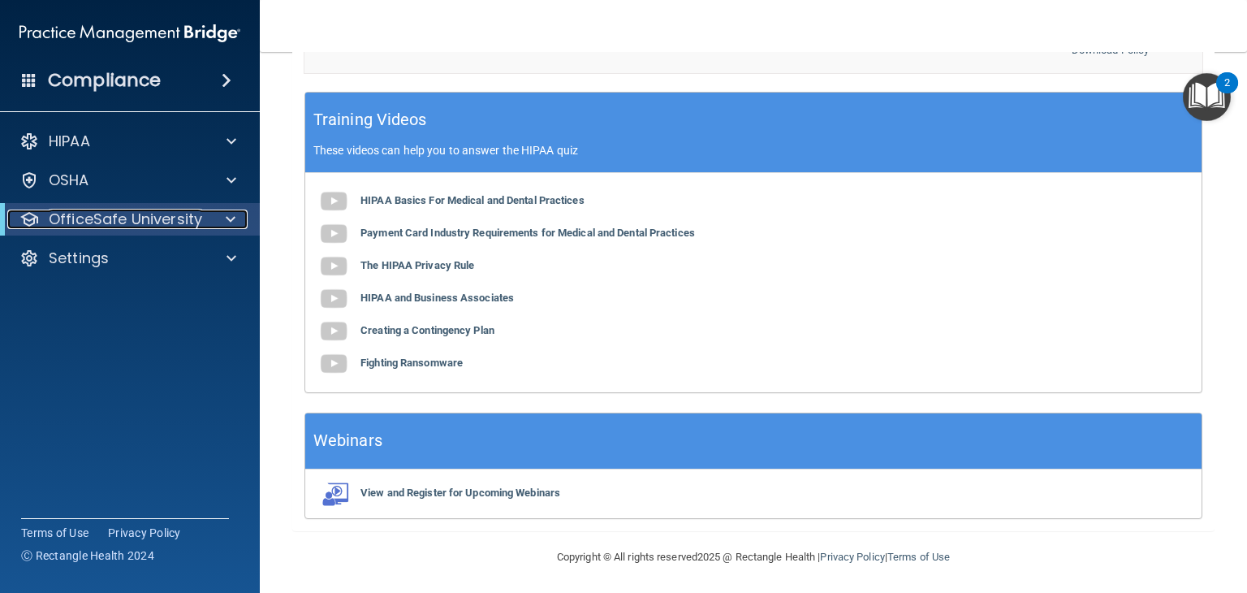
click at [121, 213] on p "OfficeSafe University" at bounding box center [125, 218] width 153 height 19
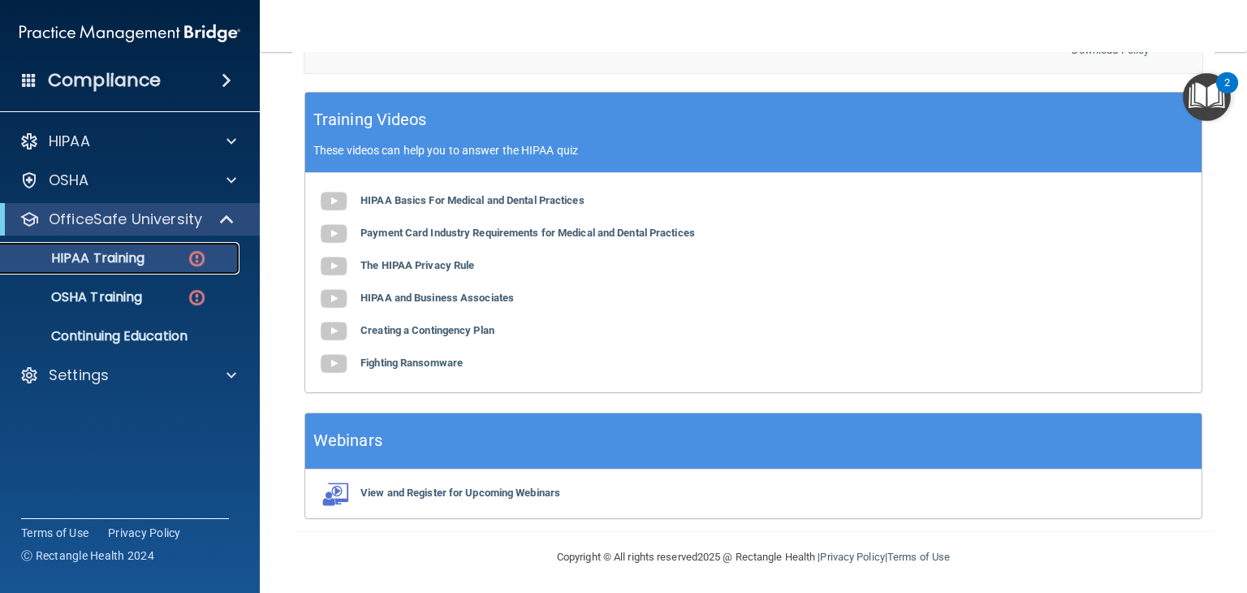
click at [195, 251] on img at bounding box center [197, 258] width 20 height 20
click at [195, 257] on img at bounding box center [197, 258] width 20 height 20
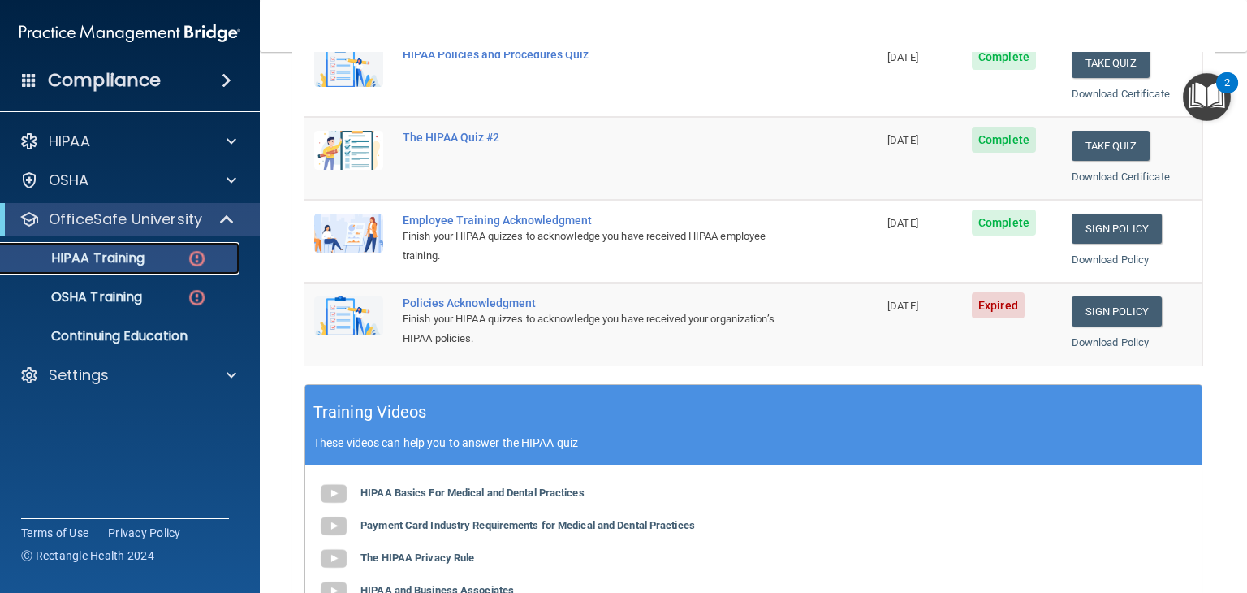
scroll to position [230, 0]
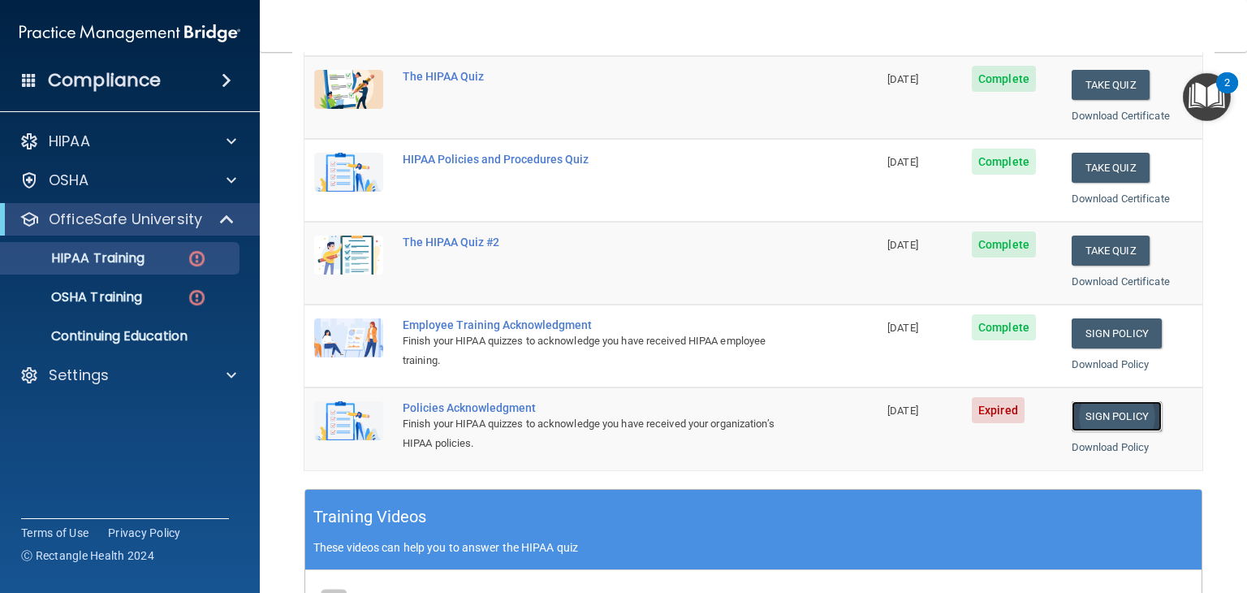
click at [1094, 418] on link "Sign Policy" at bounding box center [1116, 416] width 90 height 30
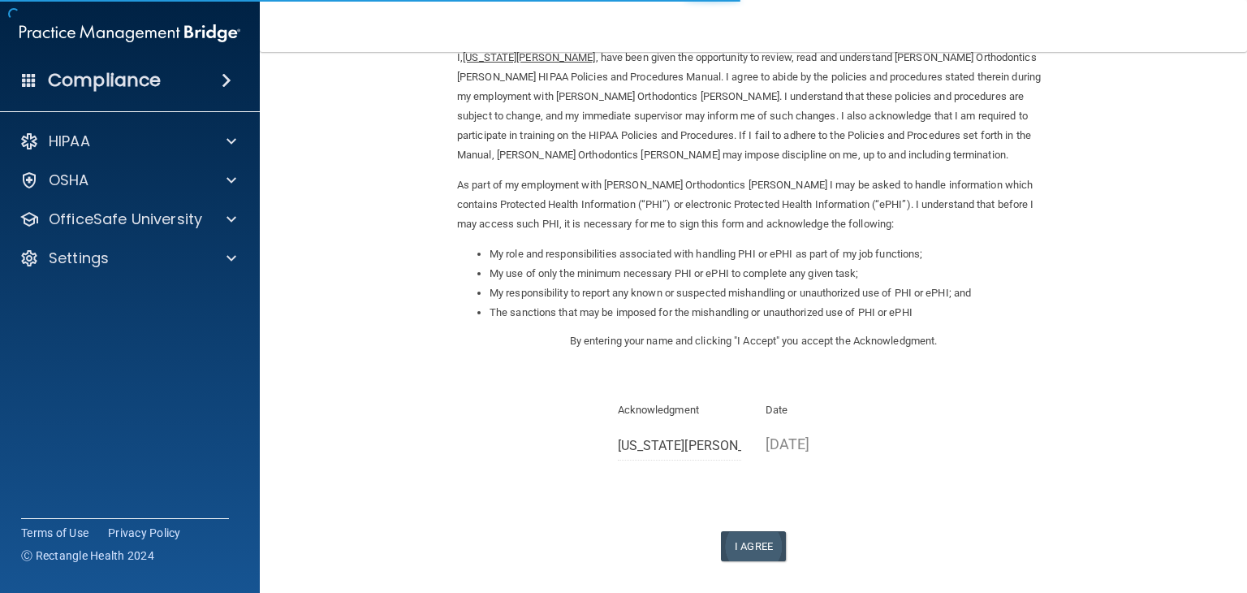
scroll to position [151, 0]
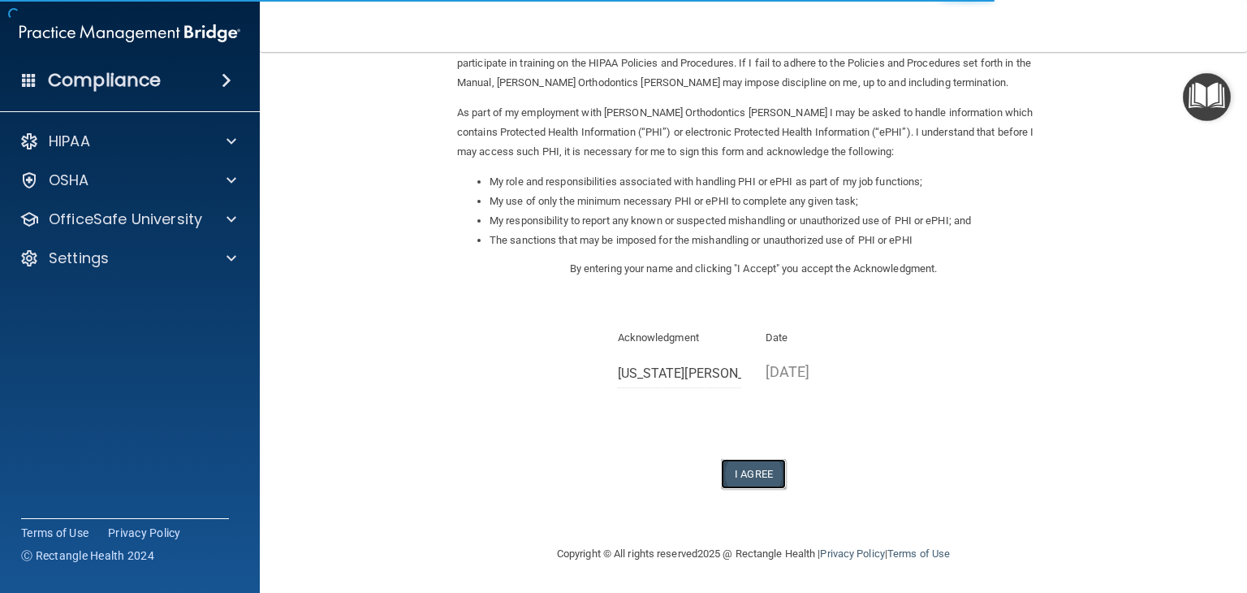
click at [747, 470] on button "I Agree" at bounding box center [753, 474] width 65 height 30
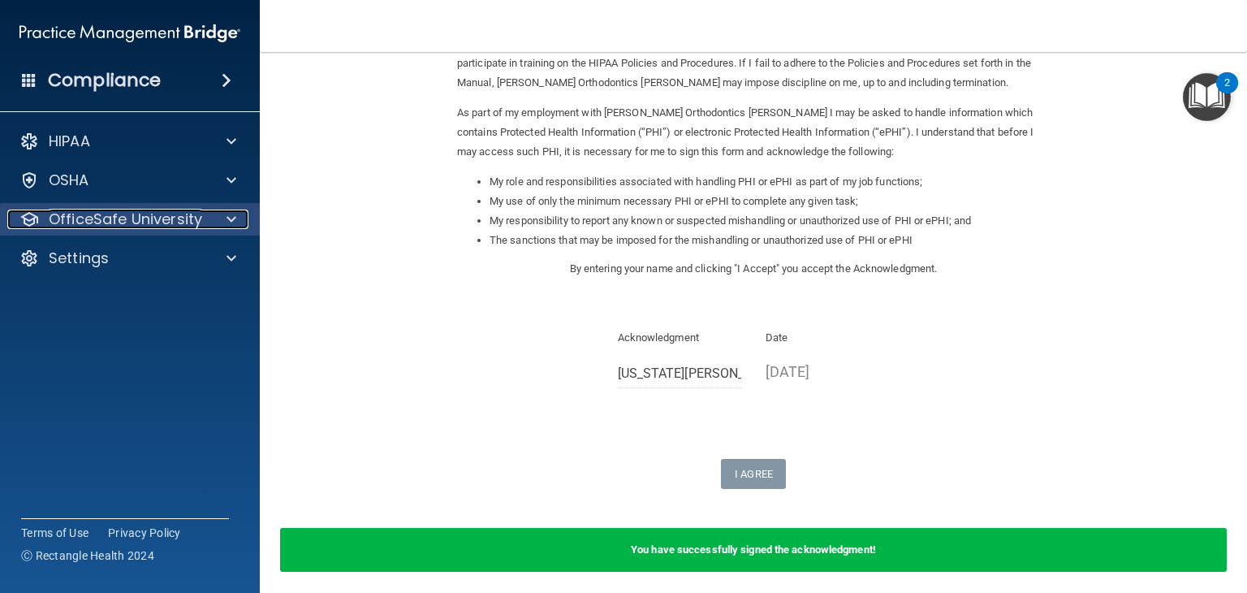
click at [123, 217] on p "OfficeSafe University" at bounding box center [125, 218] width 153 height 19
